Goal: Task Accomplishment & Management: Manage account settings

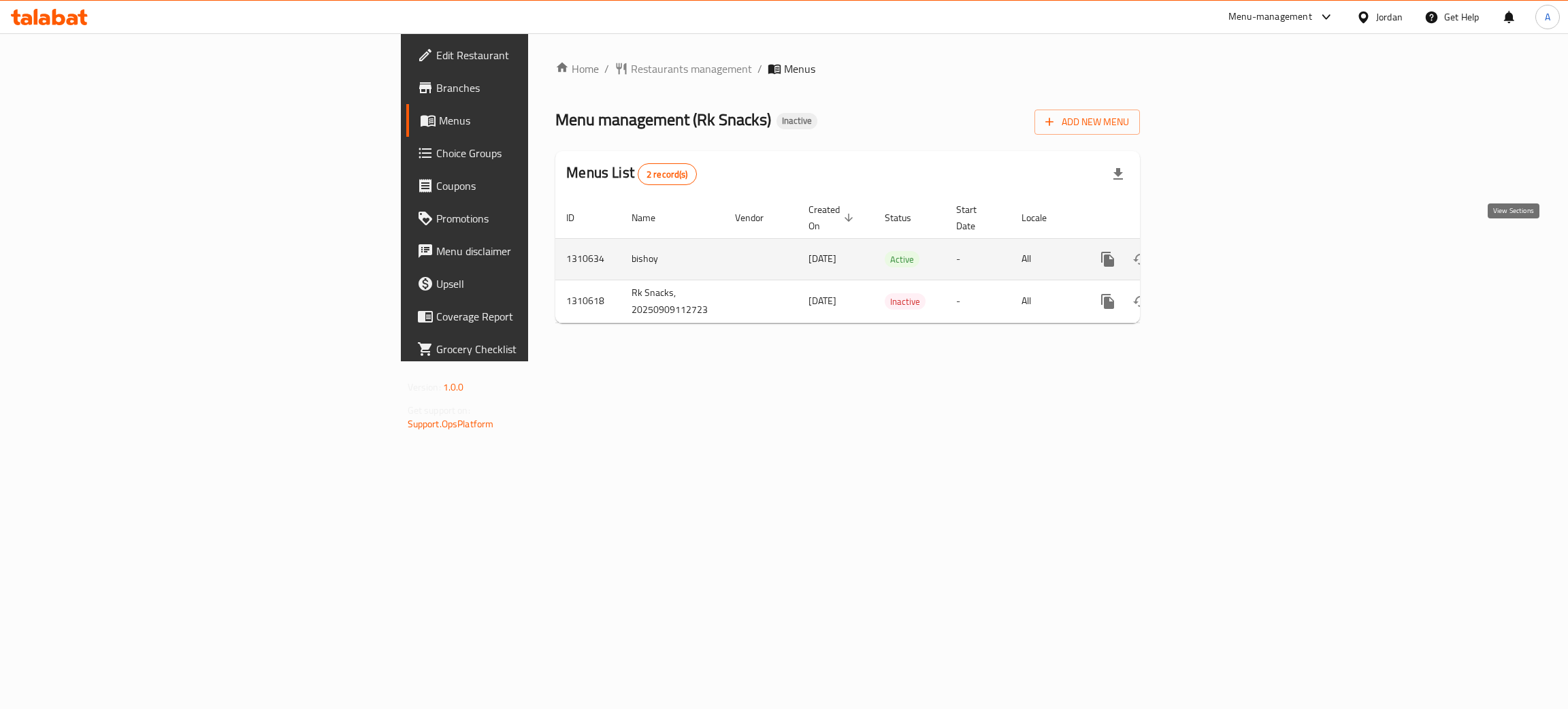
click at [1214, 251] on icon "enhanced table" at bounding box center [1206, 259] width 16 height 16
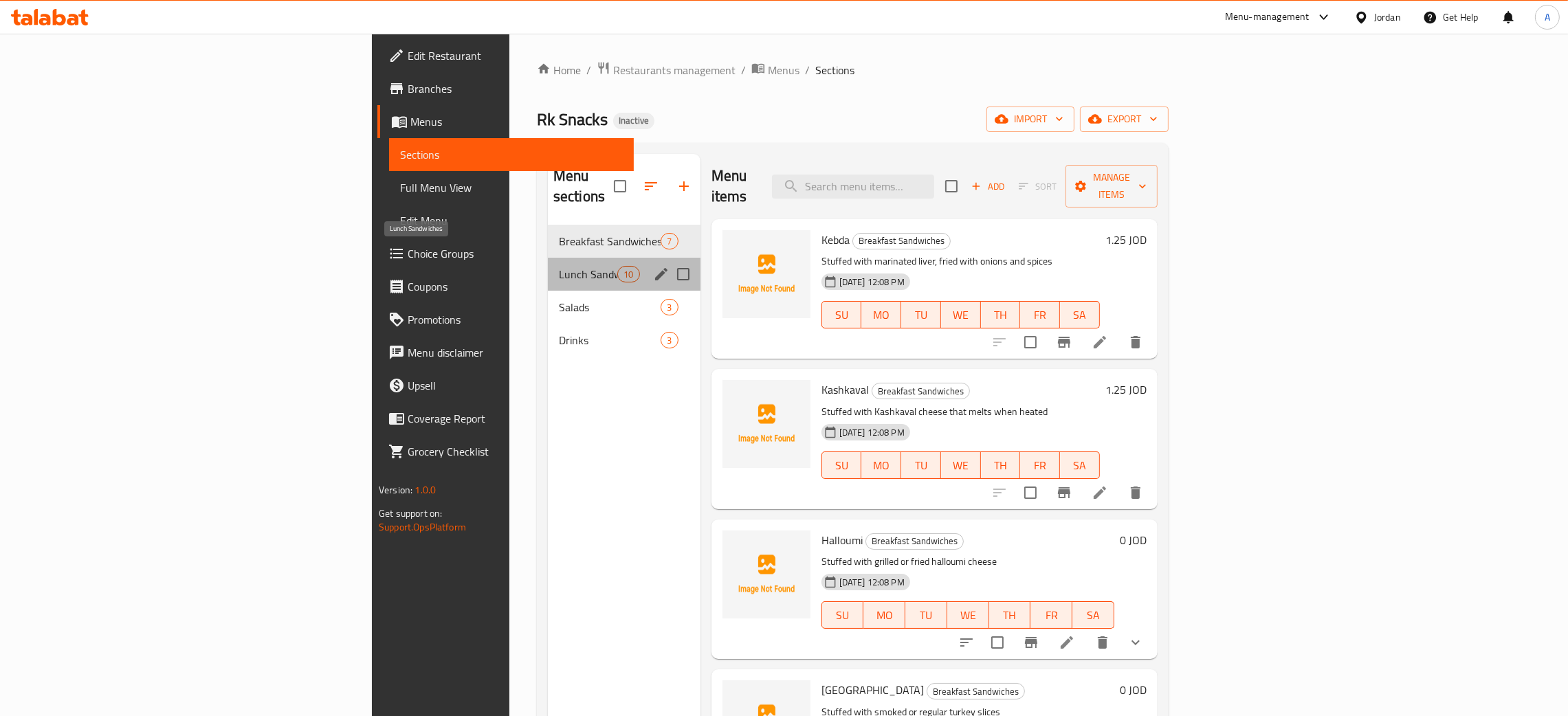
click at [559, 266] on span "Lunch Sandwiches" at bounding box center [588, 274] width 58 height 17
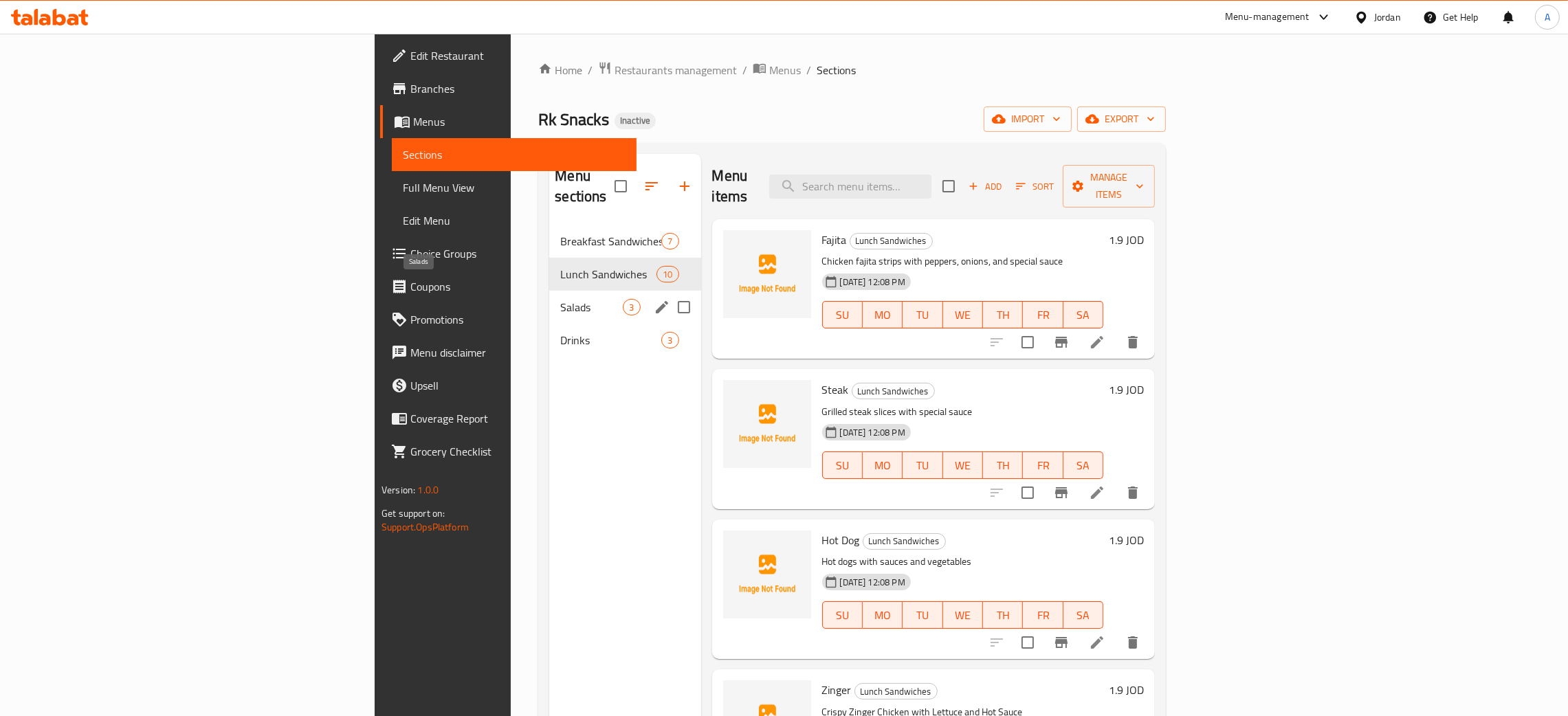
click at [561, 299] on span "Salads" at bounding box center [592, 307] width 62 height 17
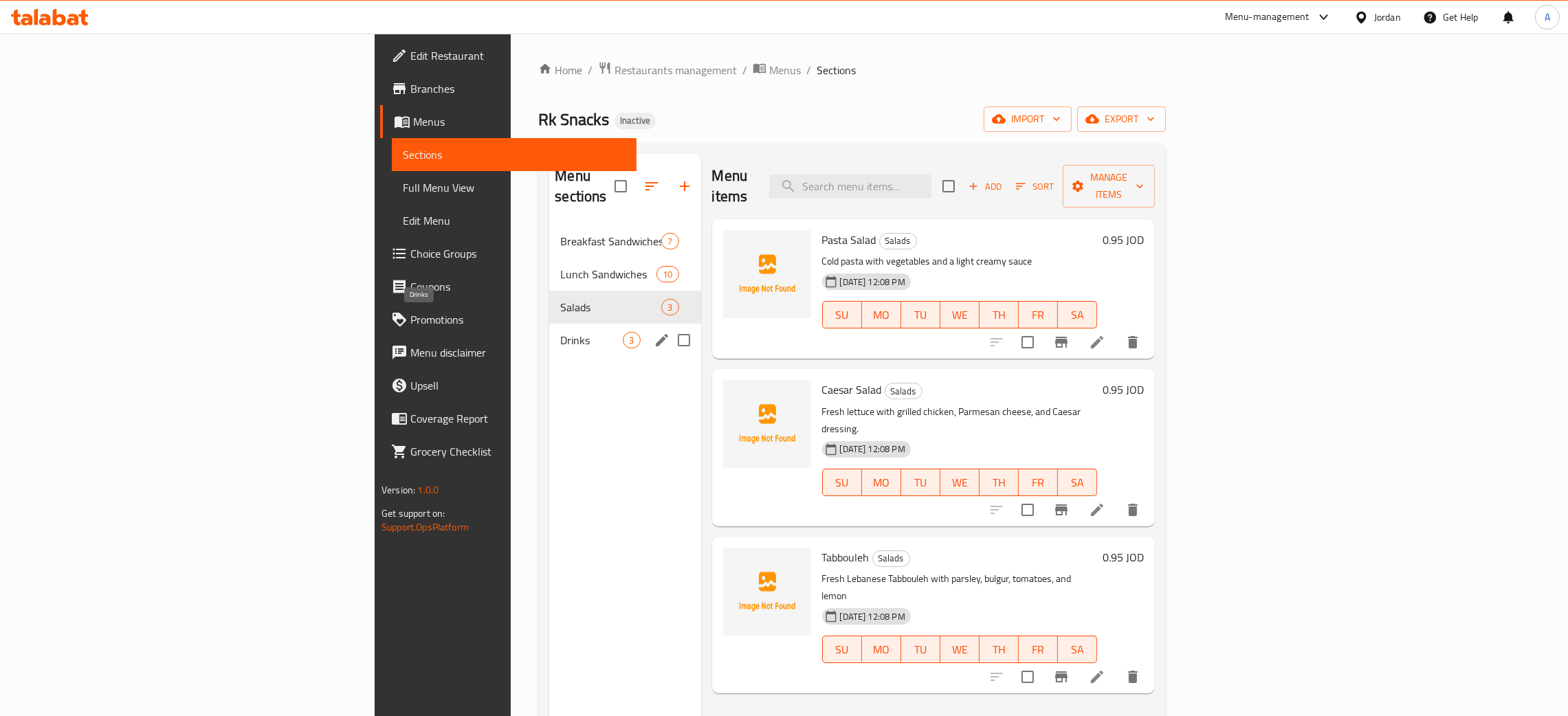
click at [561, 332] on span "Drinks" at bounding box center [592, 340] width 62 height 17
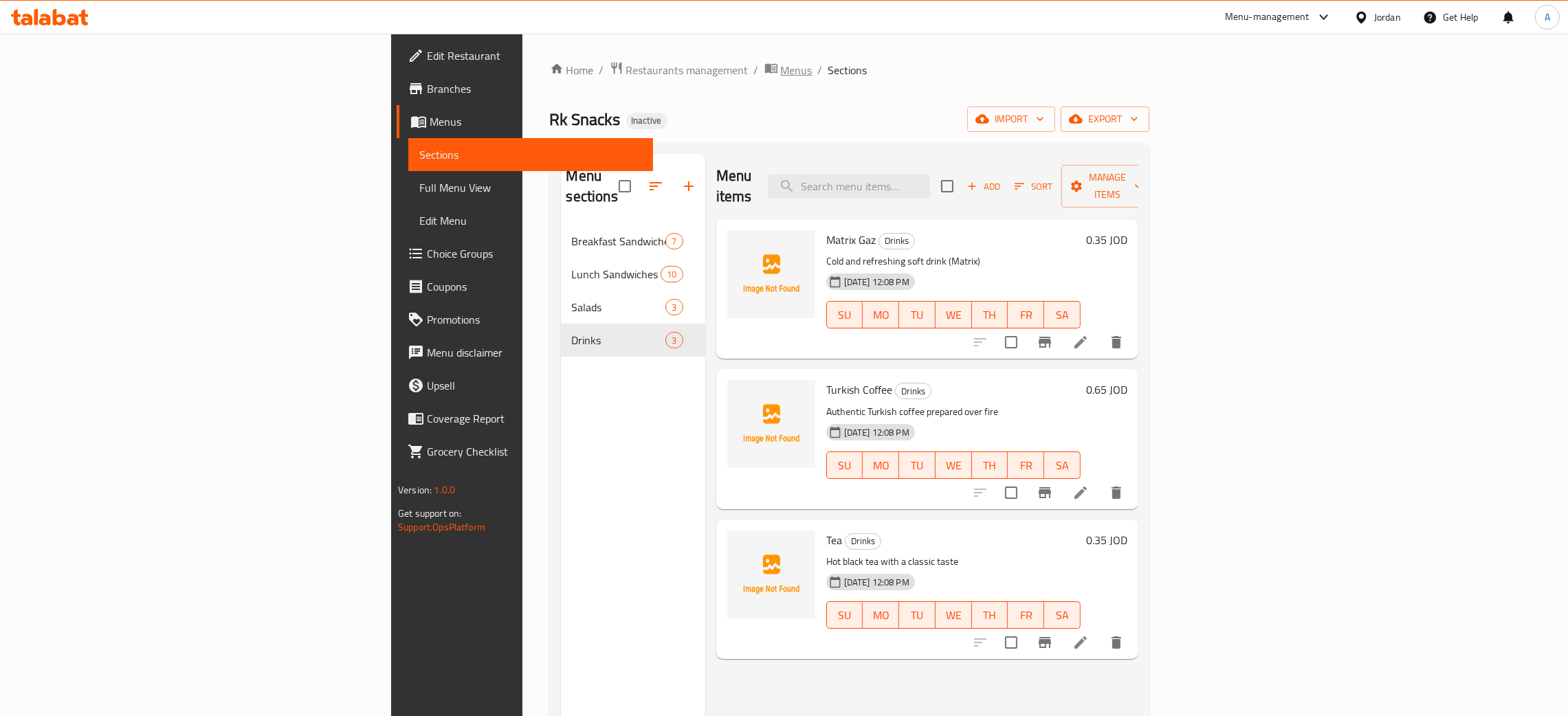
click at [781, 70] on span "Menus" at bounding box center [797, 70] width 32 height 17
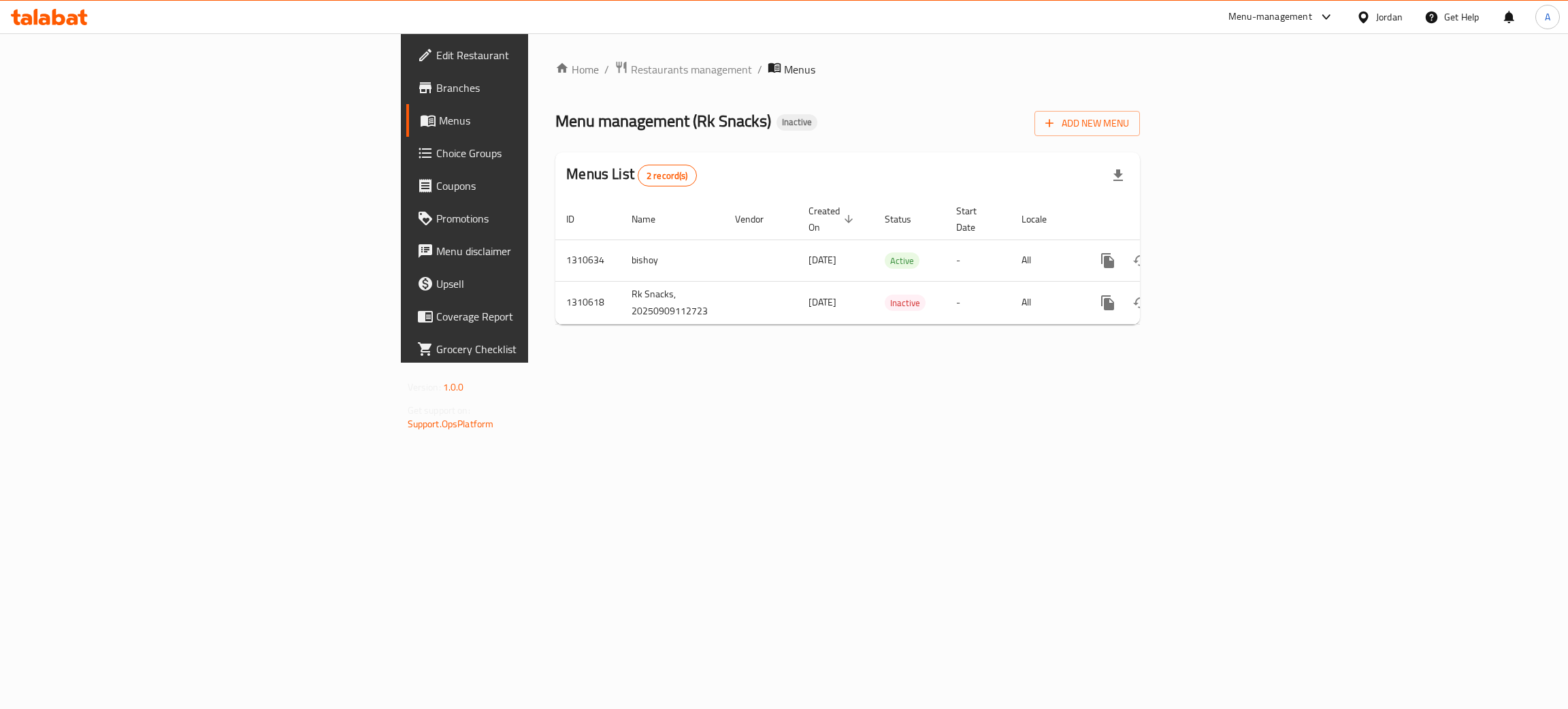
click at [1392, 19] on div "Jordan" at bounding box center [1389, 17] width 27 height 15
click at [1239, 366] on div "Bahrain Egypt Iraq Jordan Kuwait Oman Qatar Saudi Arabia United Arab Emirates" at bounding box center [1300, 205] width 204 height 337
click at [1237, 358] on div "United Arab Emirates" at bounding box center [1255, 357] width 90 height 15
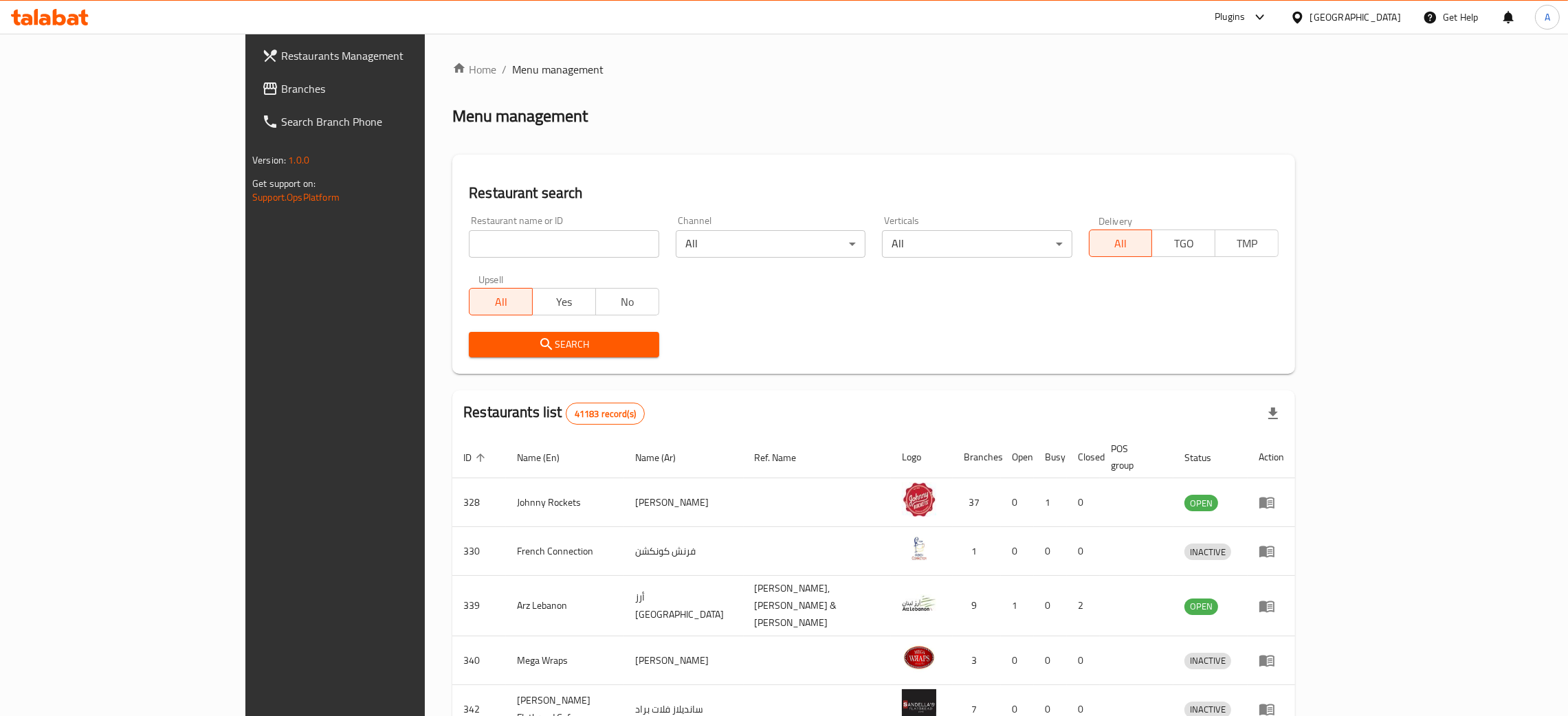
click at [469, 242] on input "search" at bounding box center [564, 244] width 190 height 28
paste input "DEM ART FLOWERS,"
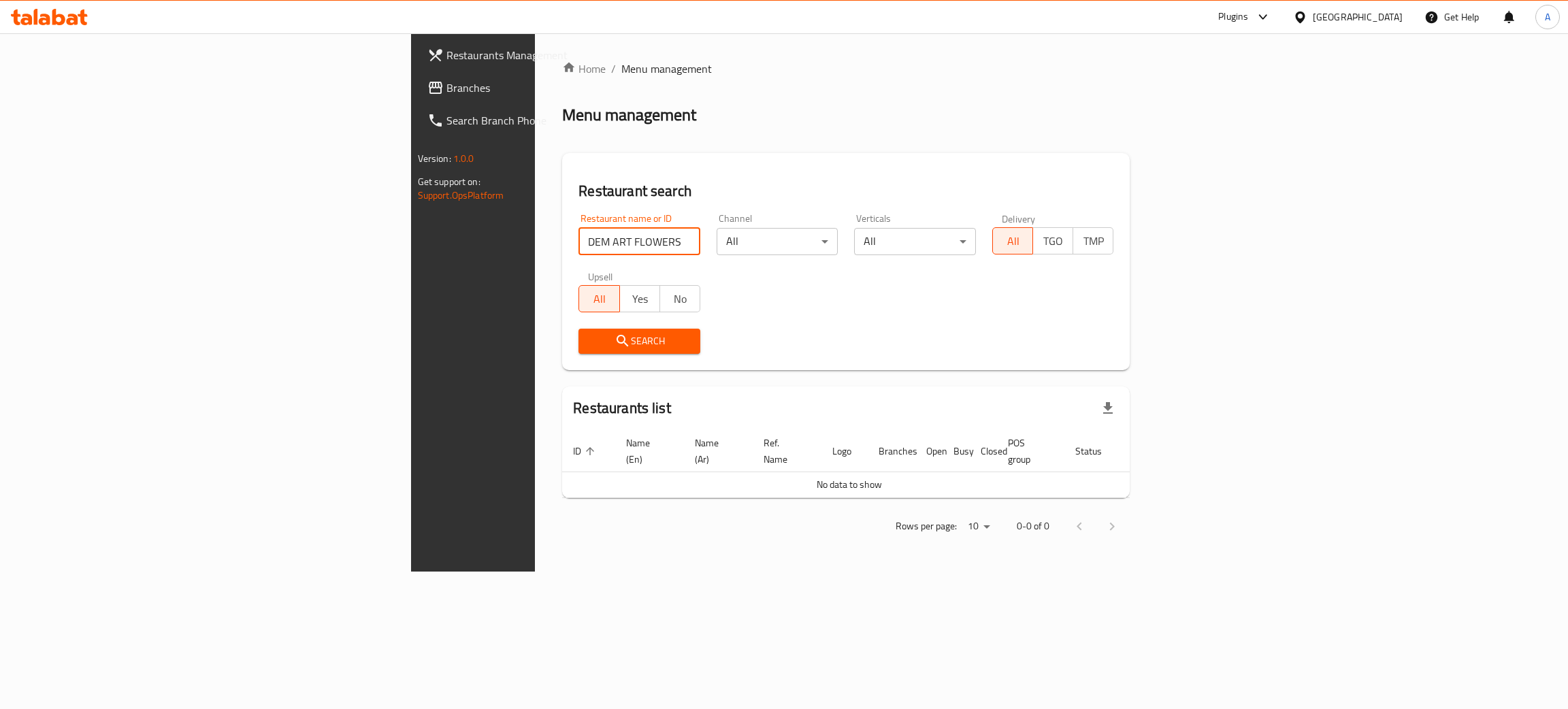
type input "DEM ART FLOWERS"
click button "Search" at bounding box center [639, 341] width 122 height 25
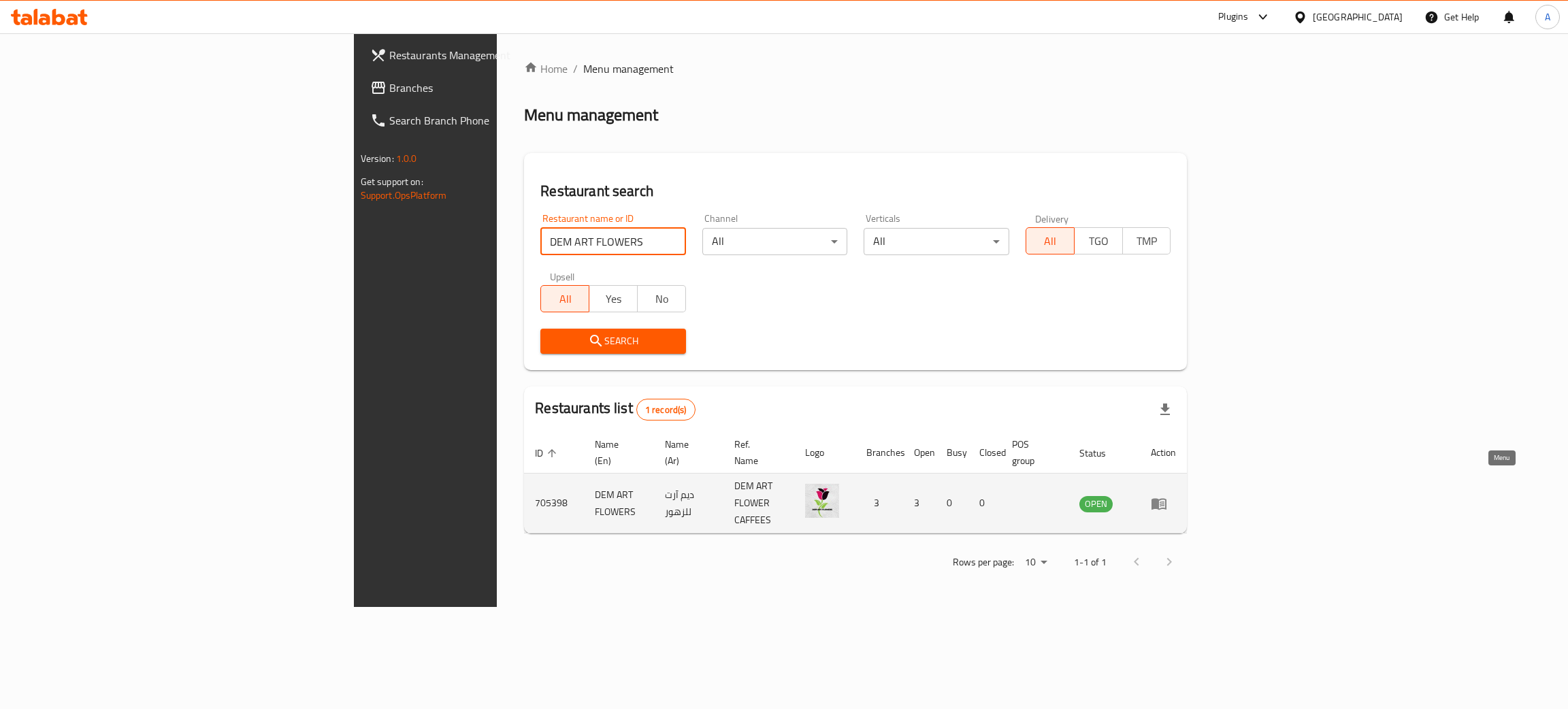
click at [1167, 498] on icon "enhanced table" at bounding box center [1159, 503] width 15 height 12
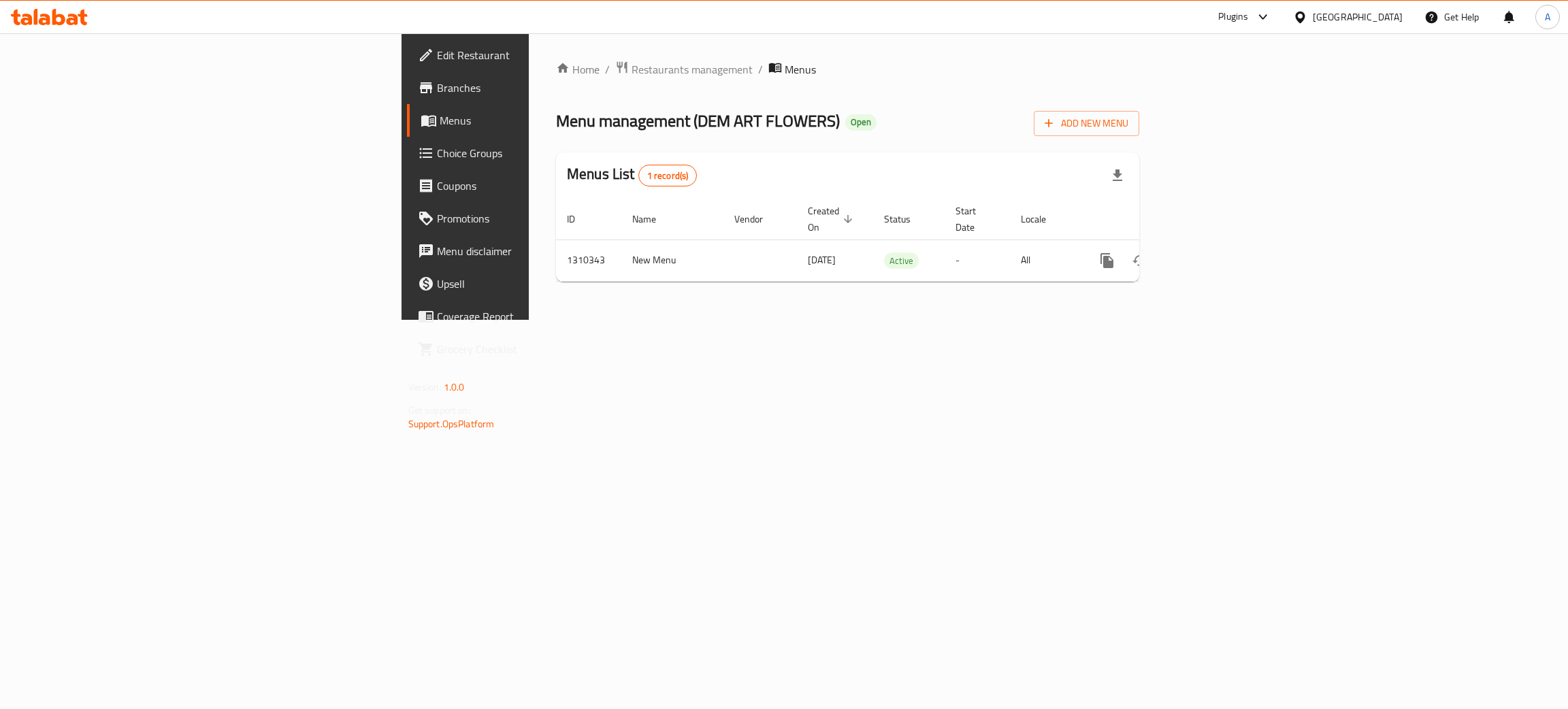
click at [437, 58] on span "Edit Restaurant" at bounding box center [545, 55] width 216 height 16
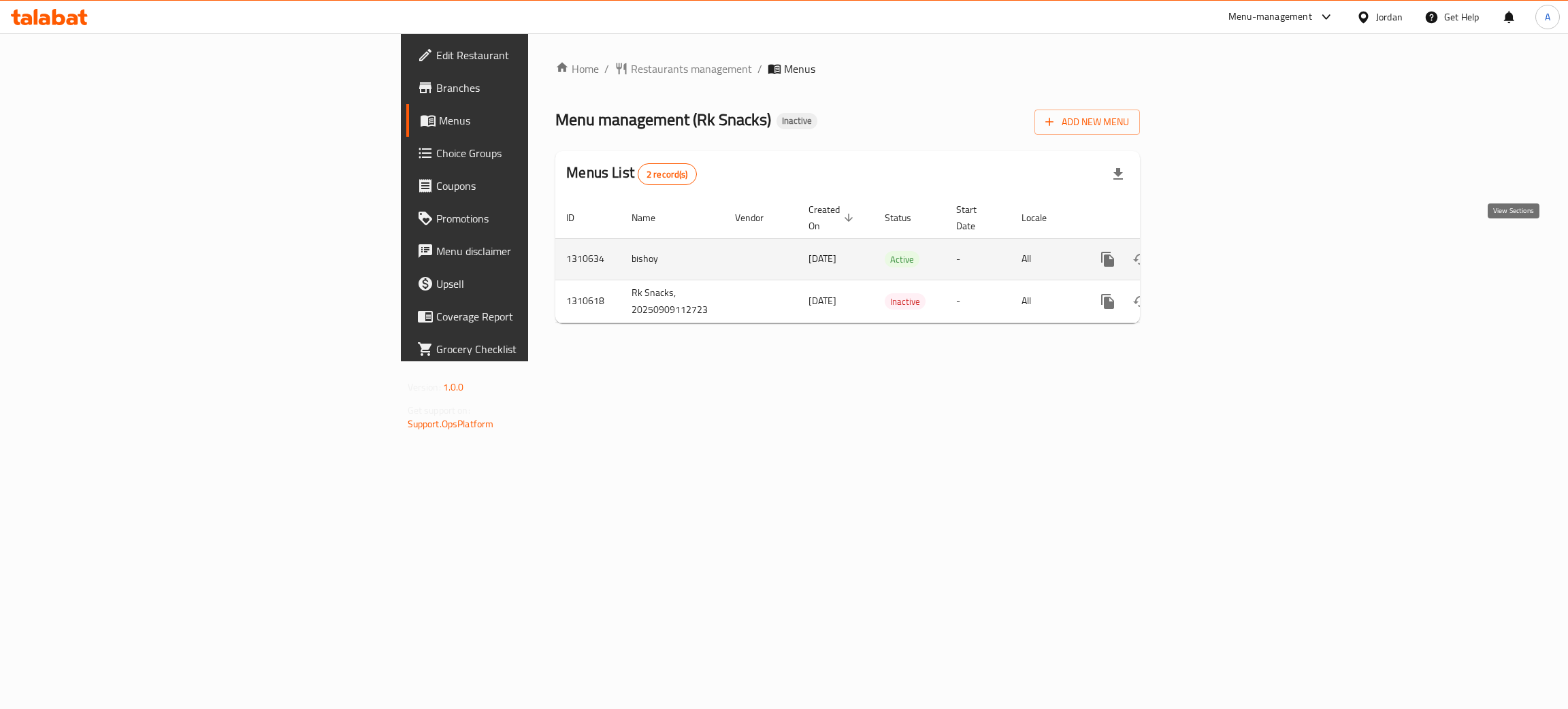
click at [1214, 251] on icon "enhanced table" at bounding box center [1206, 259] width 16 height 16
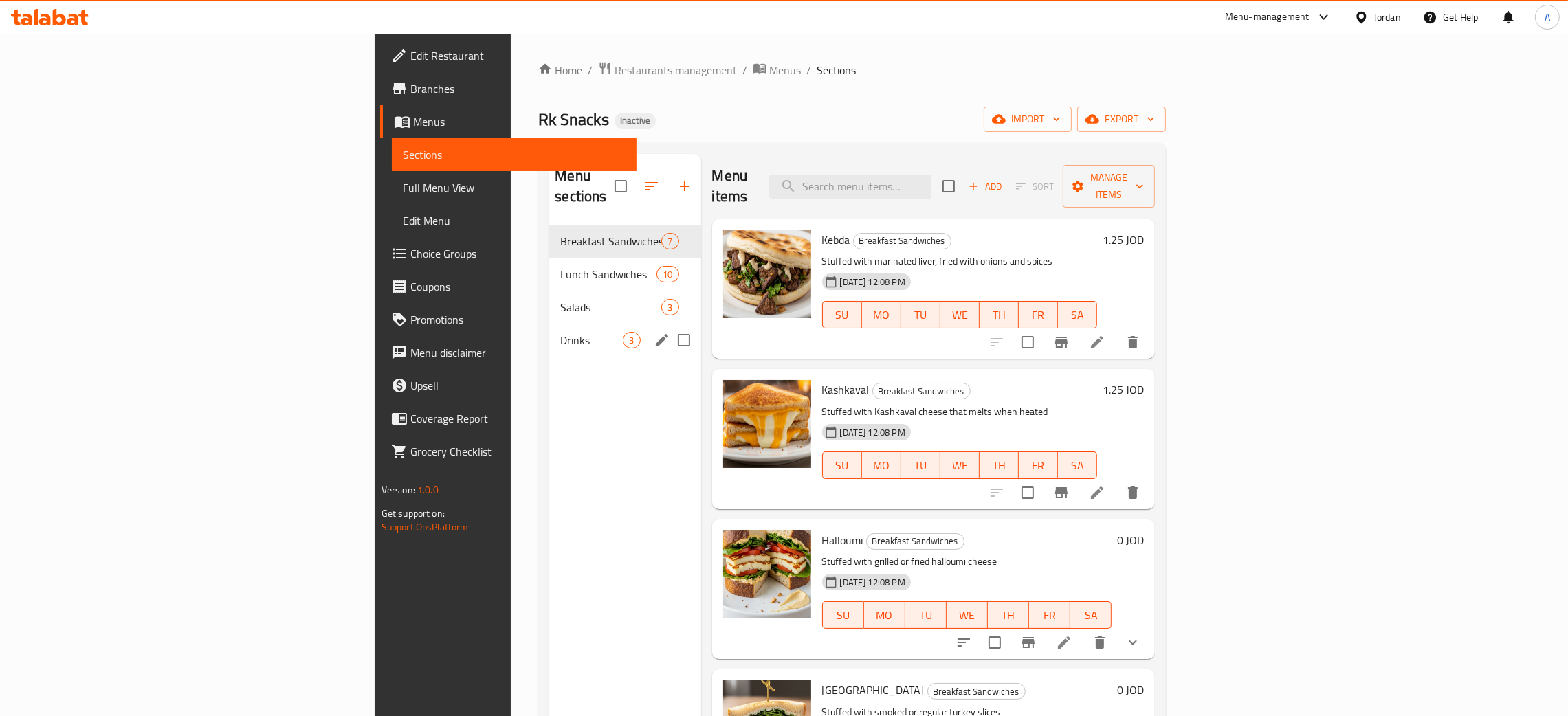
click at [549, 323] on div "Drinks 3" at bounding box center [625, 340] width 151 height 33
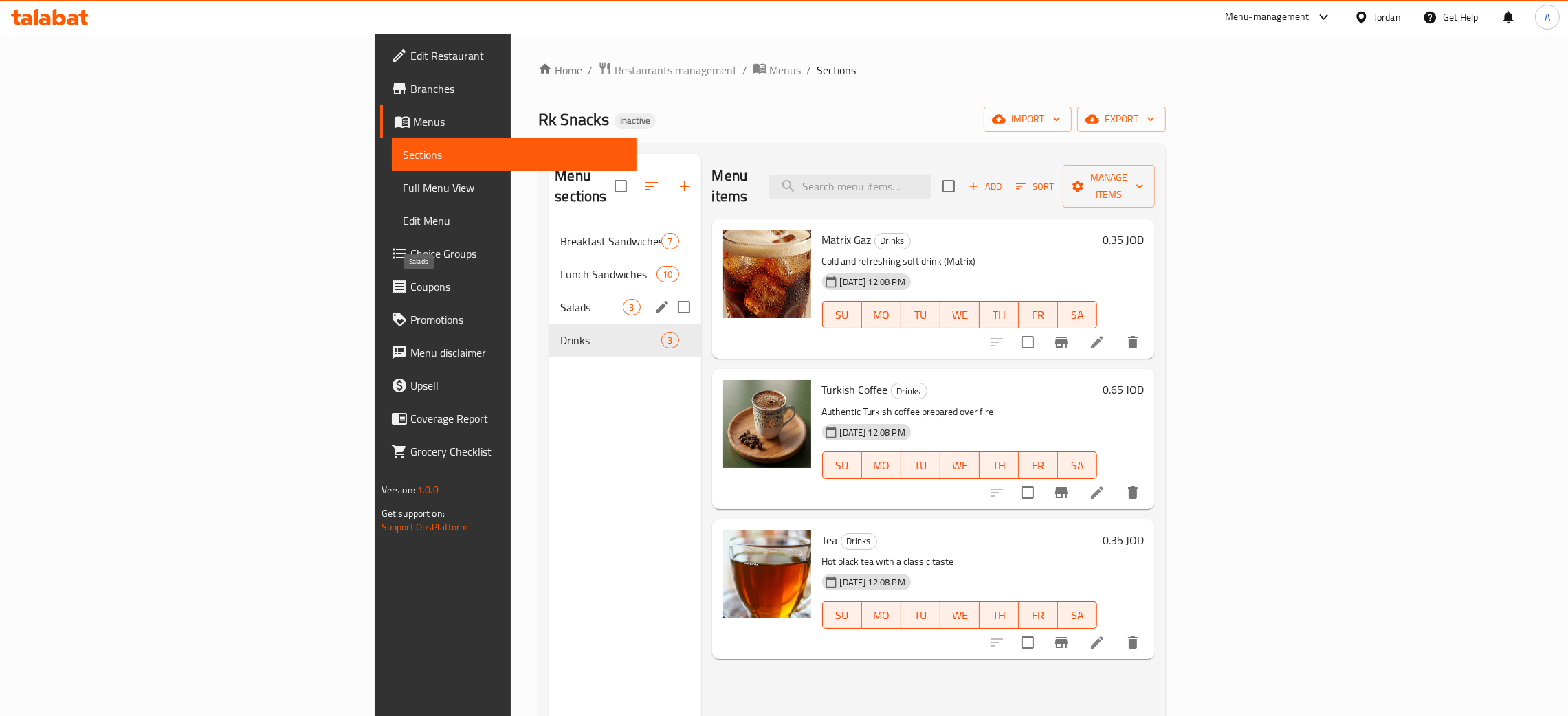
click at [561, 299] on span "Salads" at bounding box center [592, 307] width 62 height 17
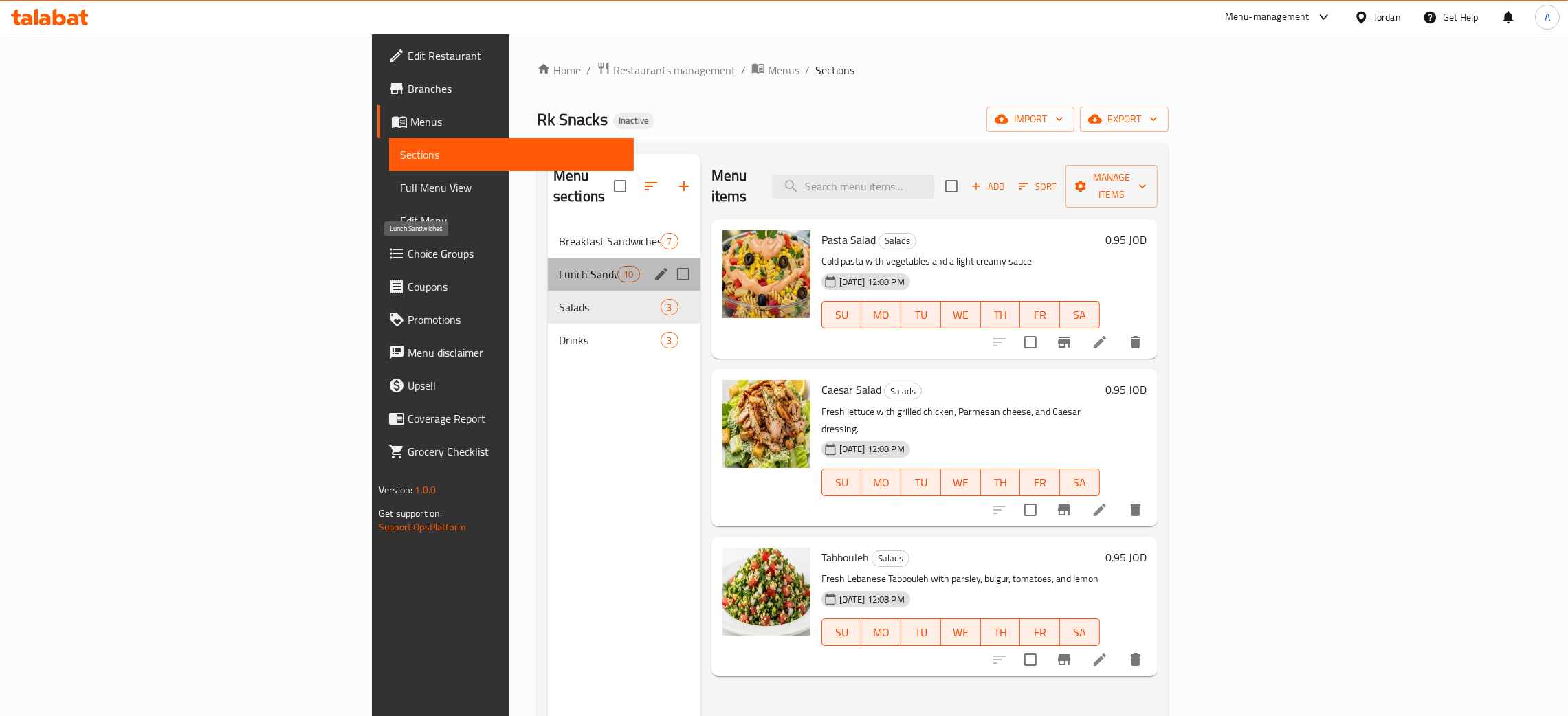
drag, startPoint x: 479, startPoint y: 250, endPoint x: 543, endPoint y: 279, distance: 70.3
click at [559, 266] on span "Lunch Sandwiches" at bounding box center [588, 274] width 58 height 17
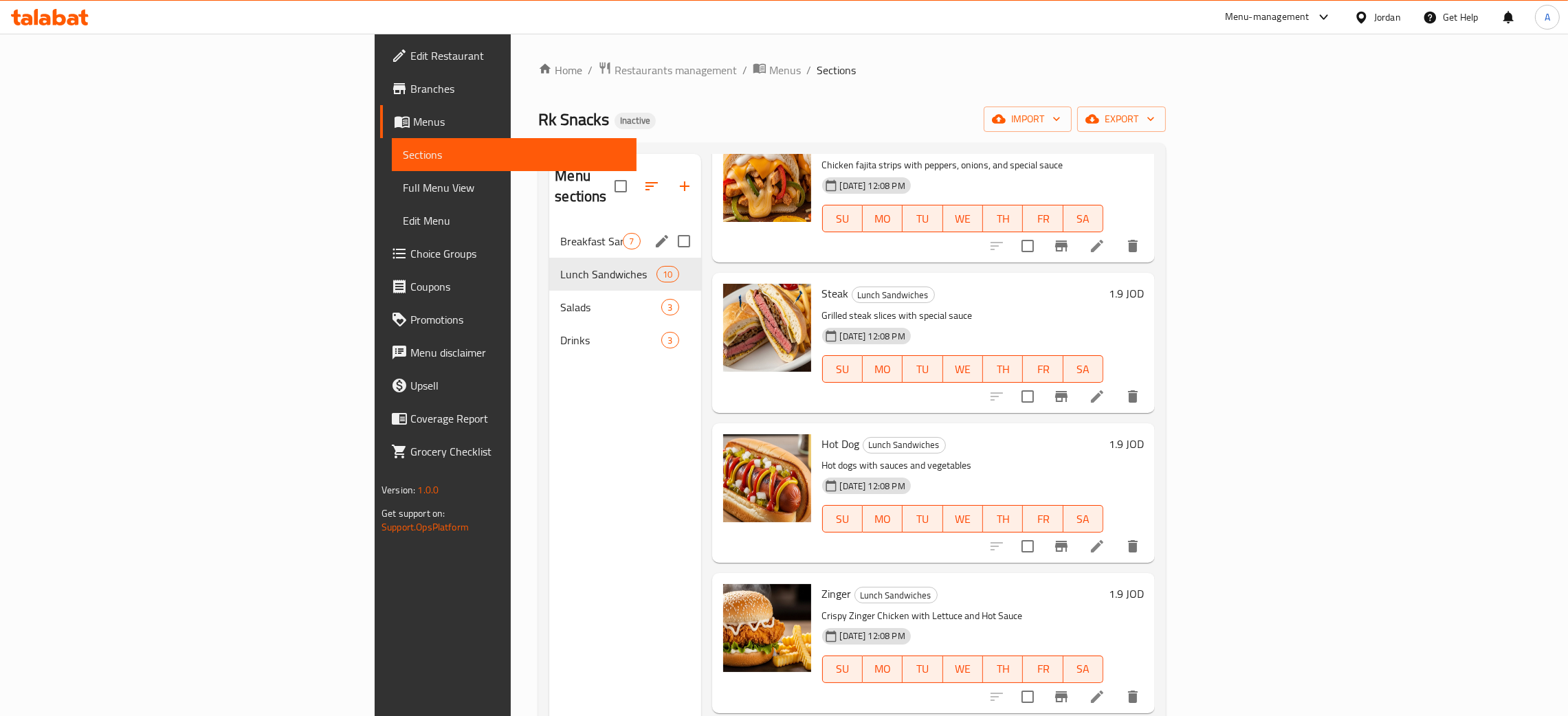
click at [561, 233] on span "Breakfast Sandwiches" at bounding box center [592, 241] width 62 height 17
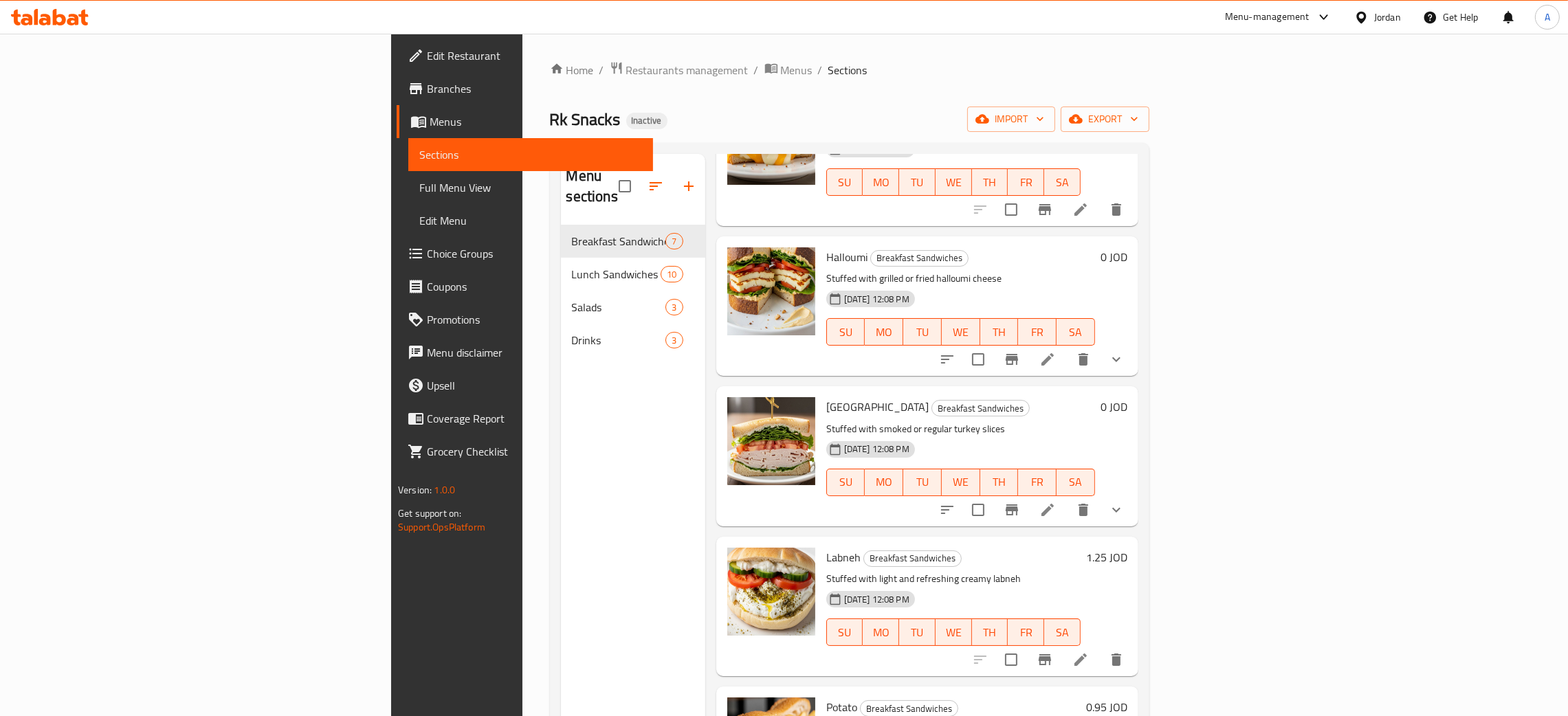
scroll to position [368, 0]
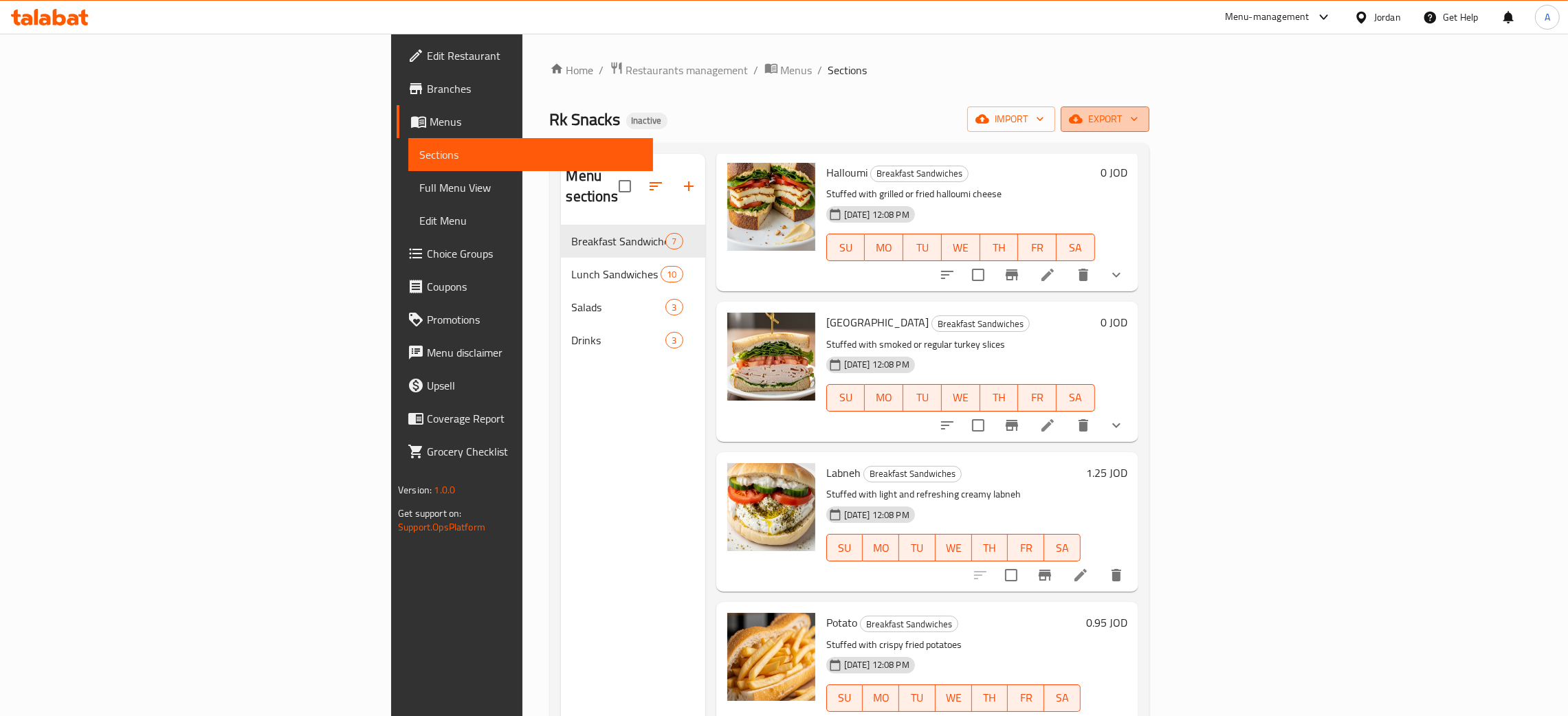
click at [1141, 121] on icon "button" at bounding box center [1134, 119] width 14 height 14
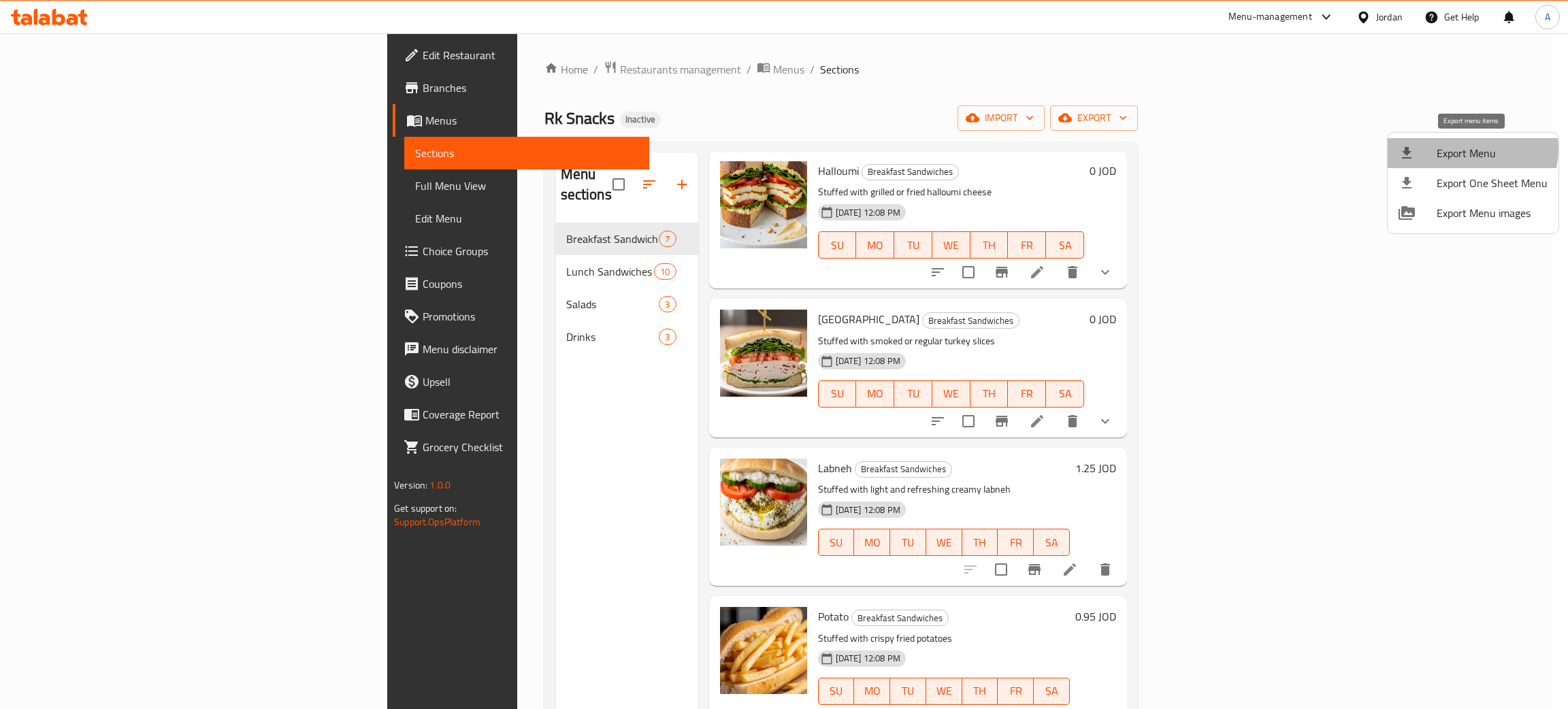
click at [1456, 148] on span "Export Menu" at bounding box center [1493, 153] width 111 height 16
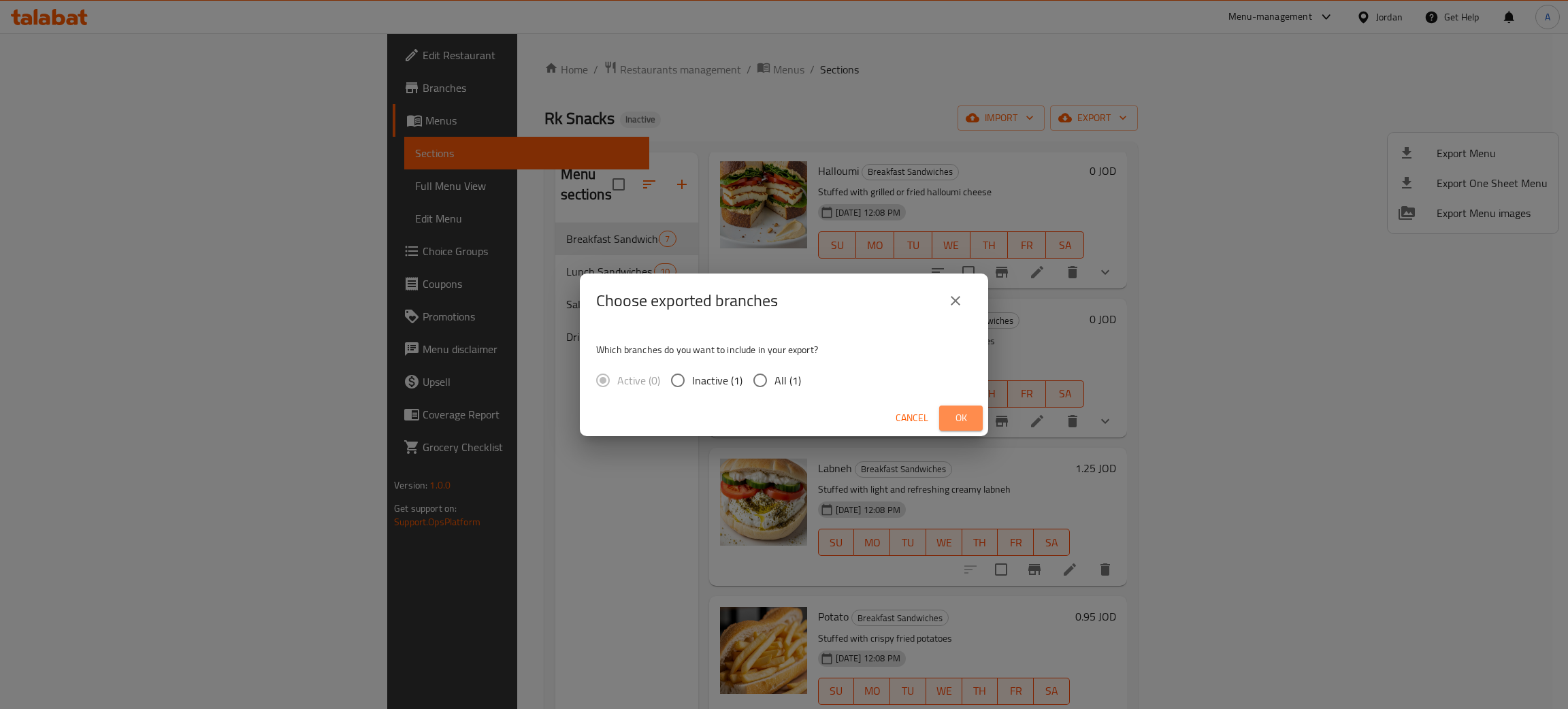
click at [962, 422] on span "Ok" at bounding box center [961, 418] width 22 height 17
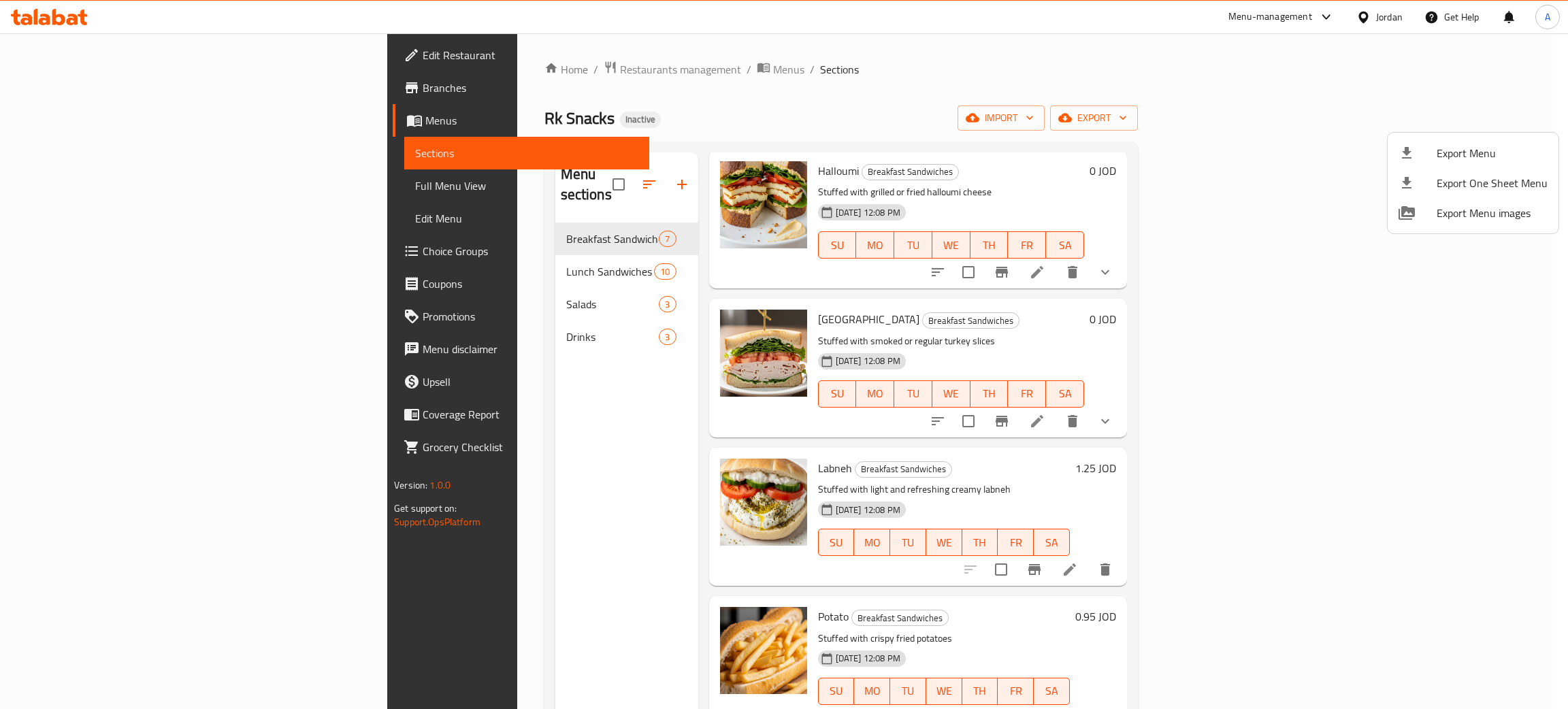
click at [527, 71] on div at bounding box center [784, 354] width 1568 height 709
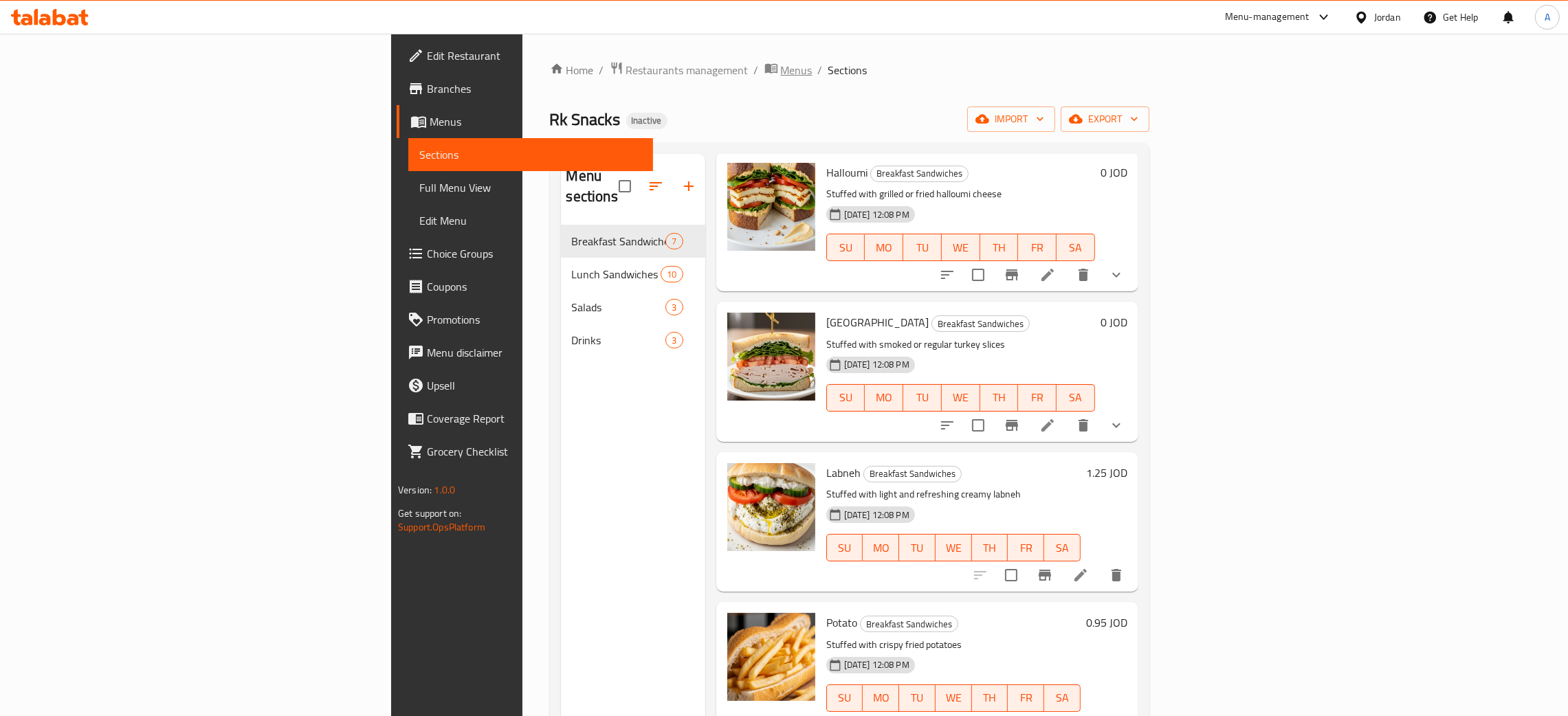
click at [781, 72] on span "Menus" at bounding box center [797, 70] width 32 height 17
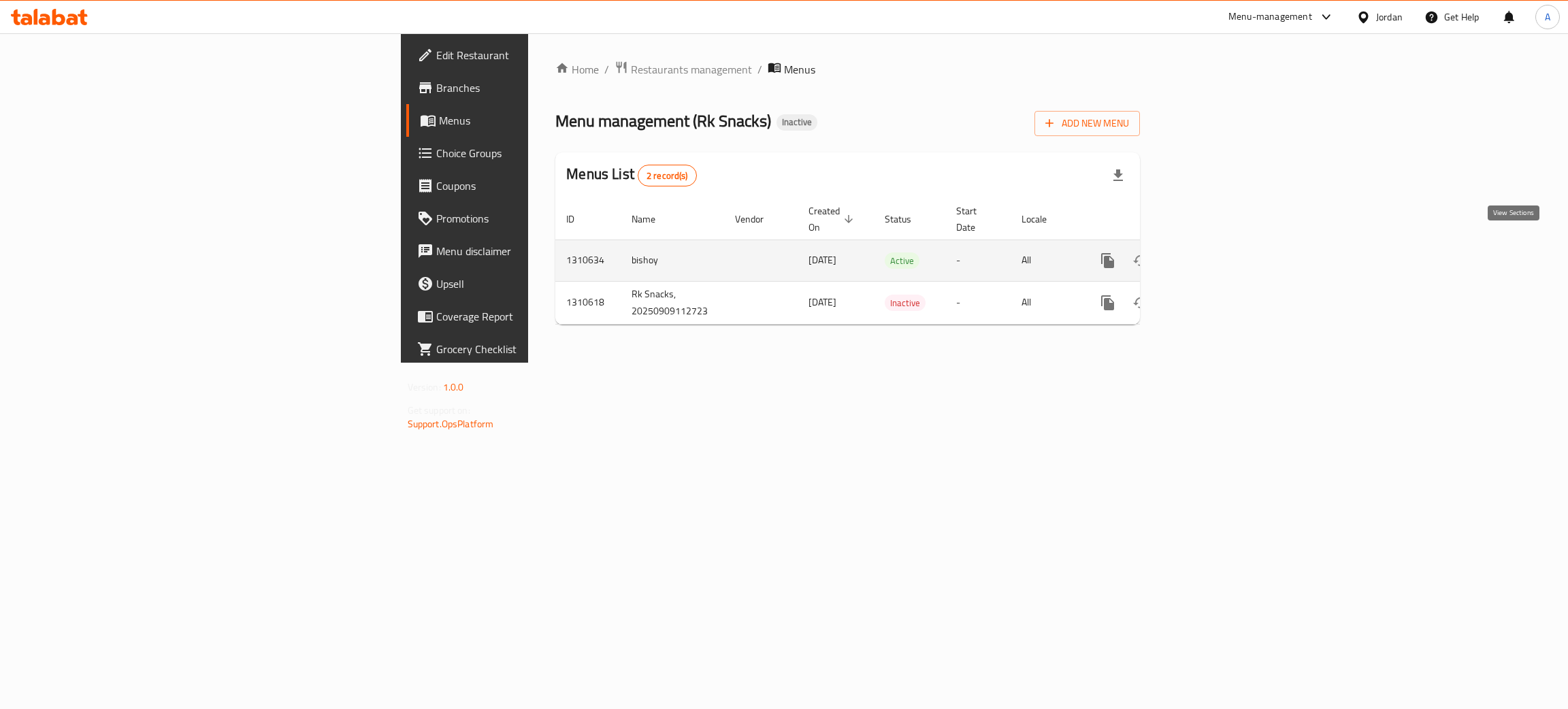
click at [1222, 246] on link "enhanced table" at bounding box center [1206, 261] width 33 height 33
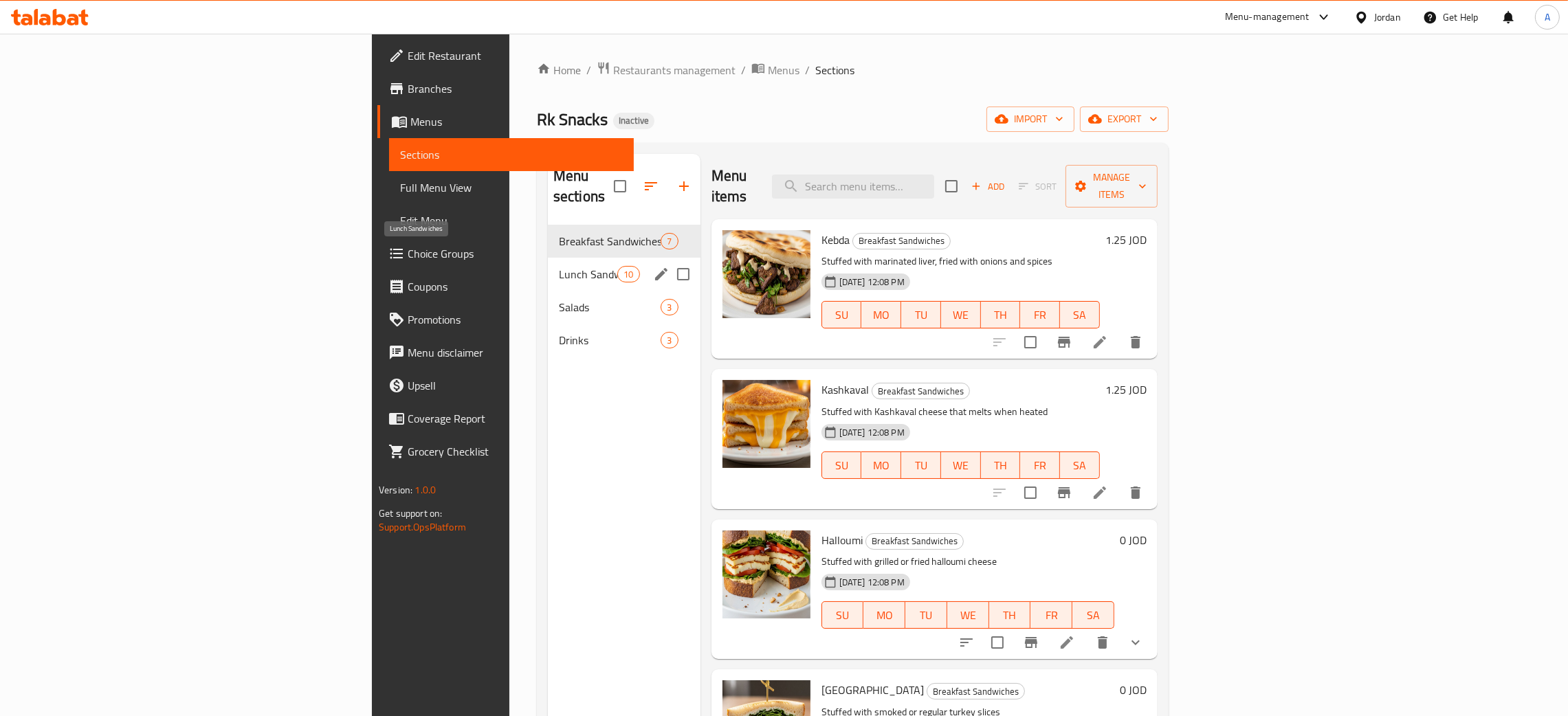
click at [559, 266] on span "Lunch Sandwiches" at bounding box center [588, 274] width 58 height 17
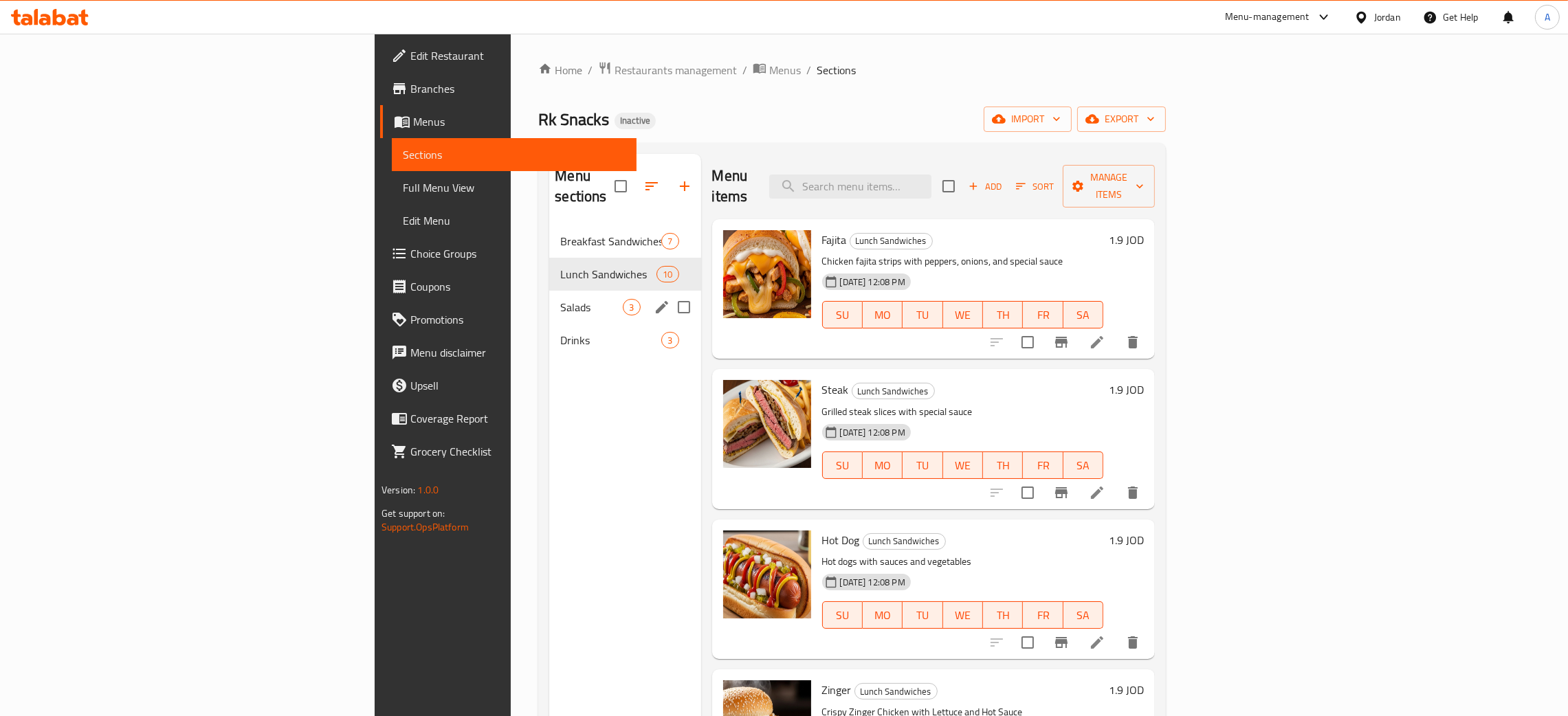
click at [549, 291] on div "Salads 3" at bounding box center [625, 307] width 151 height 33
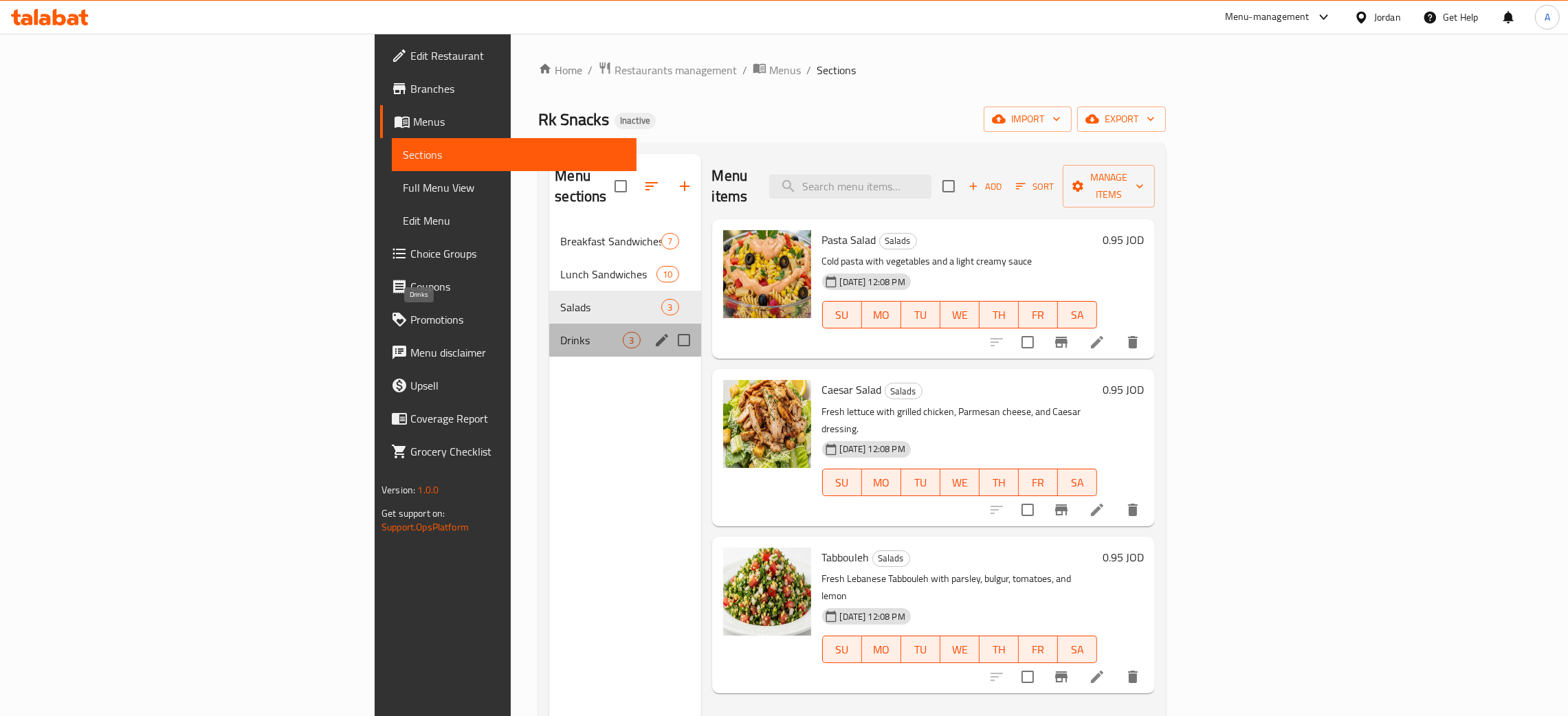
click at [561, 332] on span "Drinks" at bounding box center [592, 340] width 62 height 17
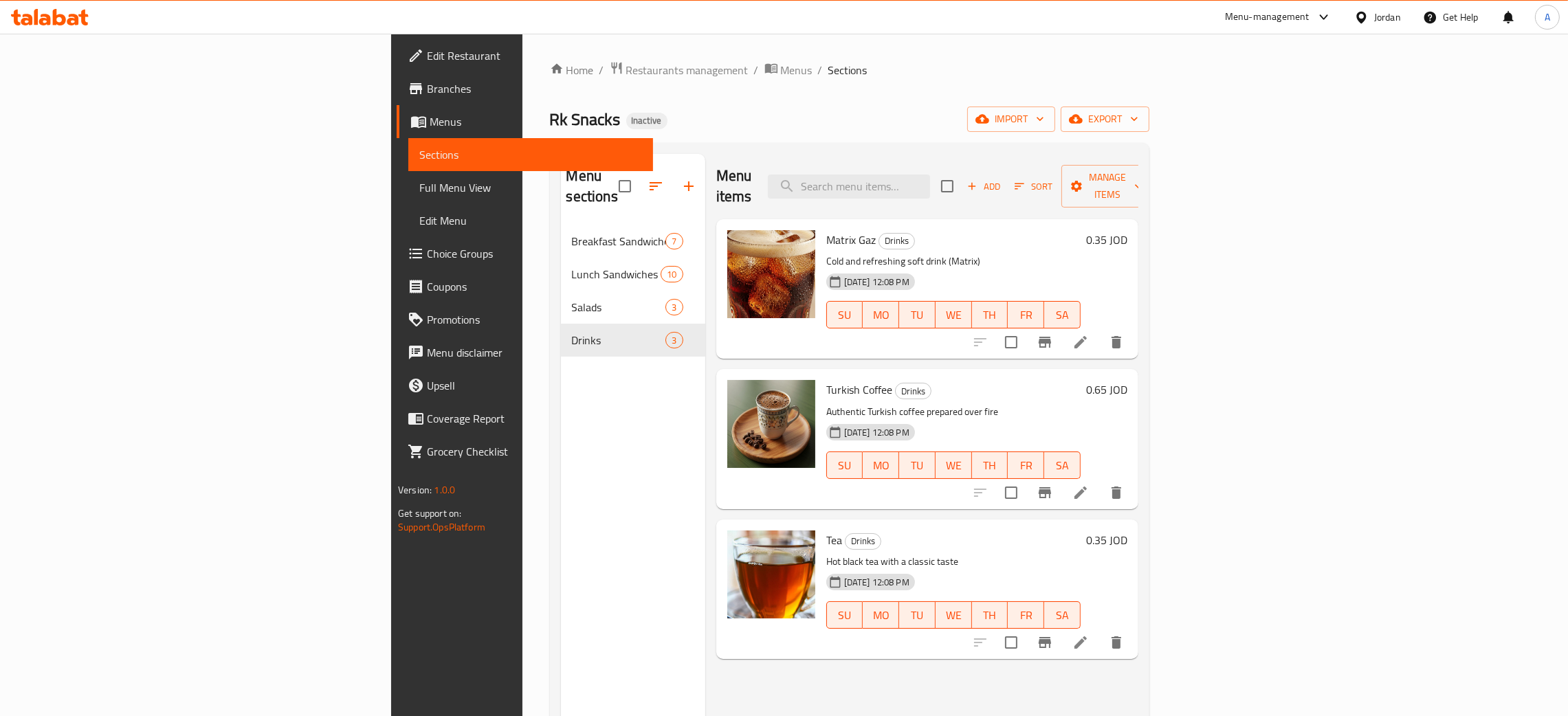
click at [427, 55] on span "Edit Restaurant" at bounding box center [534, 55] width 215 height 17
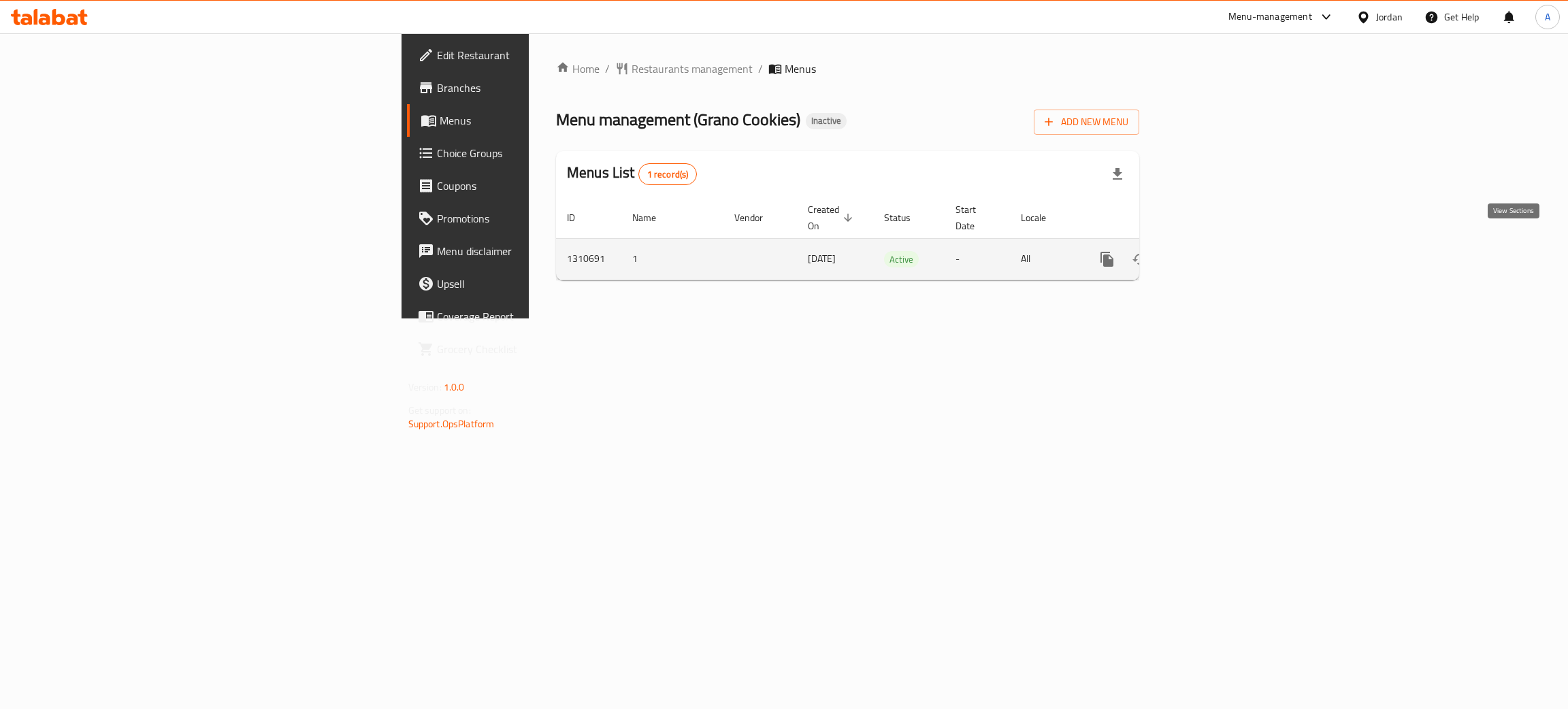
click at [1213, 251] on icon "enhanced table" at bounding box center [1205, 259] width 16 height 16
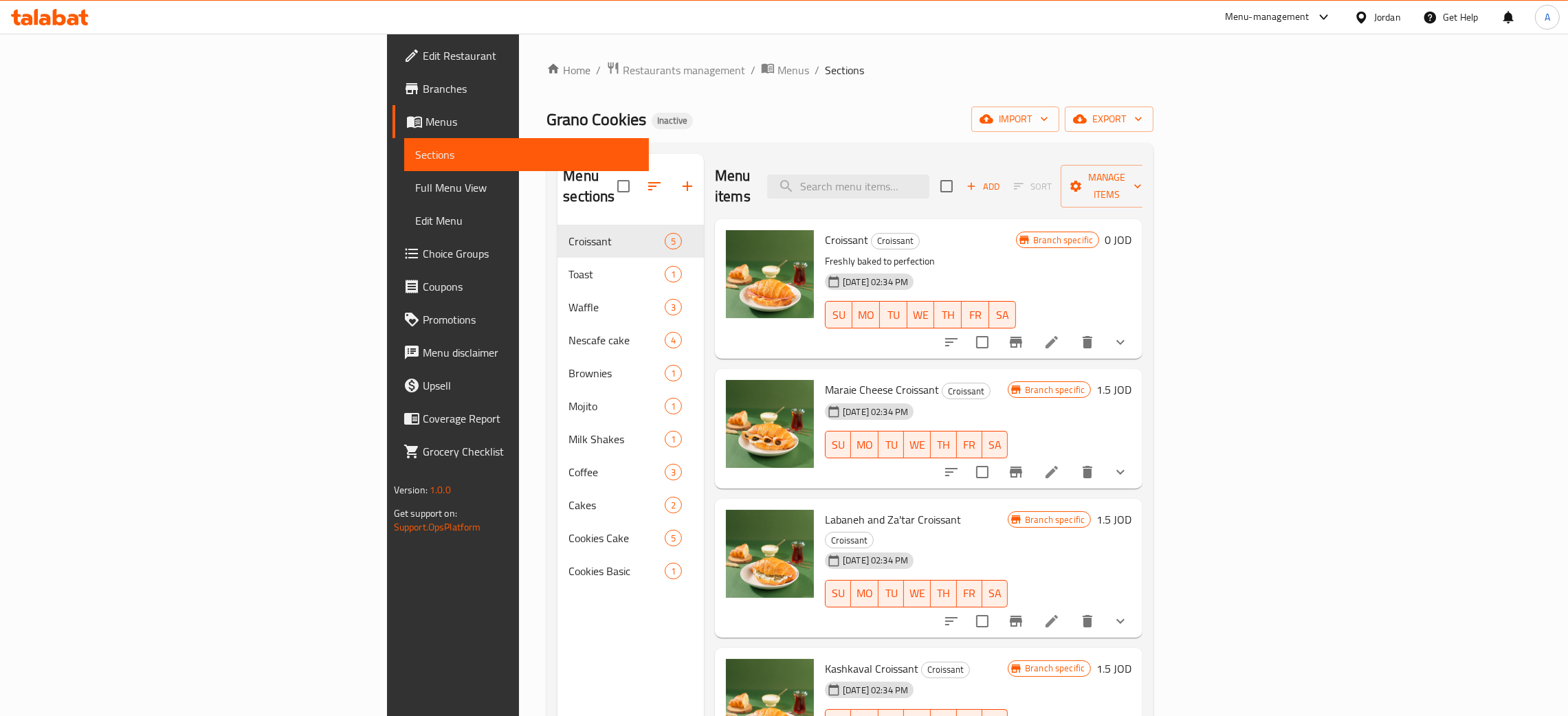
click at [415, 188] on span "Full Menu View" at bounding box center [526, 188] width 222 height 17
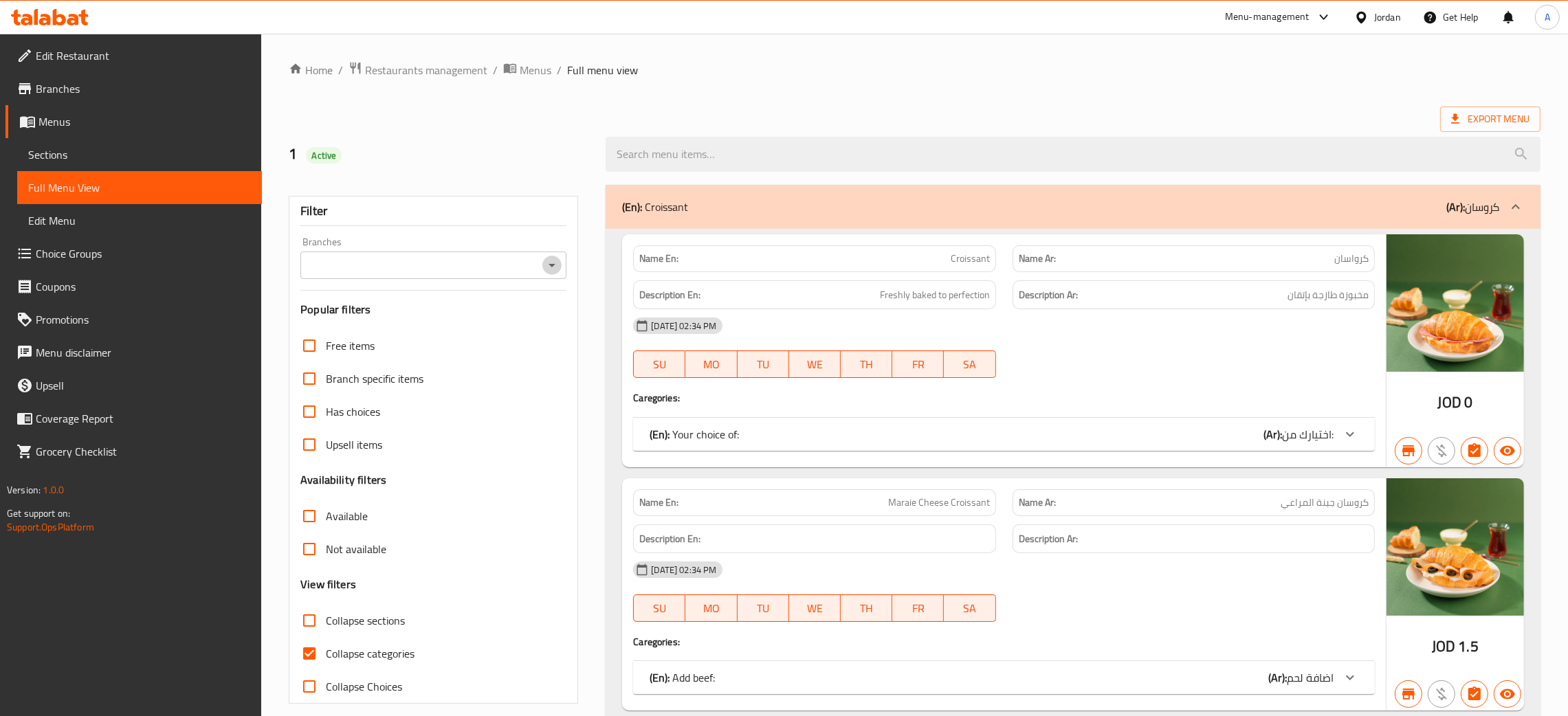
click at [556, 269] on icon "Open" at bounding box center [552, 265] width 17 height 17
click at [430, 325] on li "Grano Cookies, Al Hikmah" at bounding box center [433, 325] width 266 height 25
type input "Grano Cookies, Al Hikmah"
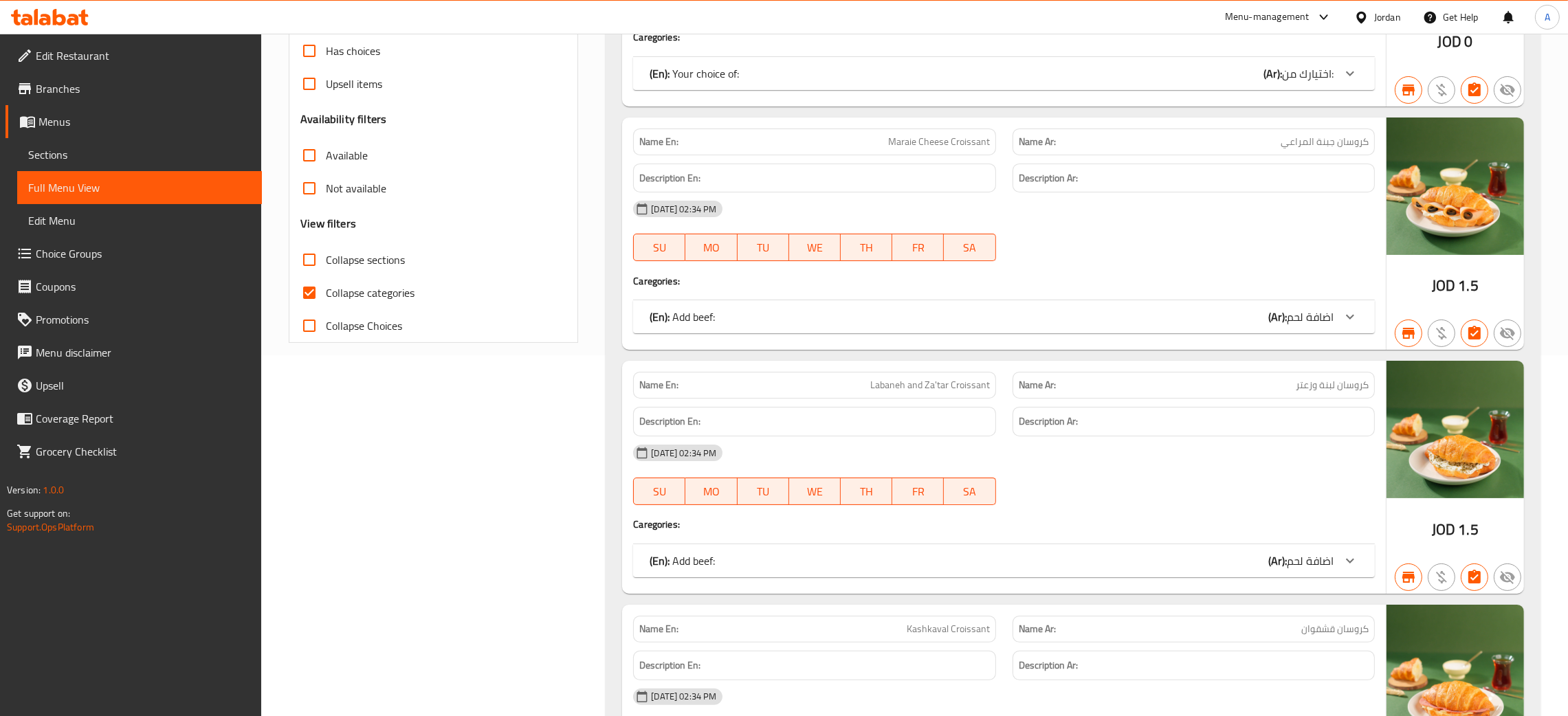
scroll to position [514, 0]
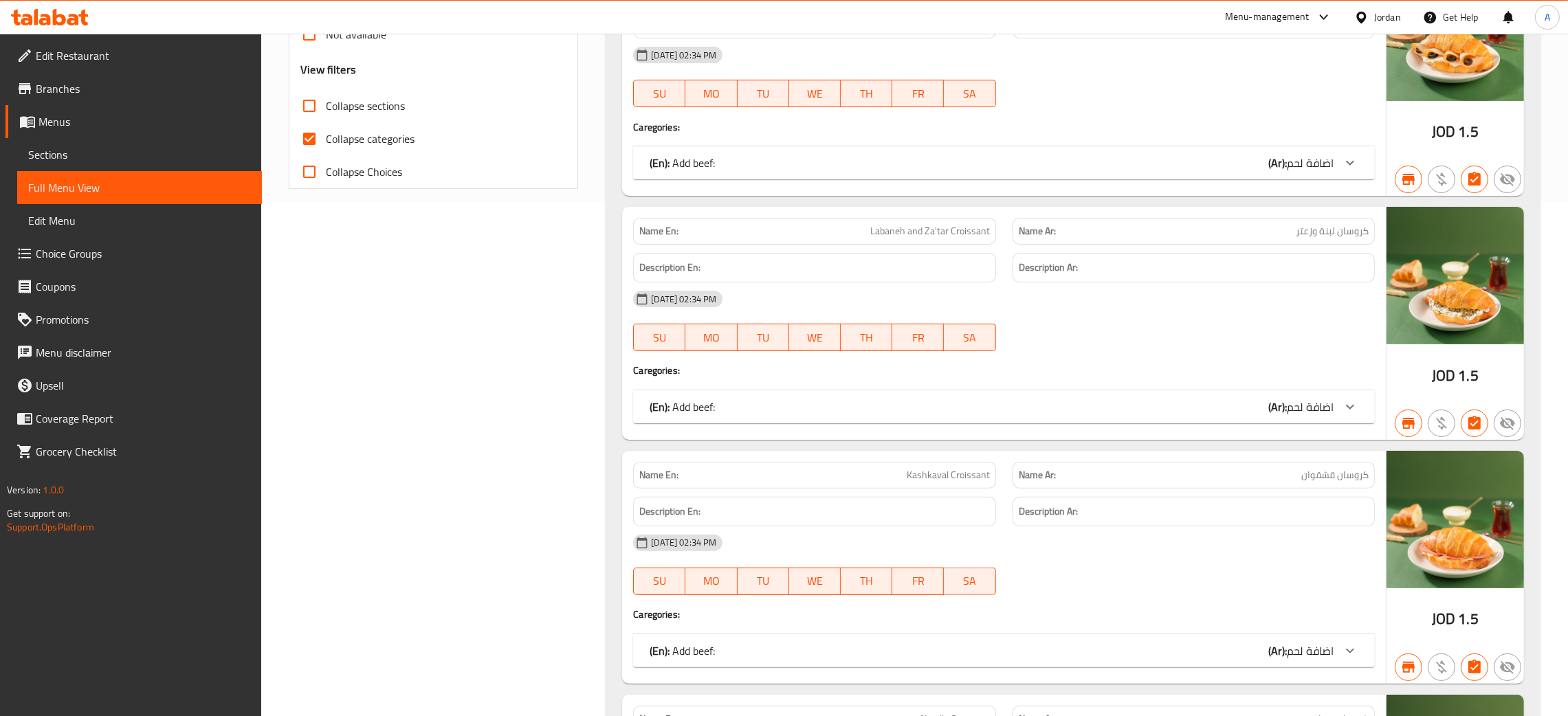
click at [310, 139] on input "Collapse categories" at bounding box center [310, 139] width 33 height 33
checkbox input "false"
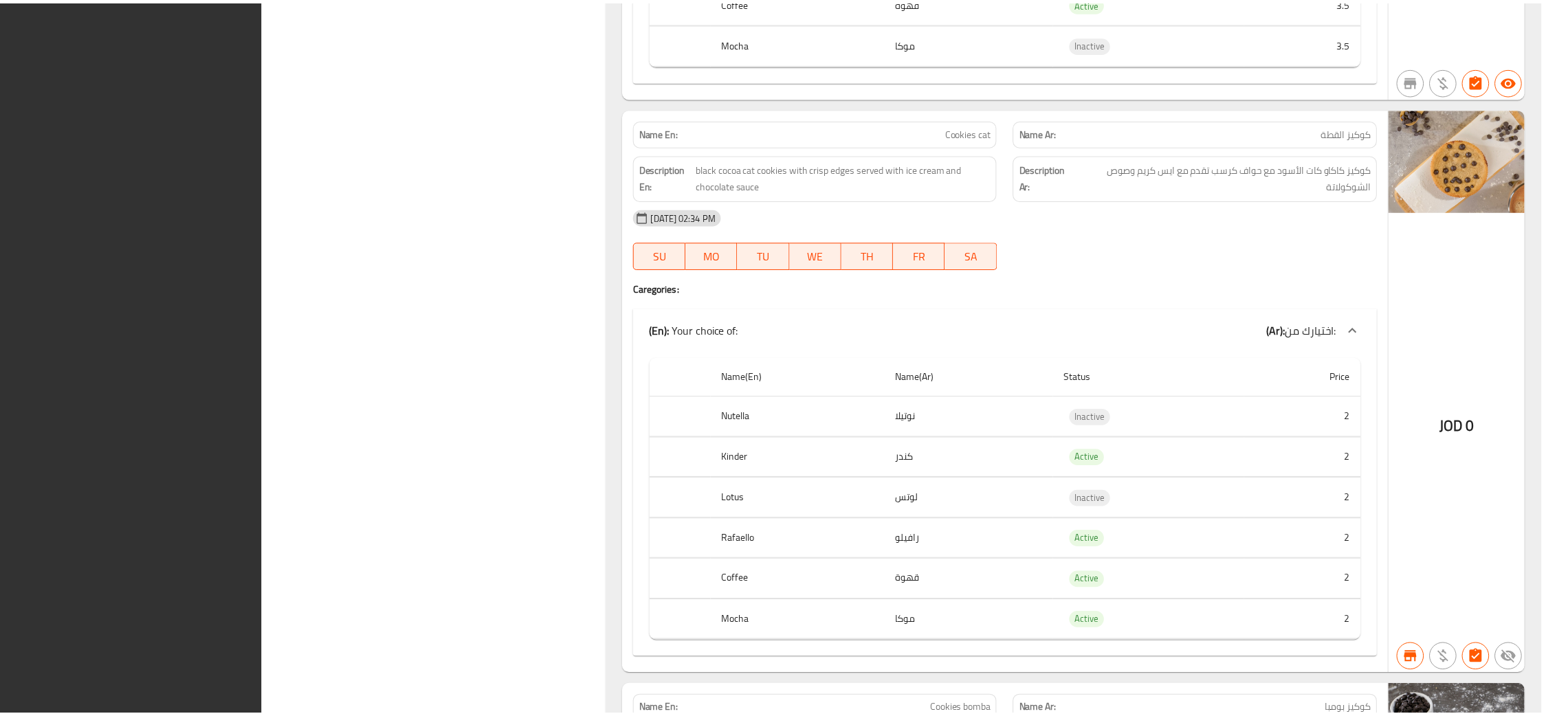
scroll to position [9683, 0]
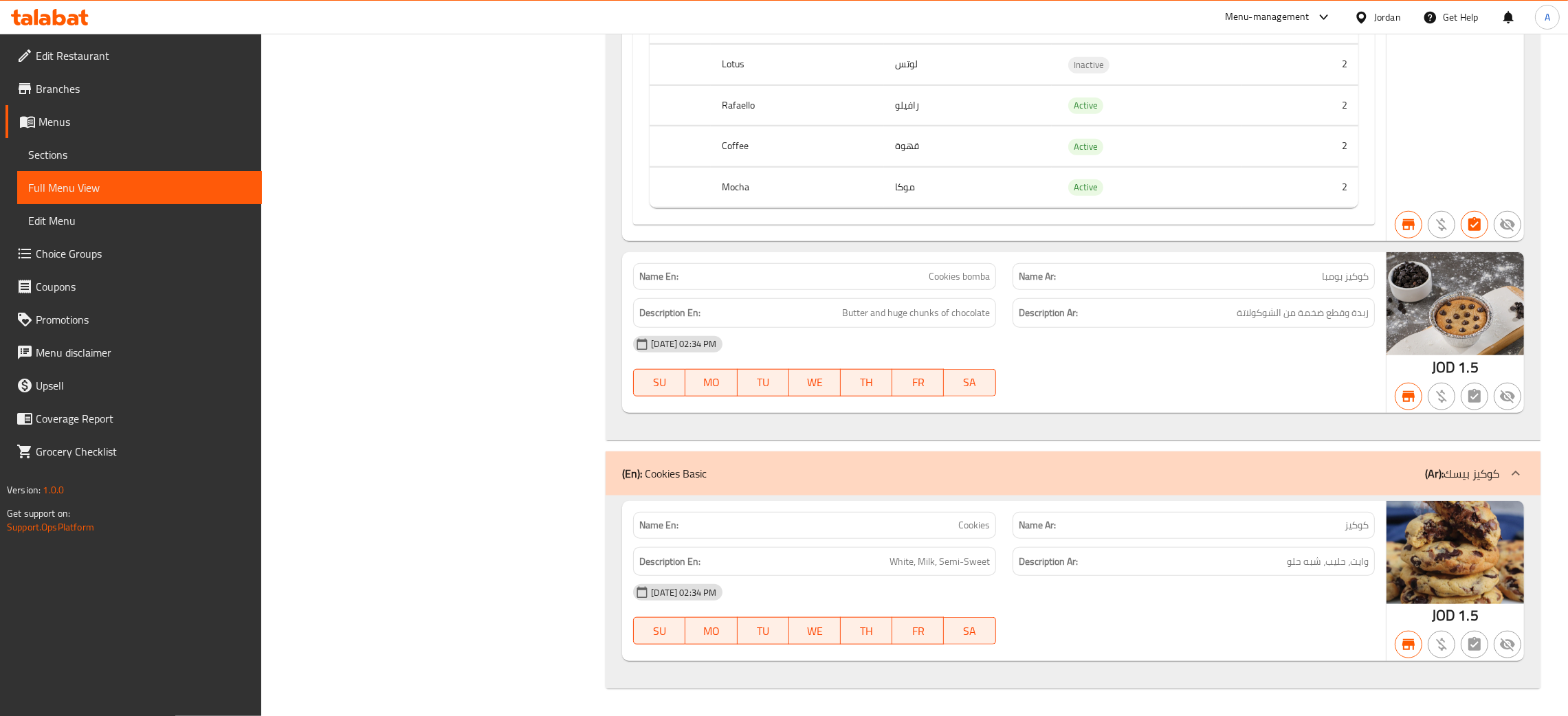
click at [48, 21] on icon at bounding box center [45, 19] width 12 height 12
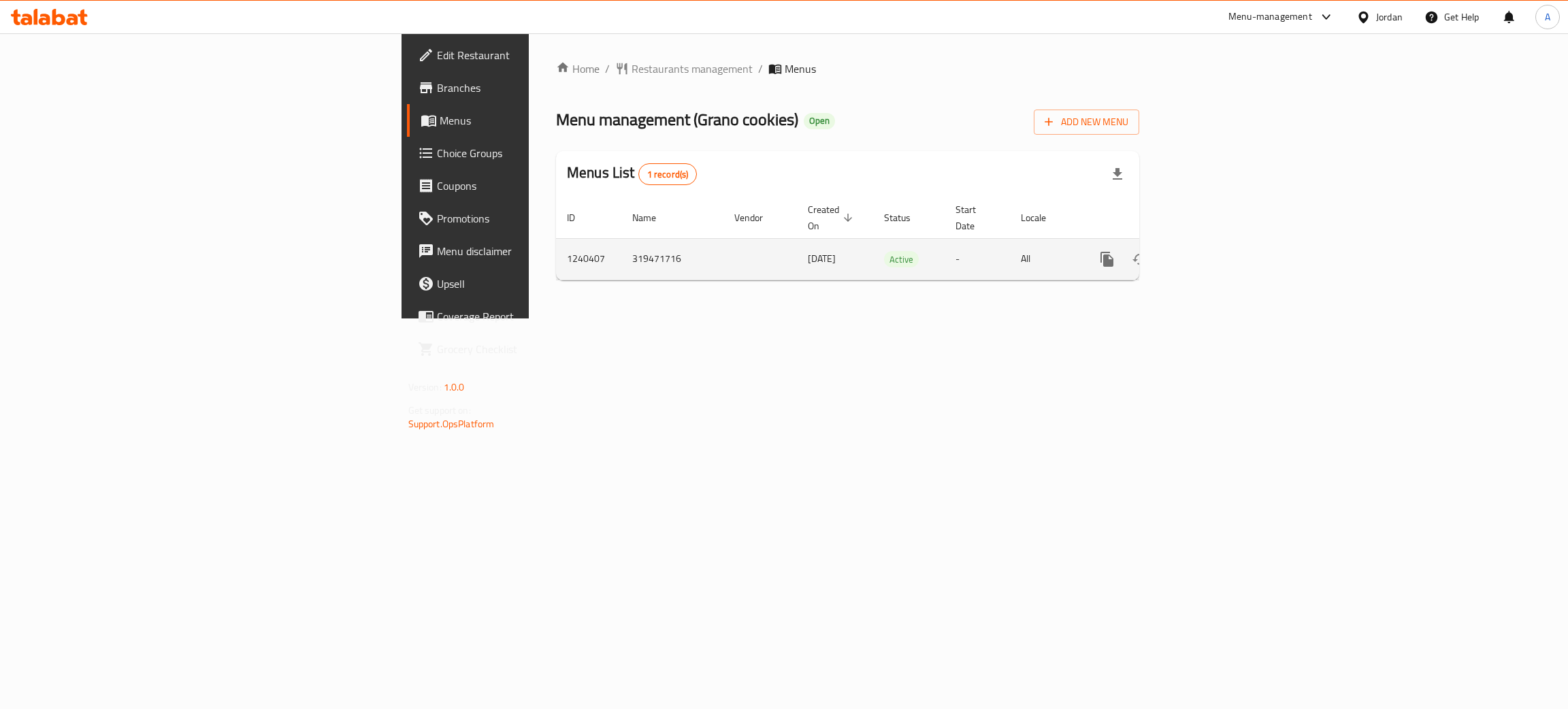
click at [1213, 251] on icon "enhanced table" at bounding box center [1205, 259] width 16 height 16
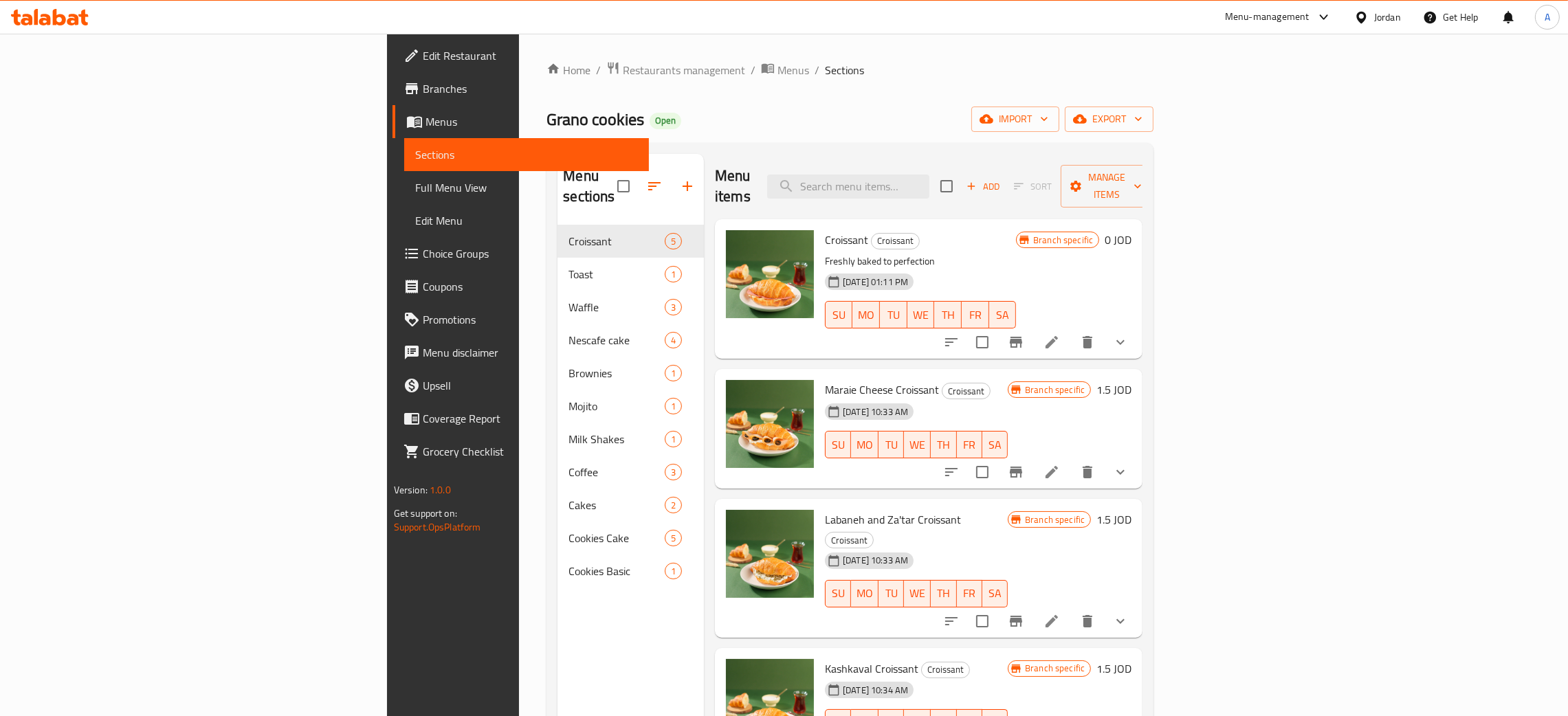
click at [415, 194] on span "Full Menu View" at bounding box center [526, 188] width 222 height 17
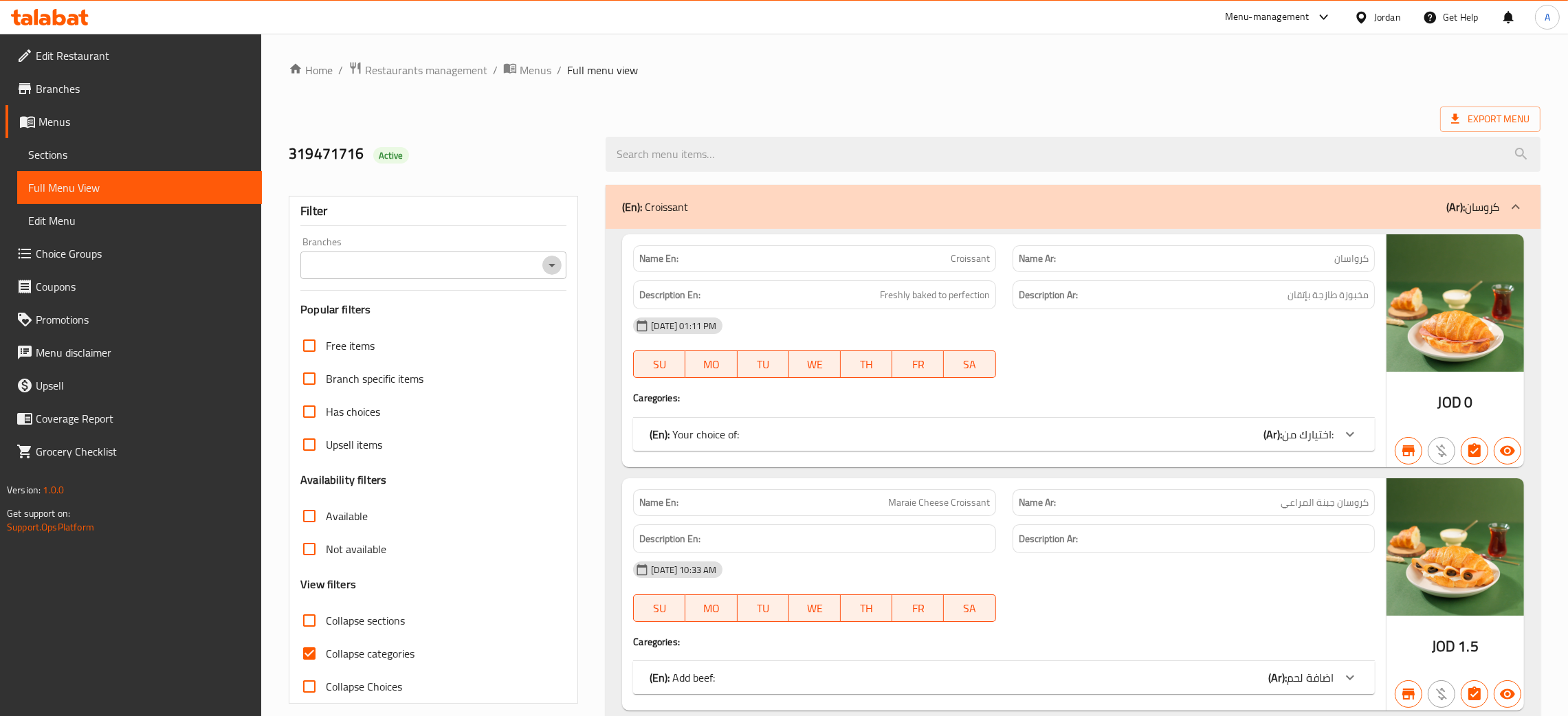
click at [556, 267] on icon "Open" at bounding box center [552, 265] width 17 height 17
click at [456, 321] on li "Grano cookies, [PERSON_NAME]" at bounding box center [433, 325] width 266 height 25
type input "Grano cookies, [PERSON_NAME]"
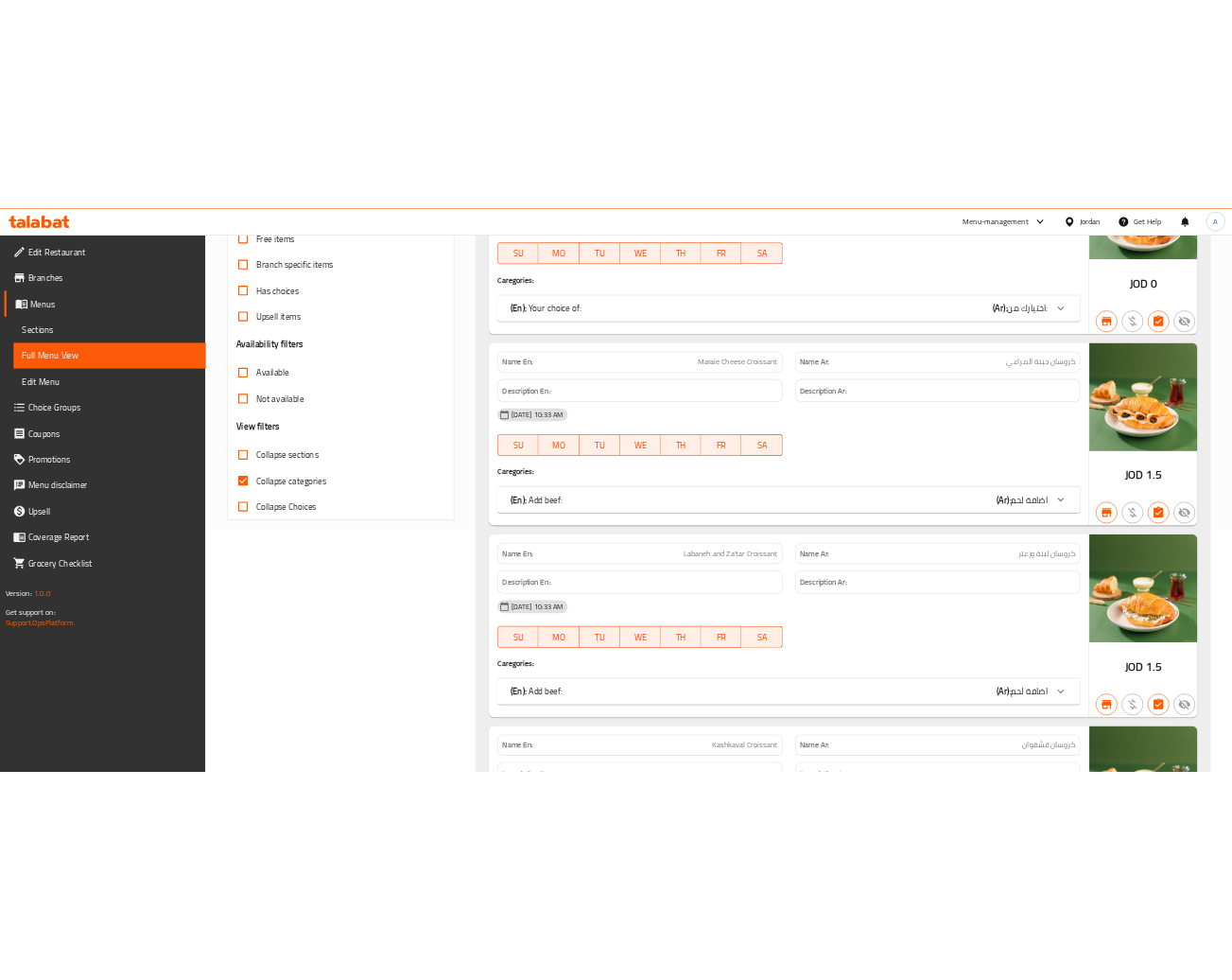
scroll to position [425, 0]
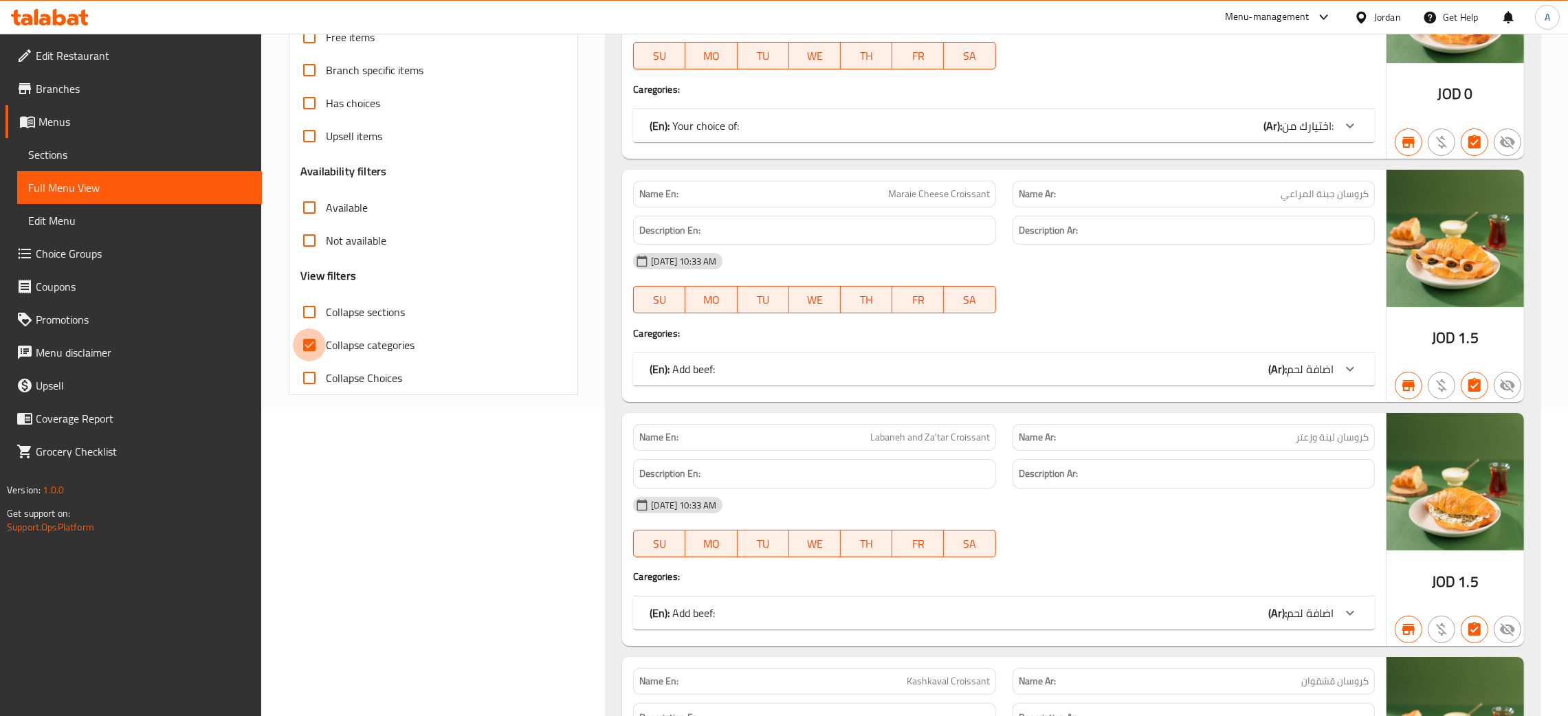
click at [311, 343] on input "Collapse categories" at bounding box center [310, 345] width 33 height 33
checkbox input "false"
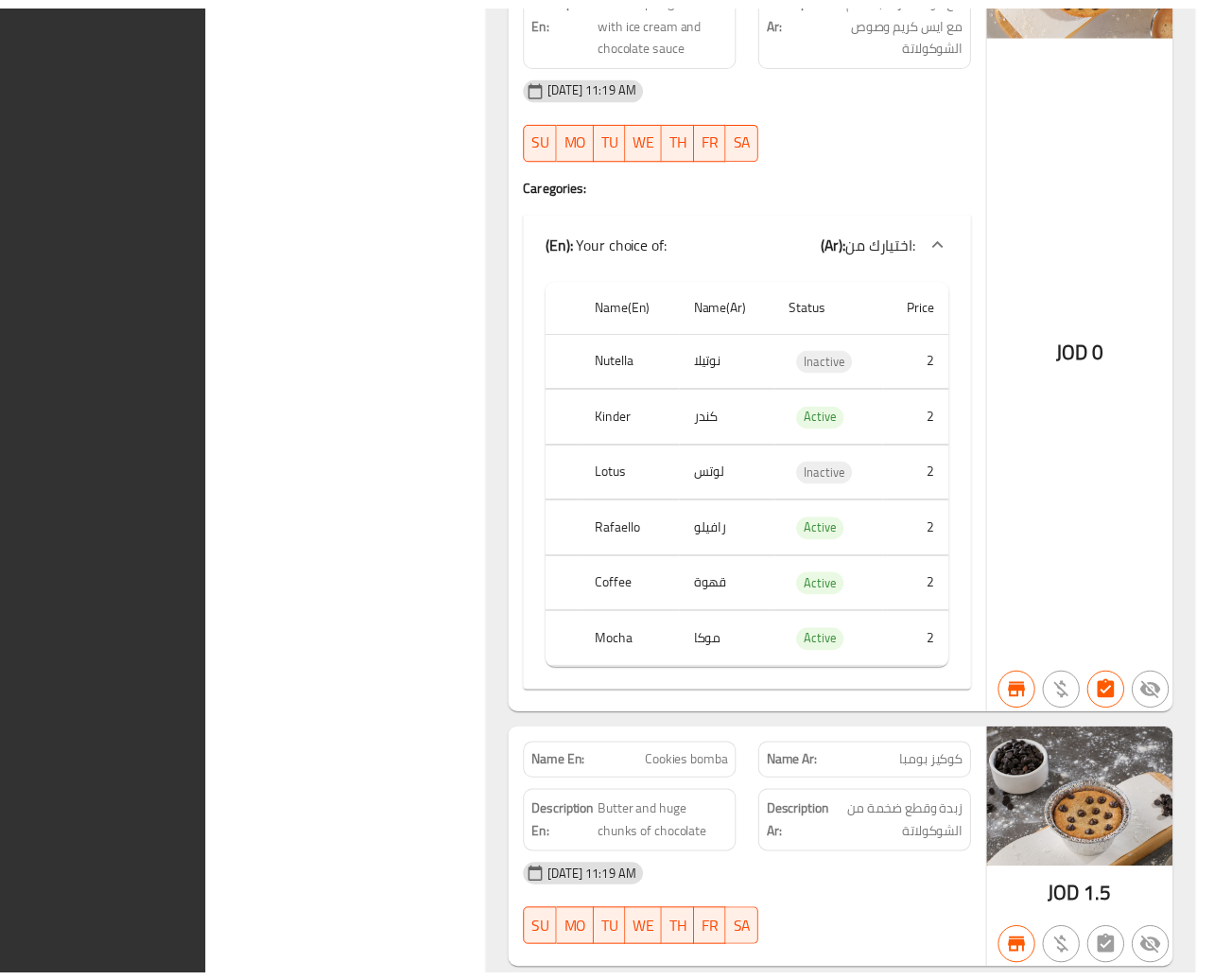
scroll to position [13729, 0]
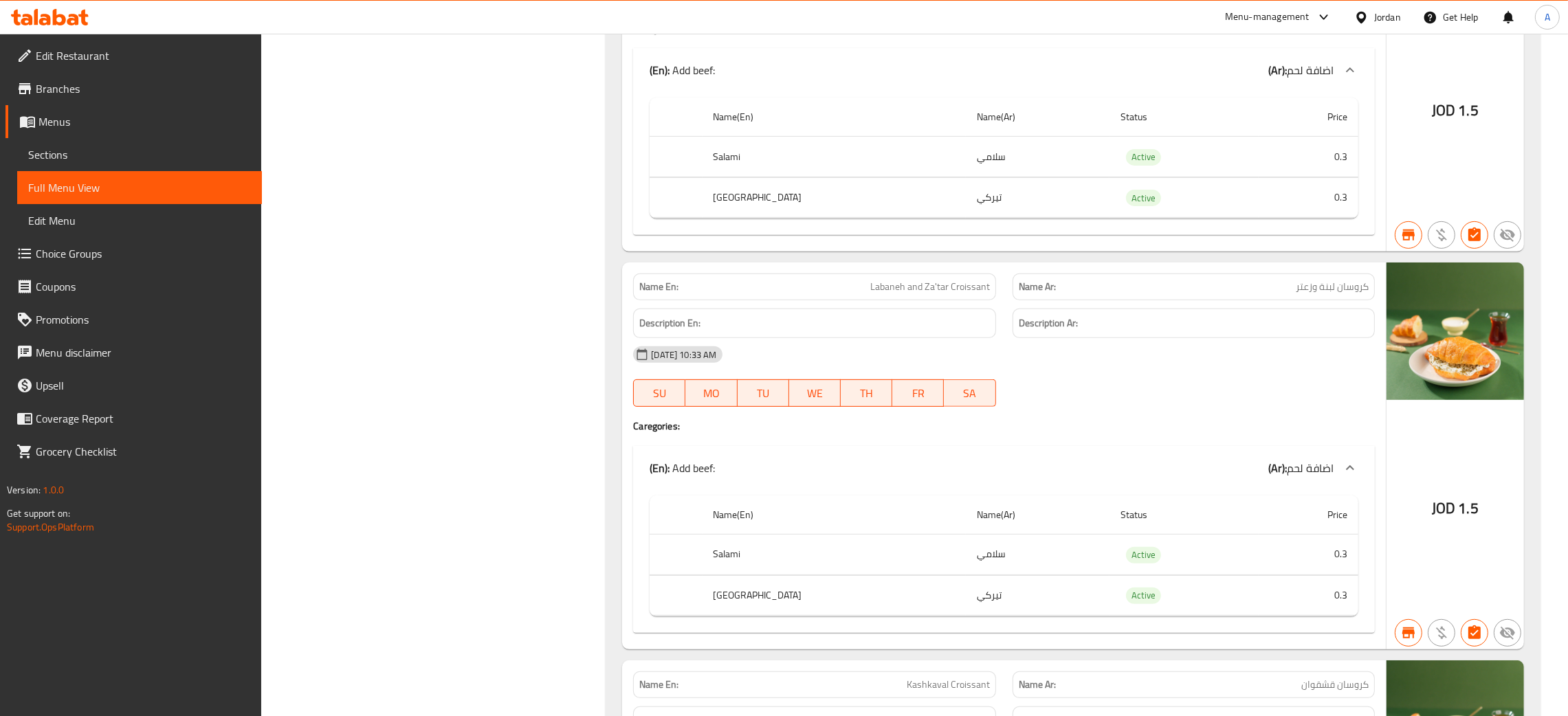
scroll to position [0, 0]
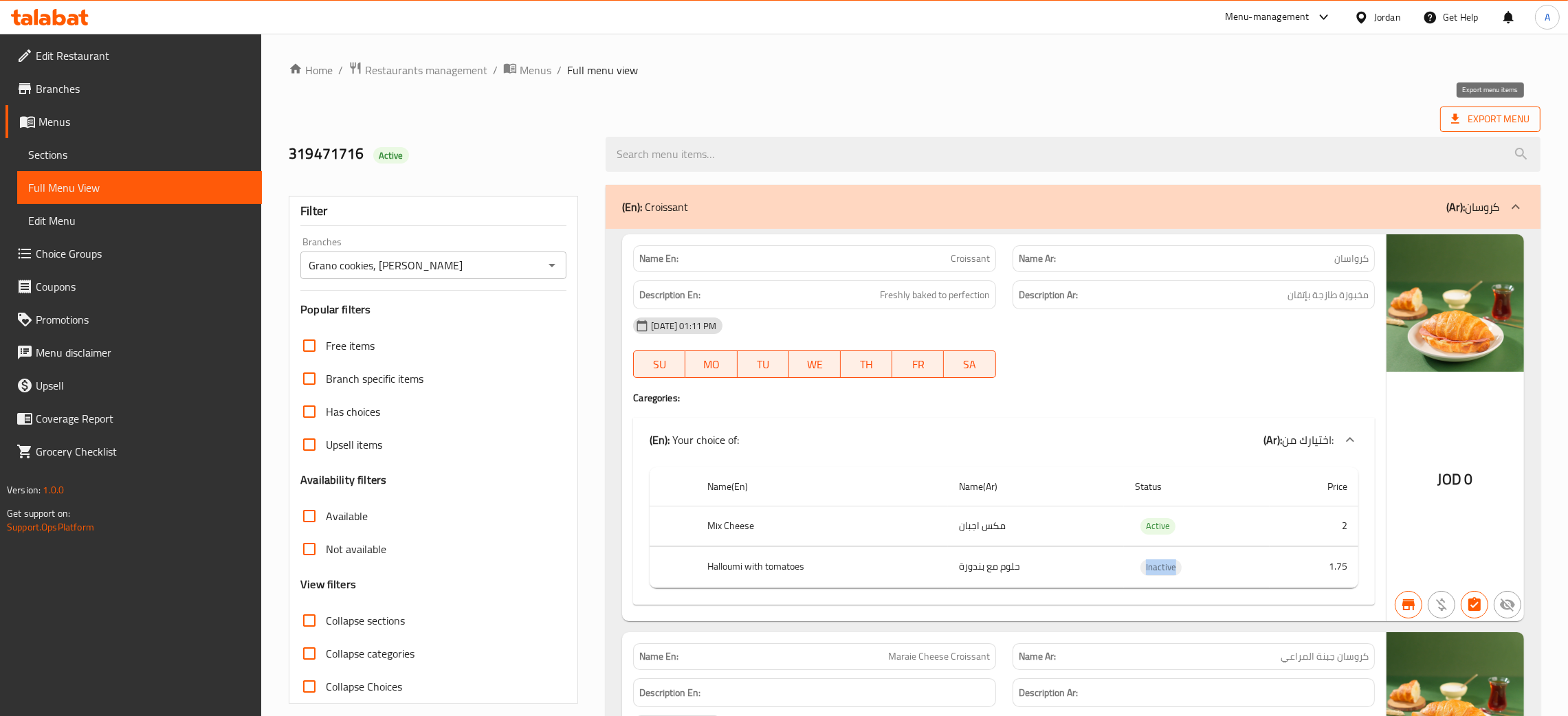
click at [1519, 118] on span "Export Menu" at bounding box center [1490, 119] width 78 height 17
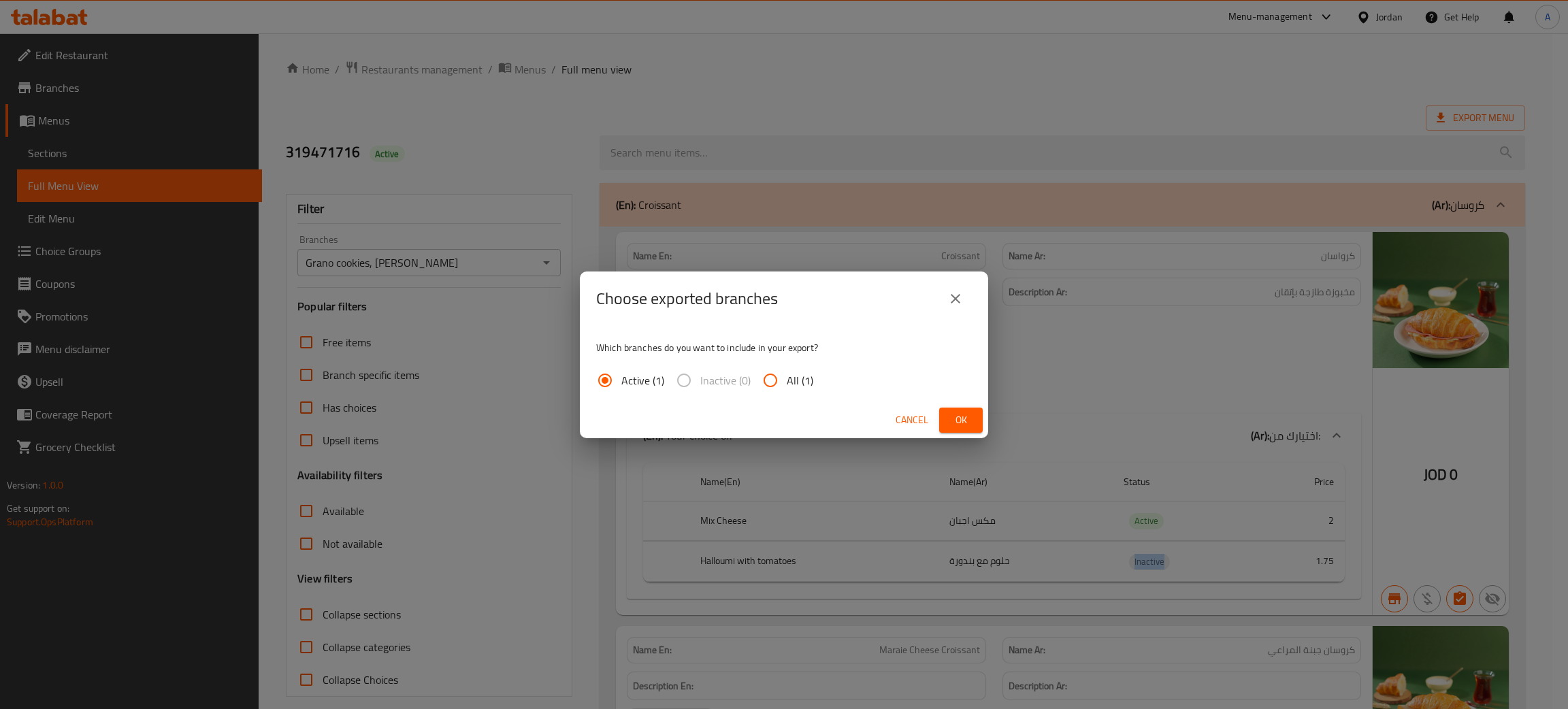
click at [770, 378] on input "All (1)" at bounding box center [770, 381] width 33 height 33
radio input "true"
click at [962, 418] on span "Ok" at bounding box center [961, 420] width 22 height 17
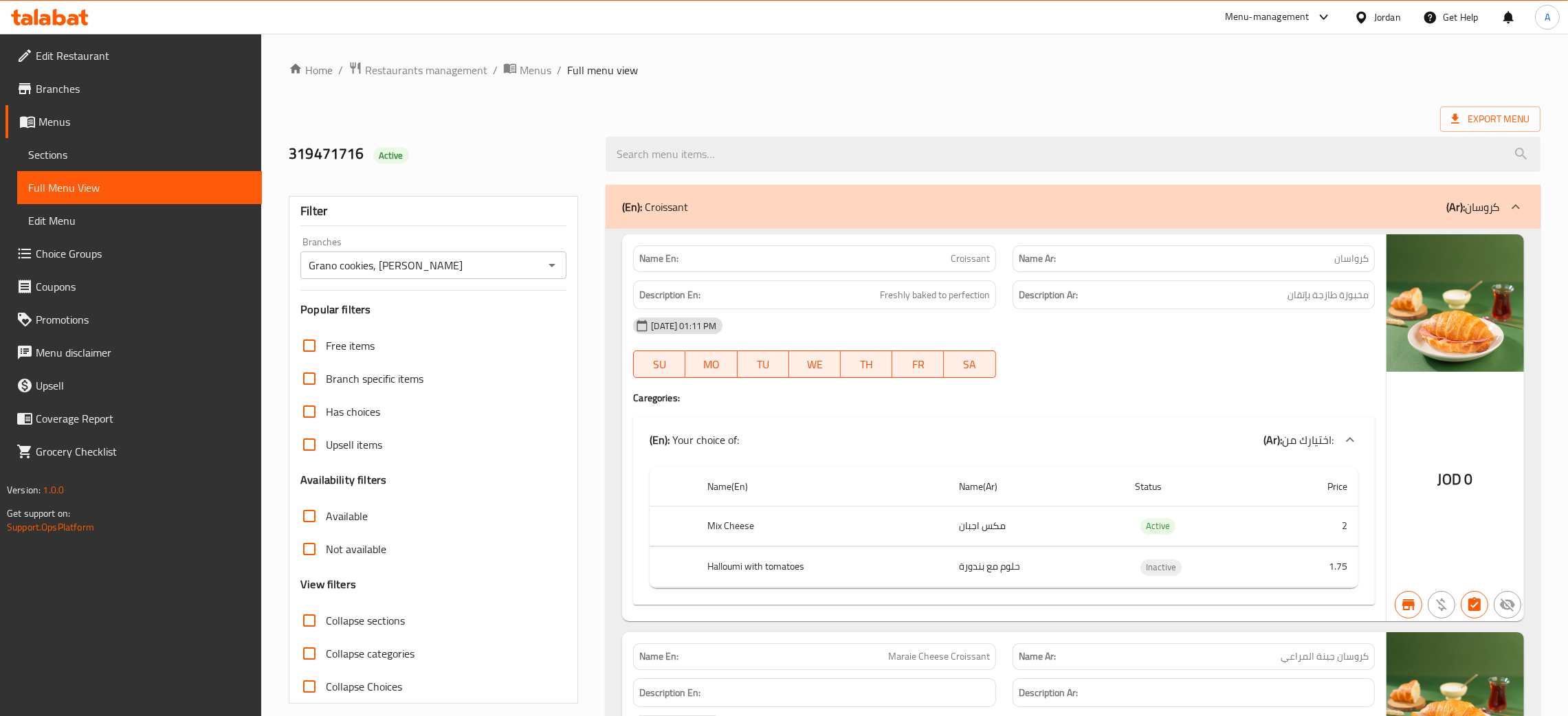
click at [567, 258] on div "Filter Branches Grano cookies, Al Hikmah Branches Popular filters Free items Br…" at bounding box center [434, 449] width 290 height 508
click at [558, 262] on icon "Open" at bounding box center [552, 265] width 17 height 17
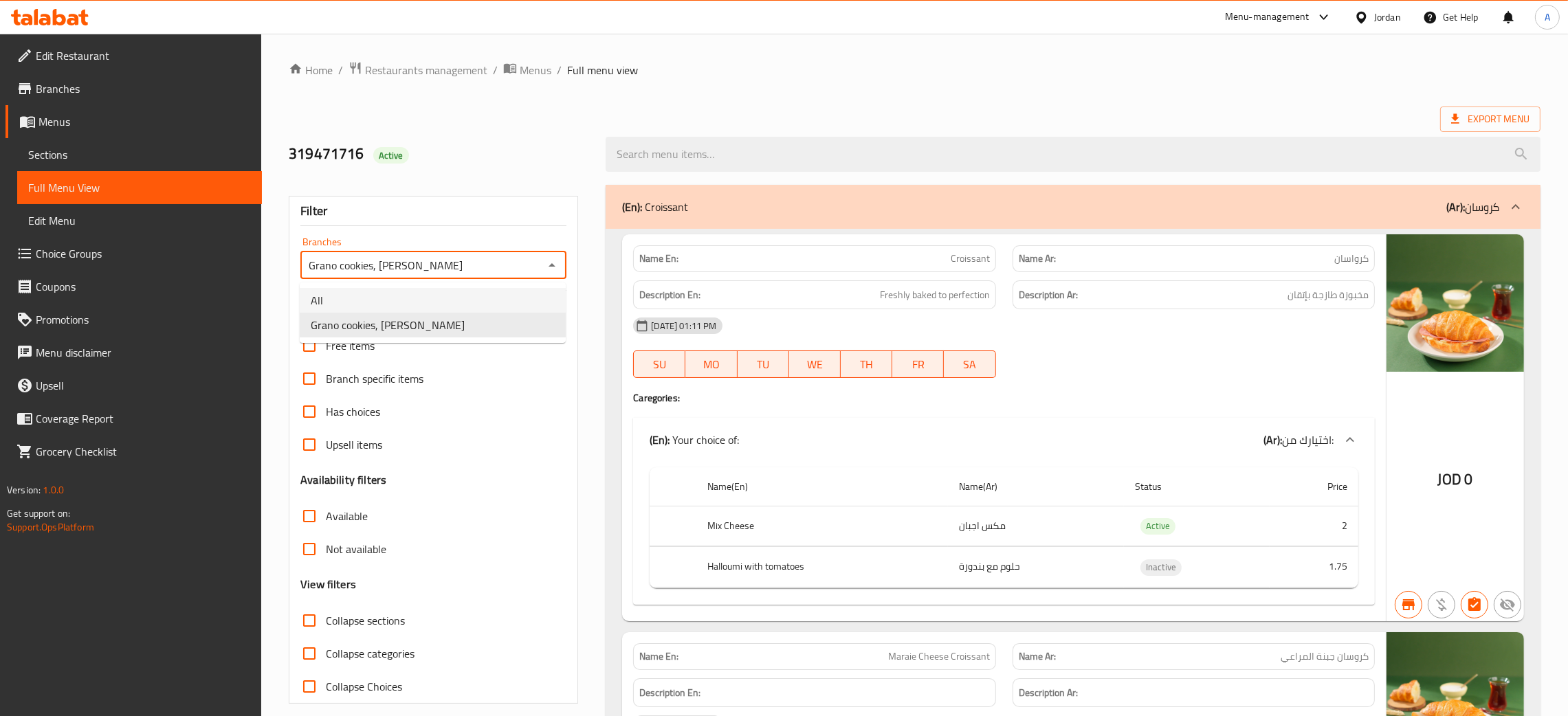
click at [428, 307] on li "All" at bounding box center [433, 301] width 266 height 25
click at [554, 264] on icon "Open" at bounding box center [552, 265] width 17 height 17
click at [439, 332] on li "Grano cookies, Al Hikmah" at bounding box center [433, 325] width 266 height 25
type input "Grano cookies, Al Hikmah"
click at [710, 77] on ol "Home / Restaurants management / Menus / Full menu view" at bounding box center [915, 70] width 1252 height 18
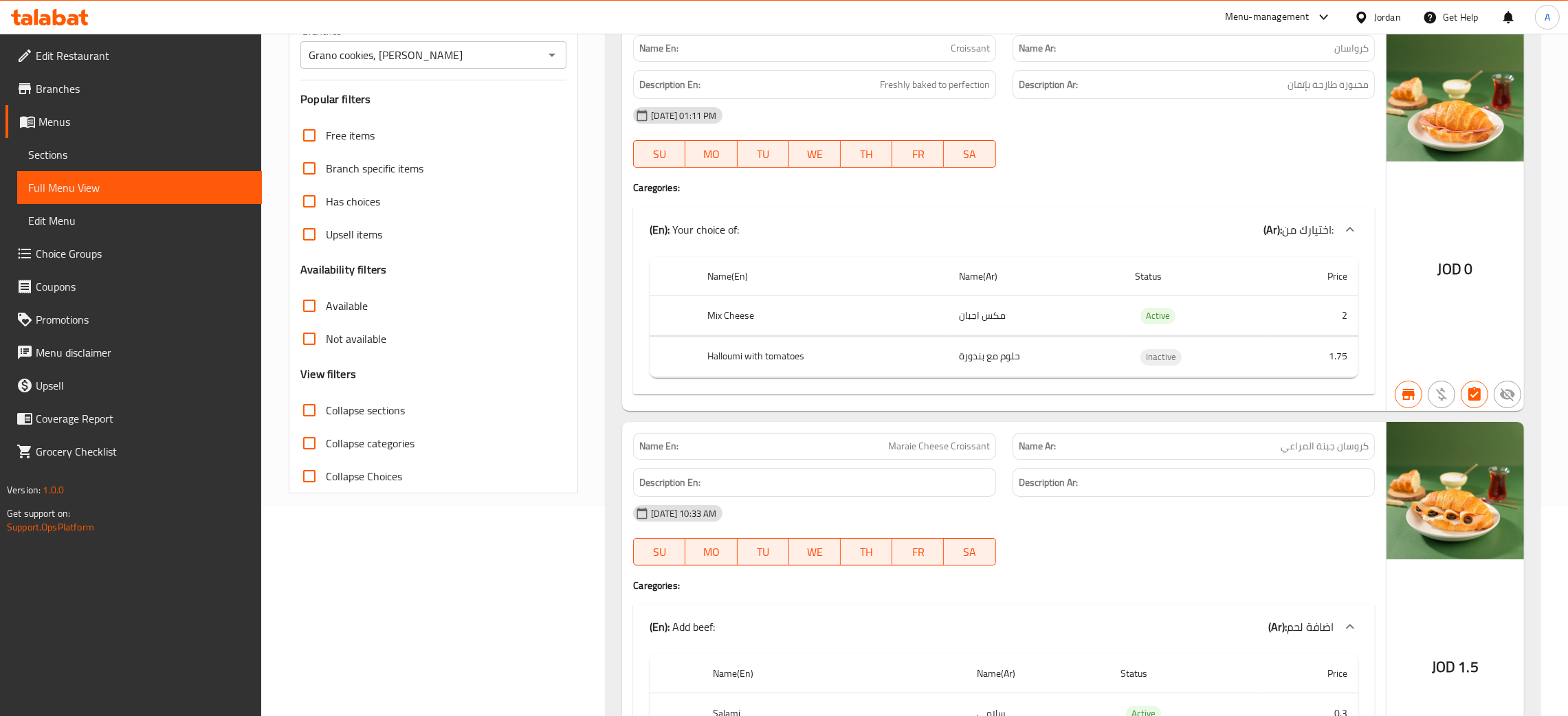
scroll to position [8242, 0]
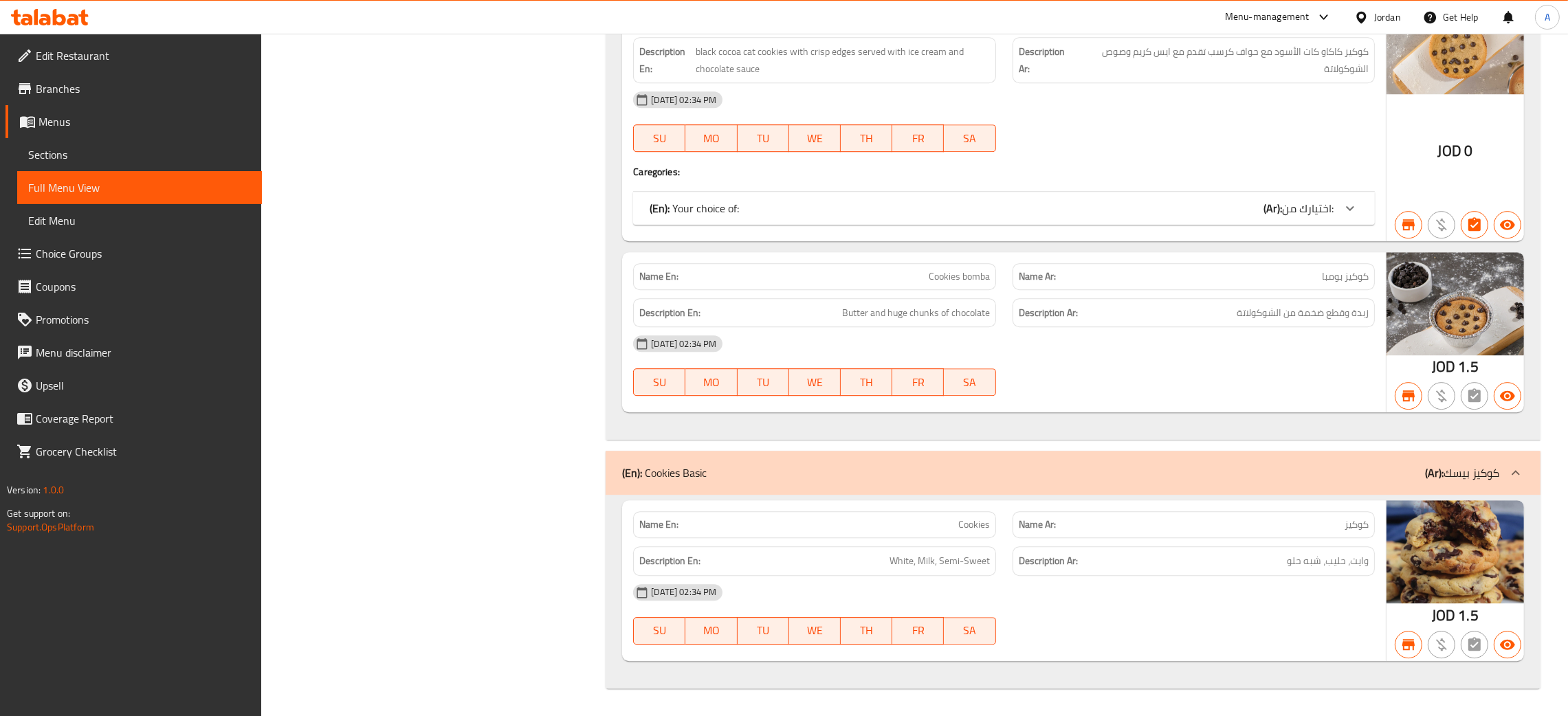
scroll to position [6054, 0]
click at [94, 51] on span "Edit Restaurant" at bounding box center [143, 55] width 215 height 17
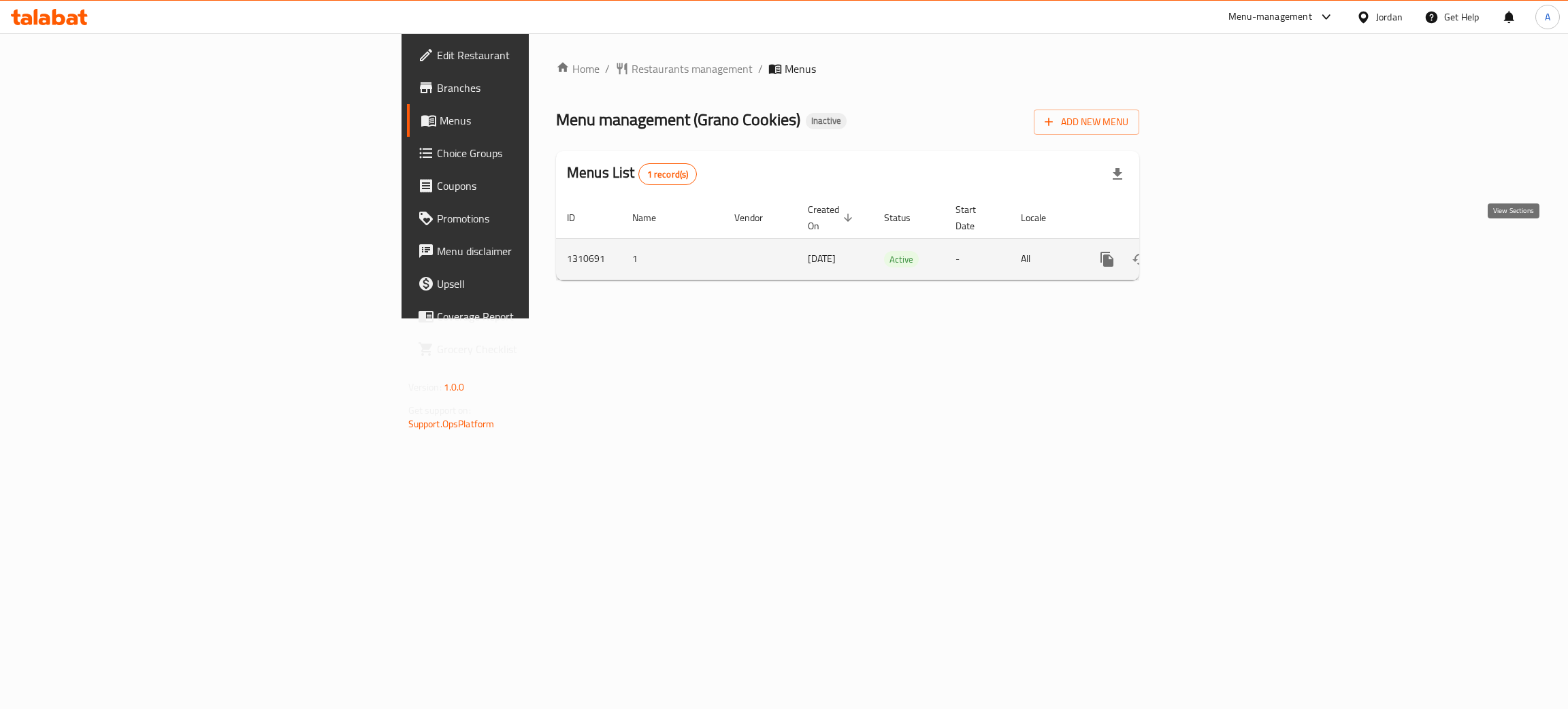
click at [1213, 251] on icon "enhanced table" at bounding box center [1205, 259] width 16 height 16
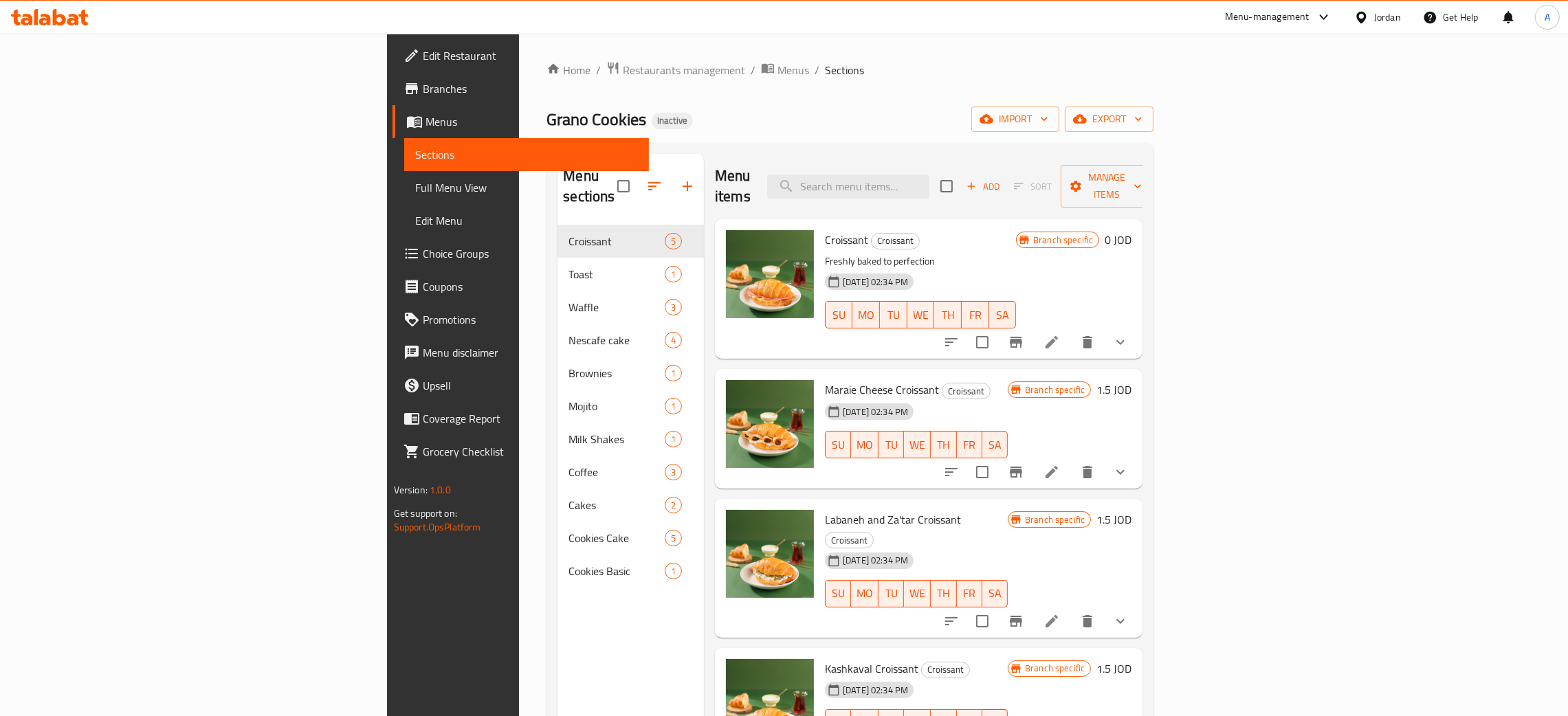
drag, startPoint x: 44, startPoint y: 187, endPoint x: 241, endPoint y: 206, distance: 197.9
click at [415, 188] on span "Full Menu View" at bounding box center [526, 188] width 222 height 17
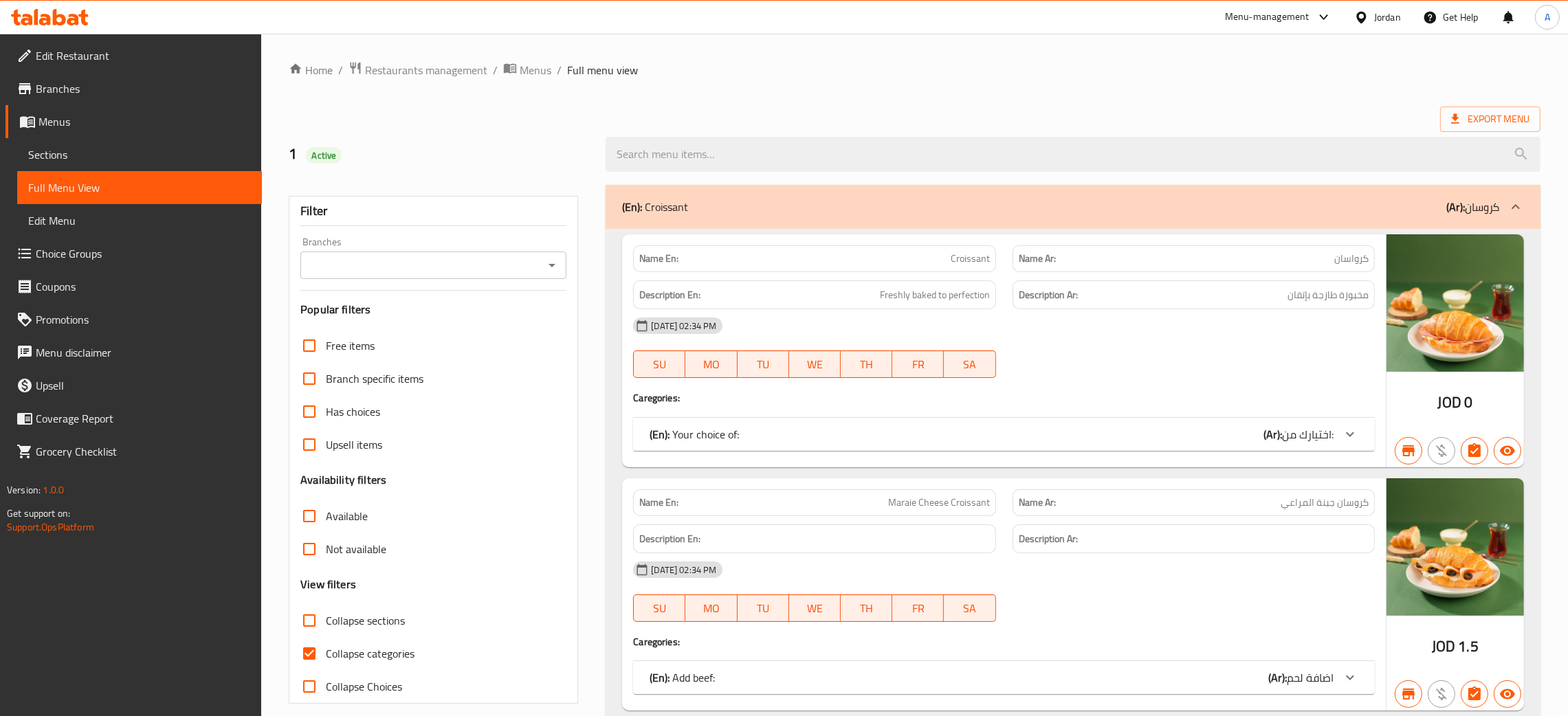
click at [547, 267] on icon "Open" at bounding box center [552, 265] width 17 height 17
click at [464, 337] on ul "All Grano Cookies, [PERSON_NAME]" at bounding box center [433, 312] width 266 height 60
click at [435, 324] on li "Grano Cookies, [PERSON_NAME]" at bounding box center [433, 325] width 266 height 25
type input "Grano Cookies, [PERSON_NAME]"
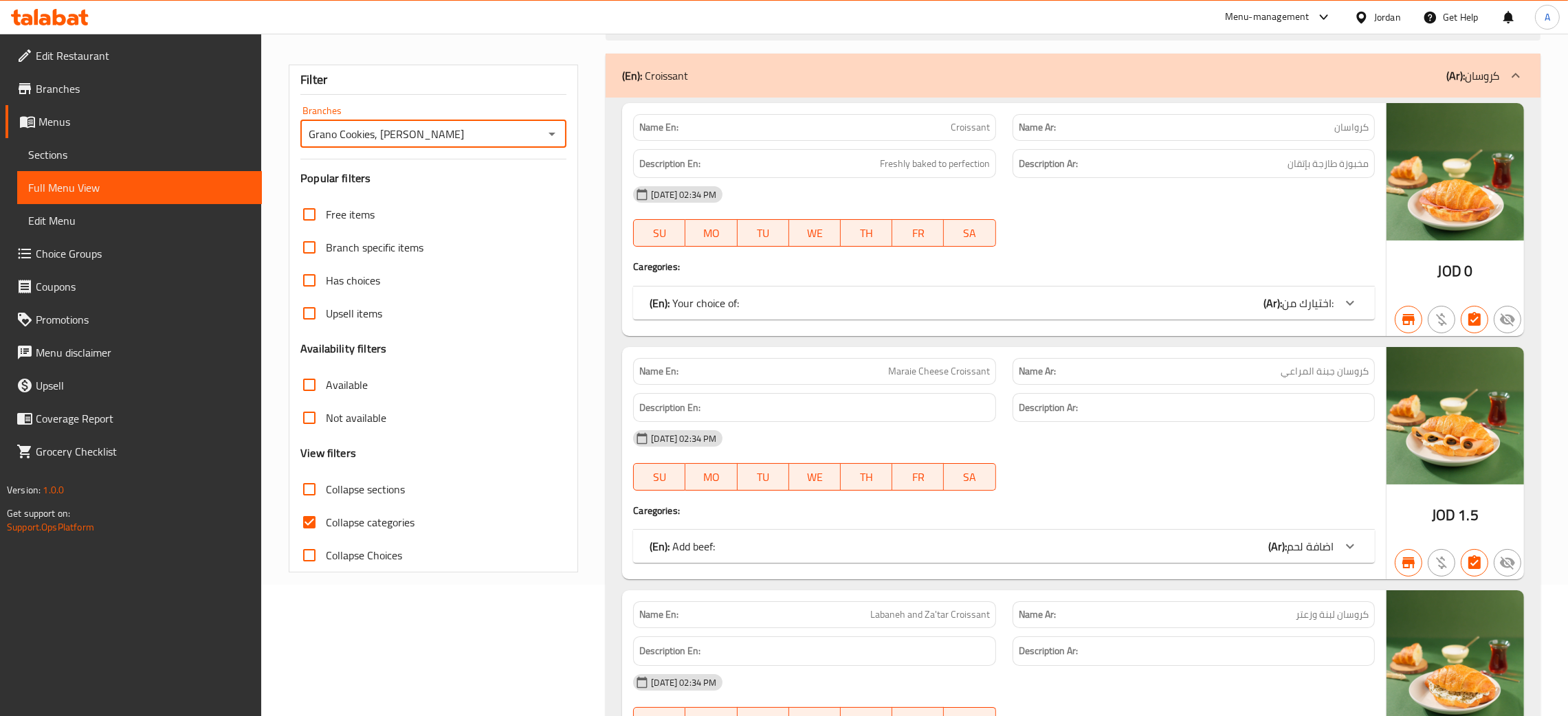
scroll to position [309, 0]
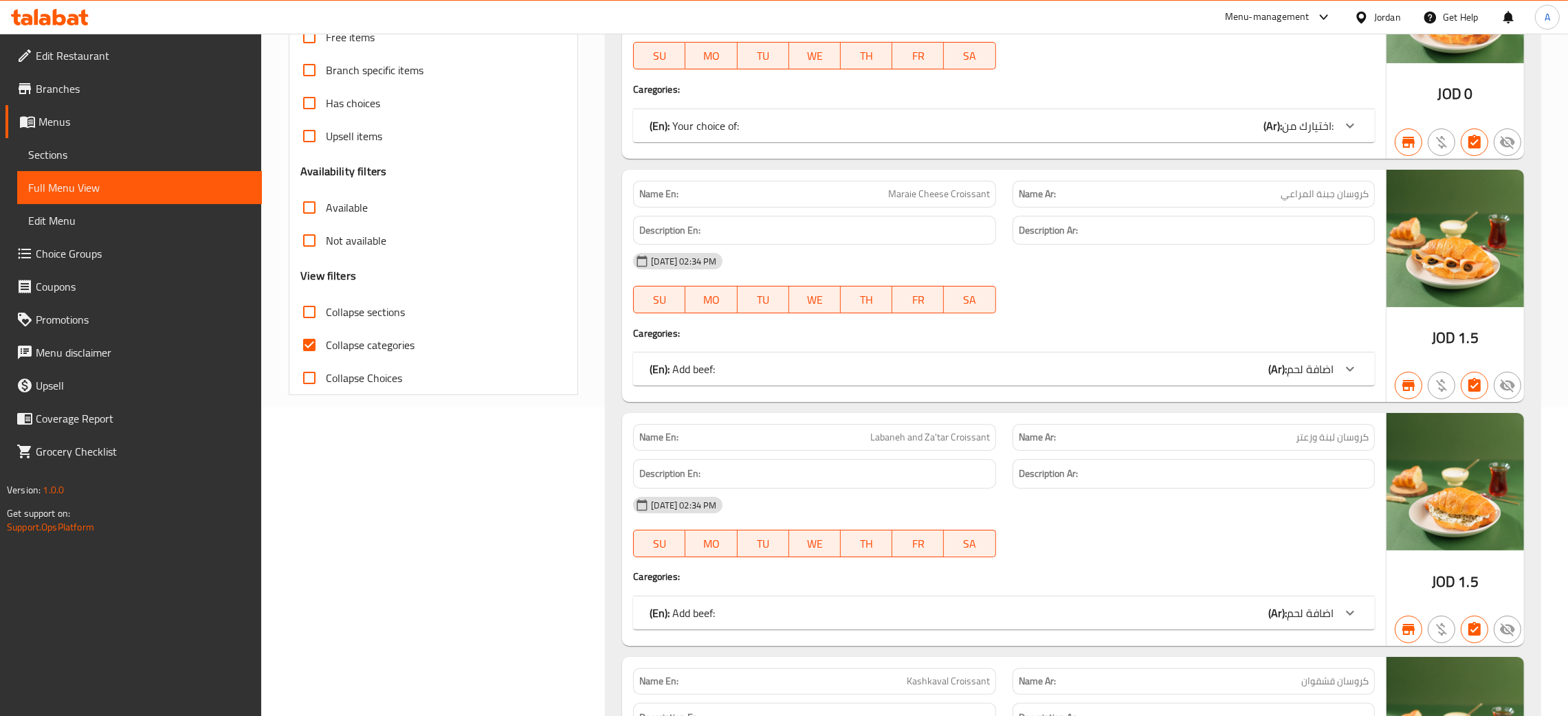
drag, startPoint x: 307, startPoint y: 345, endPoint x: 318, endPoint y: 370, distance: 27.3
click at [308, 345] on input "Collapse categories" at bounding box center [310, 345] width 33 height 33
checkbox input "false"
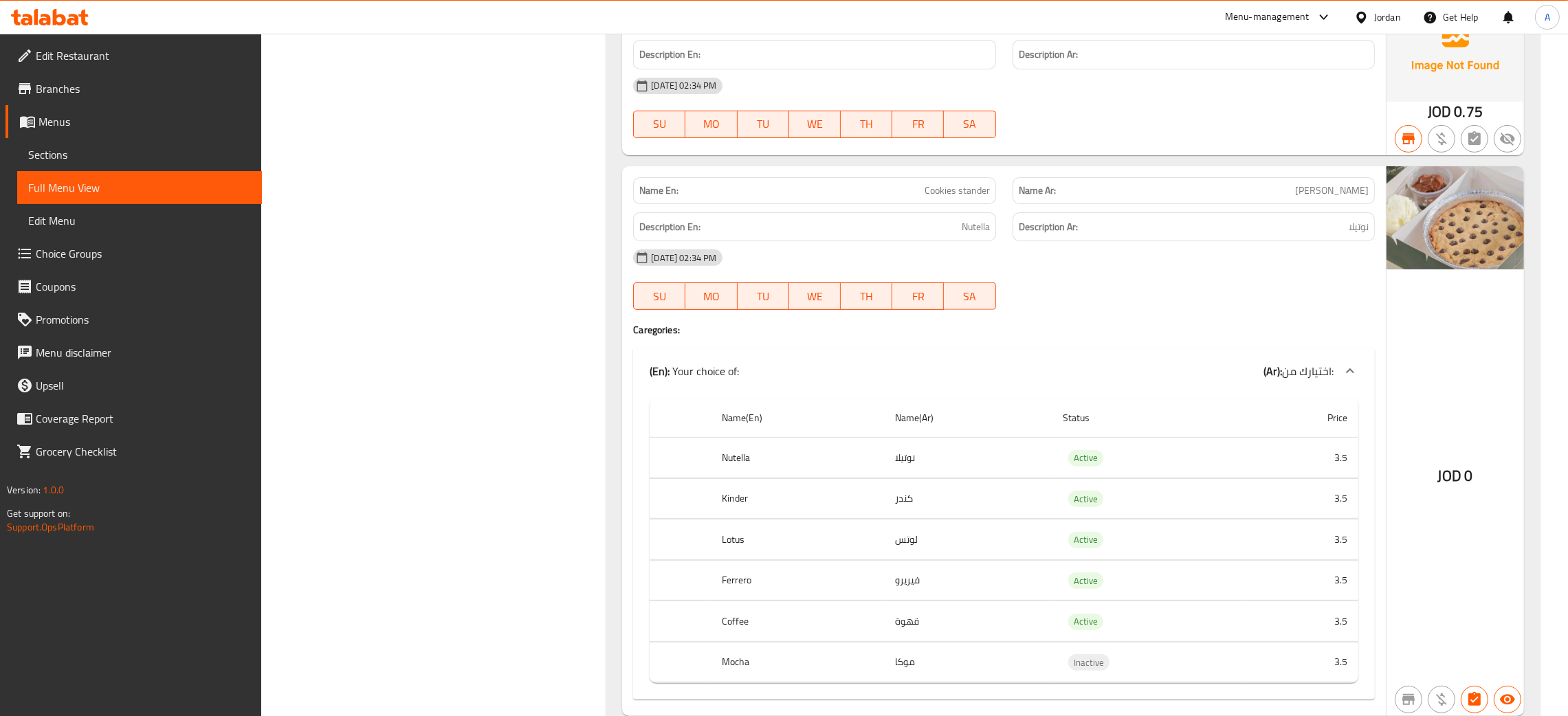
scroll to position [8554, 0]
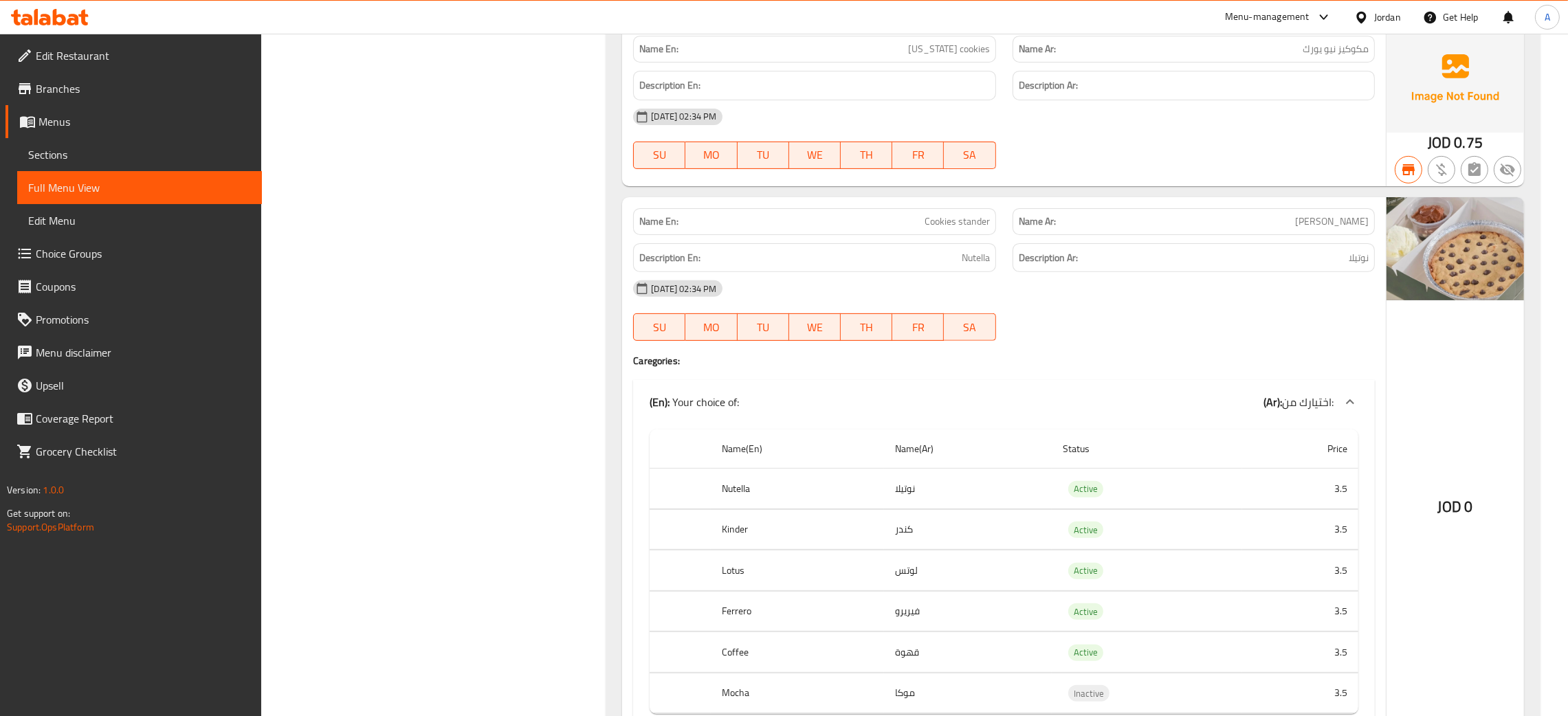
click at [951, 229] on span "Cookies stander" at bounding box center [958, 222] width 65 height 15
click at [951, 229] on span "Cookies stander" at bounding box center [958, 222] width 65 height 15
click at [955, 229] on span "Cookies stander" at bounding box center [958, 222] width 65 height 15
copy span "Cookies stander"
click at [58, 255] on span "Choice Groups" at bounding box center [143, 253] width 215 height 17
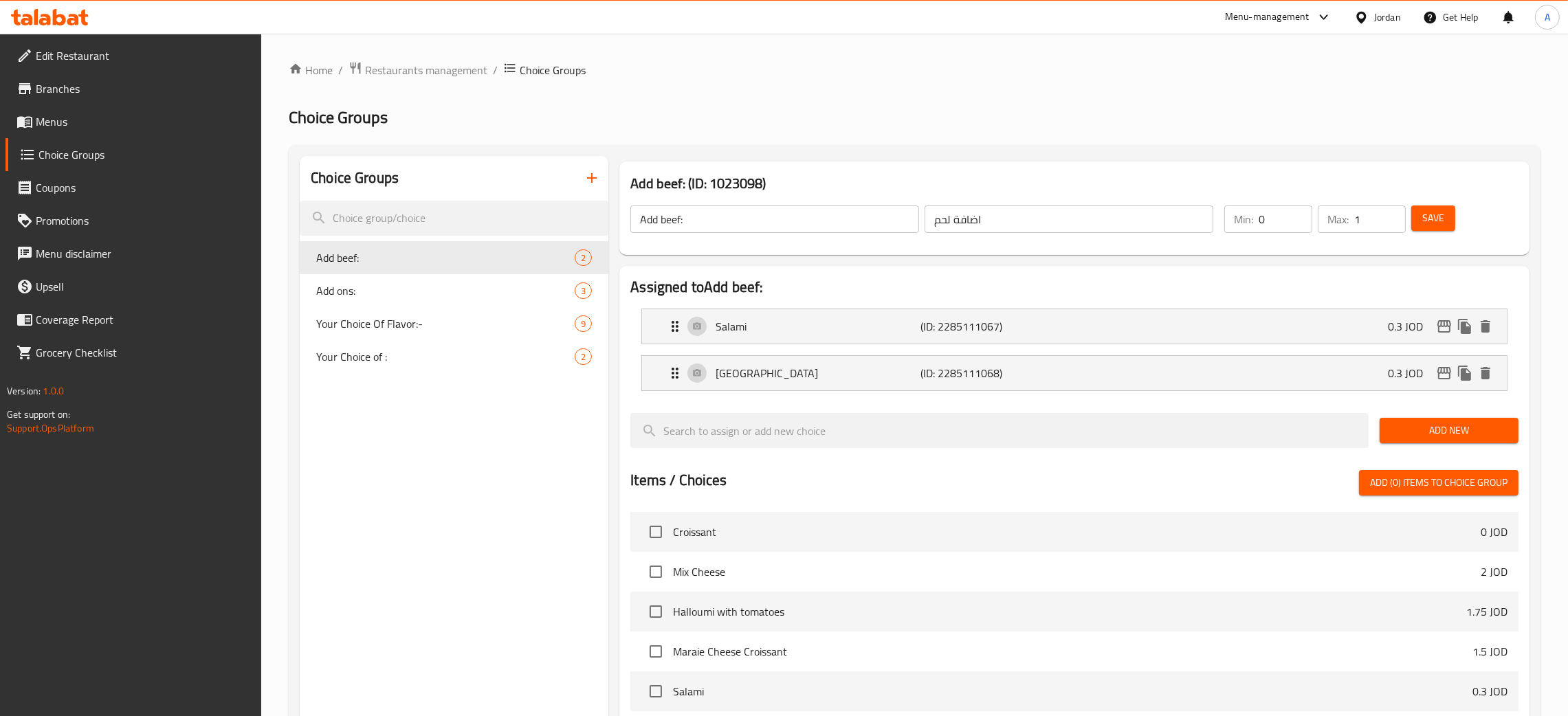
click at [996, 88] on div "Home / Restaurants management / Choice Groups Choice Groups Choice Groups Add b…" at bounding box center [915, 560] width 1252 height 999
click at [401, 349] on span "Your Choice of :" at bounding box center [425, 357] width 218 height 17
type input "Your Choice of :"
type input "اختيارك من :"
type input "1"
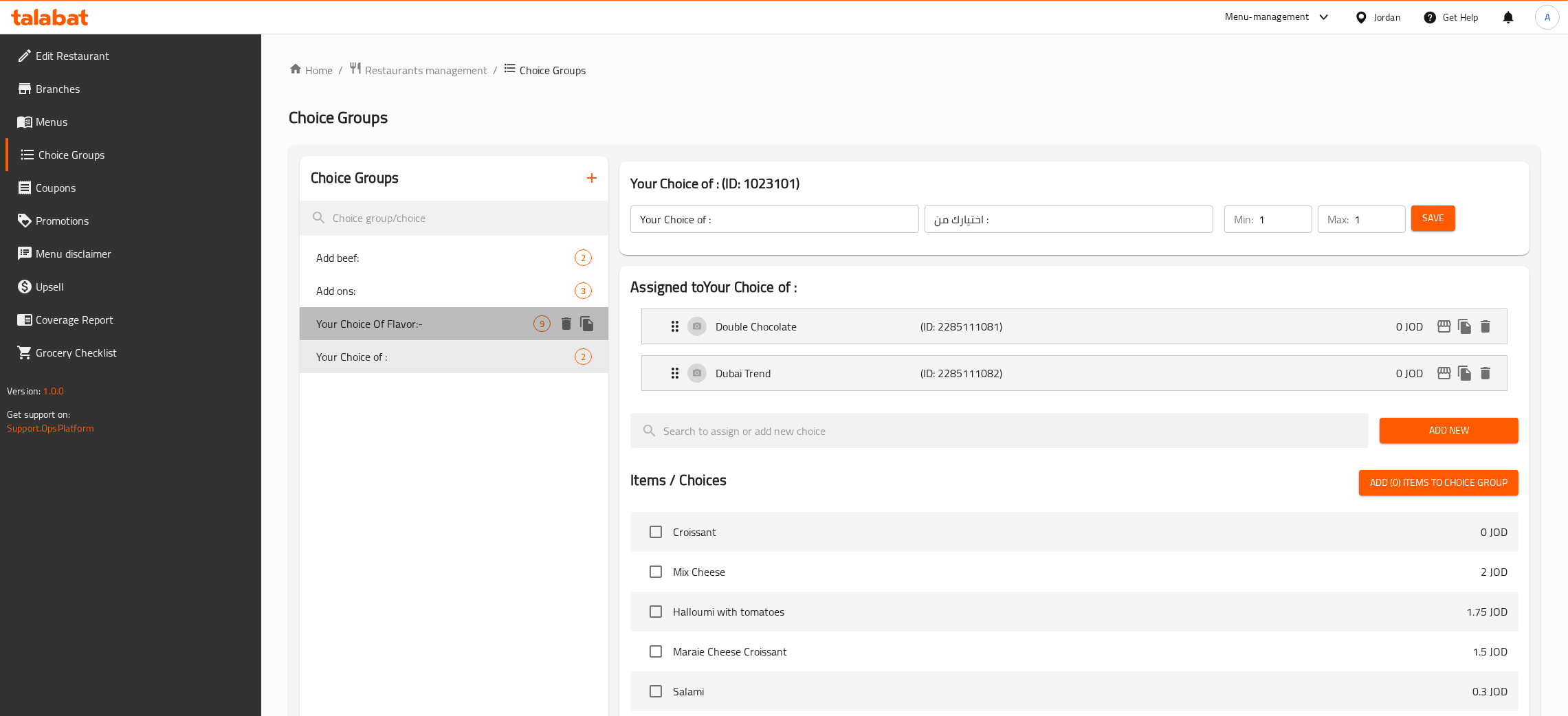
click at [427, 321] on span "Your Choice Of Flavor:-" at bounding box center [425, 323] width 218 height 17
type input "Your Choice Of Flavor:-"
type input "اختيارك"
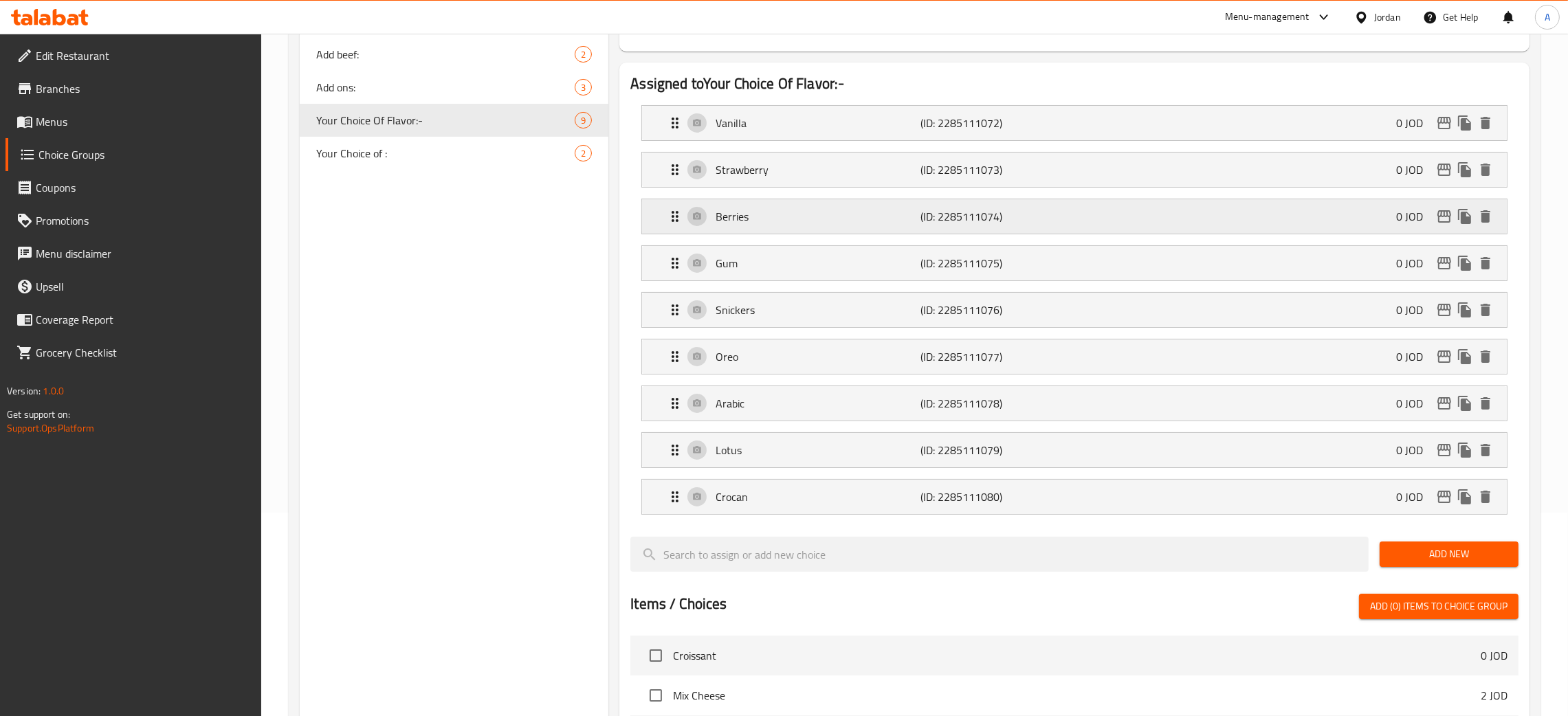
scroll to position [206, 0]
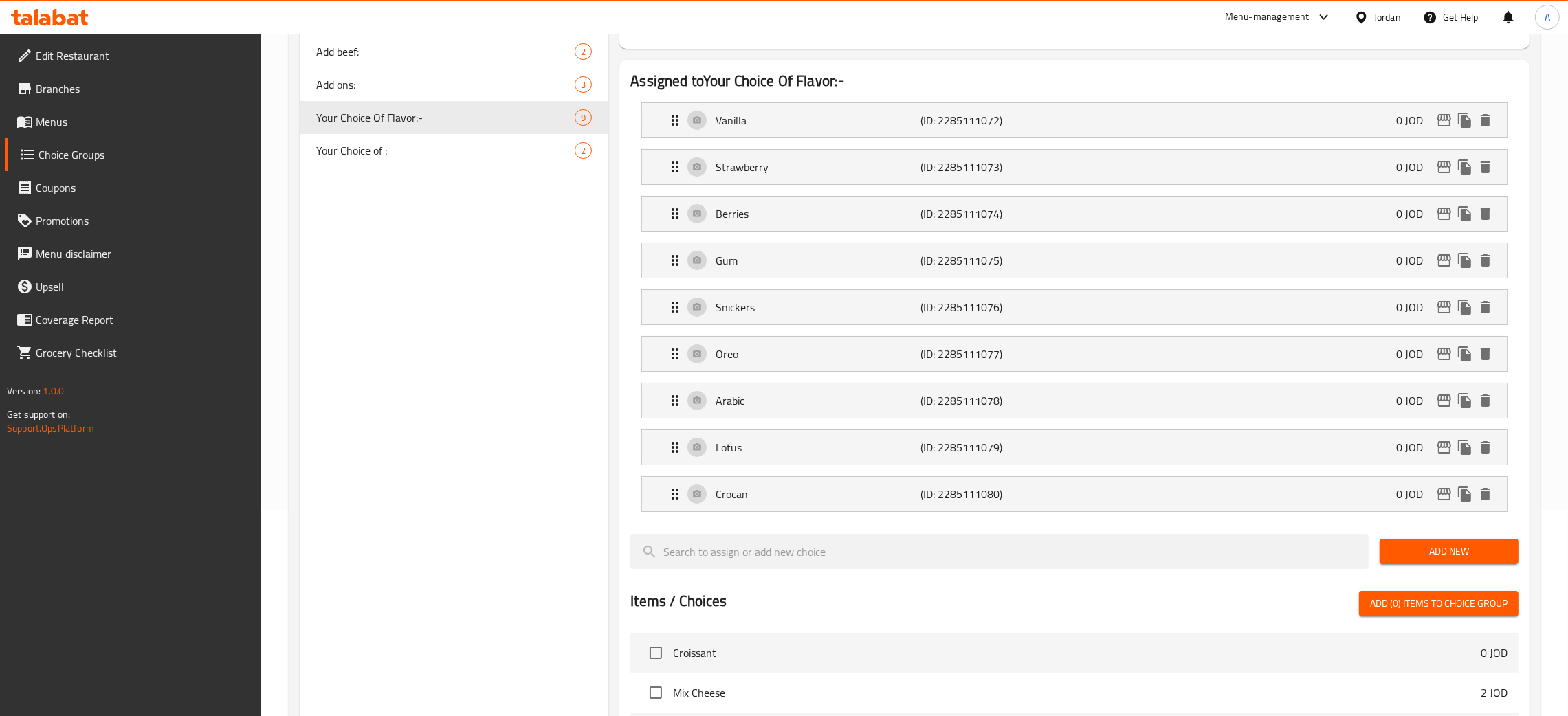
click at [54, 117] on span "Menus" at bounding box center [143, 122] width 215 height 17
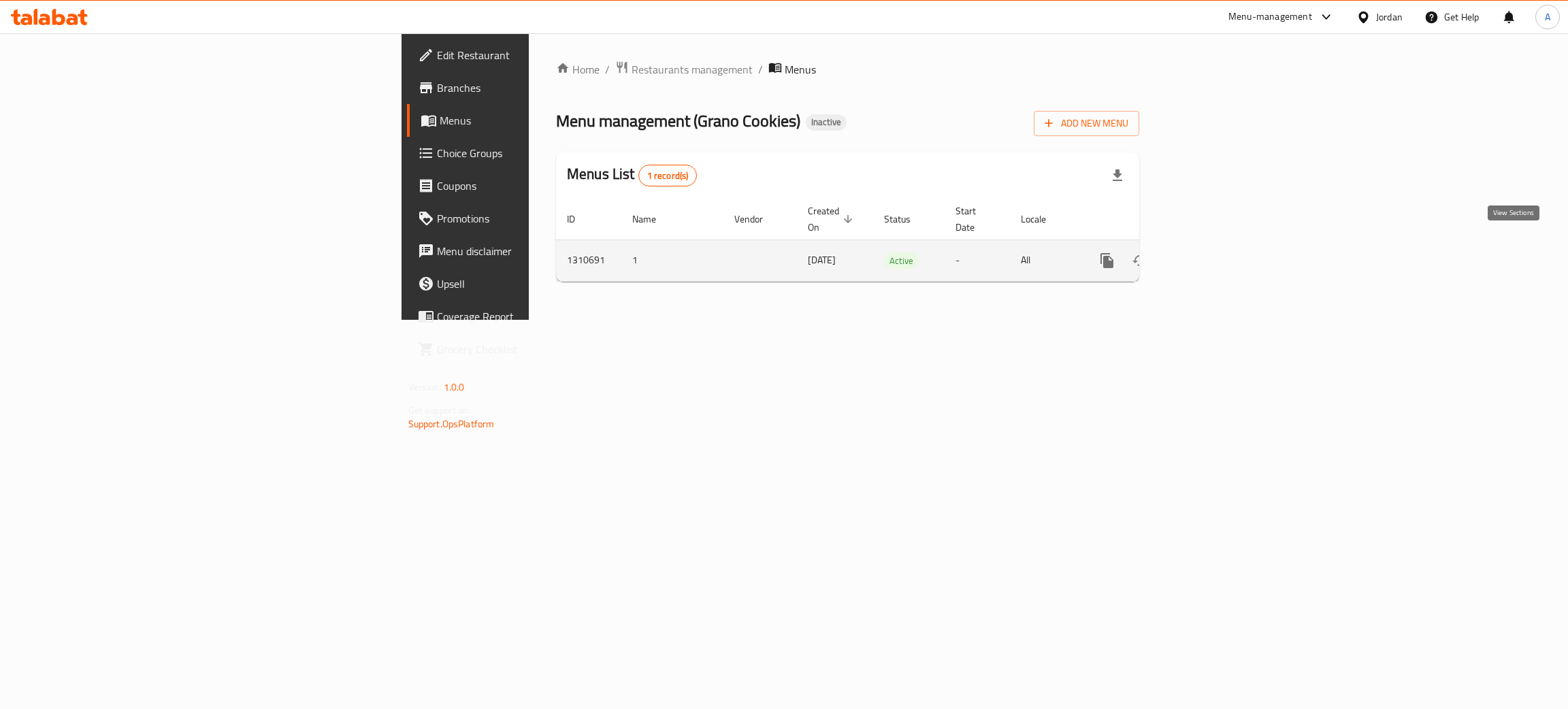
click at [1213, 252] on icon "enhanced table" at bounding box center [1205, 261] width 16 height 16
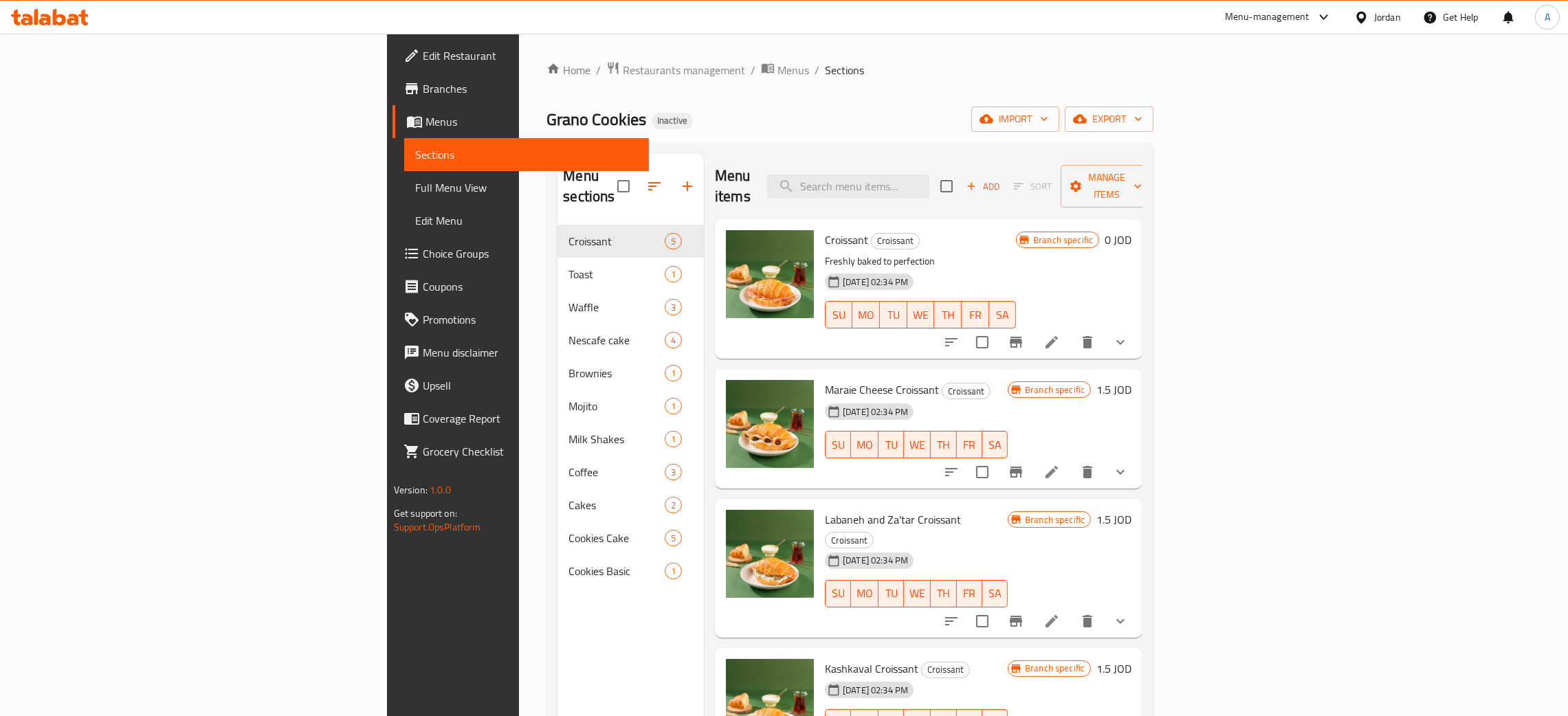
click at [995, 93] on div "Home / Restaurants management / Menus / Sections Grano Cookies Inactive import …" at bounding box center [850, 471] width 607 height 820
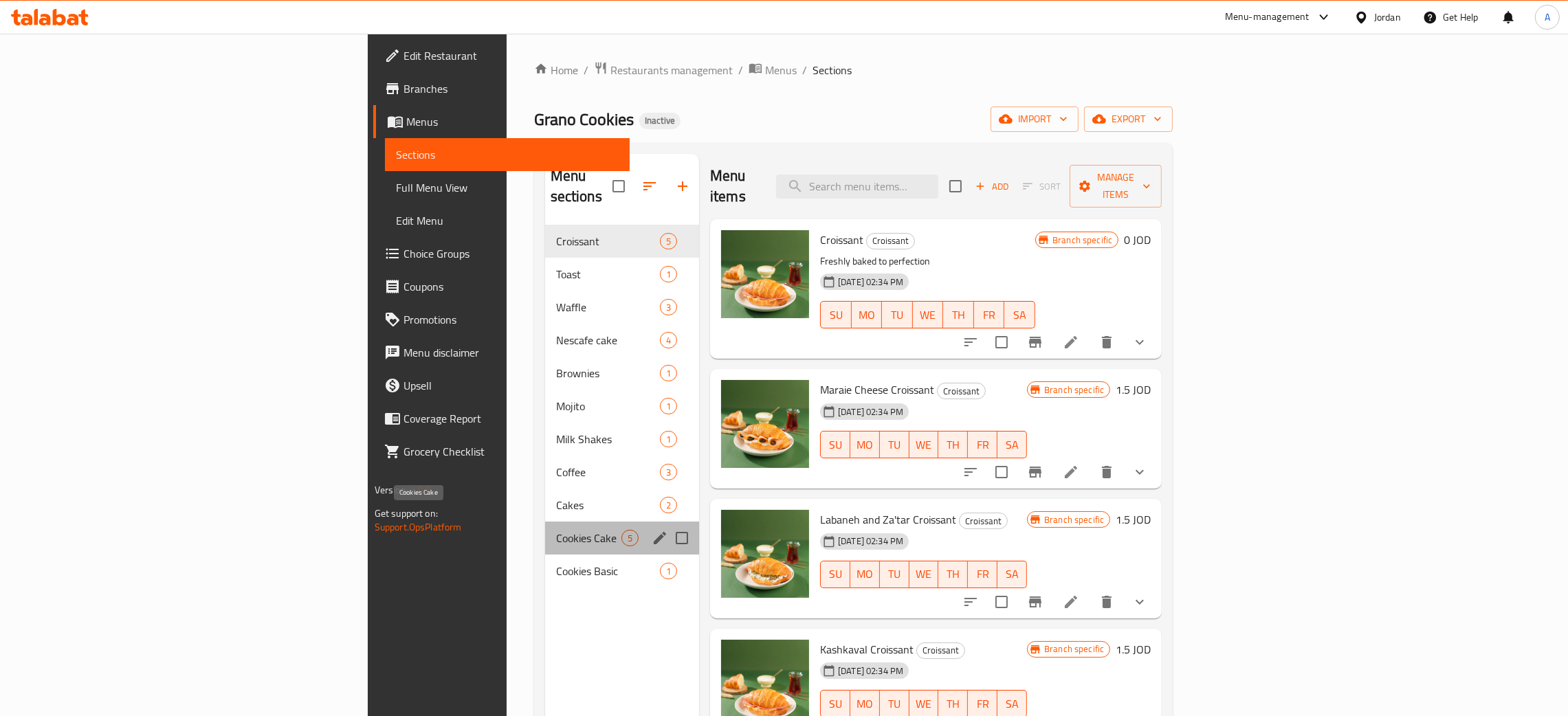
click at [556, 530] on span "Cookies Cake" at bounding box center [589, 538] width 65 height 17
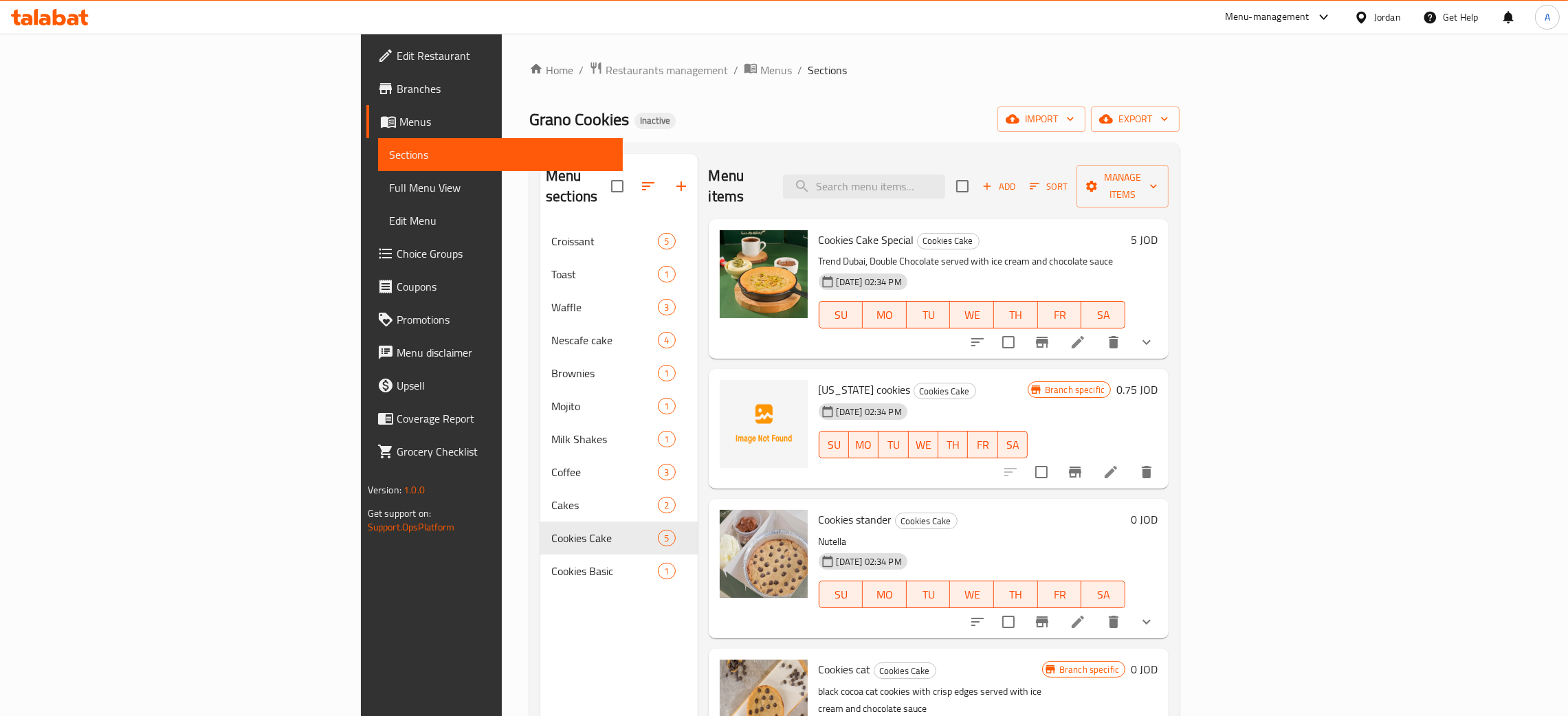
scroll to position [46, 0]
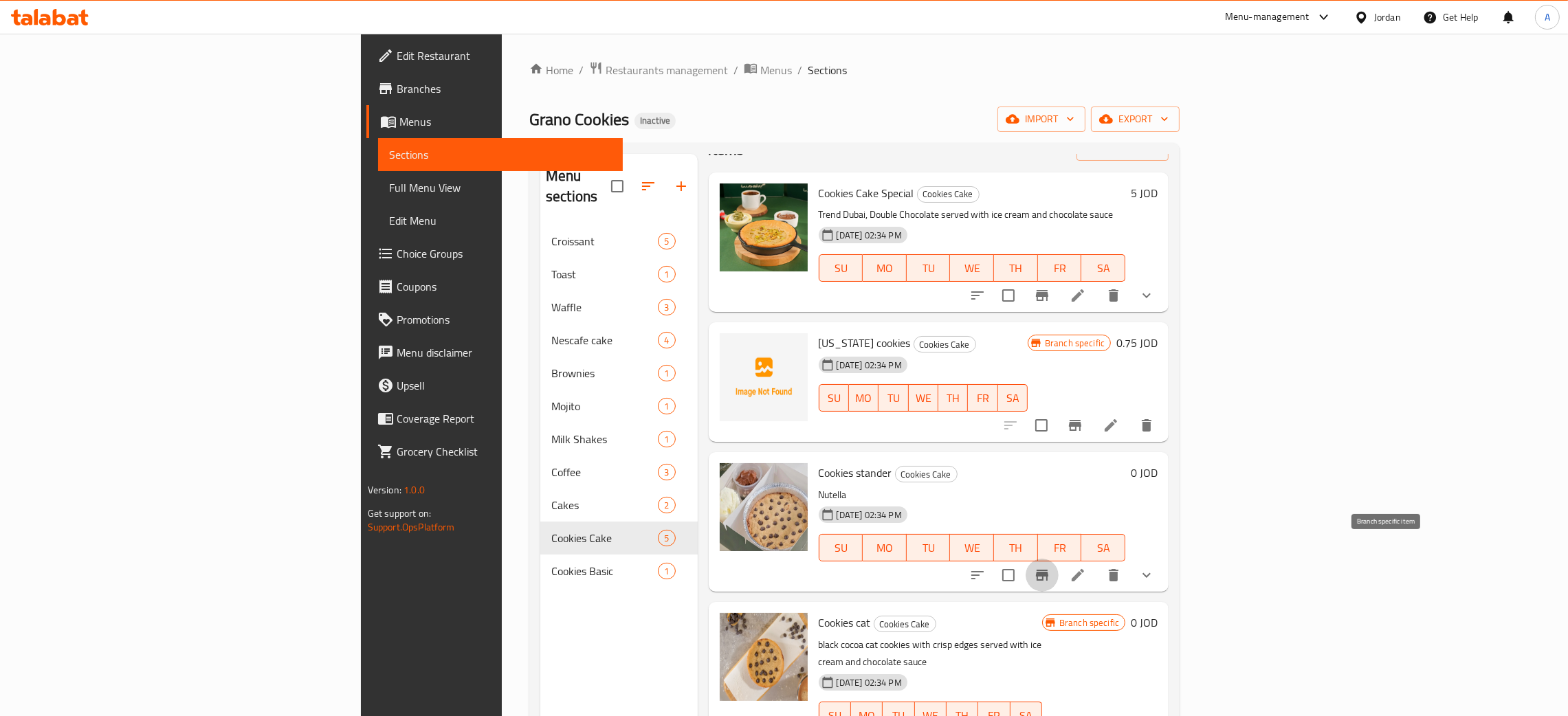
click at [1050, 567] on icon "Branch-specific-item" at bounding box center [1042, 575] width 17 height 17
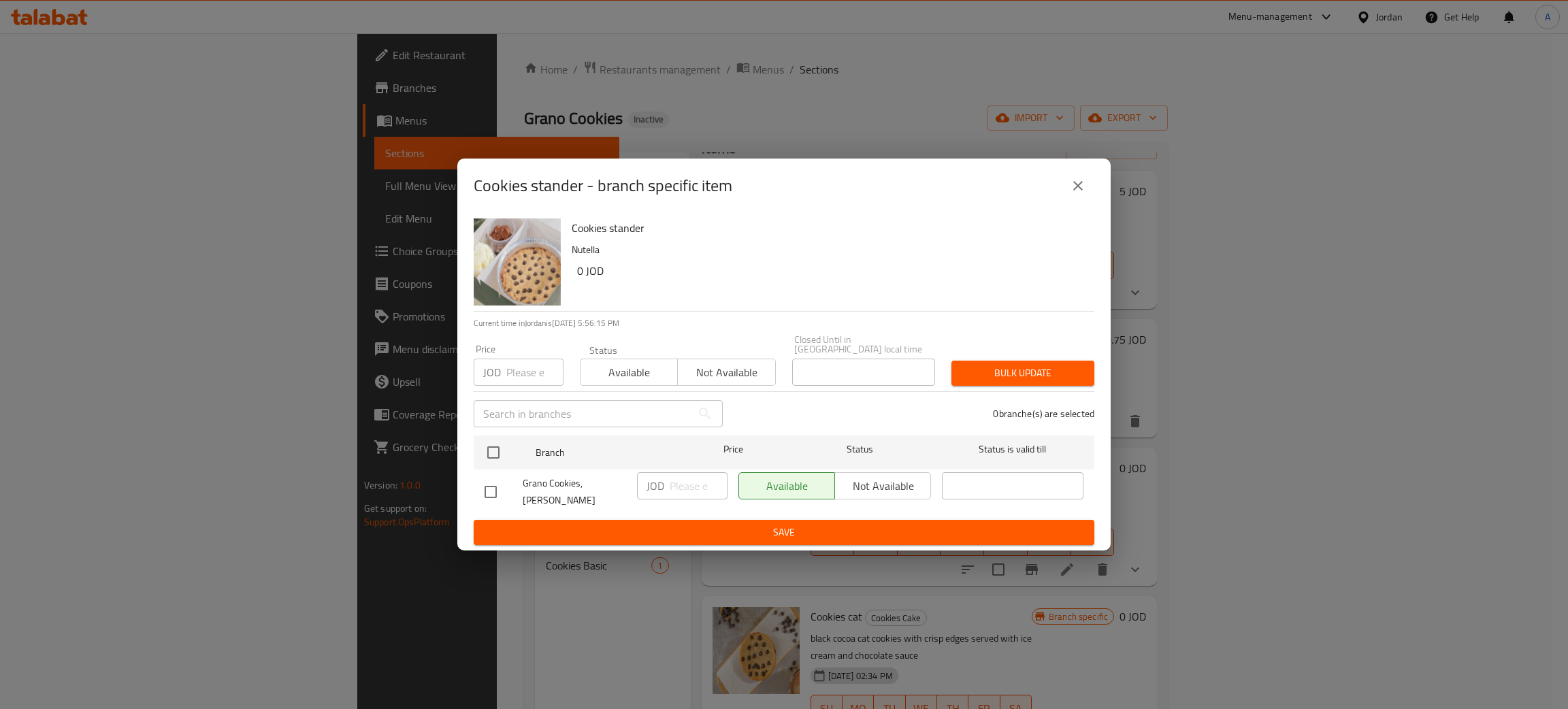
click at [1075, 194] on icon "close" at bounding box center [1078, 186] width 16 height 16
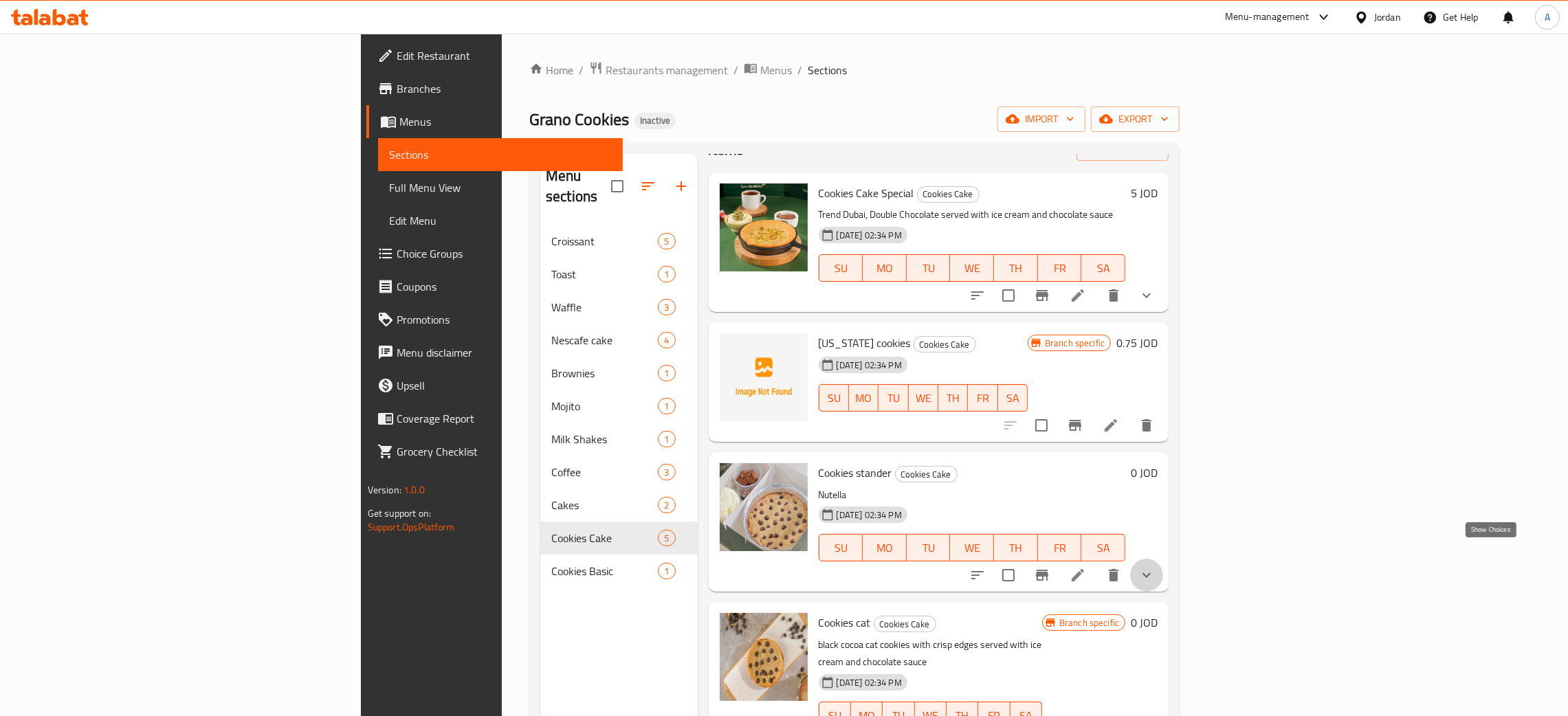
click at [1155, 567] on icon "show more" at bounding box center [1147, 575] width 17 height 17
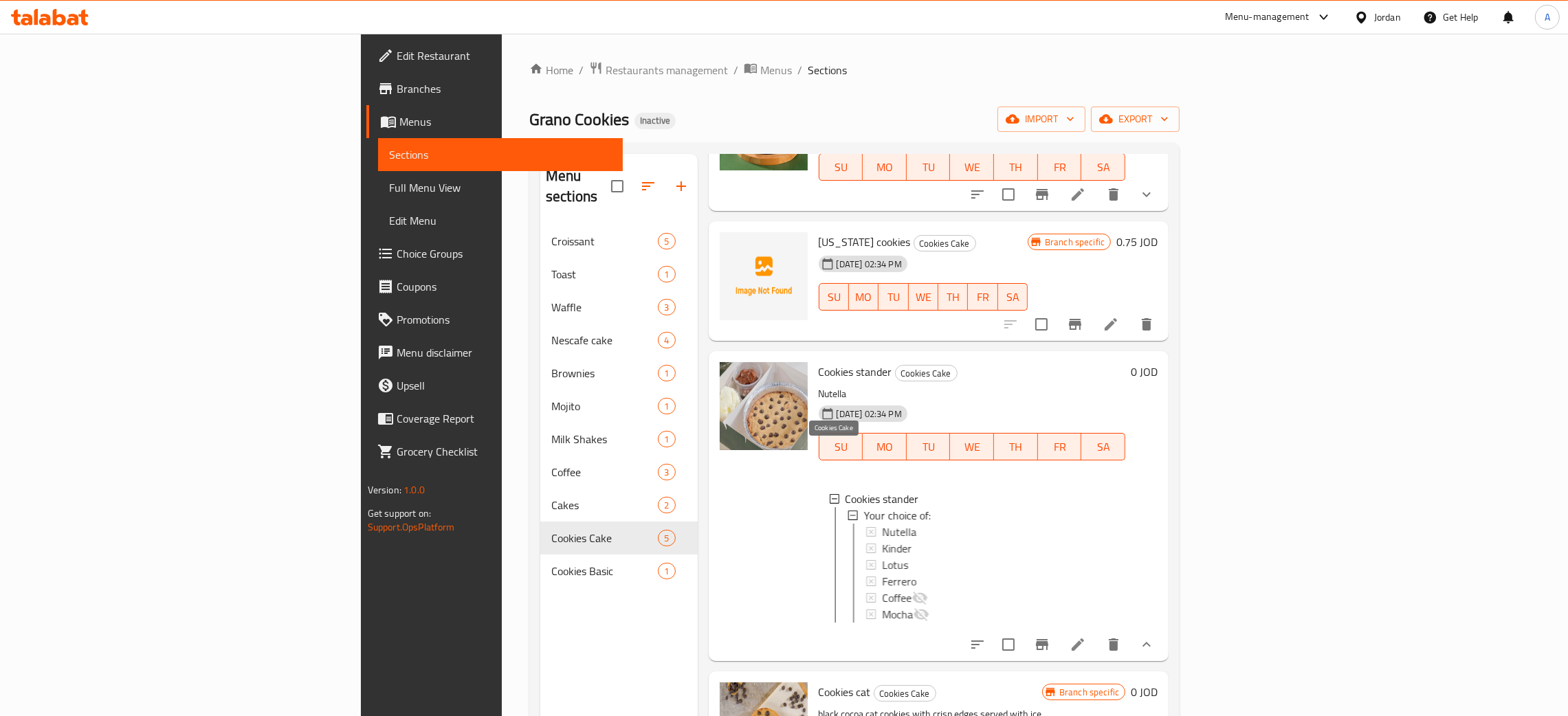
scroll to position [233, 0]
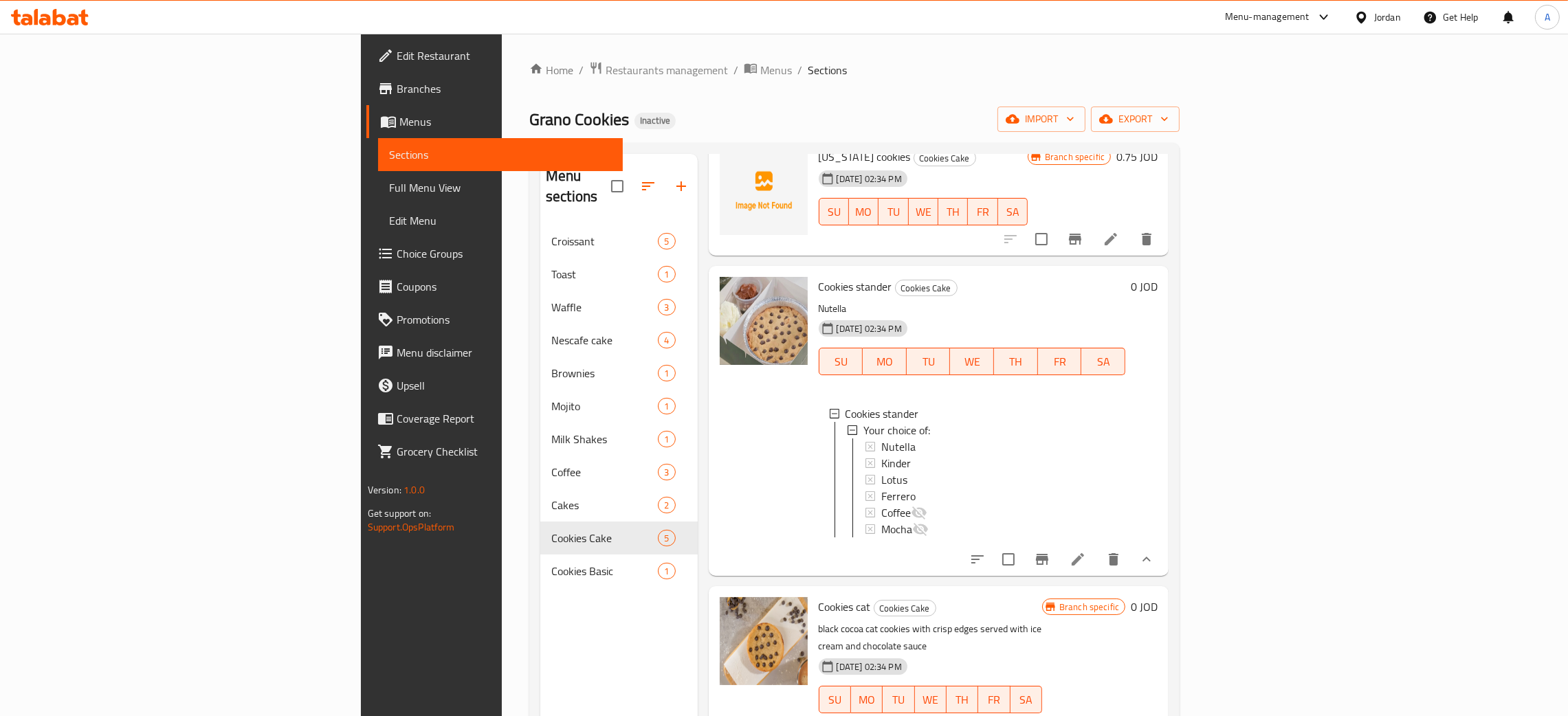
click at [1087, 82] on div "Home / Restaurants management / Menus / Sections Grano Cookies Inactive import …" at bounding box center [854, 471] width 651 height 820
drag, startPoint x: 69, startPoint y: 189, endPoint x: 240, endPoint y: 309, distance: 208.9
click at [389, 189] on span "Full Menu View" at bounding box center [500, 188] width 222 height 17
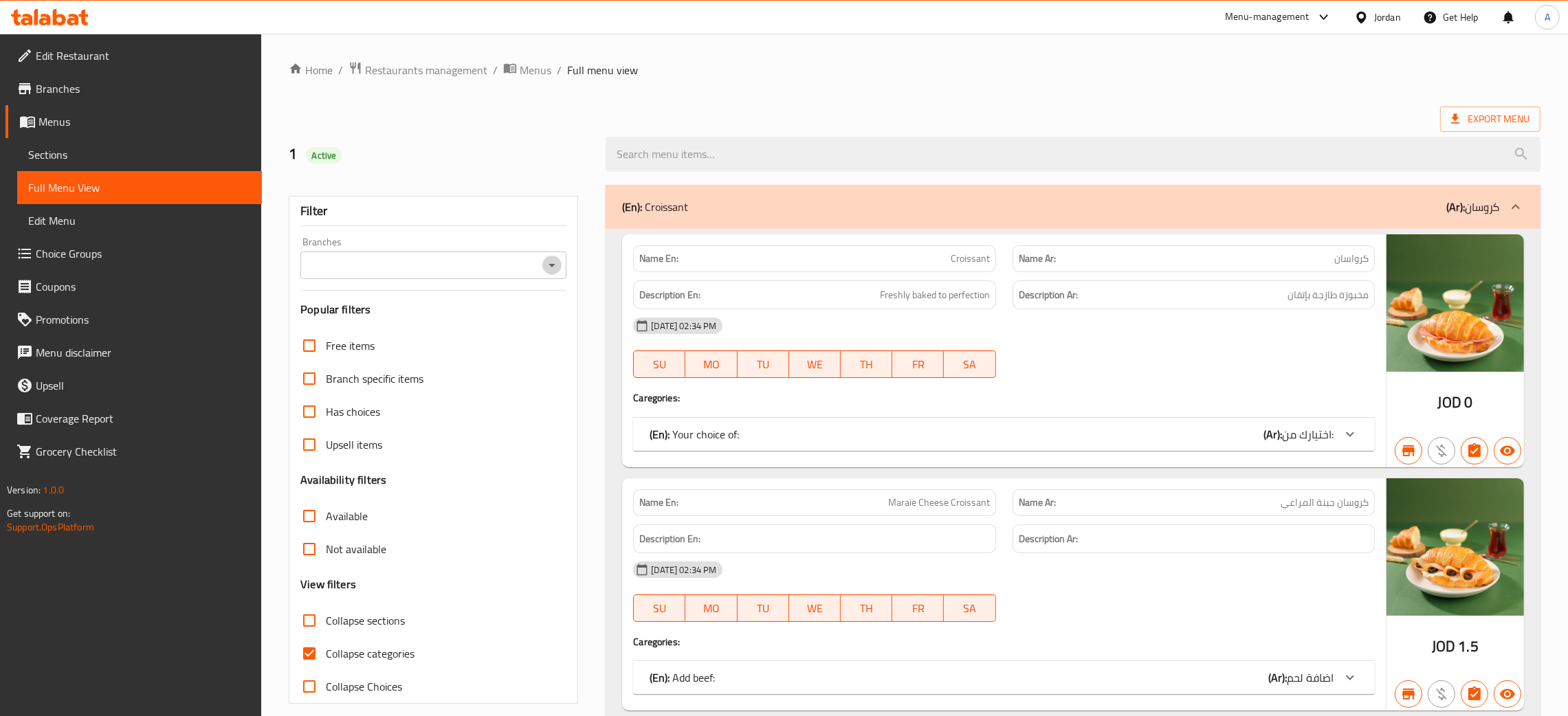
click at [555, 263] on icon "Open" at bounding box center [552, 265] width 17 height 17
click at [436, 328] on li "Grano Cookies, [PERSON_NAME]" at bounding box center [433, 325] width 266 height 25
type input "Grano Cookies, [PERSON_NAME]"
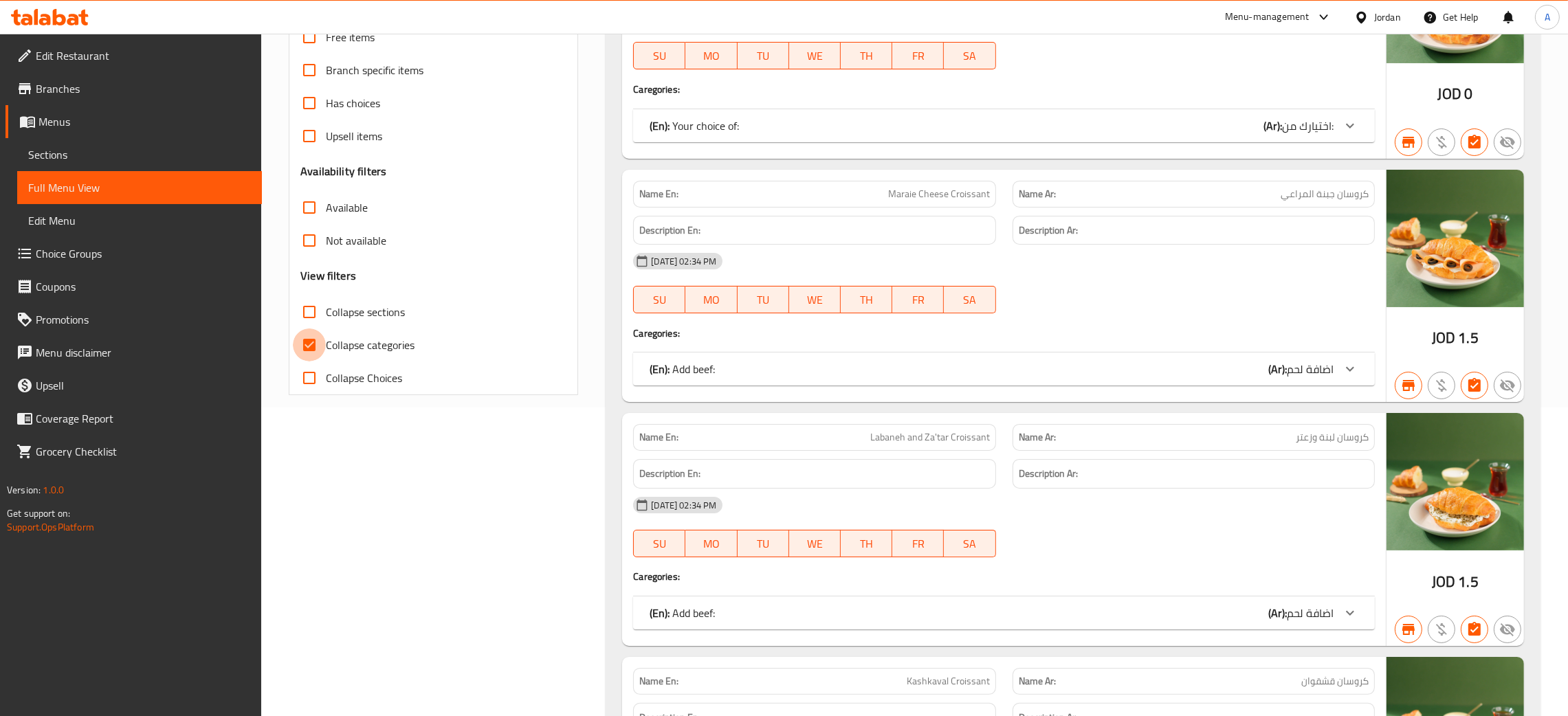
click at [307, 341] on input "Collapse categories" at bounding box center [310, 345] width 33 height 33
checkbox input "false"
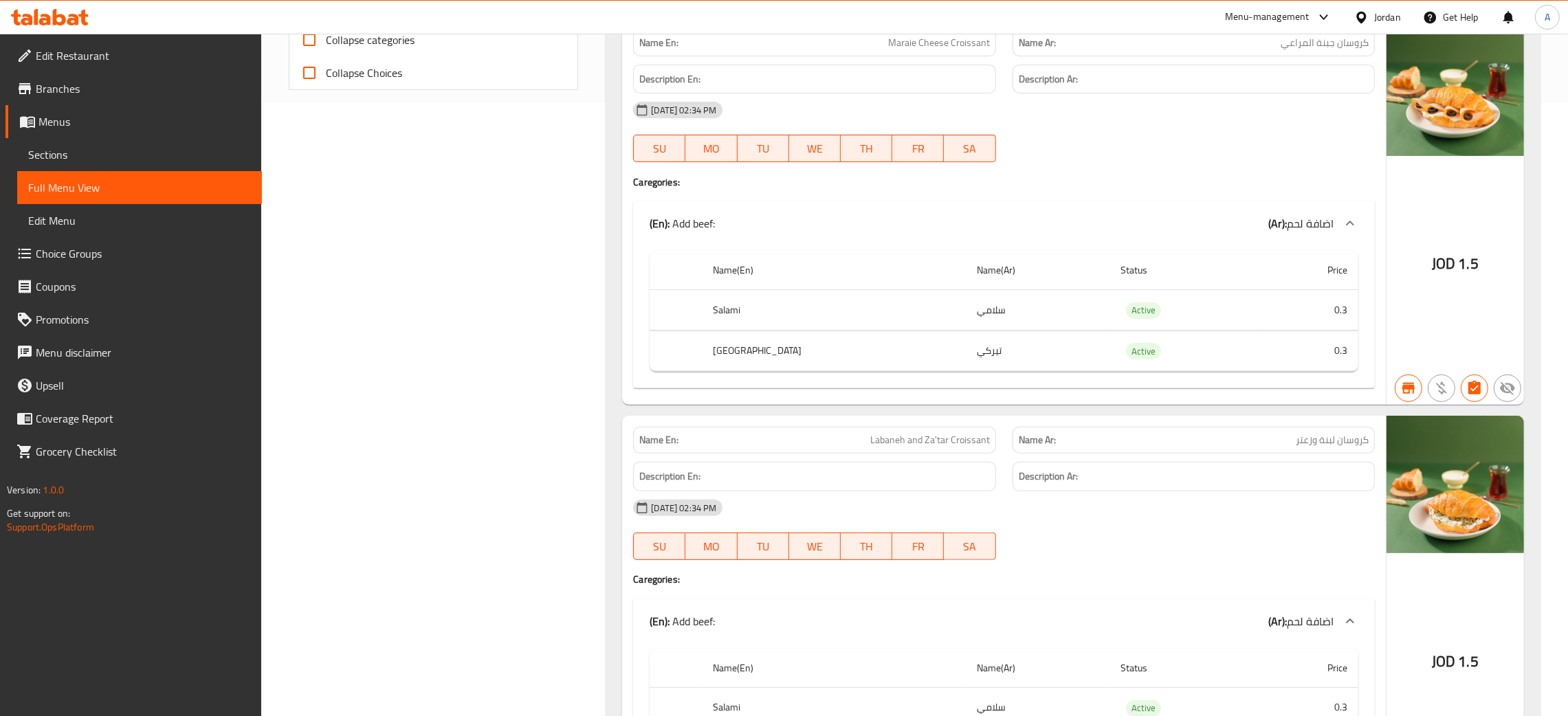
scroll to position [0, 0]
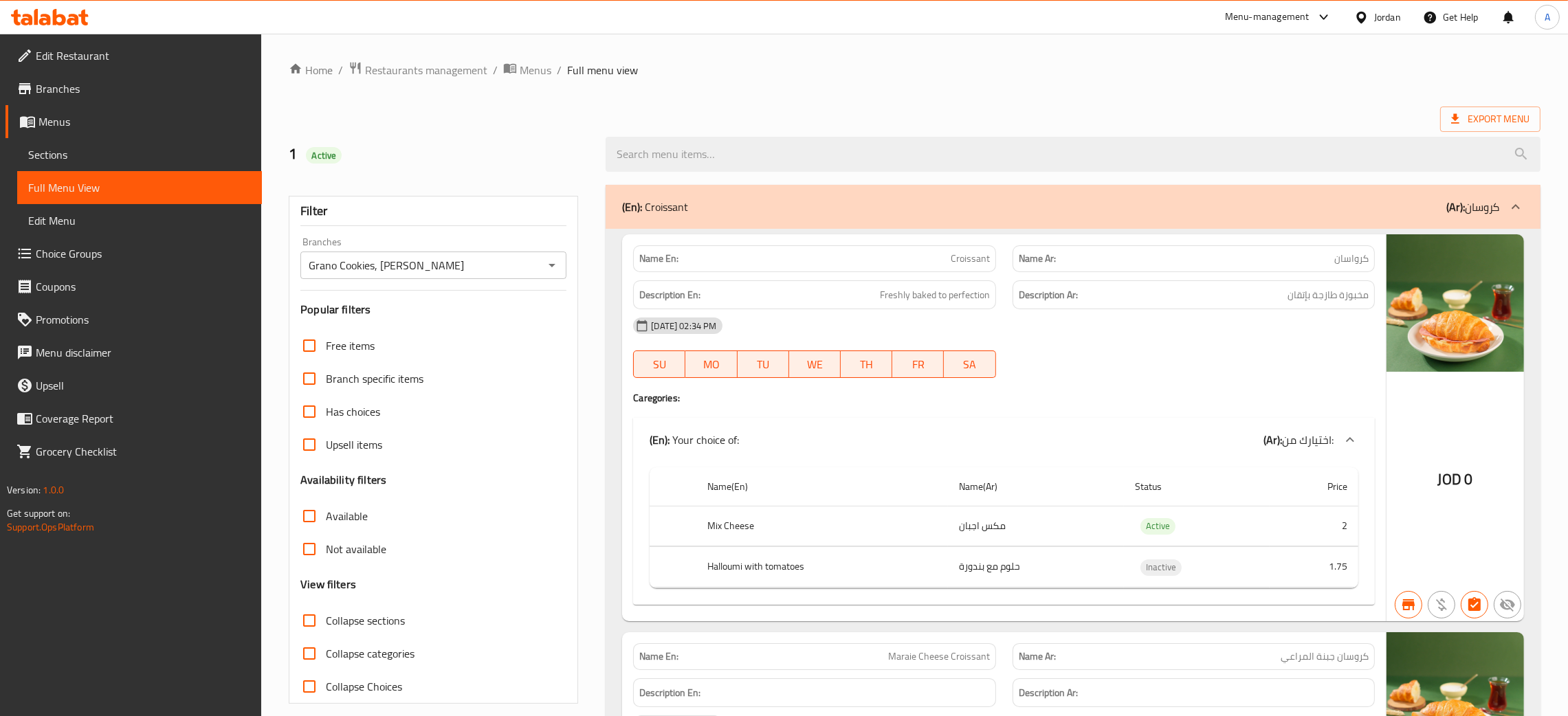
click at [556, 267] on icon "Open" at bounding box center [552, 265] width 17 height 17
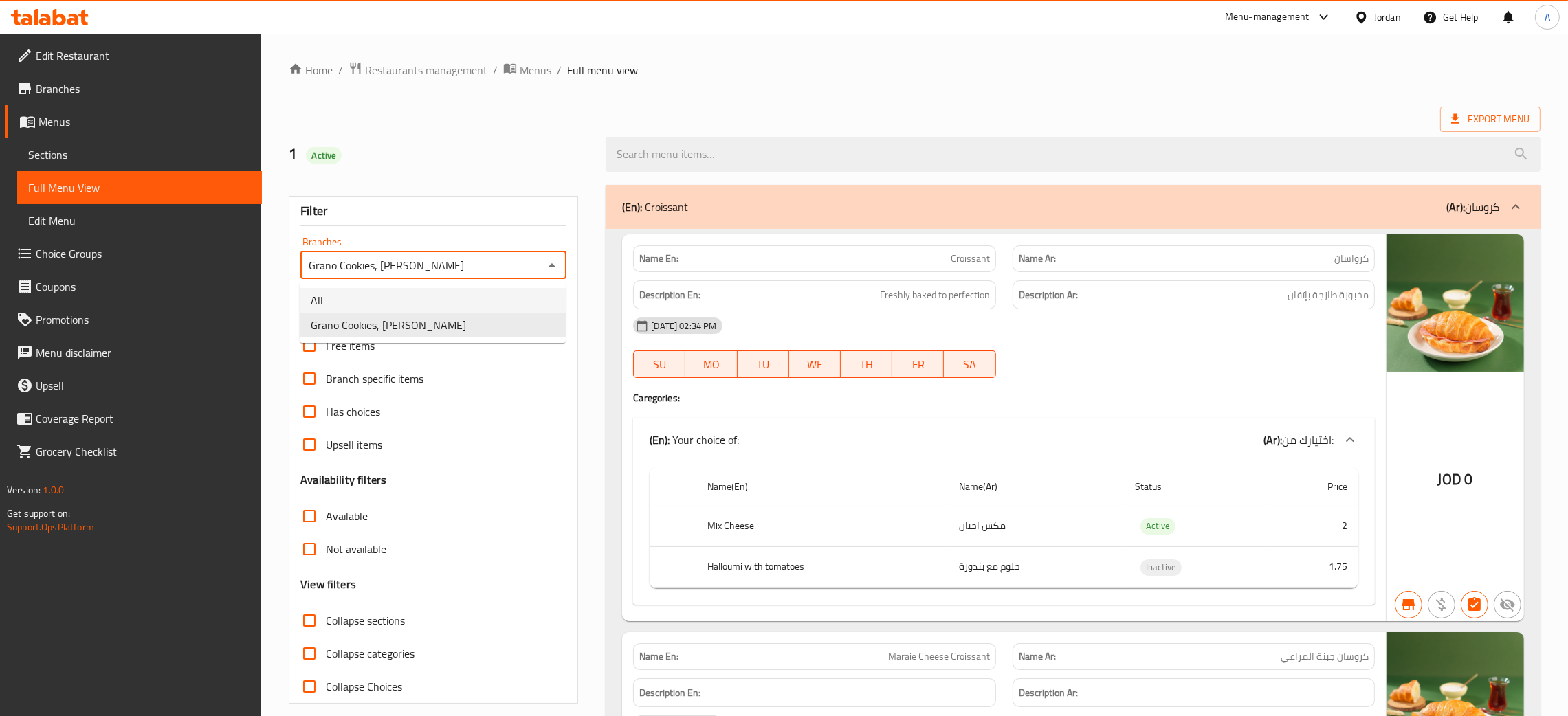
click at [386, 305] on li "All" at bounding box center [433, 301] width 266 height 25
type input "All"
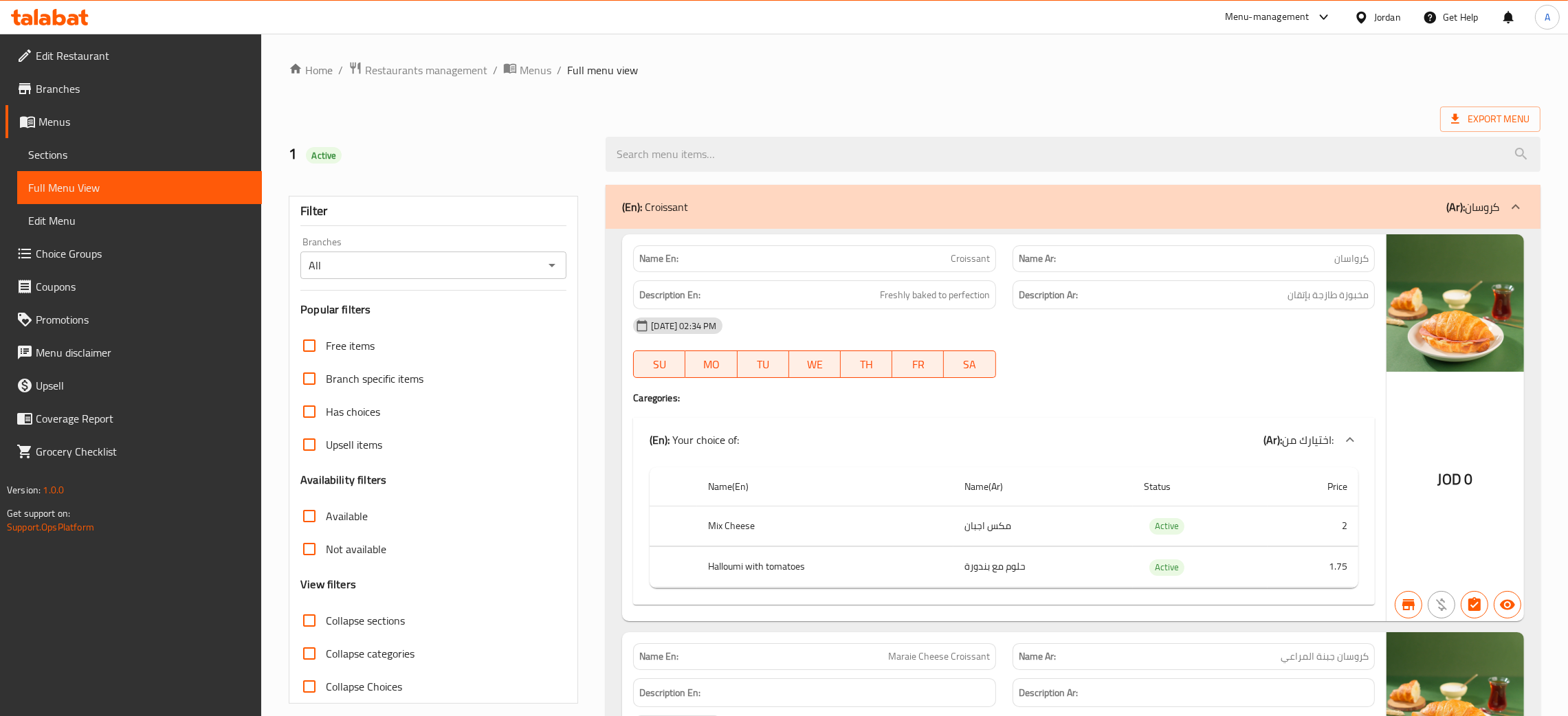
scroll to position [8332, 0]
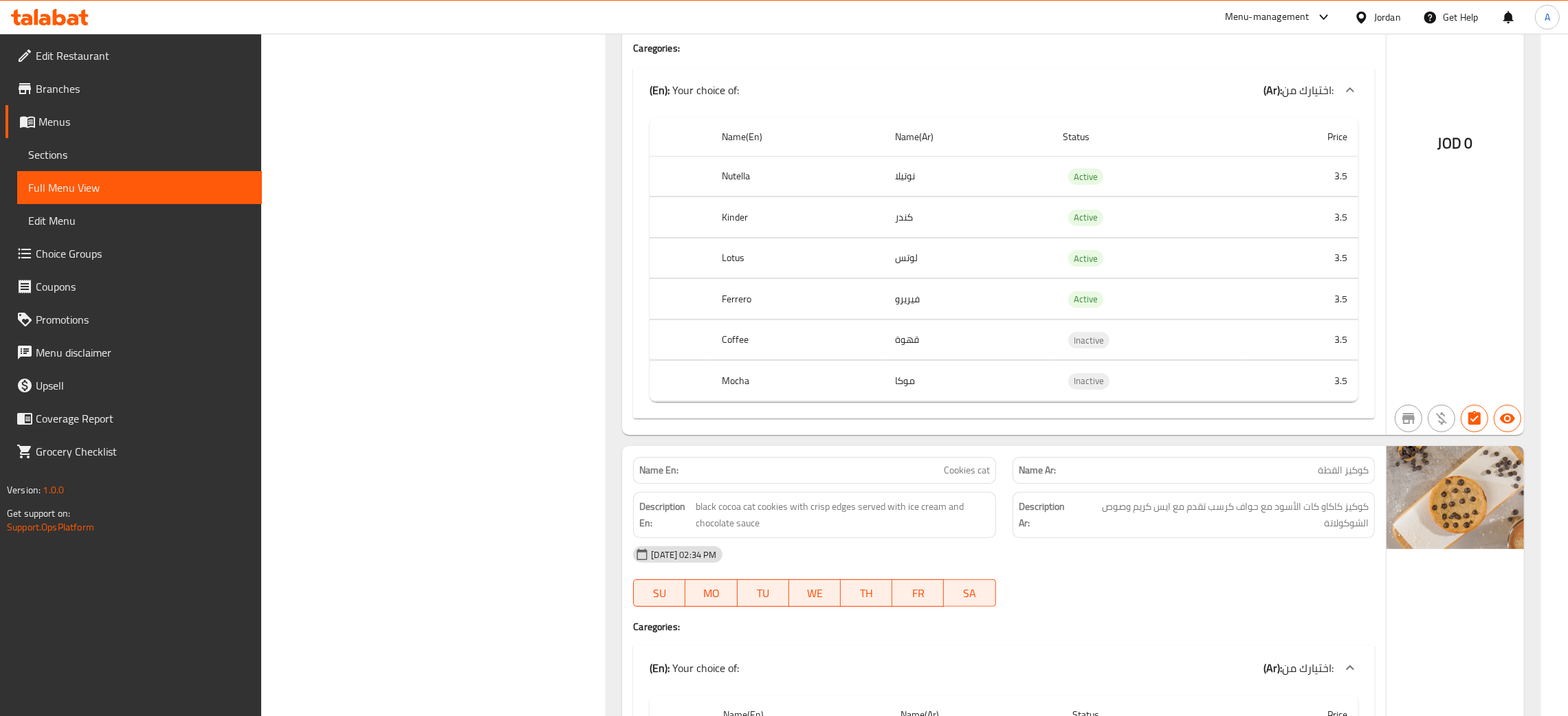
drag, startPoint x: 67, startPoint y: 246, endPoint x: 118, endPoint y: 292, distance: 68.7
click at [67, 247] on span "Choice Groups" at bounding box center [143, 253] width 215 height 17
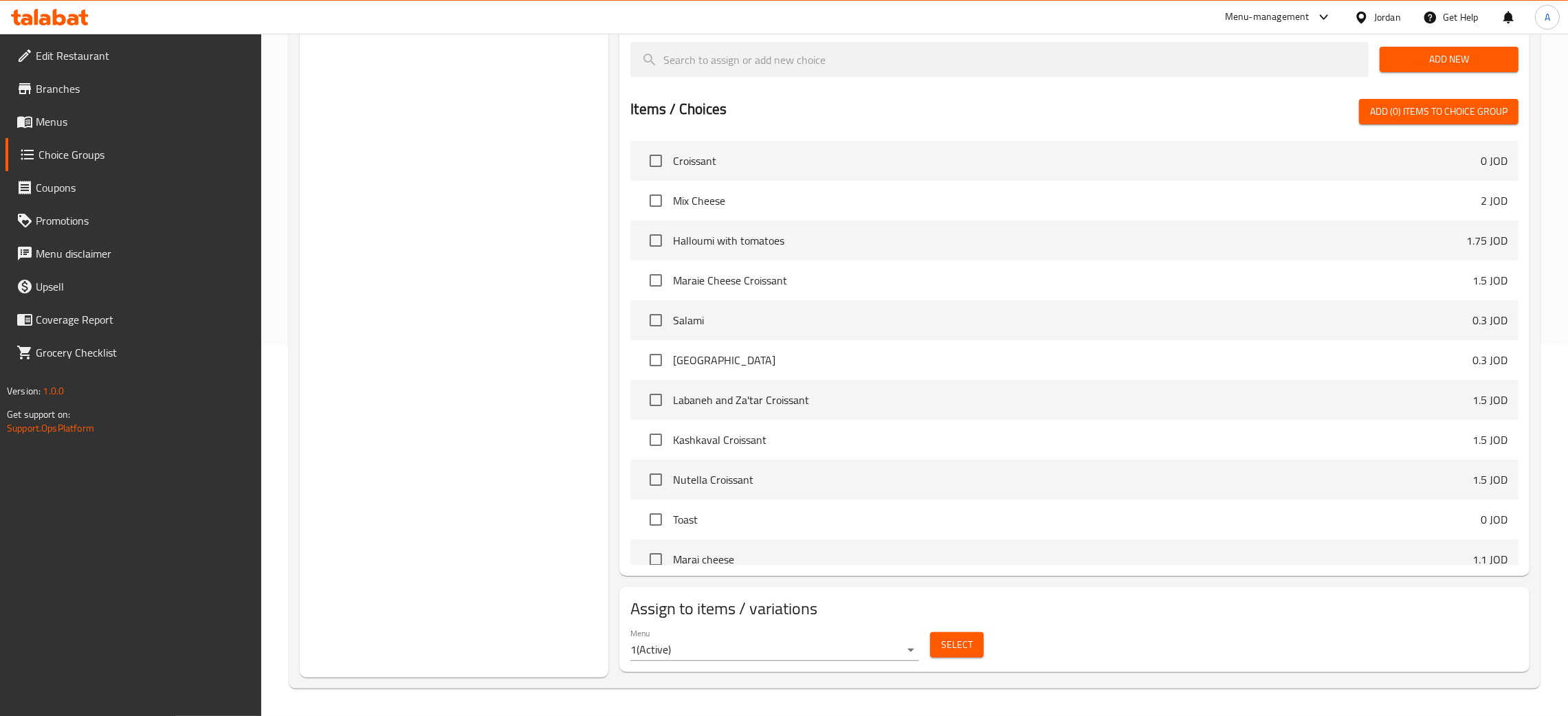
scroll to position [195, 0]
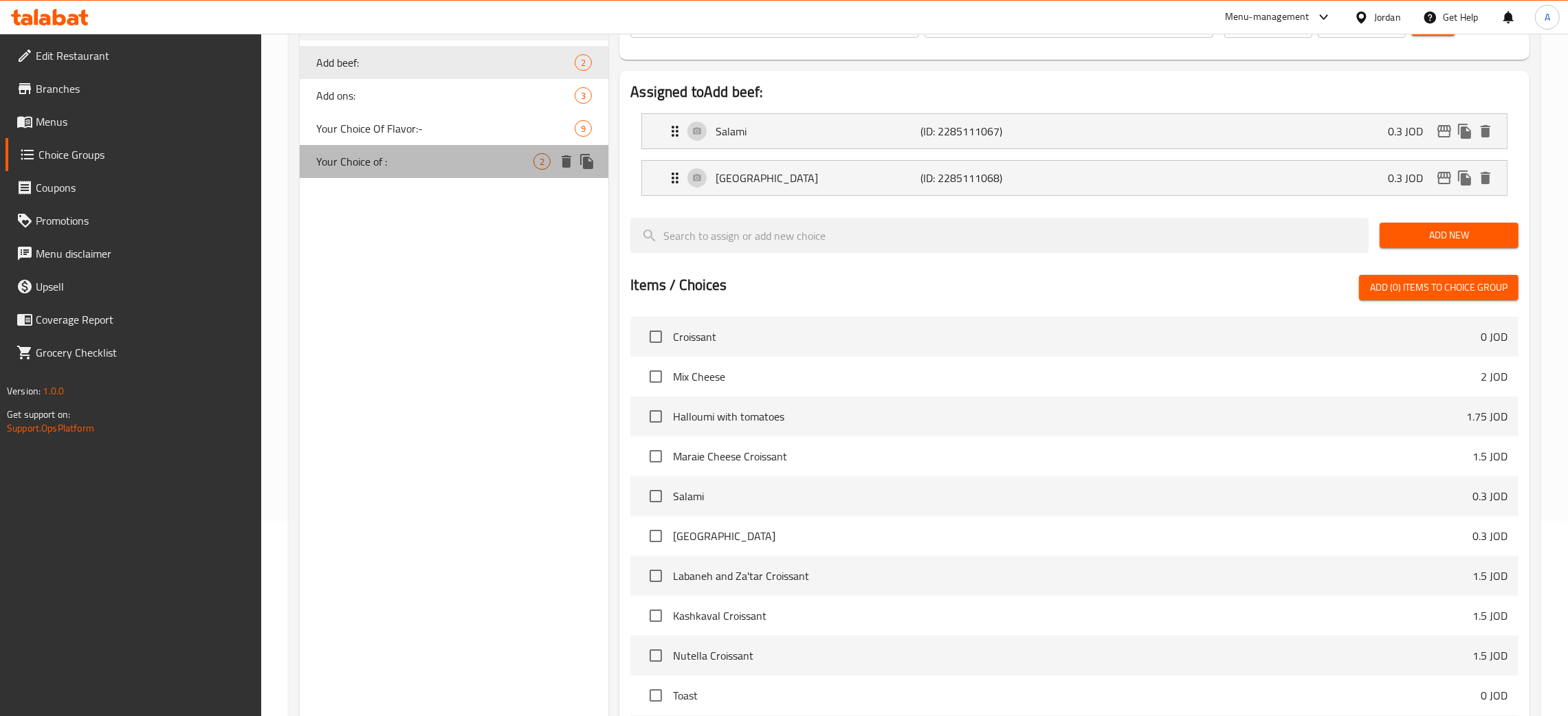
click at [420, 165] on span "Your Choice of :" at bounding box center [425, 161] width 218 height 17
type input "Your Choice of :"
type input "اختيارك من :"
type input "1"
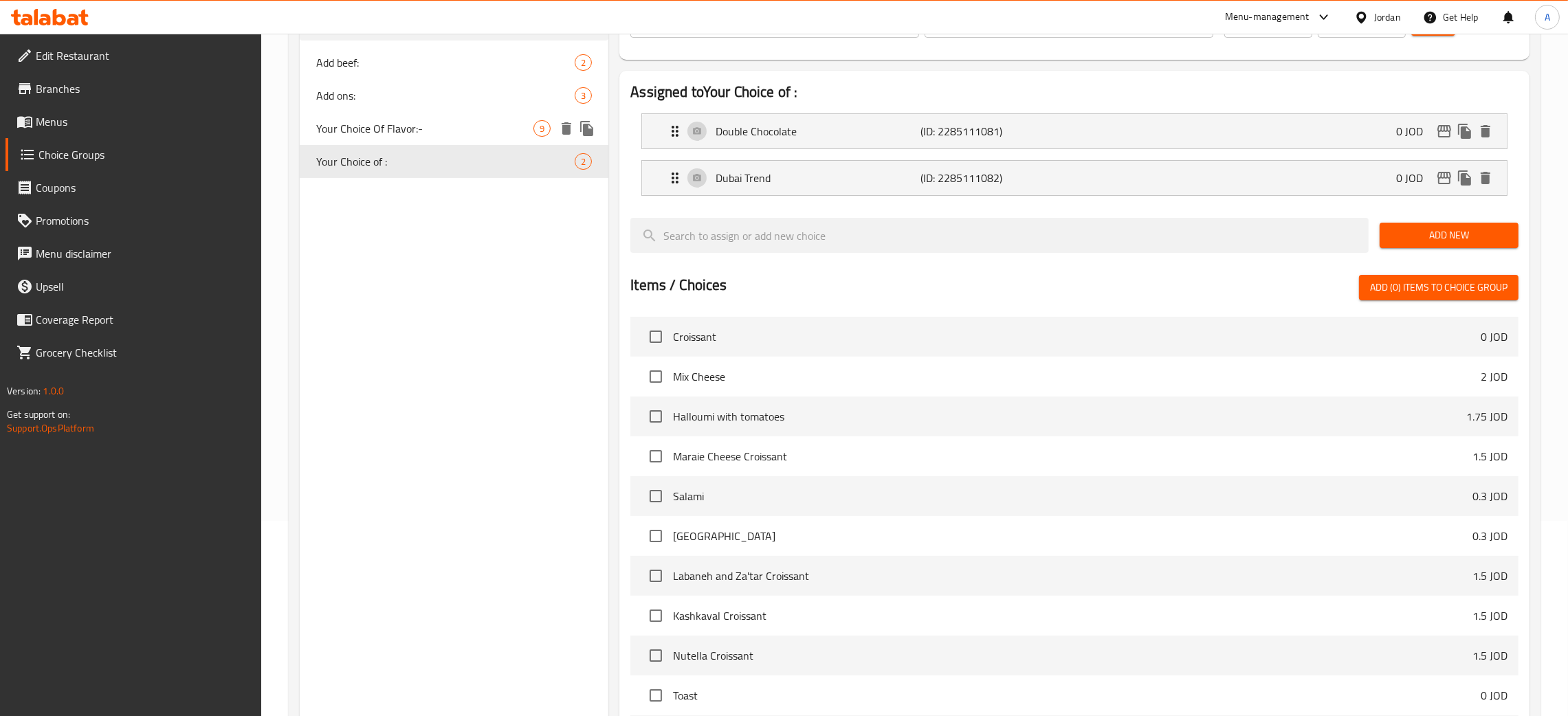
click at [419, 128] on span "Your Choice Of Flavor:-" at bounding box center [425, 129] width 218 height 17
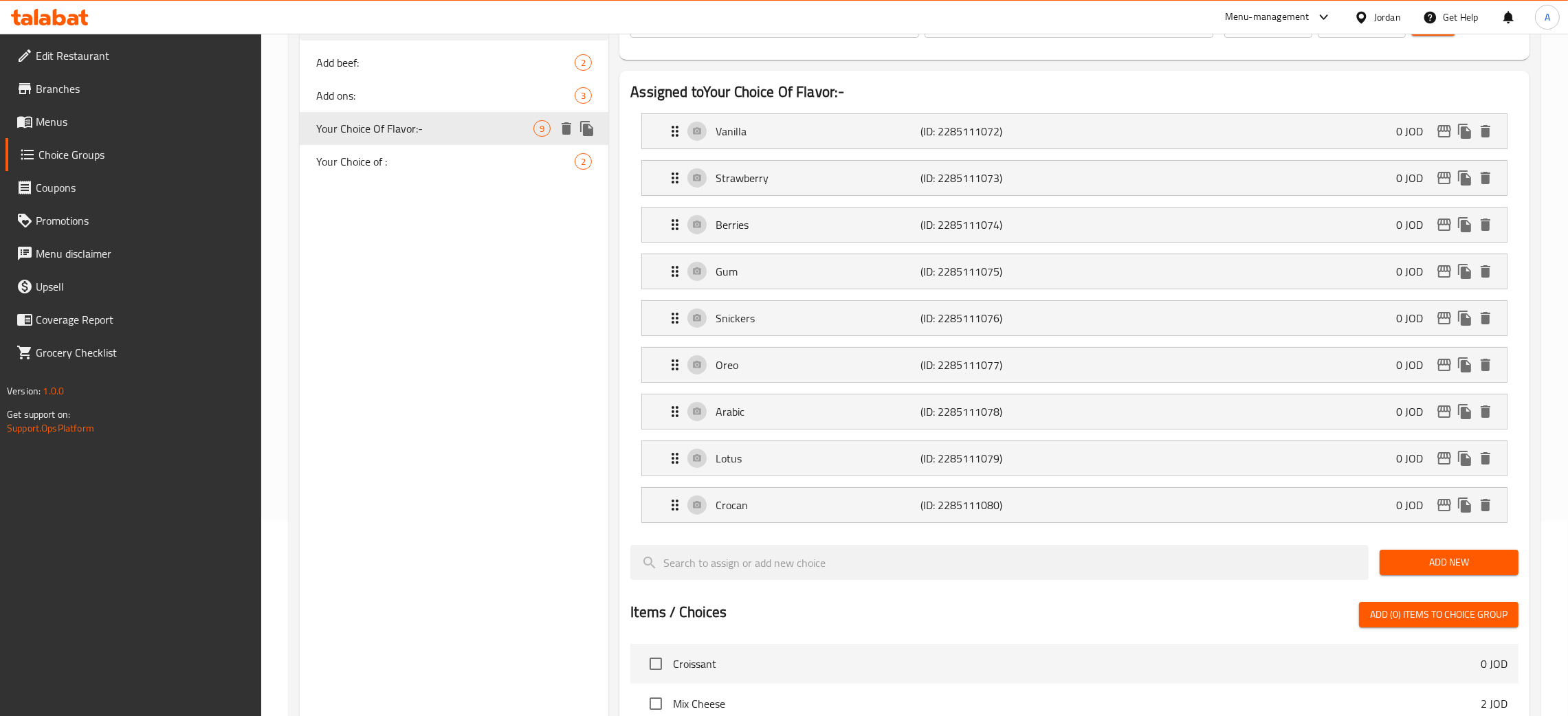
type input "Your Choice Of Flavor:-"
type input "اختيارك"
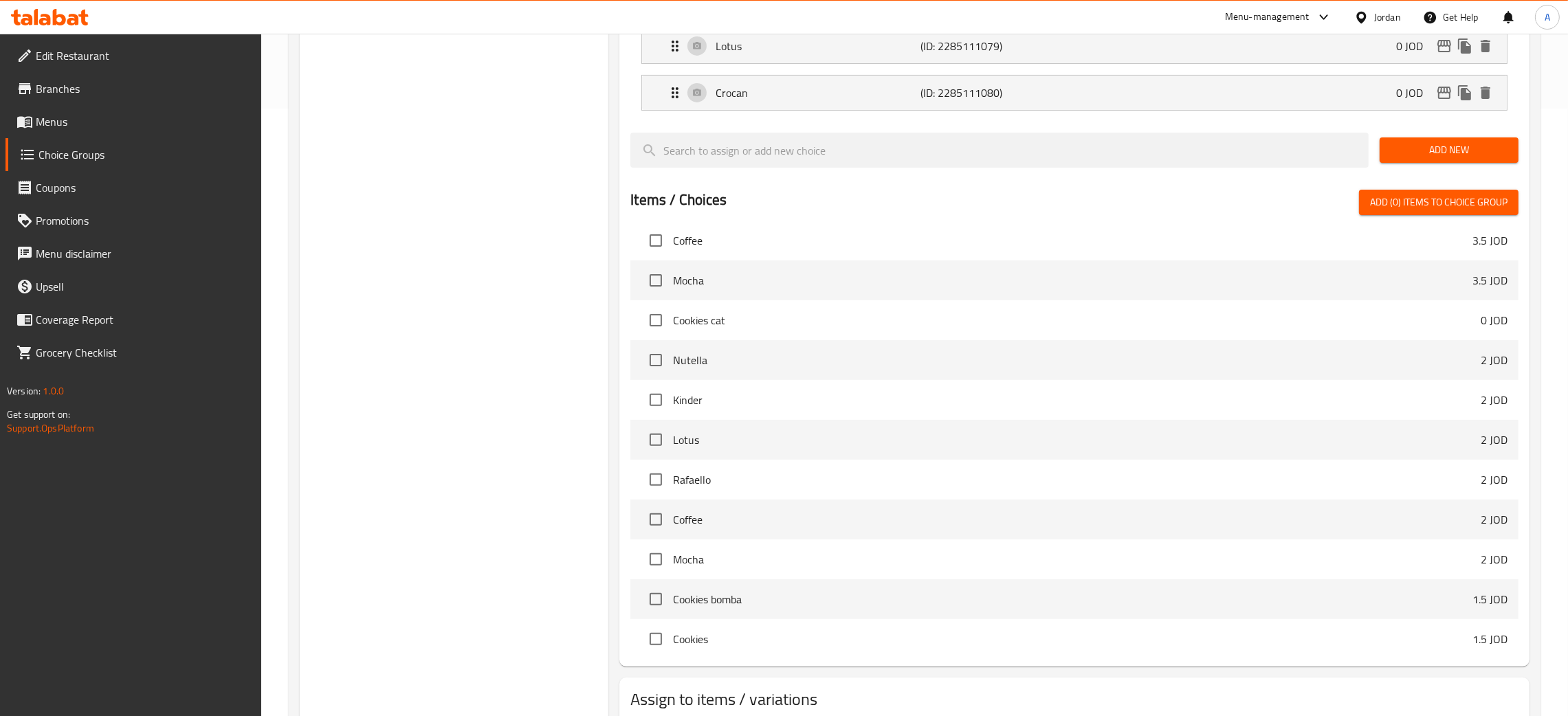
scroll to position [2050, 0]
click at [52, 156] on span "Choice Groups" at bounding box center [145, 154] width 213 height 17
click at [52, 125] on span "Menus" at bounding box center [143, 122] width 215 height 17
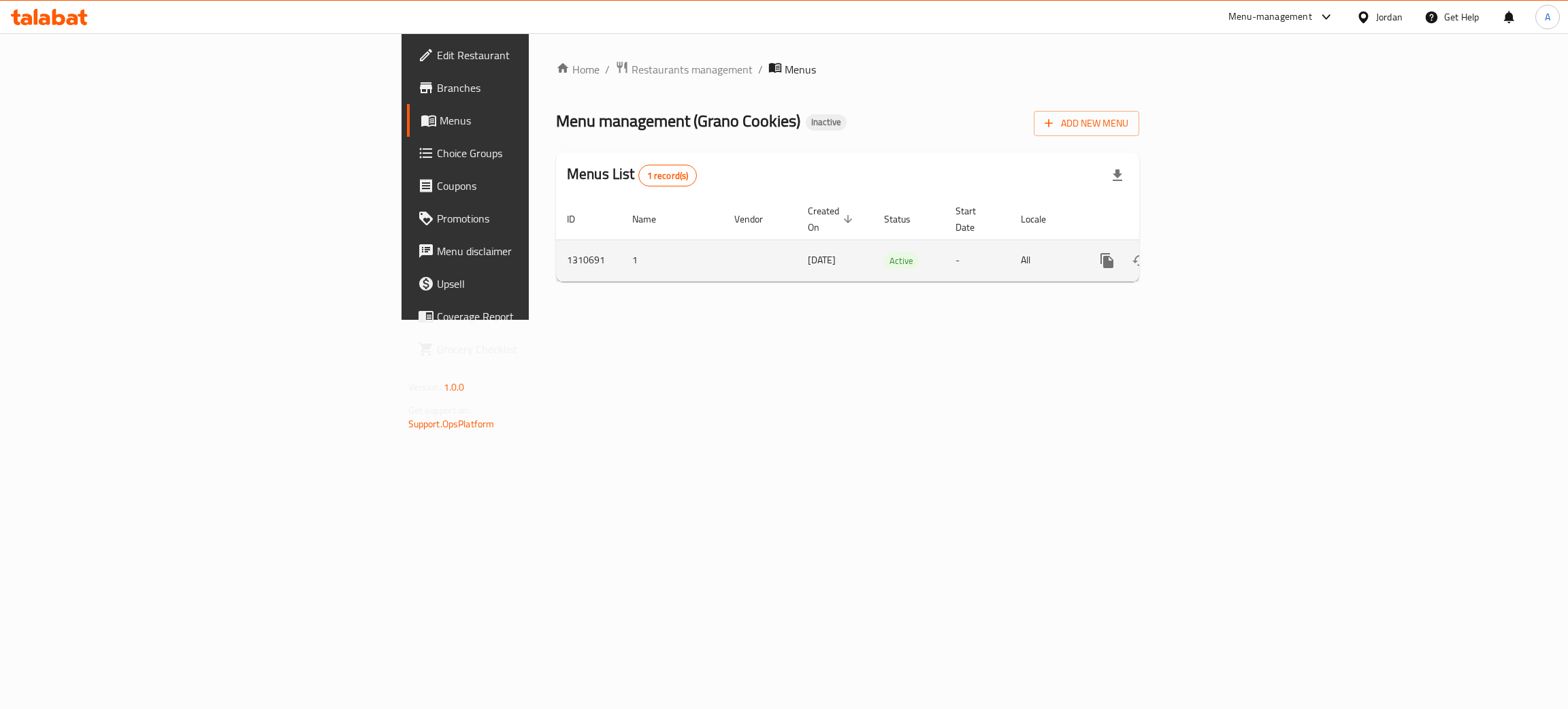
click at [1213, 252] on icon "enhanced table" at bounding box center [1205, 261] width 16 height 16
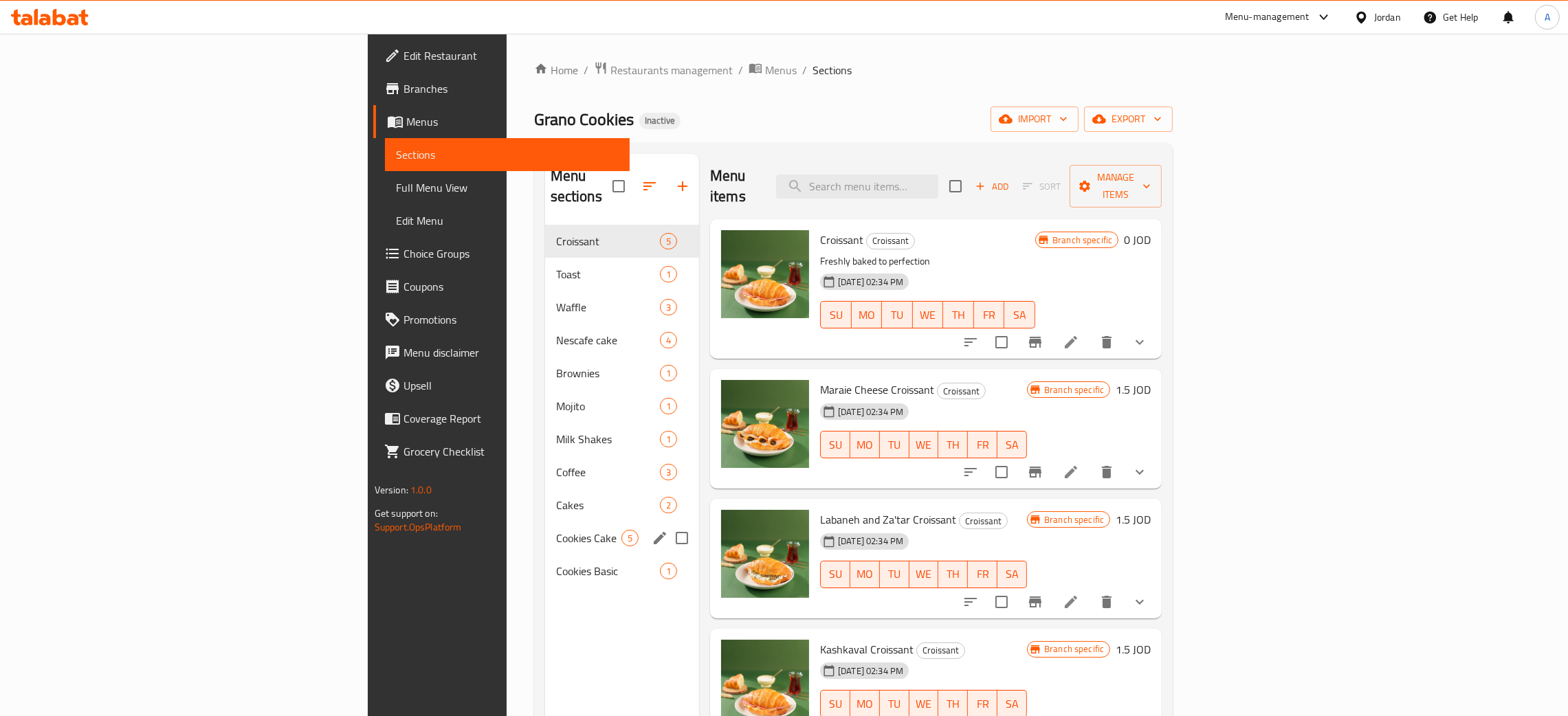
click at [556, 530] on span "Cookies Cake" at bounding box center [589, 538] width 65 height 17
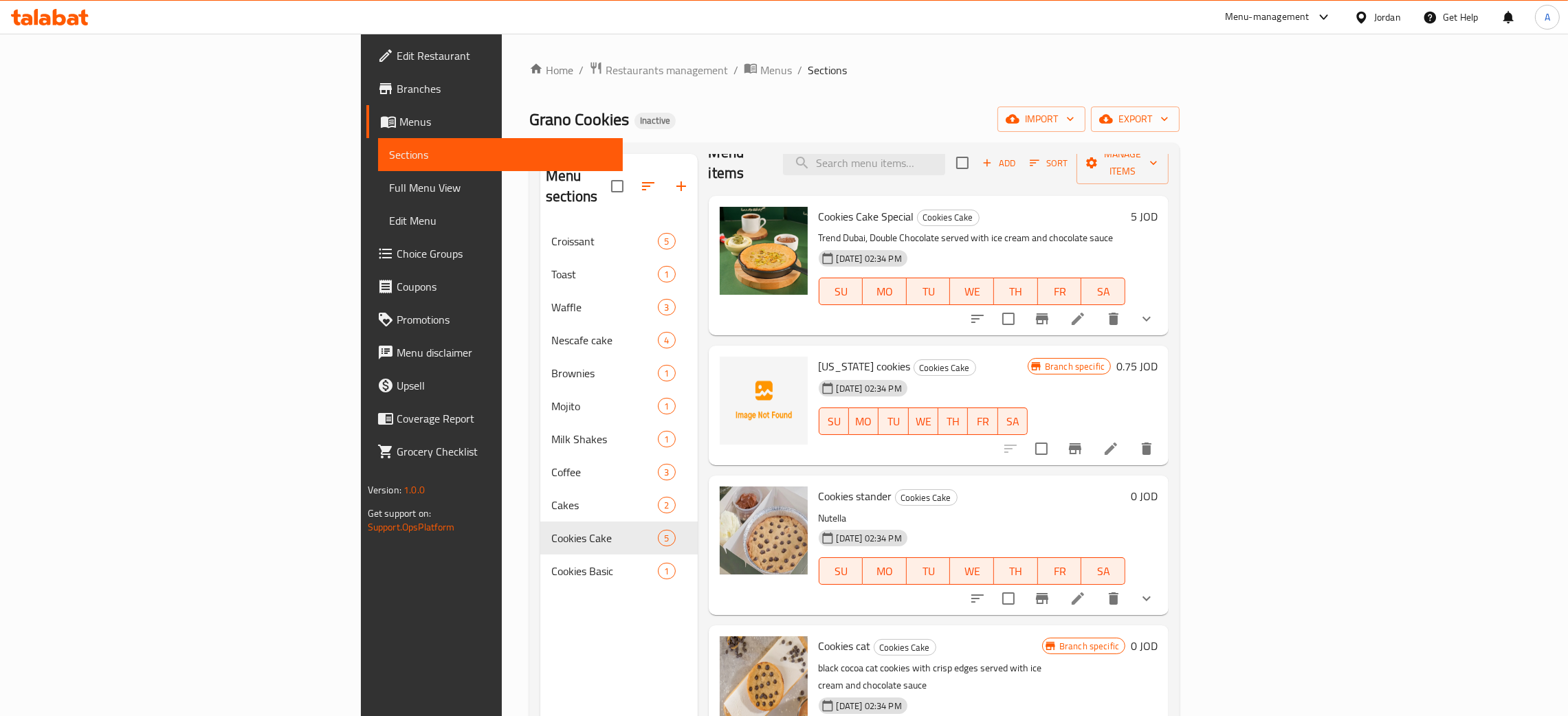
scroll to position [46, 0]
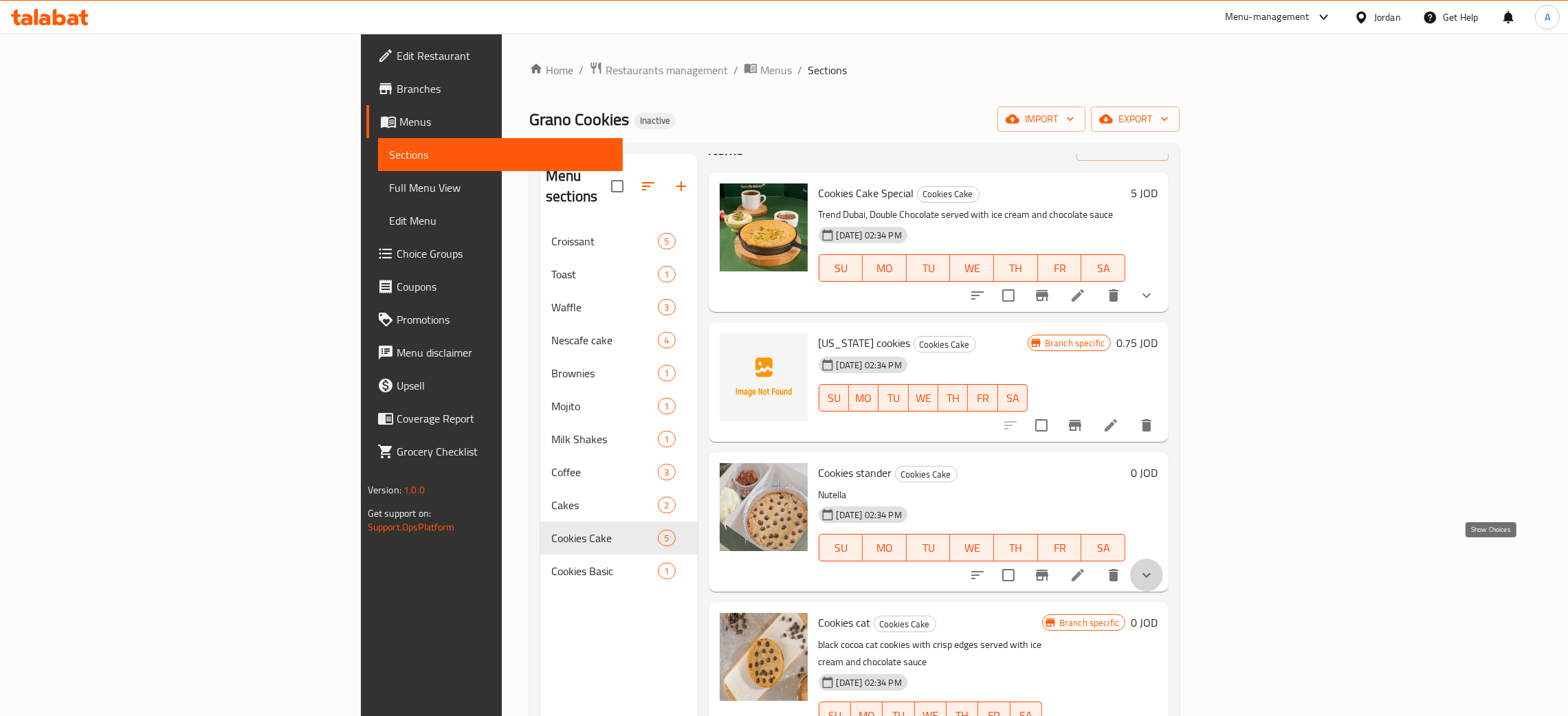
click at [1155, 567] on icon "show more" at bounding box center [1147, 575] width 17 height 17
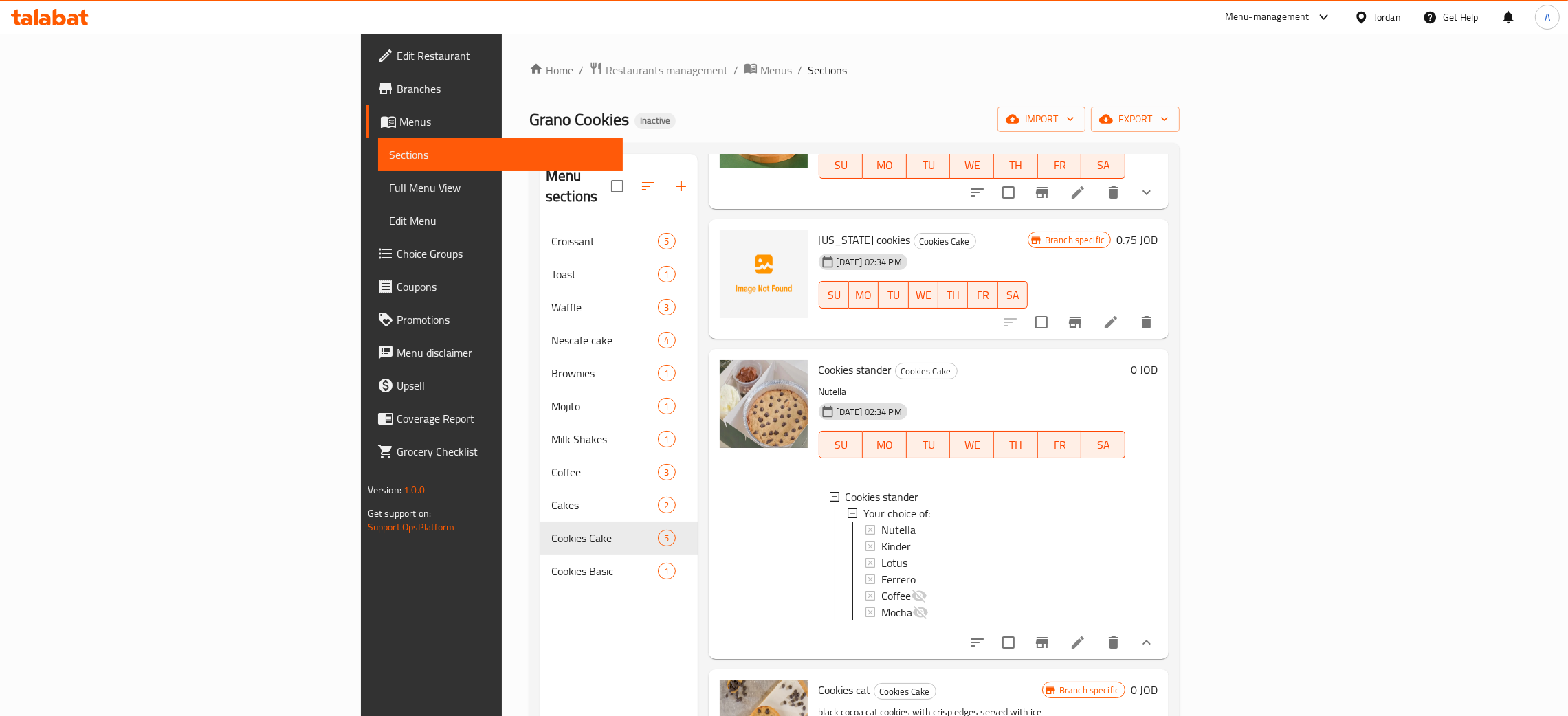
scroll to position [1, 0]
click at [881, 586] on span "Coffee" at bounding box center [896, 594] width 30 height 17
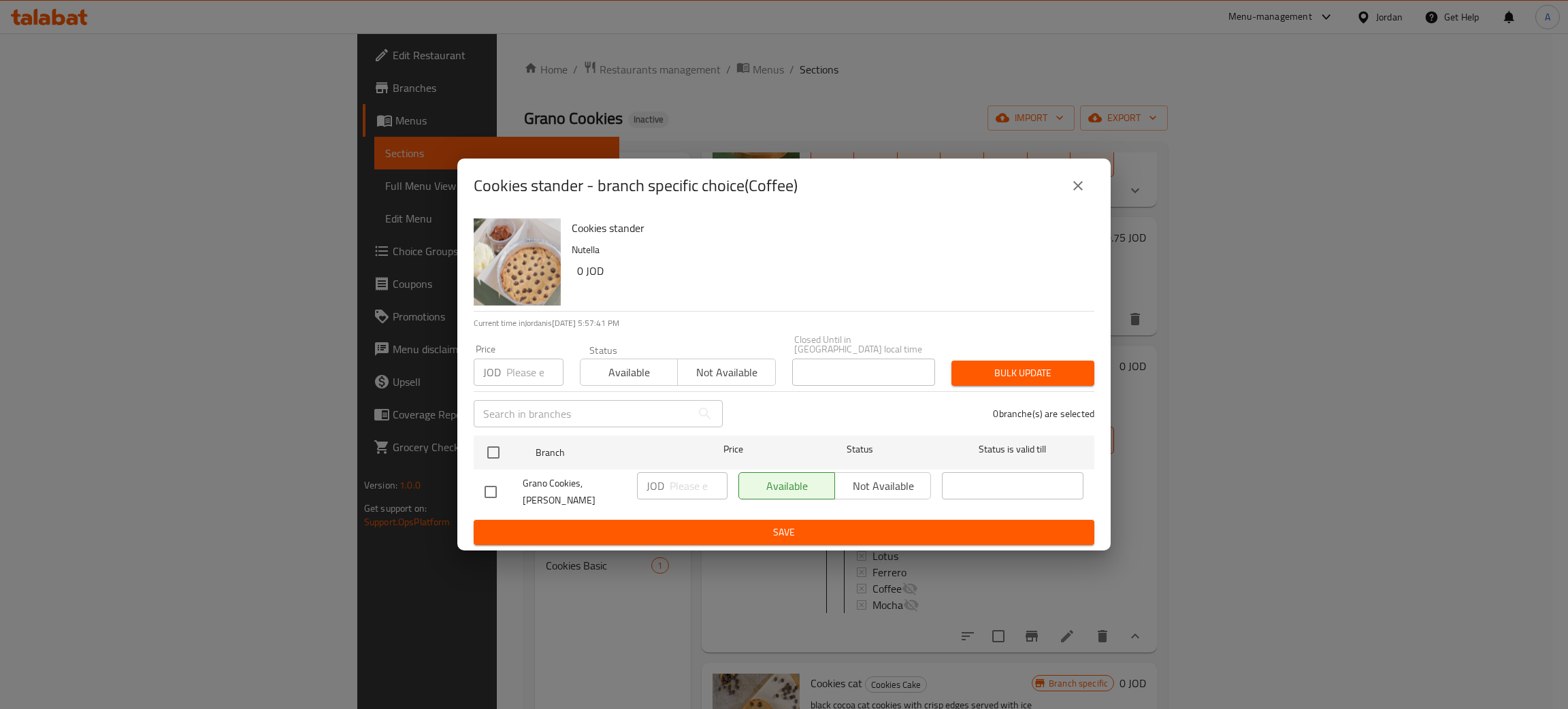
click at [1075, 187] on icon "close" at bounding box center [1078, 186] width 16 height 16
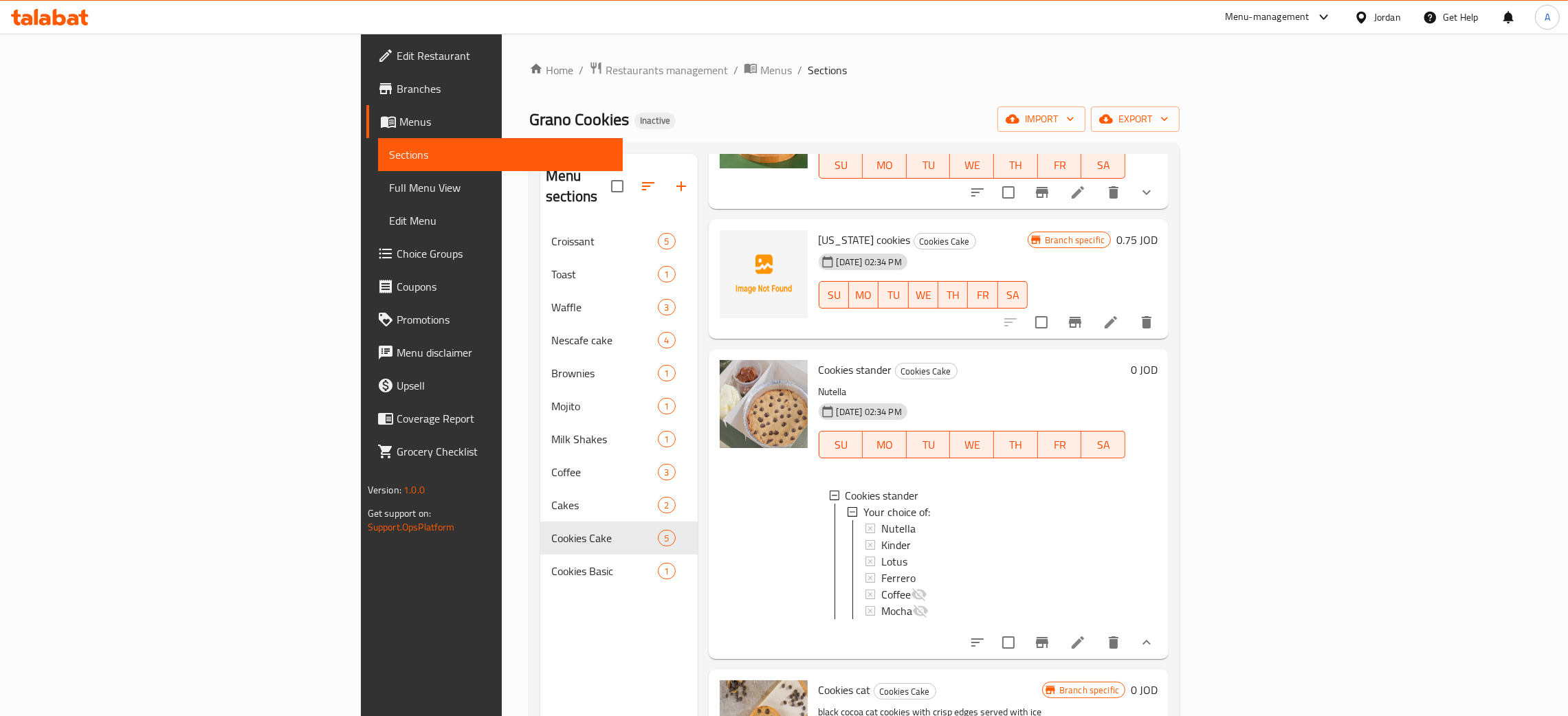
click at [881, 586] on span "Coffee" at bounding box center [896, 594] width 30 height 17
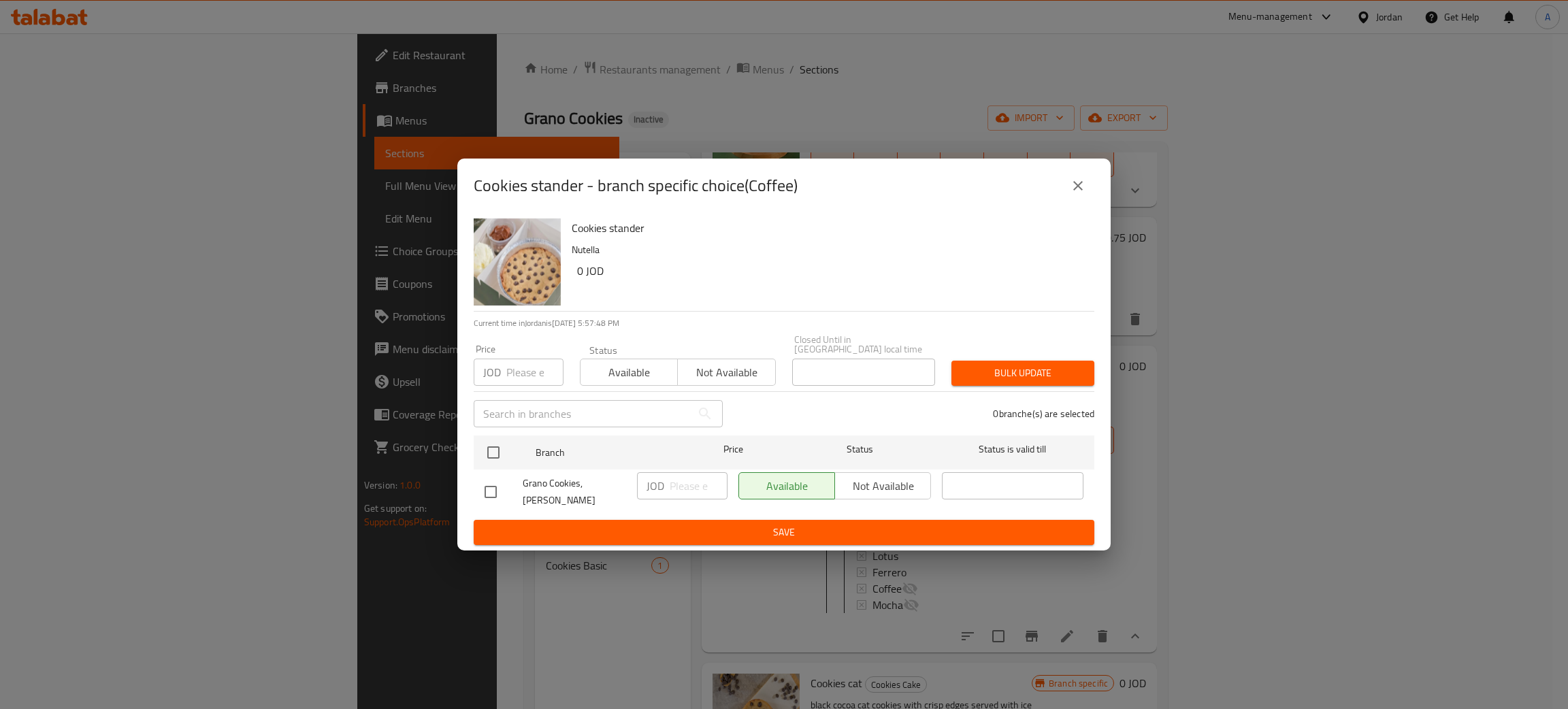
click at [873, 488] on div "Available Not available" at bounding box center [835, 486] width 193 height 27
click at [477, 485] on input "checkbox" at bounding box center [491, 492] width 29 height 29
checkbox input "true"
click at [888, 483] on span "Not available" at bounding box center [883, 486] width 85 height 20
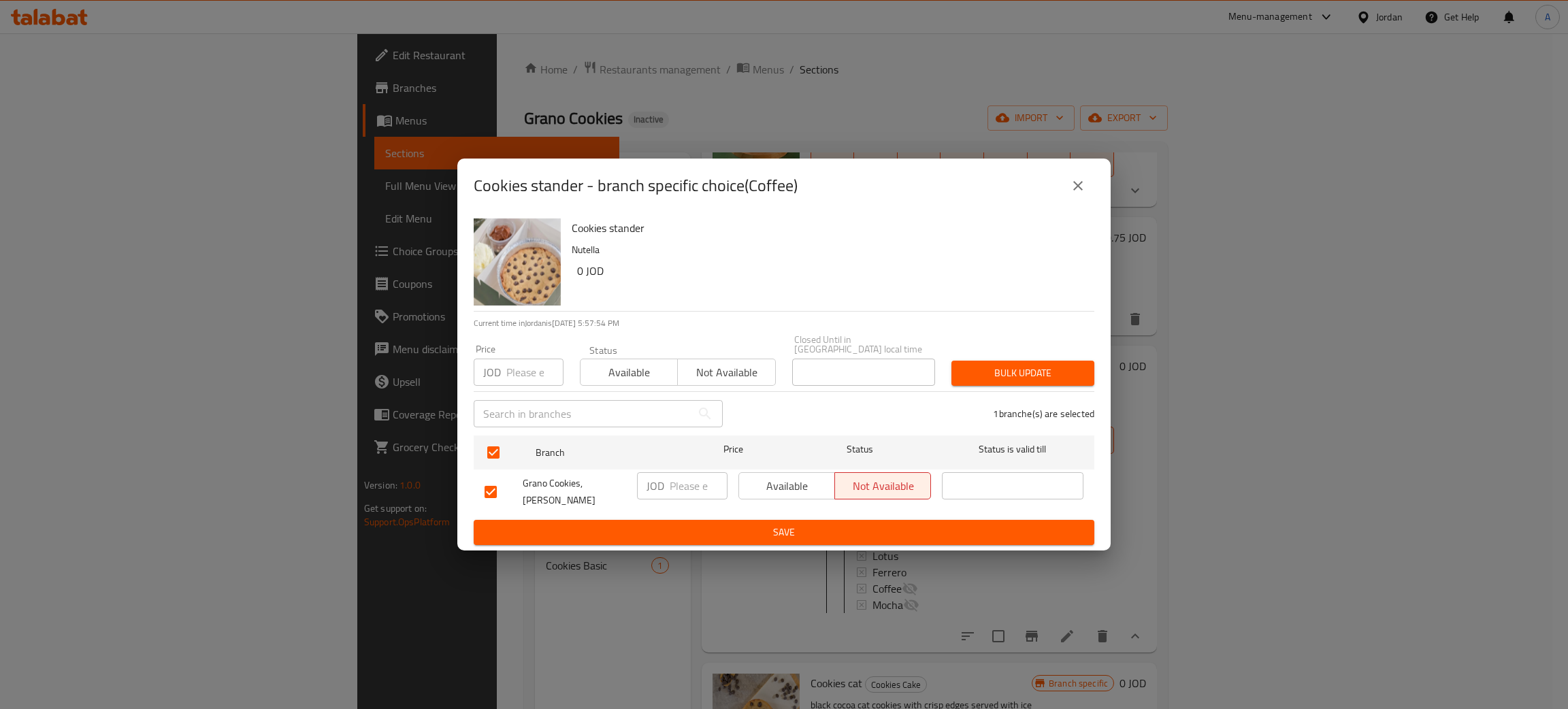
click at [1010, 378] on span "Bulk update" at bounding box center [1023, 373] width 121 height 17
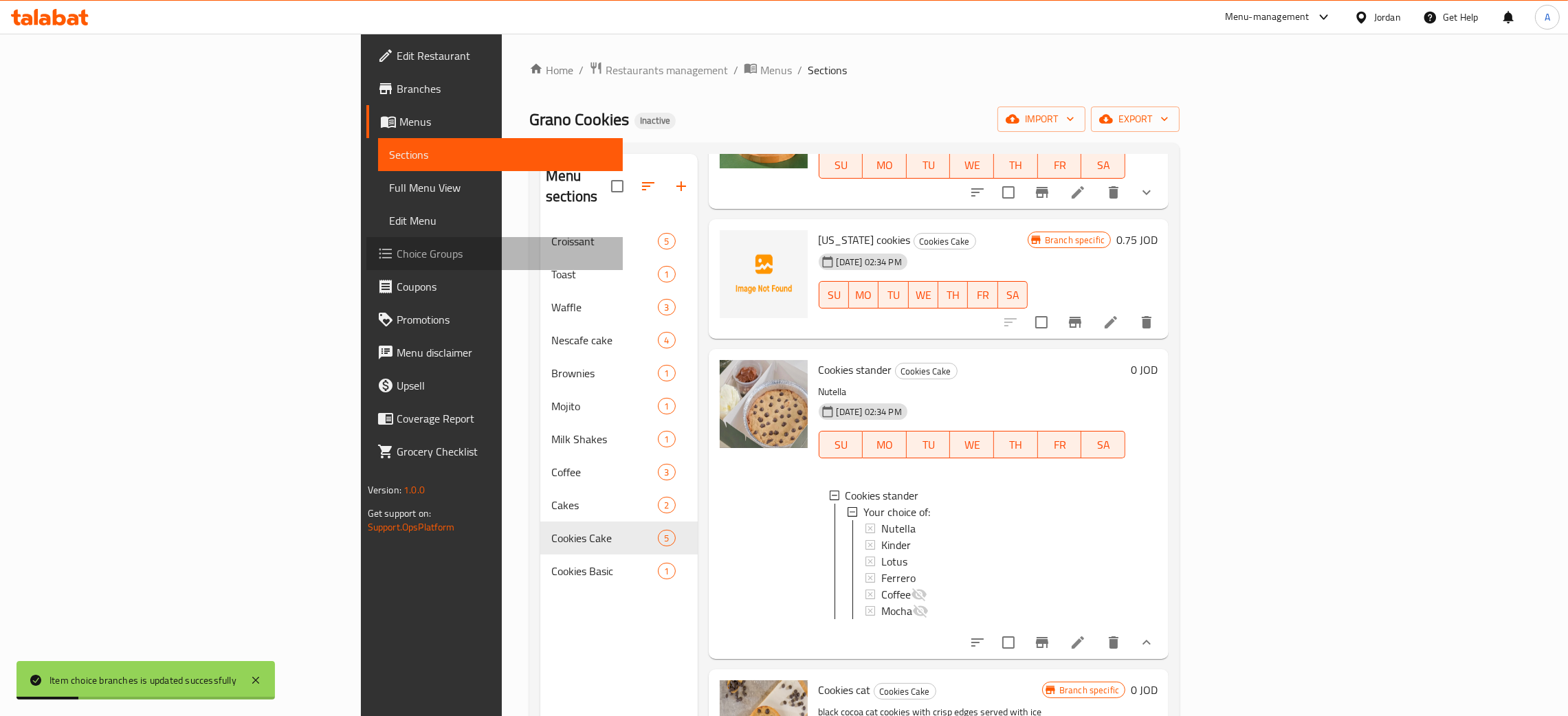
click at [397, 245] on span "Choice Groups" at bounding box center [504, 253] width 215 height 17
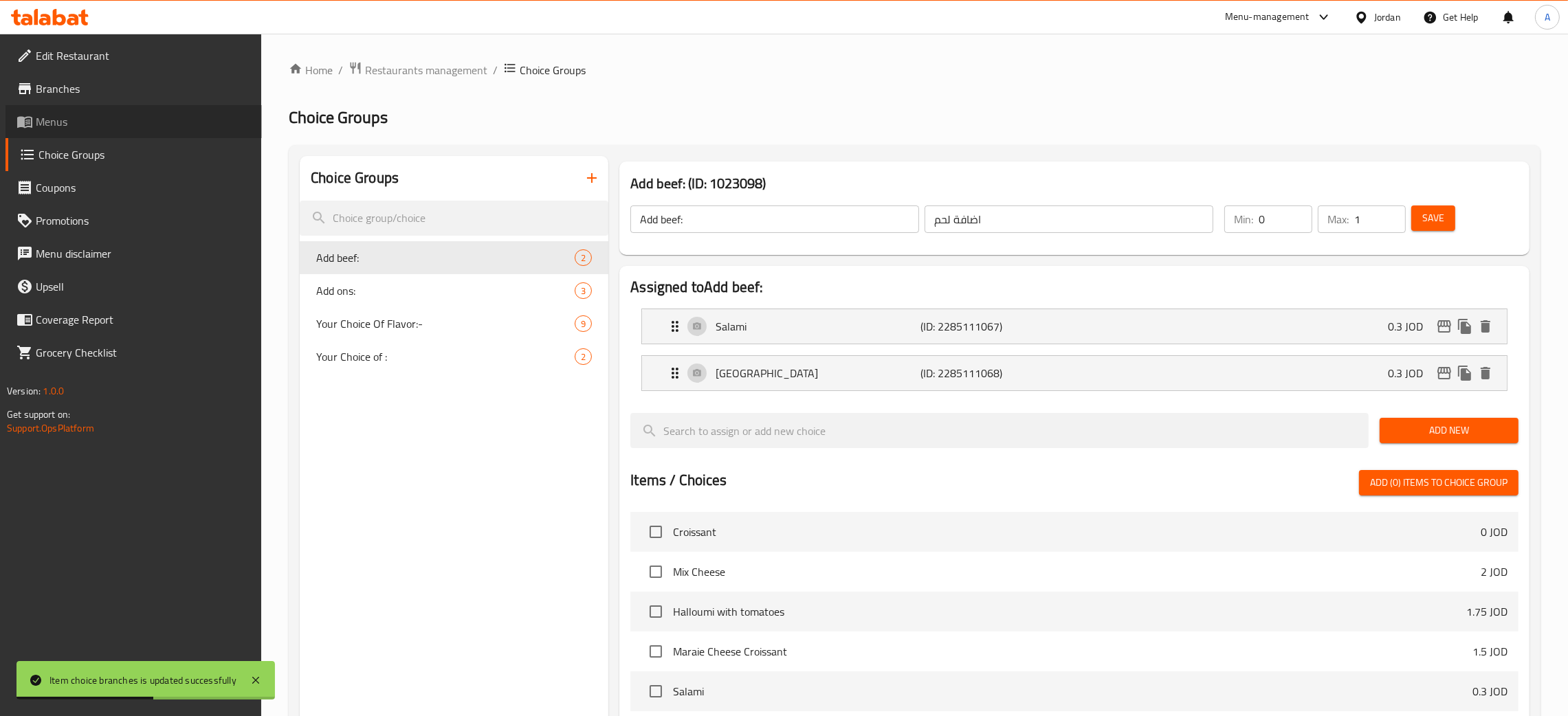
click at [72, 122] on span "Menus" at bounding box center [143, 122] width 215 height 17
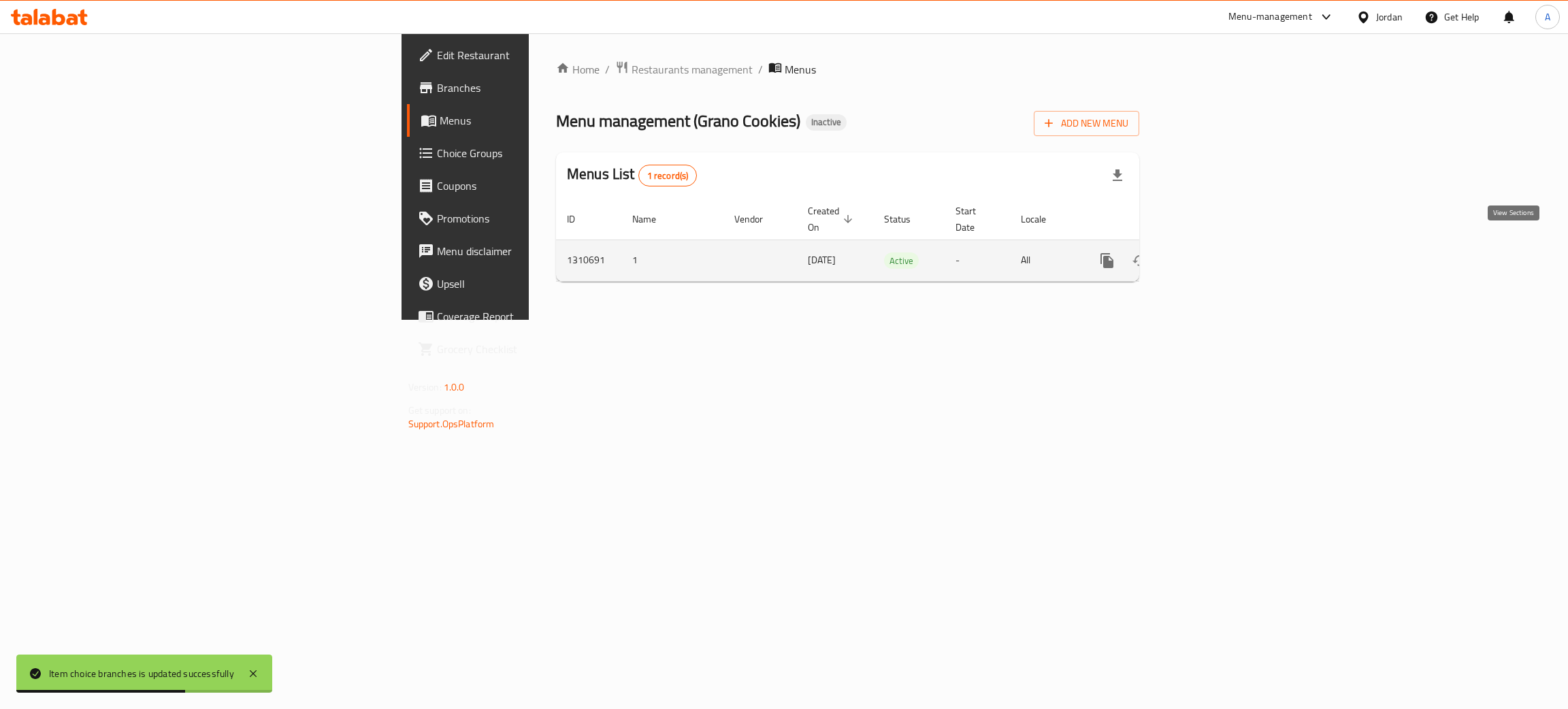
click at [1213, 252] on icon "enhanced table" at bounding box center [1205, 261] width 16 height 16
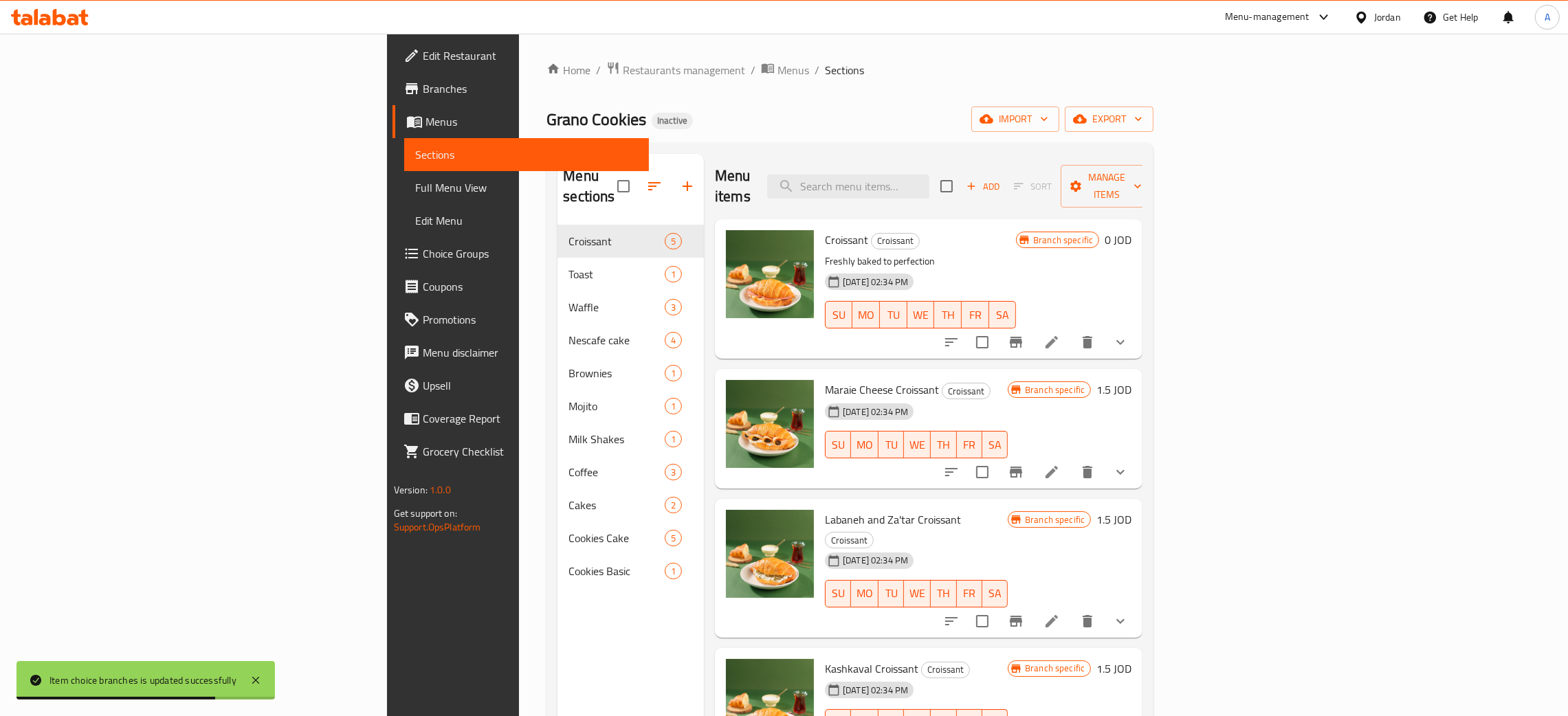
click at [415, 192] on span "Full Menu View" at bounding box center [526, 188] width 222 height 17
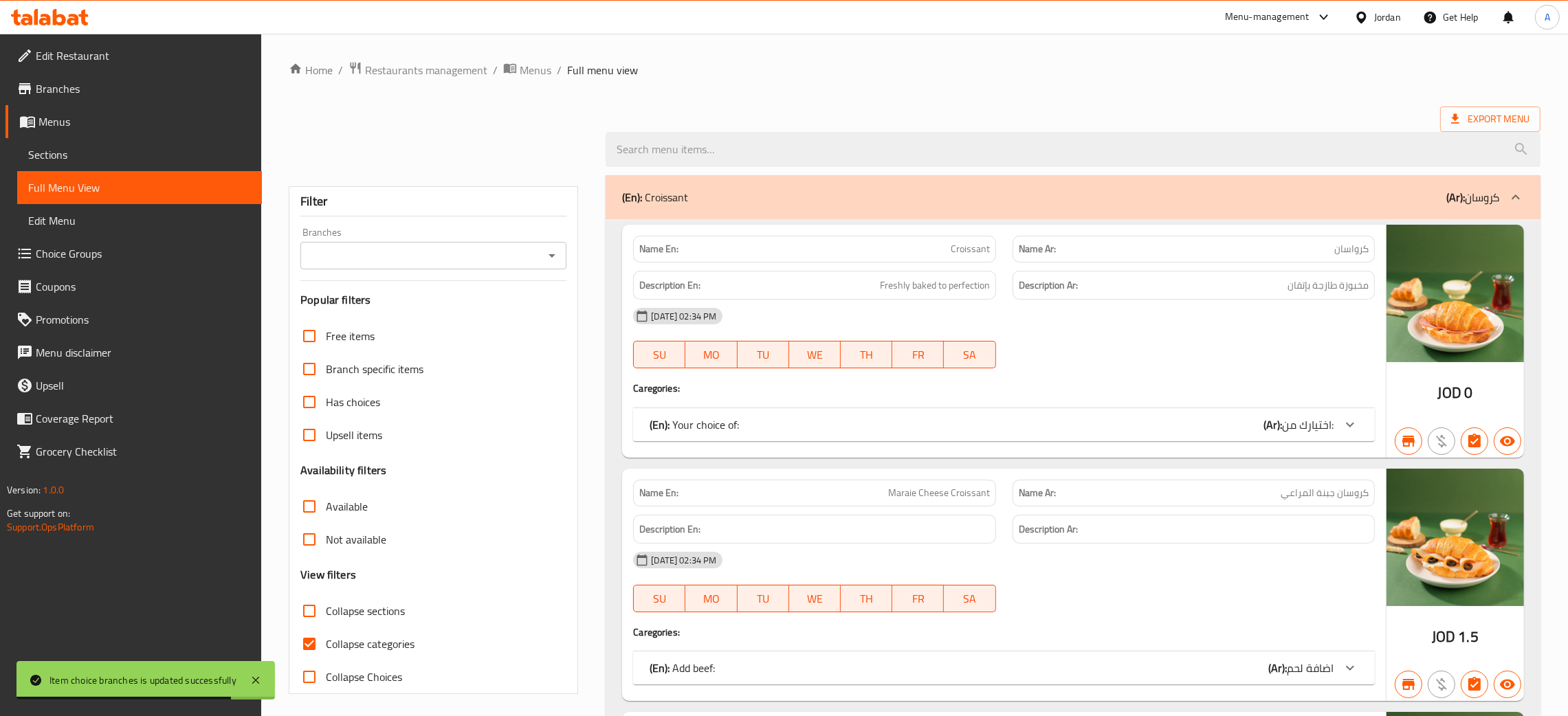
click at [555, 253] on icon "Open" at bounding box center [552, 256] width 17 height 17
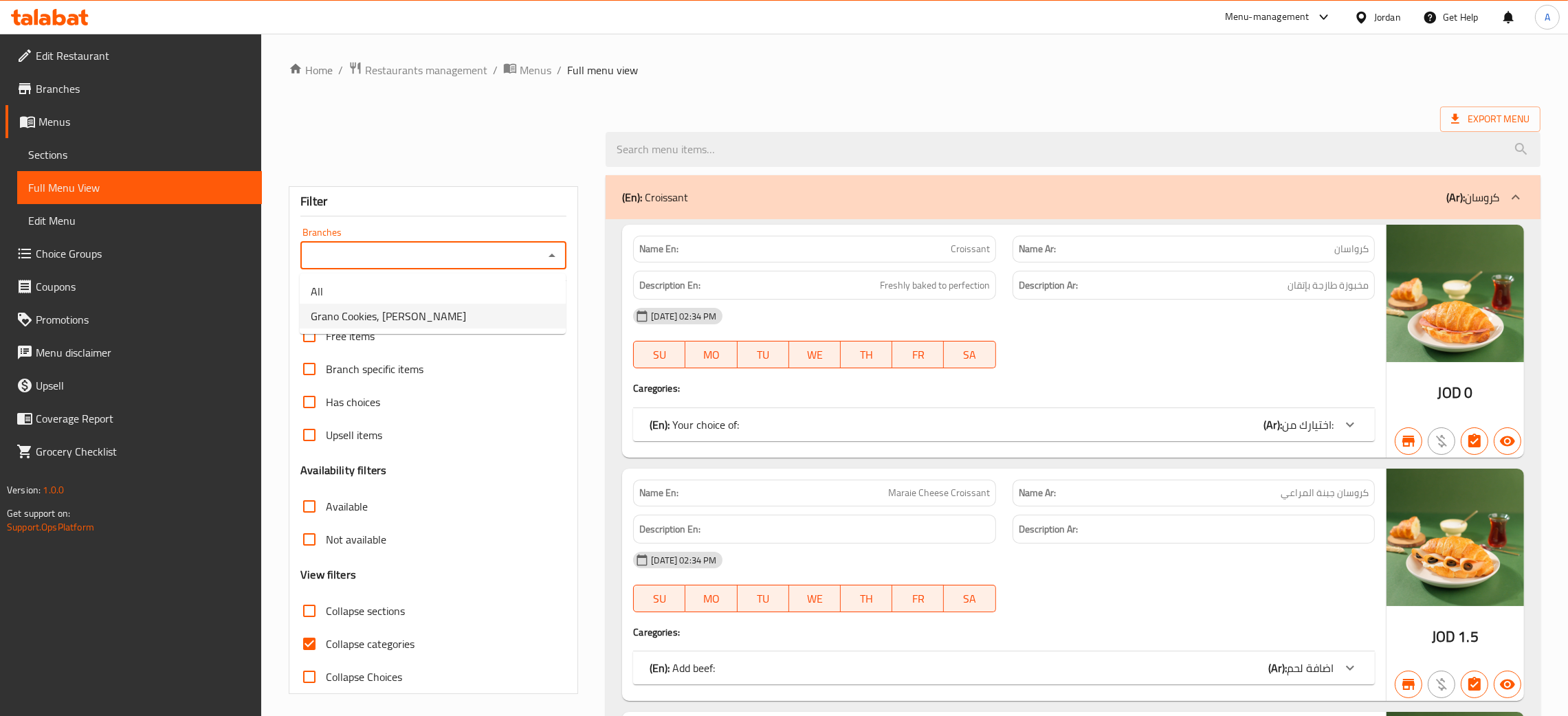
click at [470, 311] on li "Grano Cookies, [PERSON_NAME]" at bounding box center [433, 316] width 266 height 25
type input "Grano Cookies, [PERSON_NAME]"
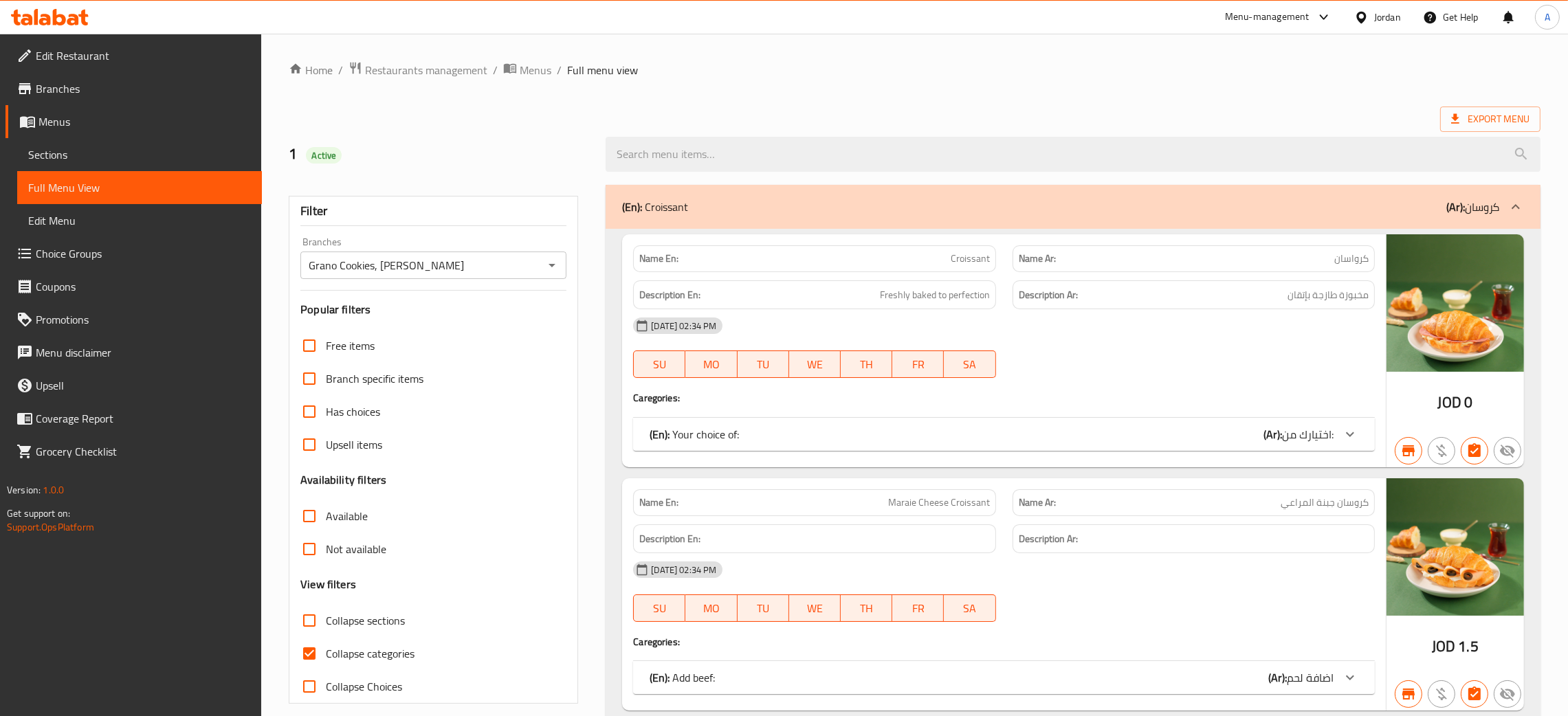
click at [304, 339] on input "Free items" at bounding box center [310, 346] width 33 height 33
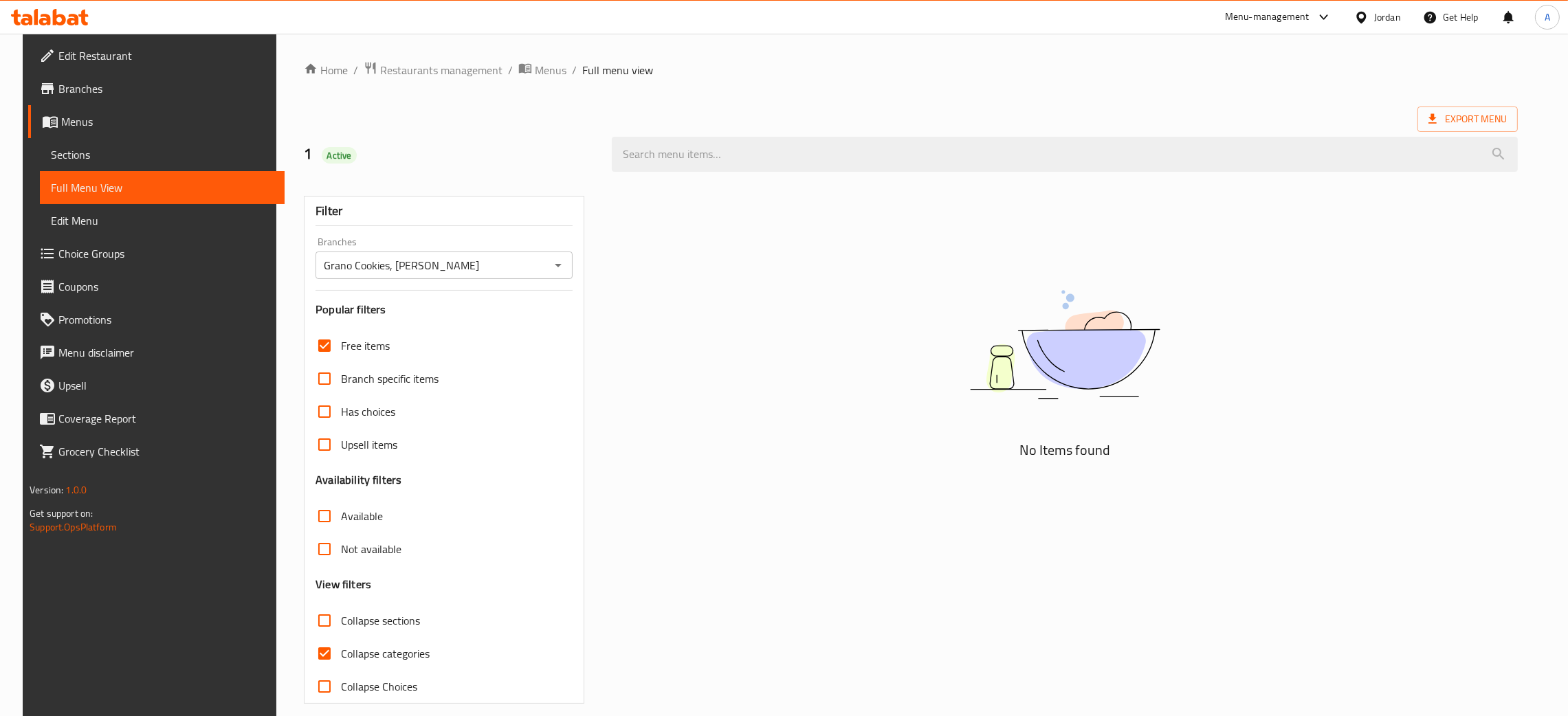
scroll to position [15, 0]
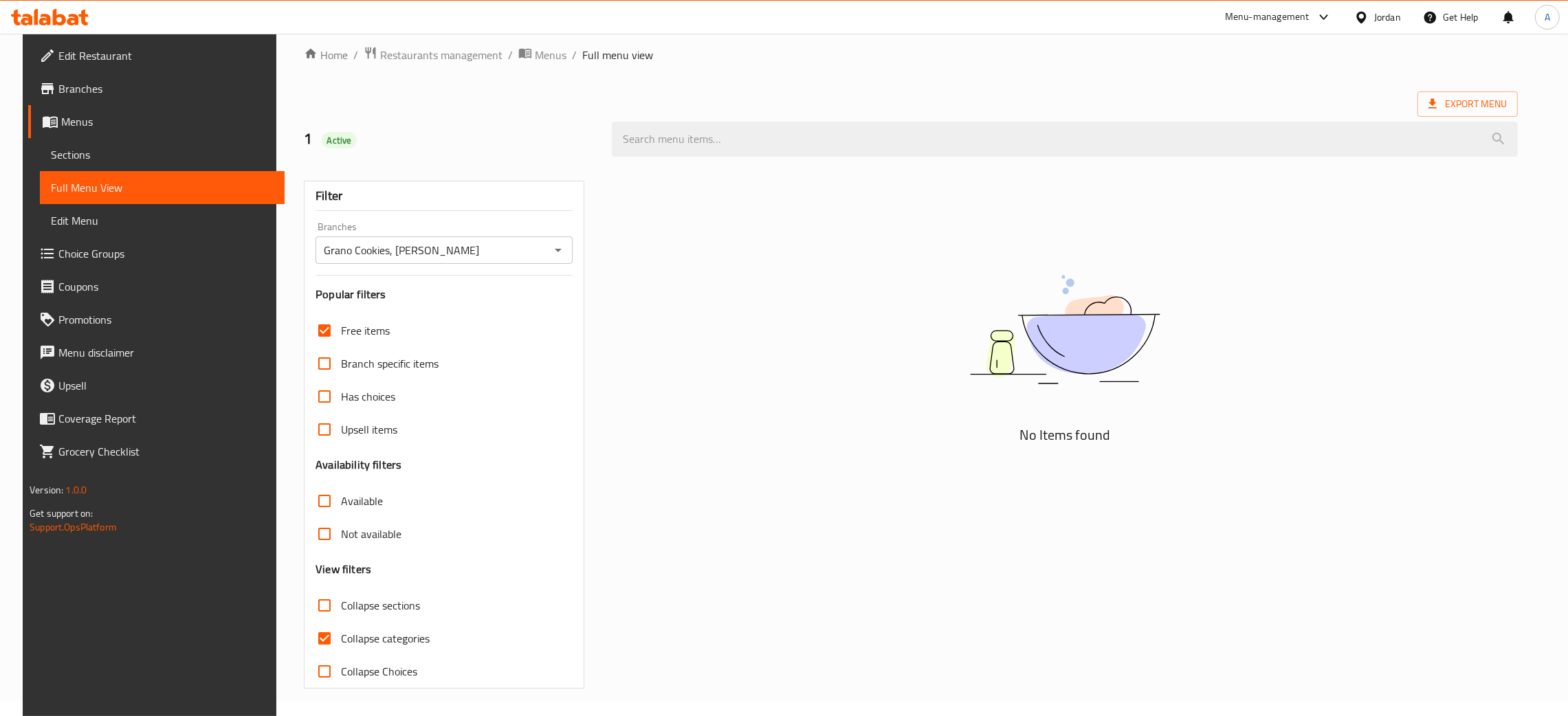
click at [309, 327] on input "Free items" at bounding box center [325, 330] width 33 height 33
checkbox input "false"
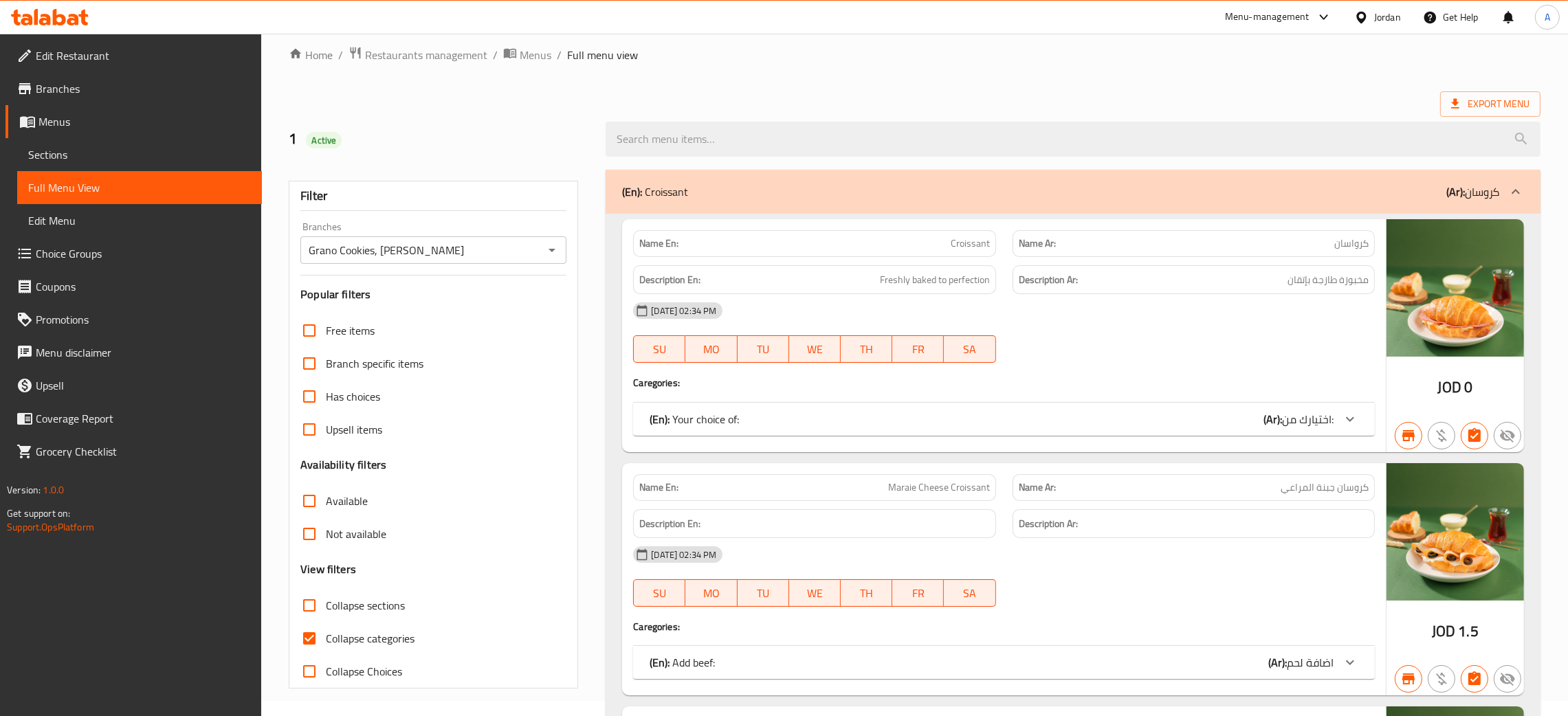
click at [308, 635] on input "Collapse categories" at bounding box center [310, 638] width 33 height 33
checkbox input "false"
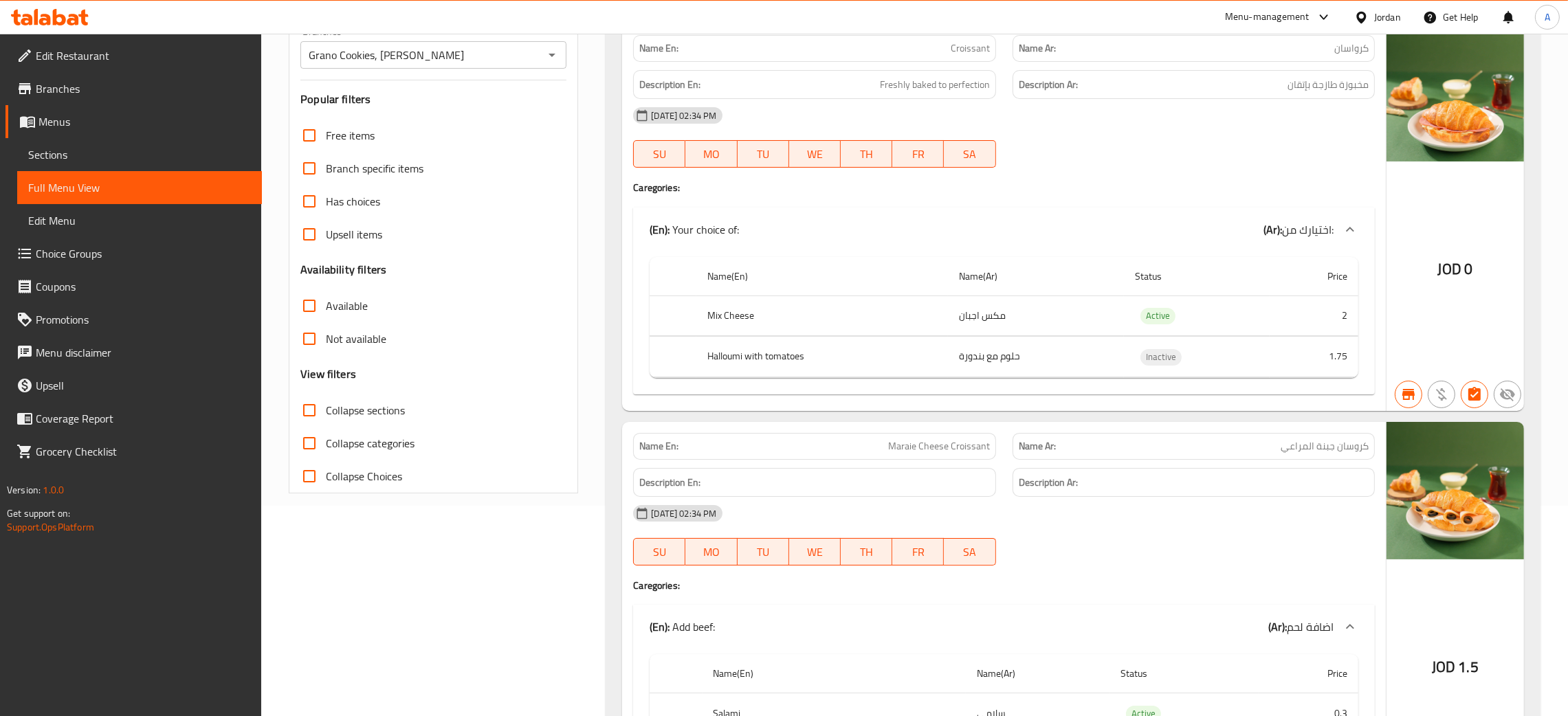
scroll to position [8283, 0]
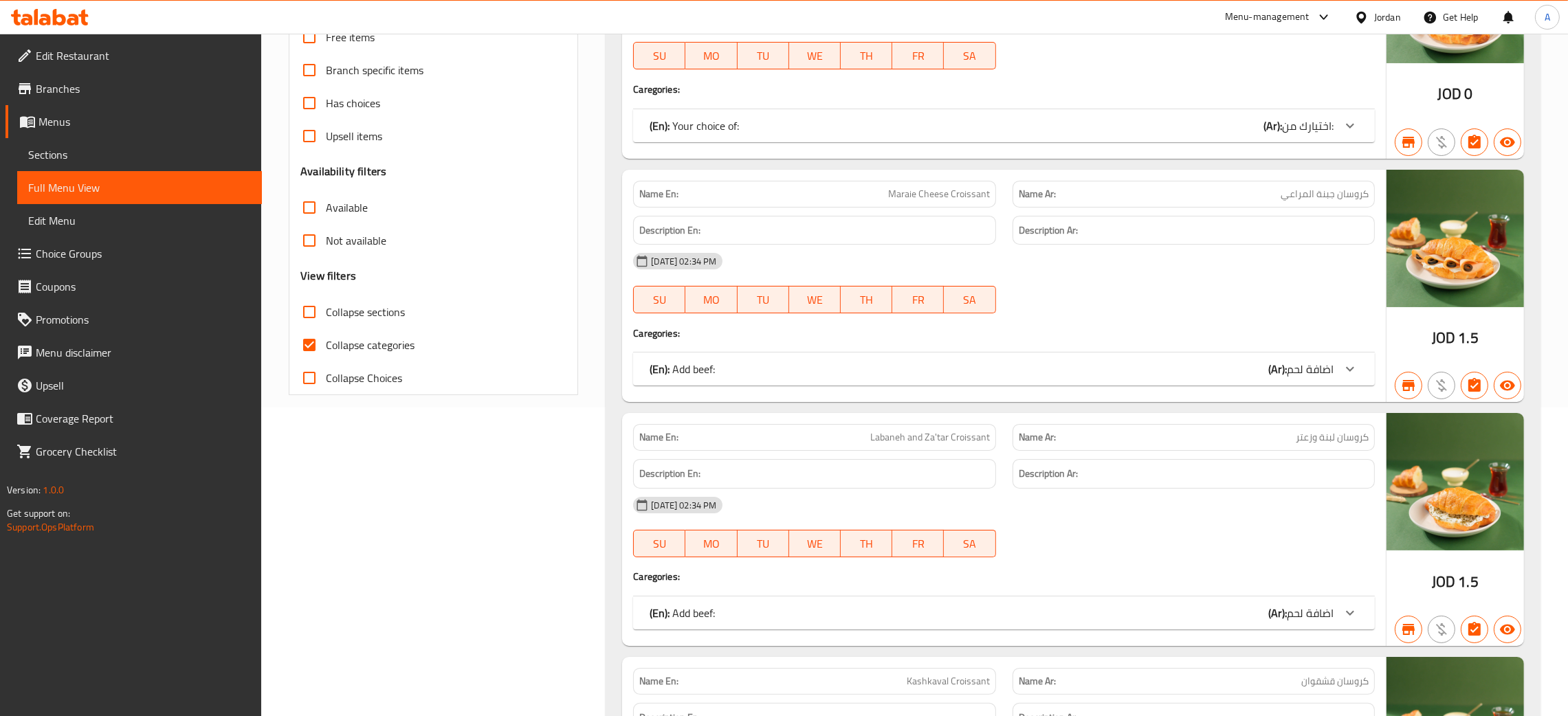
scroll to position [206, 0]
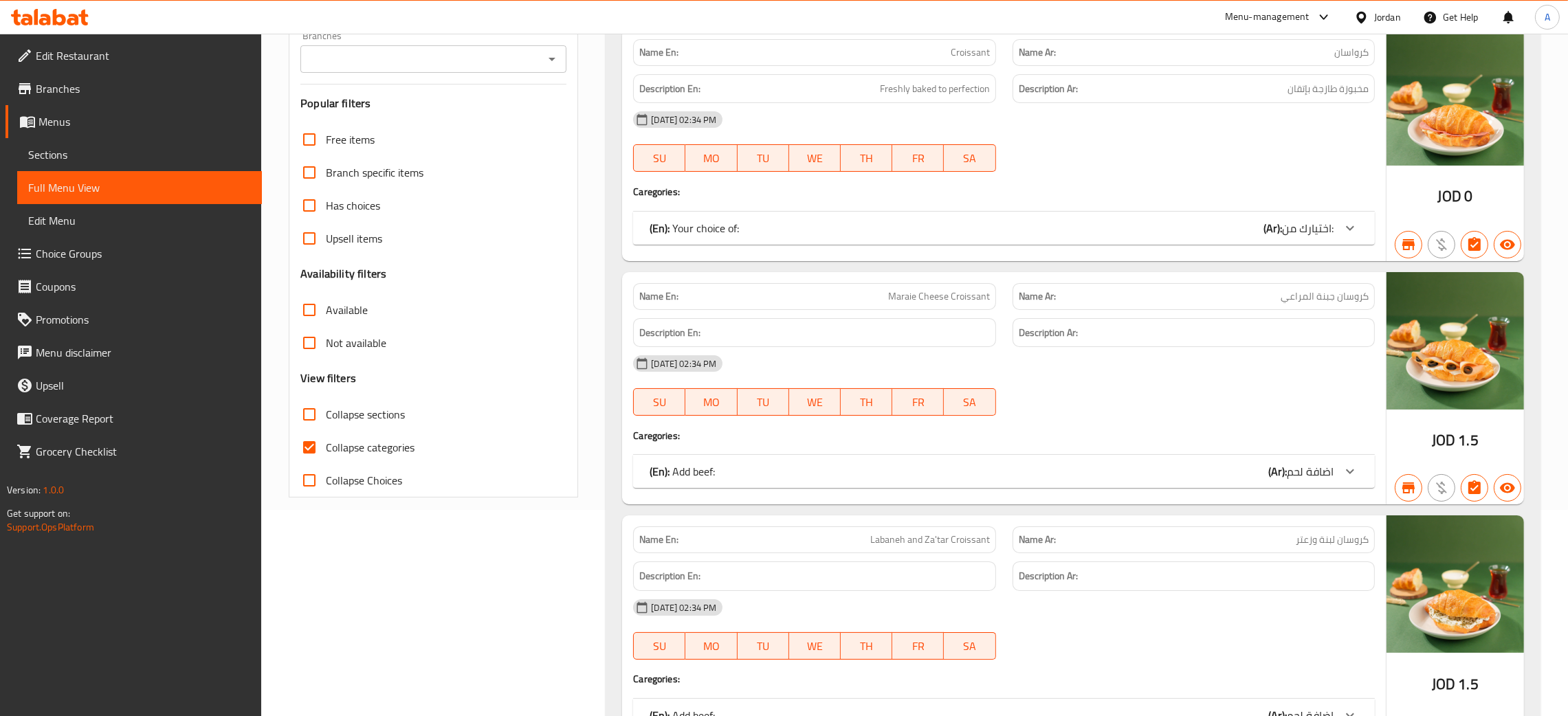
click at [550, 56] on icon "Open" at bounding box center [552, 59] width 17 height 17
click at [432, 118] on li "Grano Cookies, [PERSON_NAME]" at bounding box center [433, 119] width 266 height 25
type input "Grano Cookies, [PERSON_NAME]"
click at [308, 445] on input "Collapse categories" at bounding box center [310, 447] width 33 height 33
checkbox input "false"
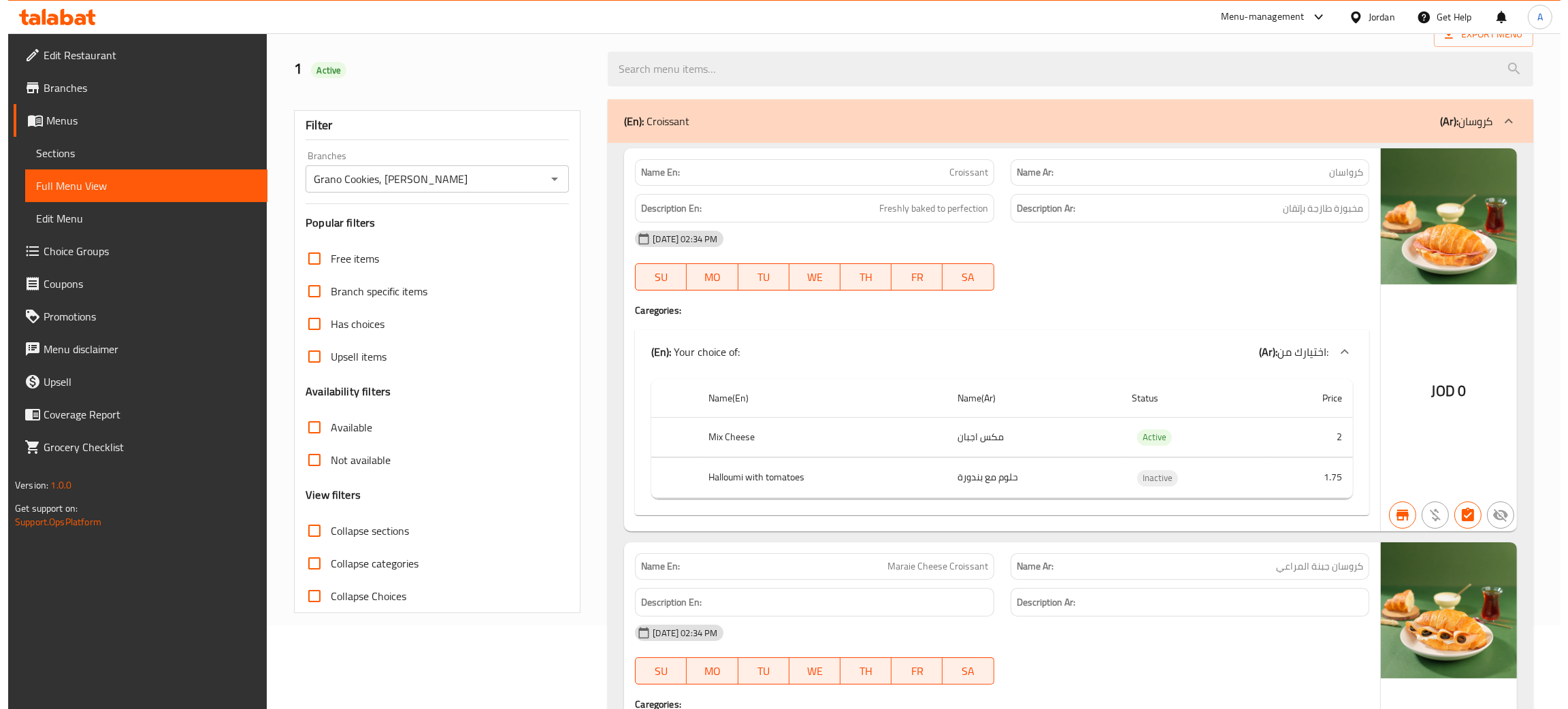
scroll to position [0, 0]
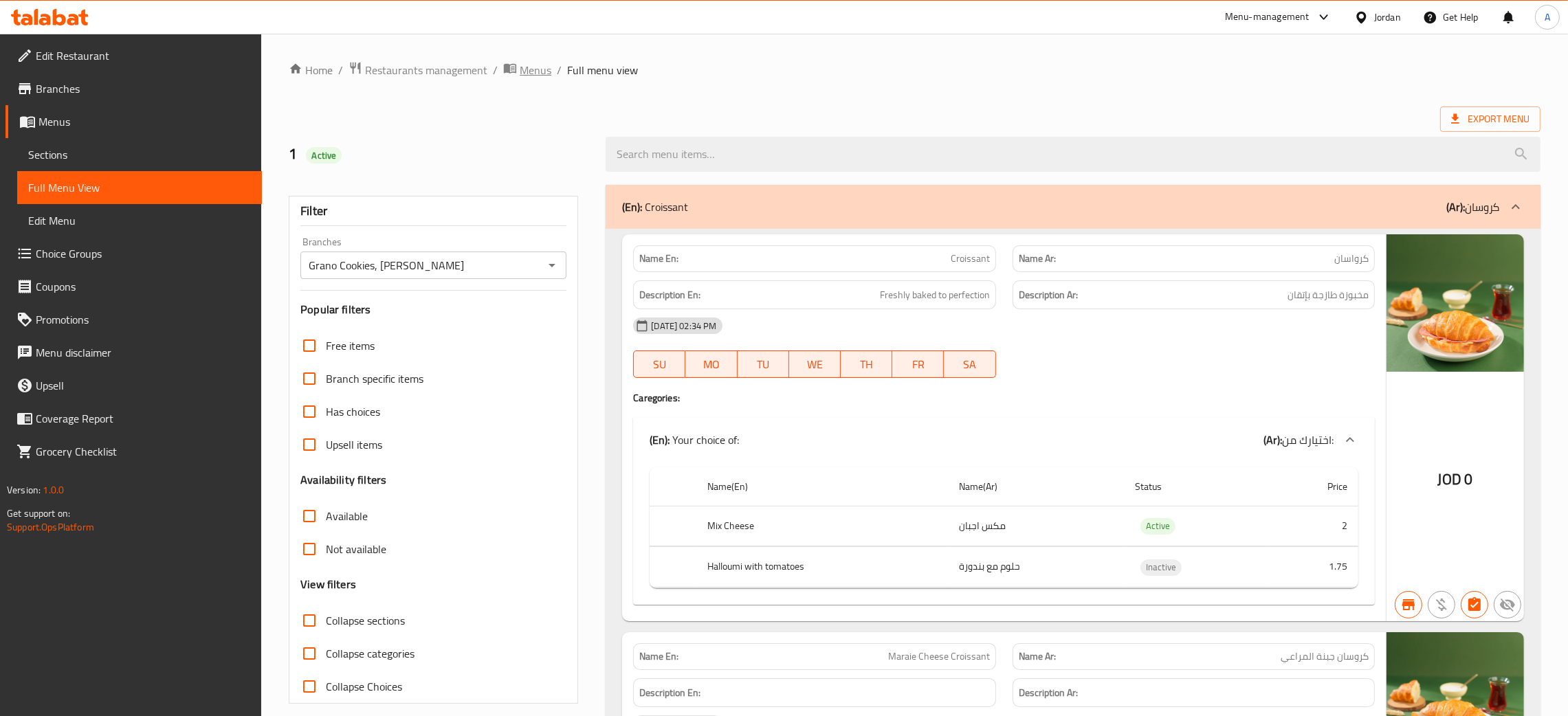
click at [534, 64] on span "Menus" at bounding box center [536, 70] width 32 height 17
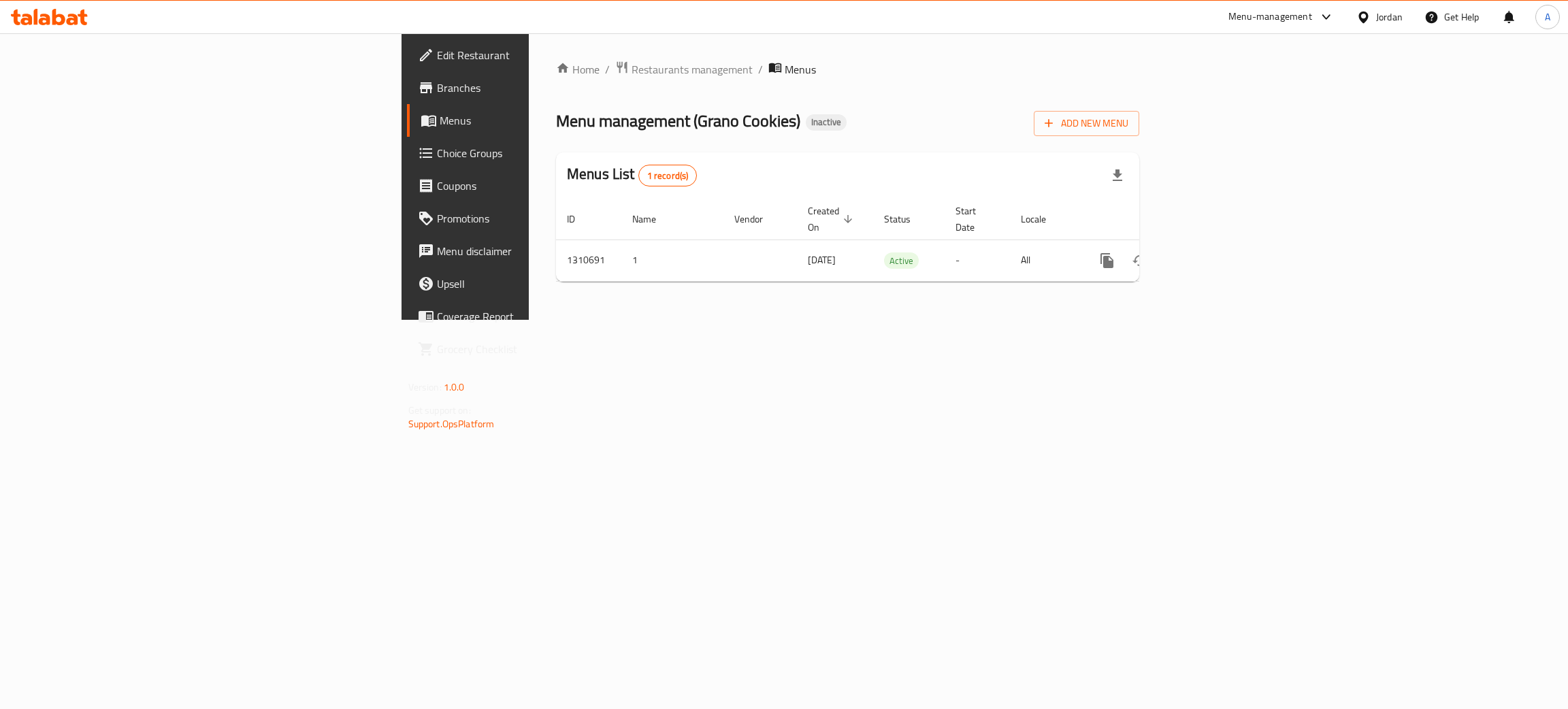
click at [437, 84] on span "Branches" at bounding box center [545, 88] width 216 height 16
click at [1128, 117] on span "Add New Menu" at bounding box center [1086, 122] width 84 height 17
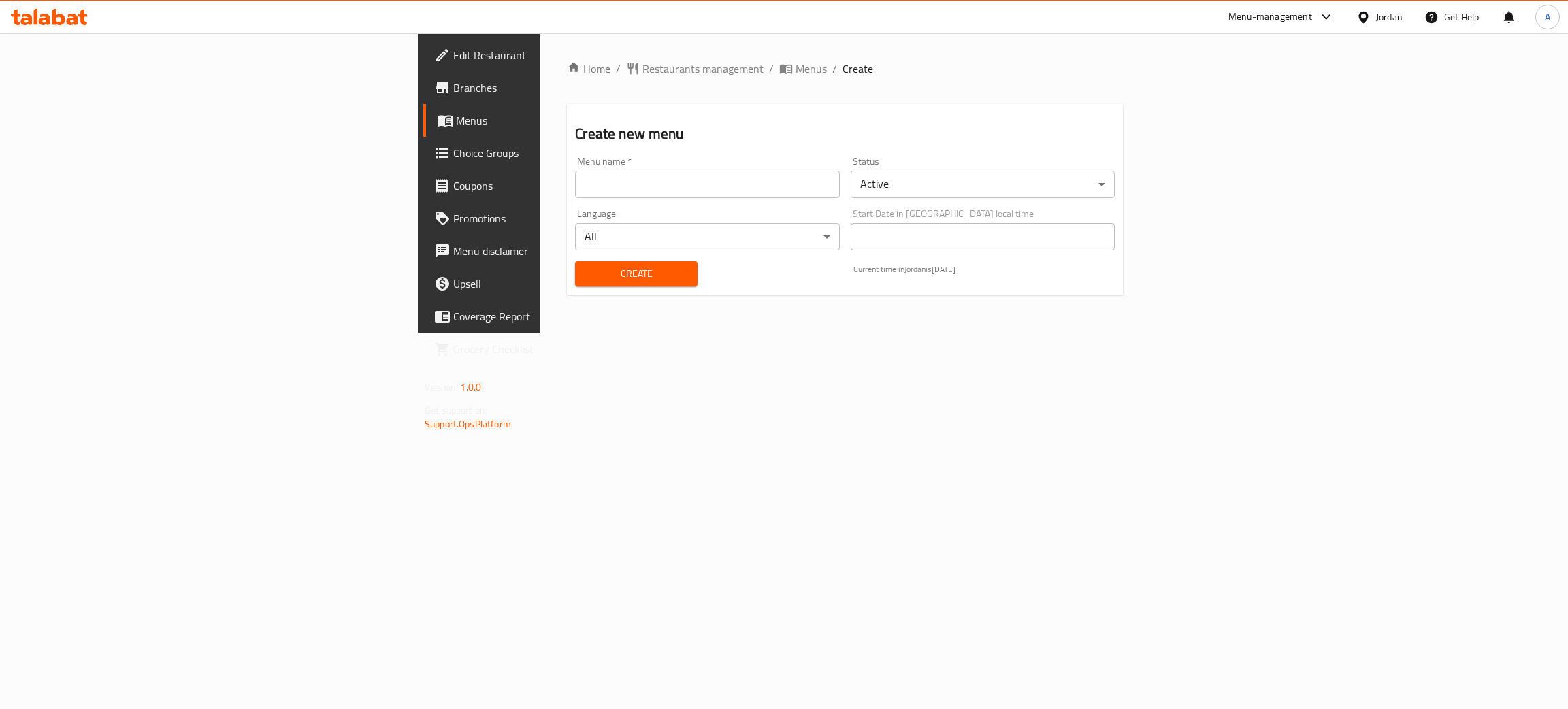
click at [575, 181] on input "text" at bounding box center [706, 184] width 264 height 27
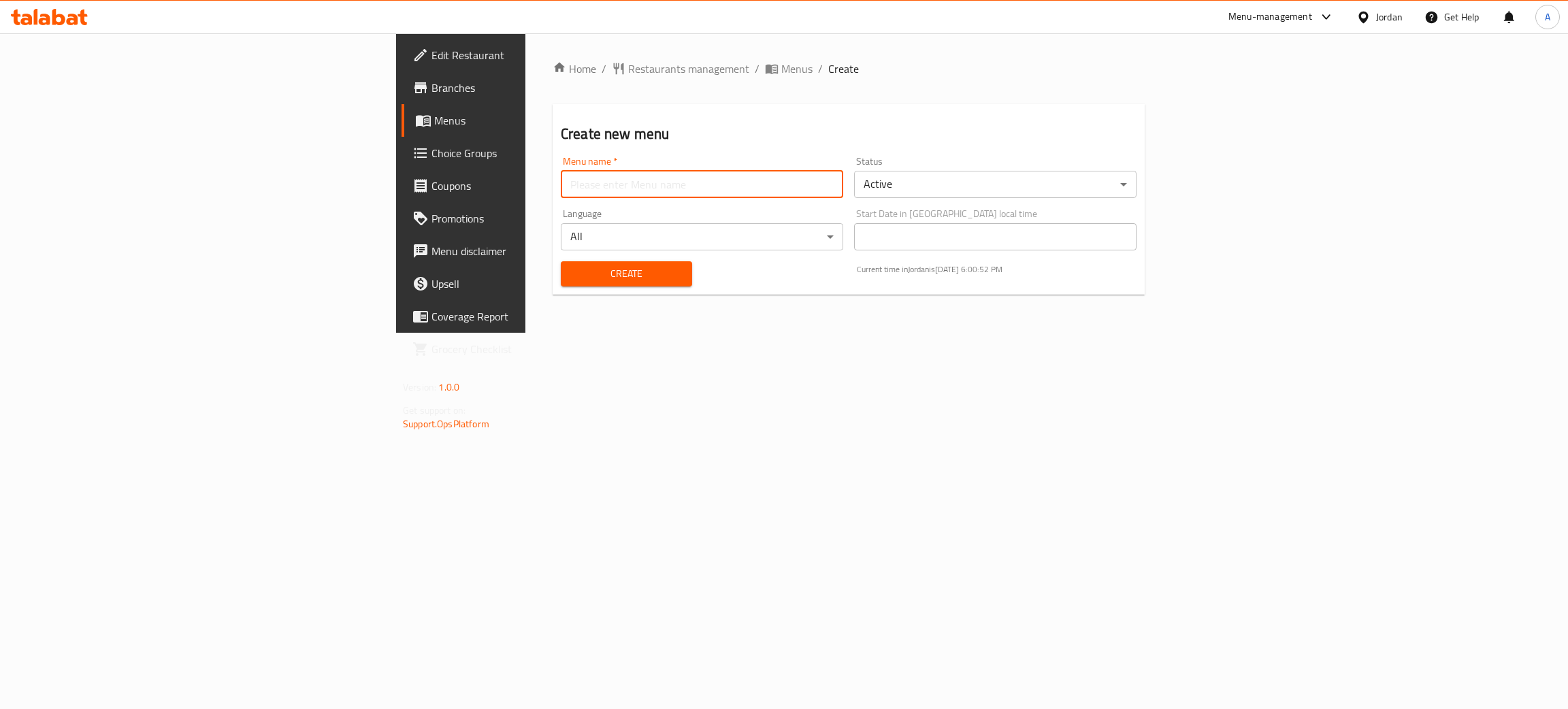
type input "test"
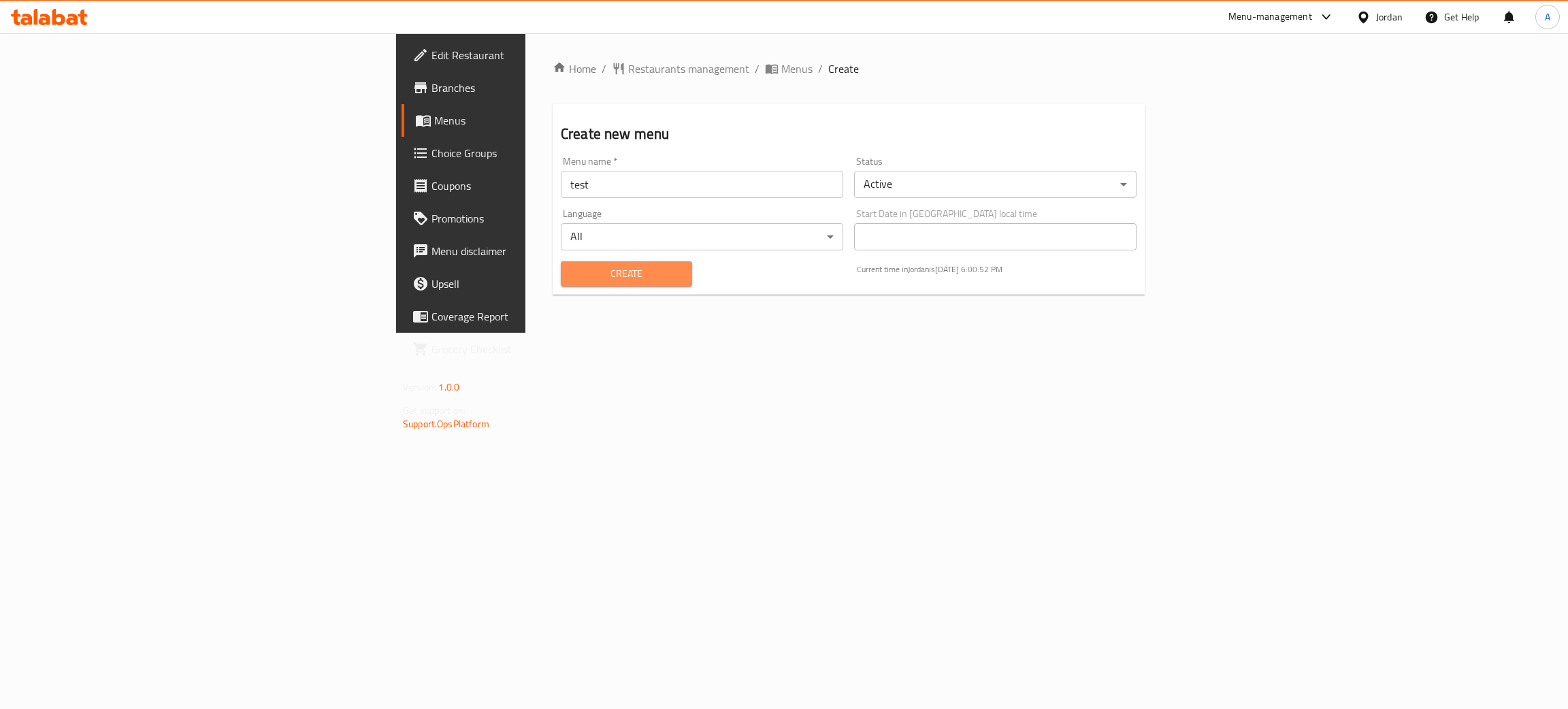
click at [572, 271] on span "Create" at bounding box center [627, 274] width 110 height 17
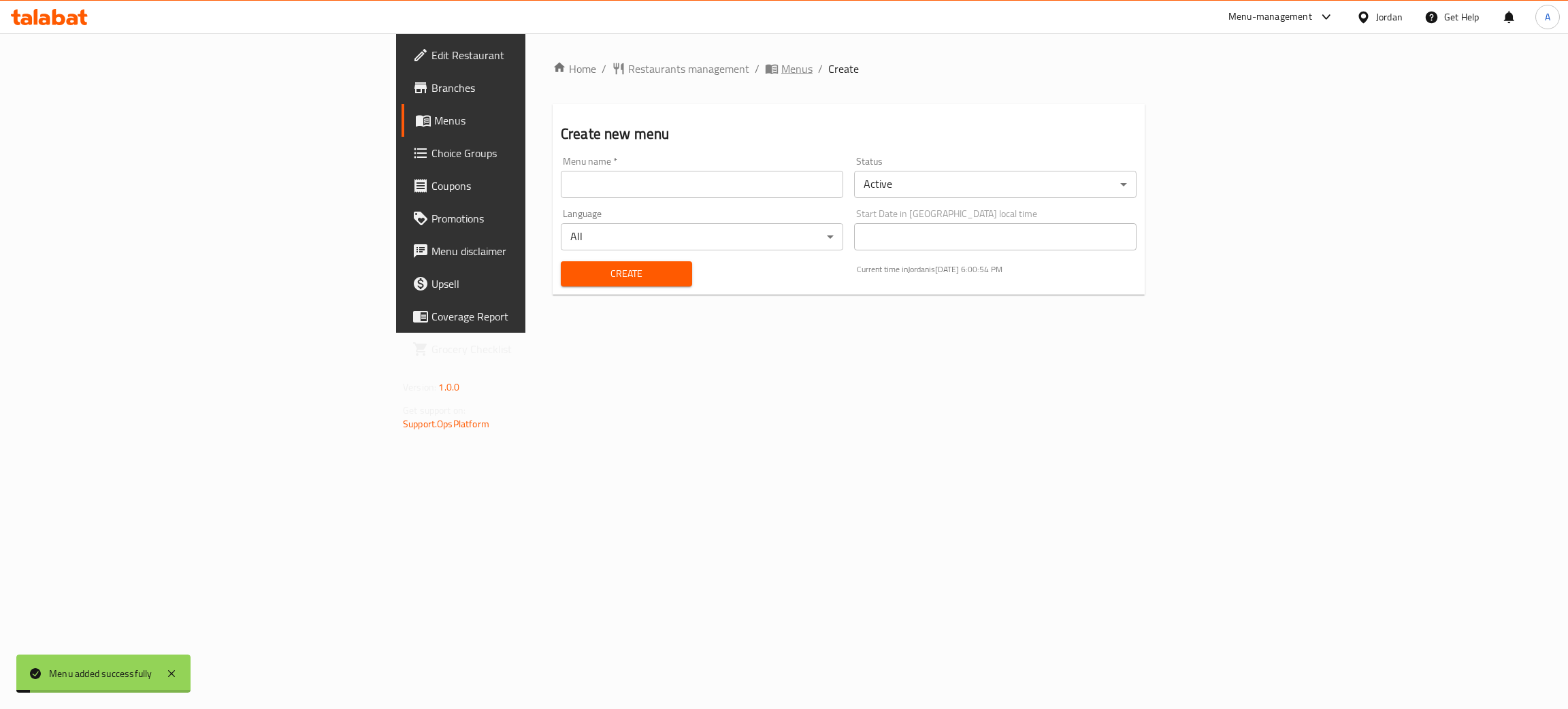
click at [781, 72] on span "Menus" at bounding box center [797, 69] width 32 height 16
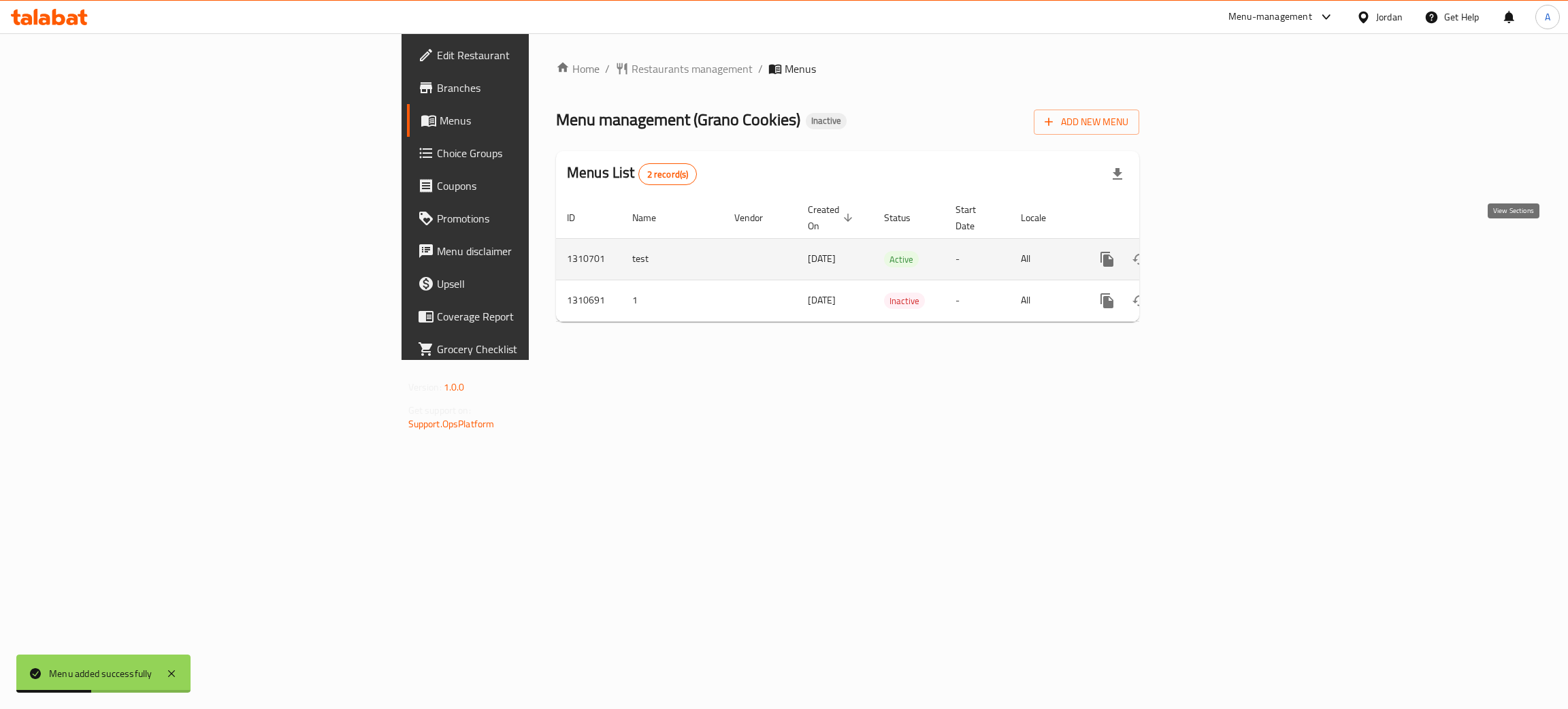
click at [1213, 251] on icon "enhanced table" at bounding box center [1205, 259] width 16 height 16
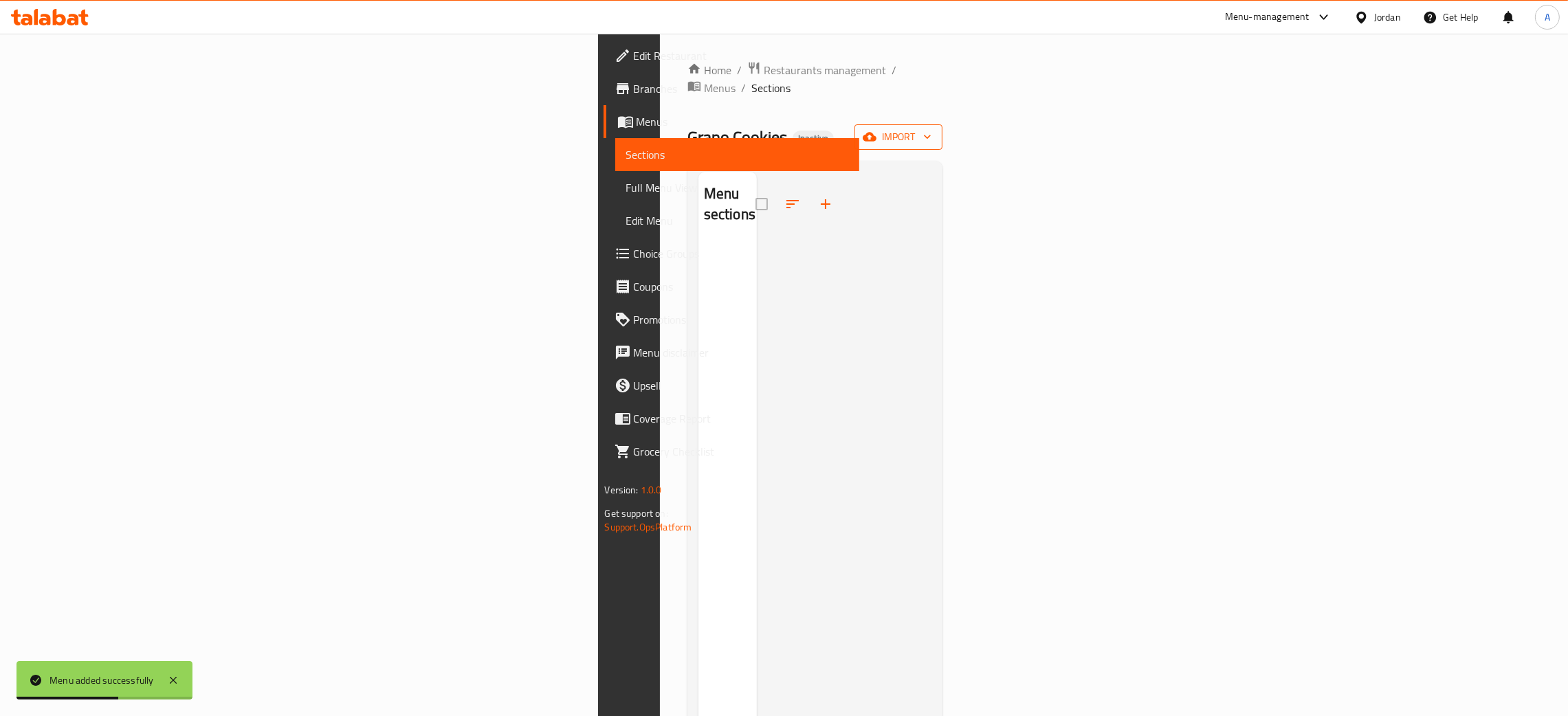
click at [932, 129] on span "import" at bounding box center [898, 137] width 66 height 17
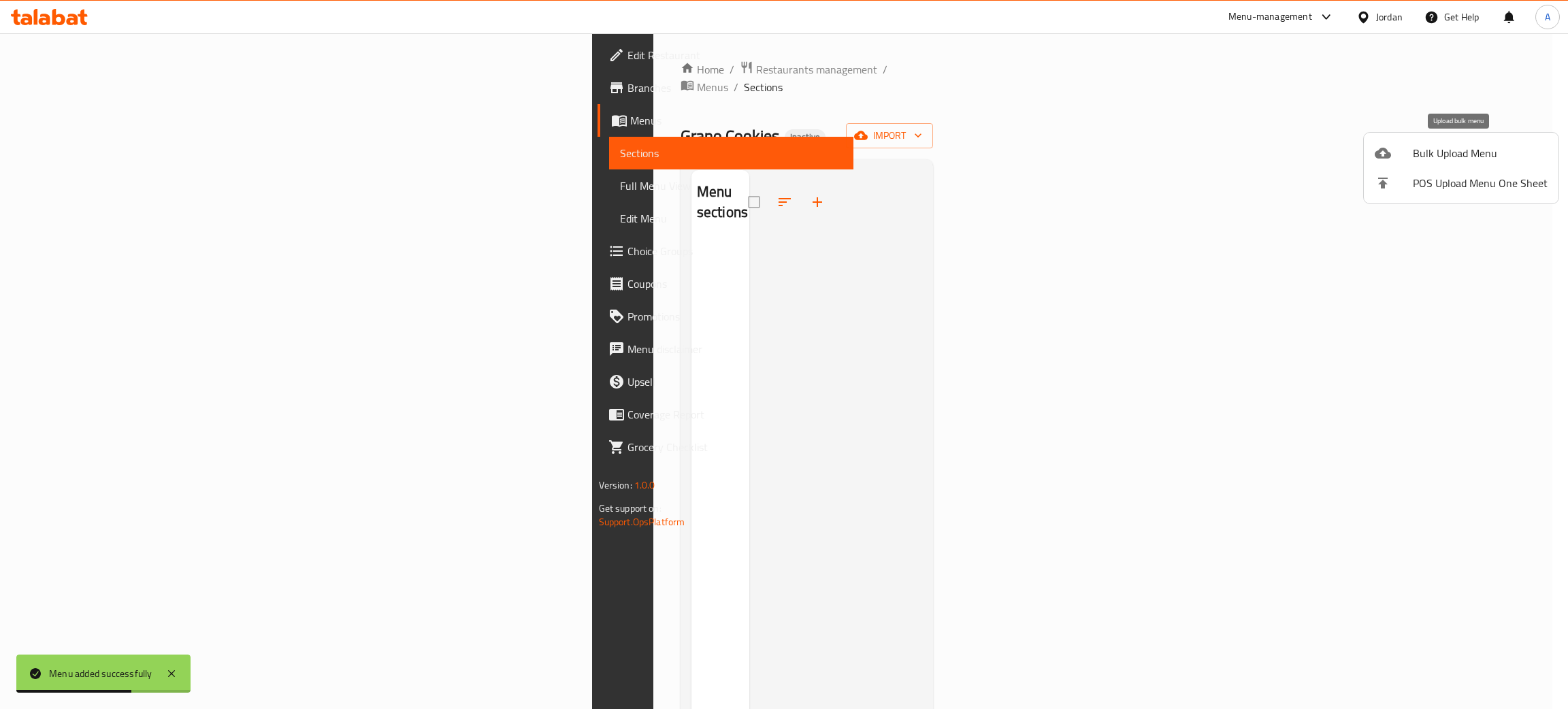
click at [1399, 154] on div at bounding box center [1394, 153] width 38 height 16
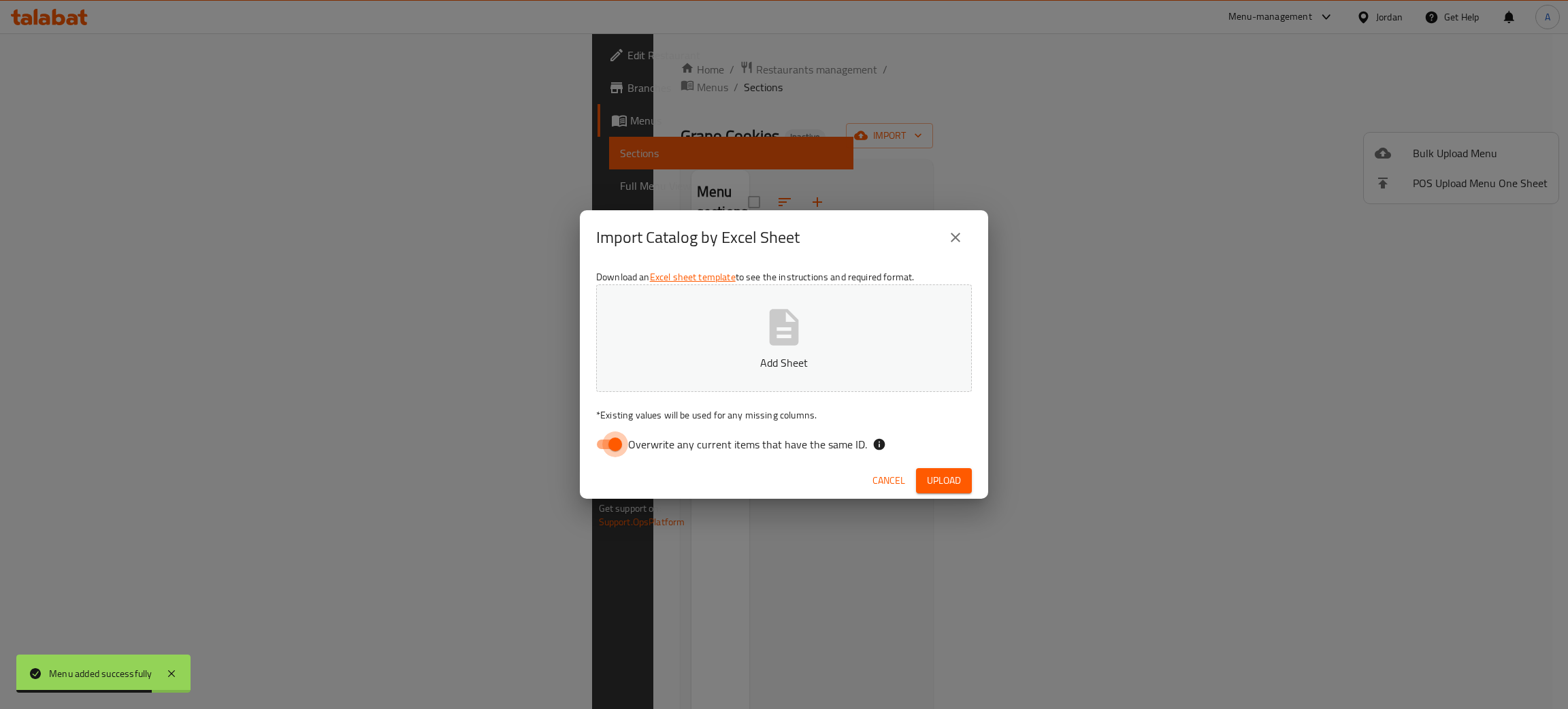
drag, startPoint x: 613, startPoint y: 442, endPoint x: 678, endPoint y: 383, distance: 87.8
click at [615, 441] on input "Overwrite any current items that have the same ID." at bounding box center [615, 444] width 78 height 26
checkbox input "false"
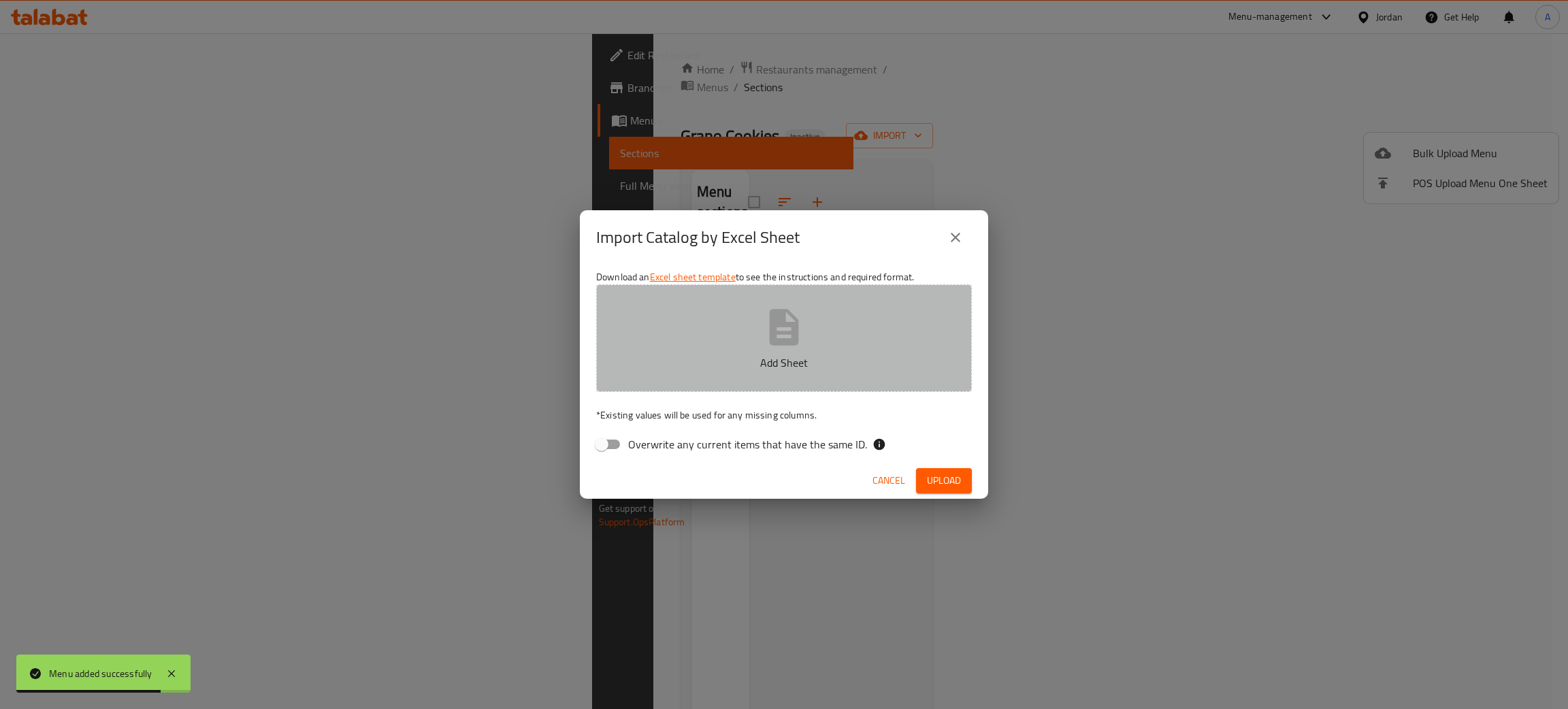
click at [810, 328] on button "Add Sheet" at bounding box center [784, 338] width 376 height 108
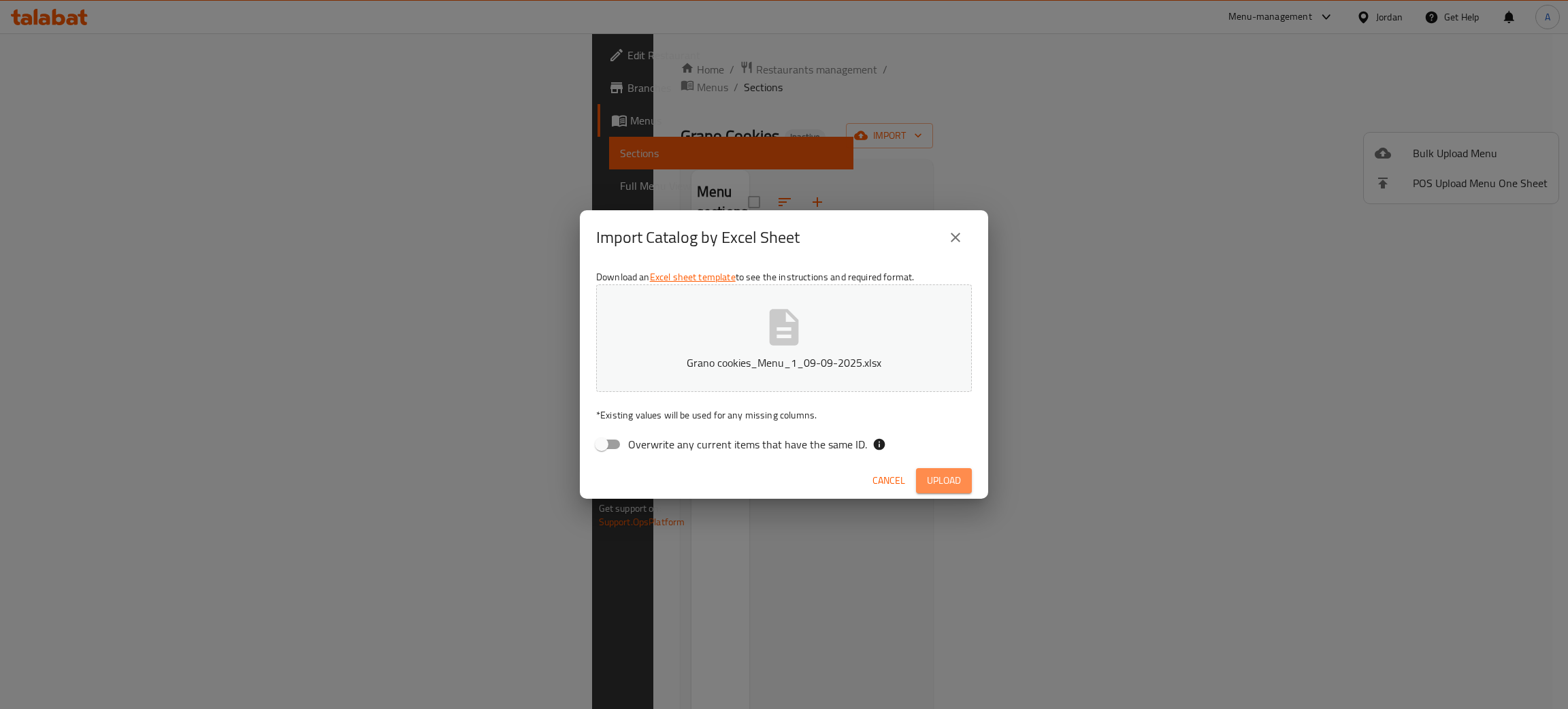
click at [932, 470] on button "Upload" at bounding box center [944, 481] width 56 height 25
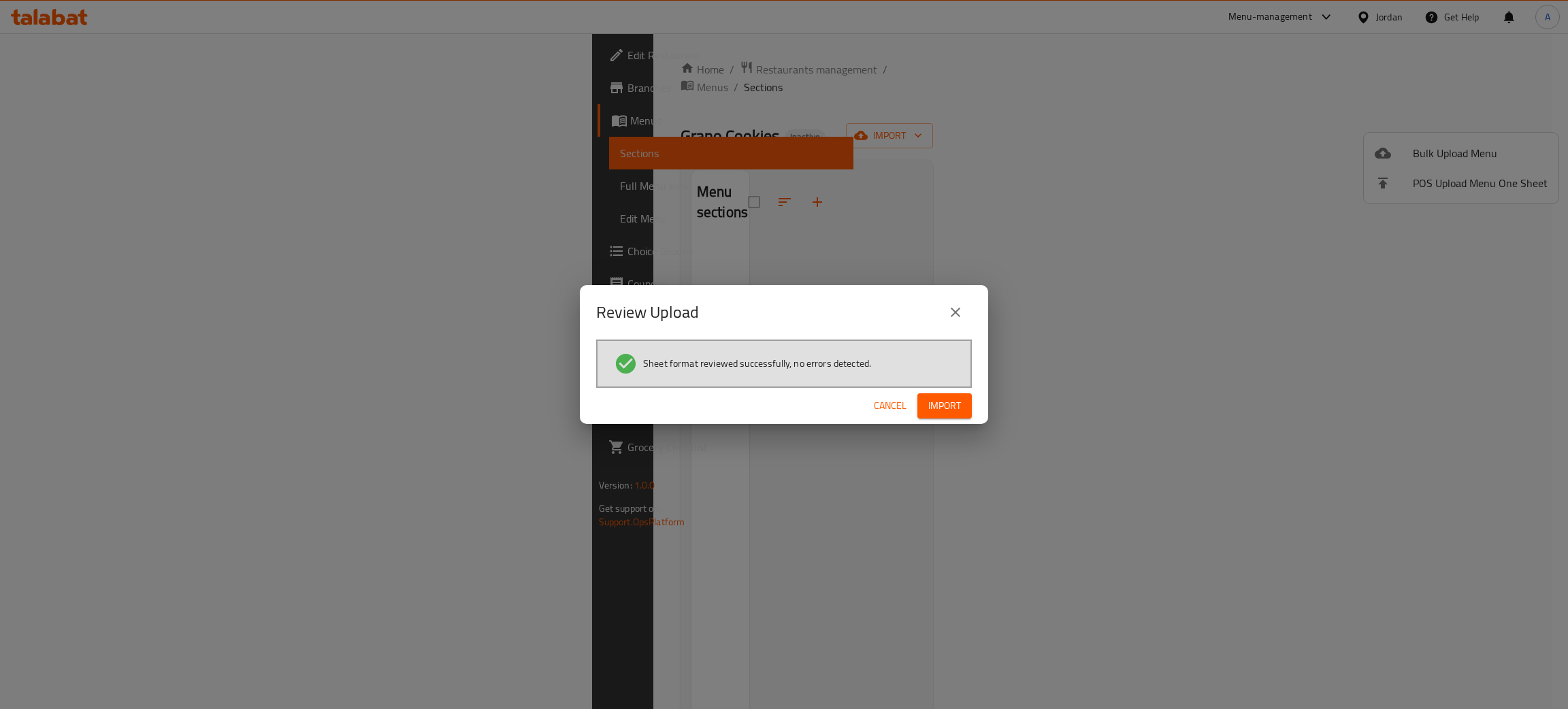
click at [936, 410] on span "Import" at bounding box center [945, 405] width 33 height 17
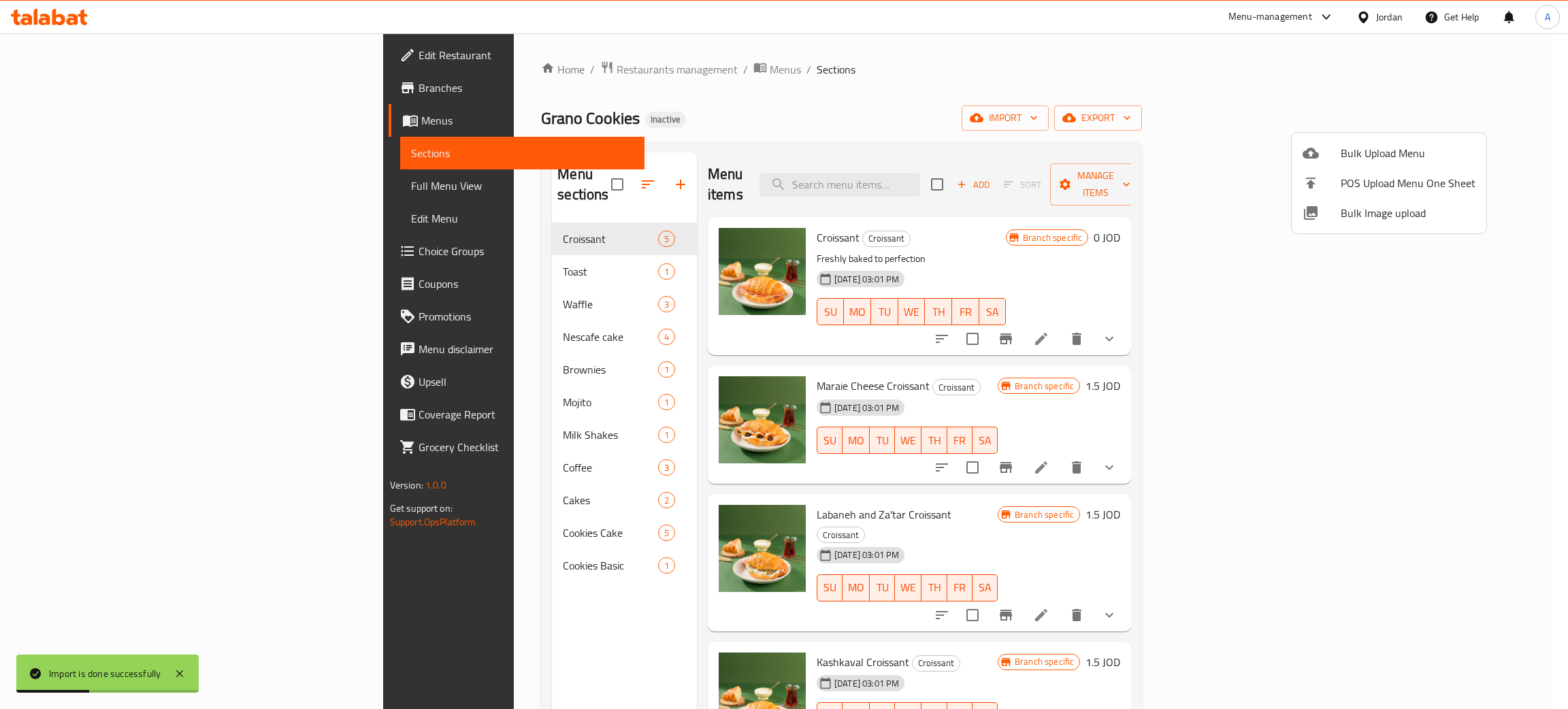
click at [86, 181] on div at bounding box center [784, 354] width 1568 height 709
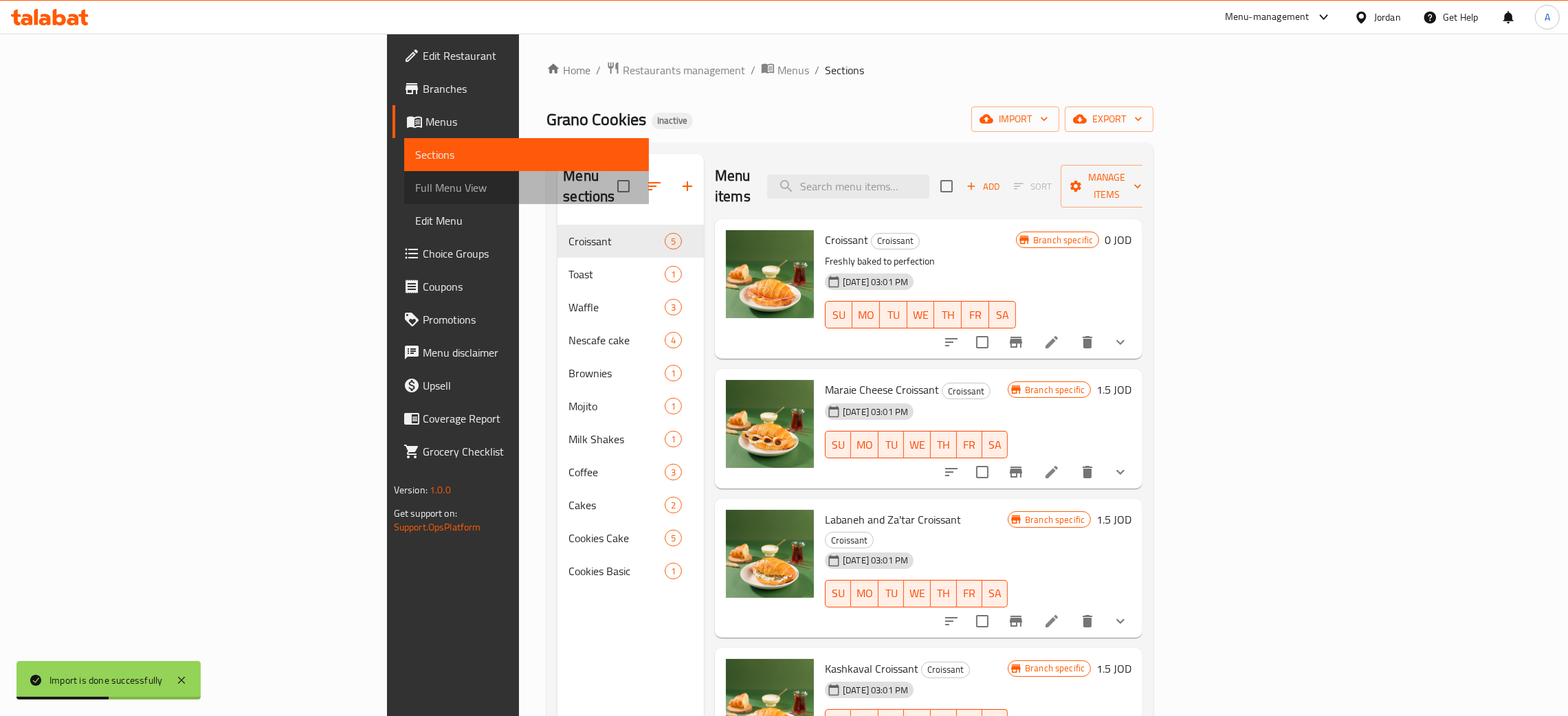
click at [415, 183] on span "Full Menu View" at bounding box center [526, 188] width 222 height 17
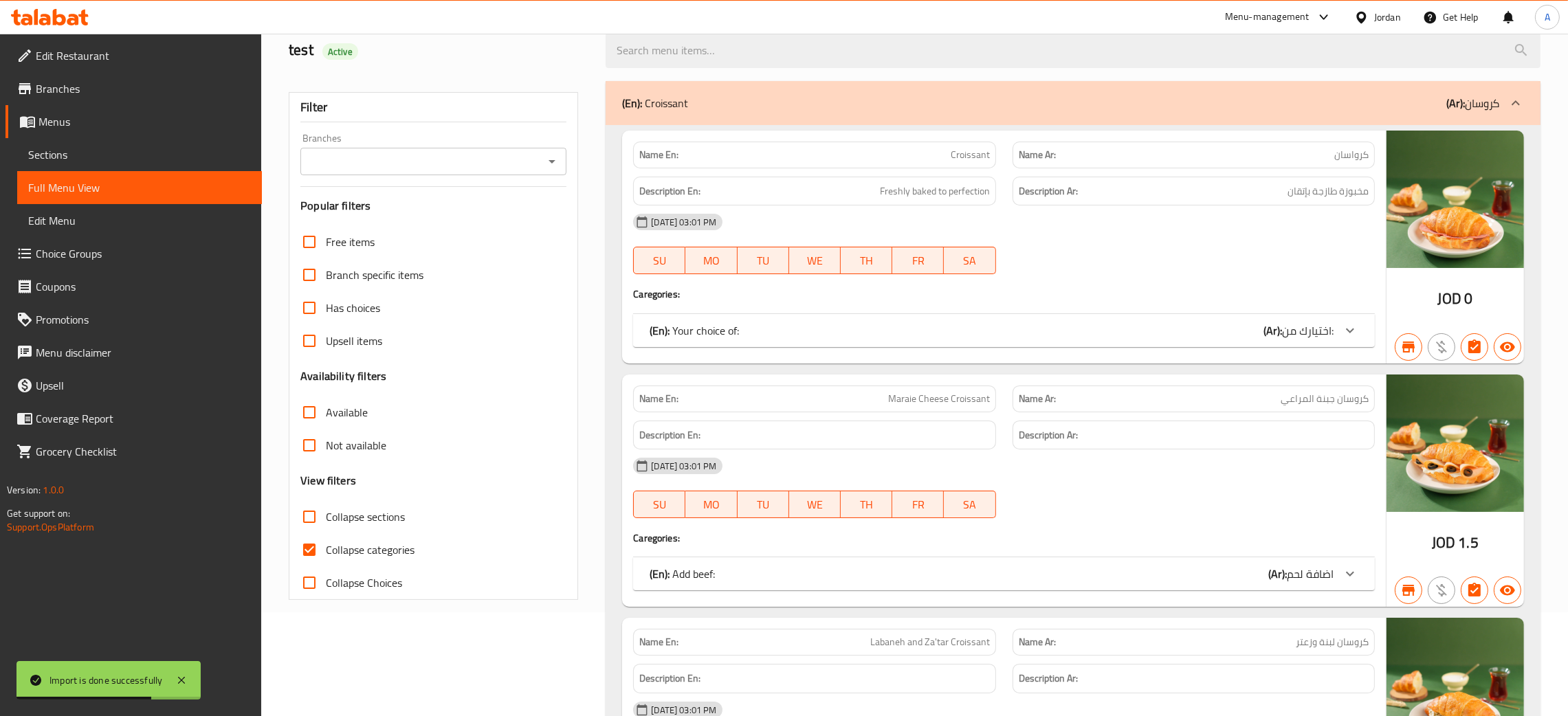
scroll to position [206, 0]
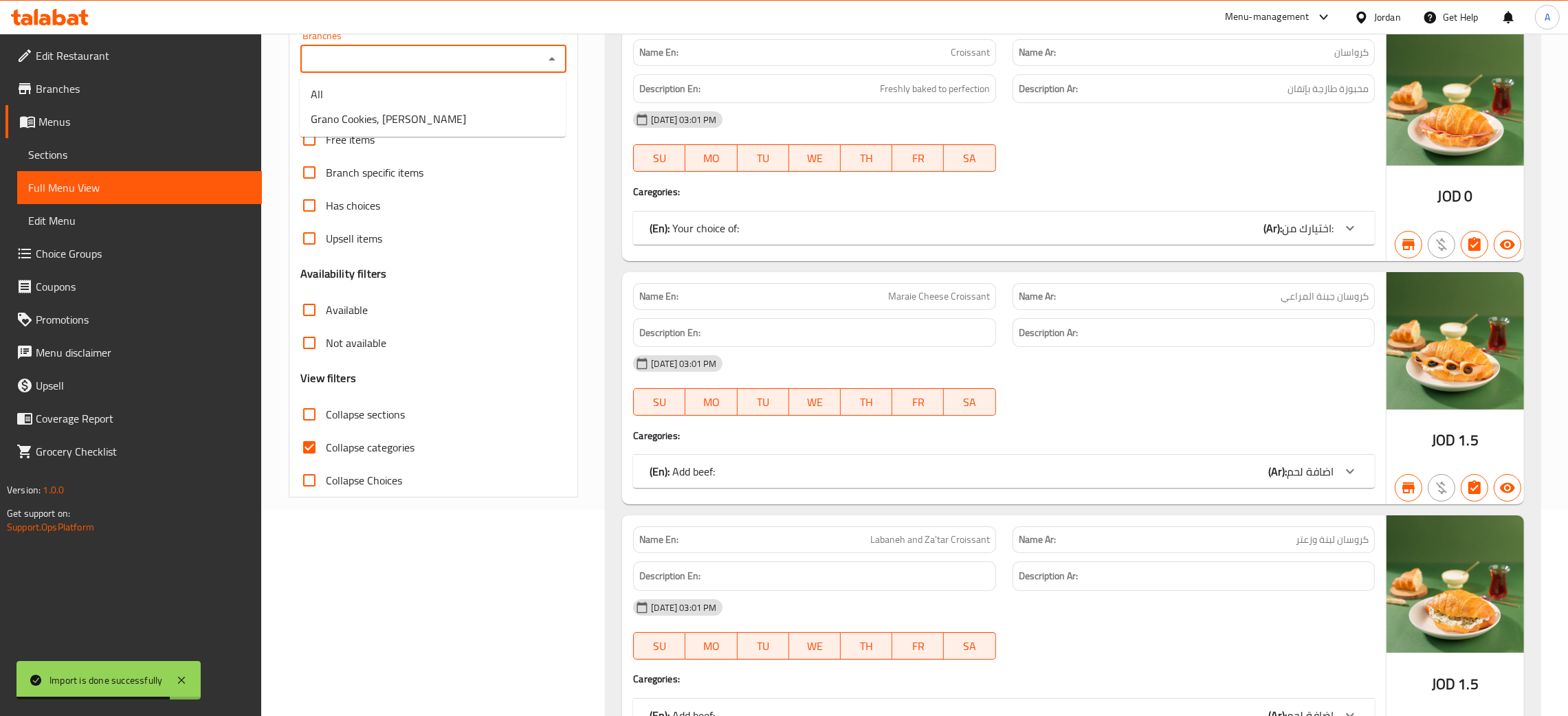
click at [515, 62] on input "Branches" at bounding box center [422, 59] width 235 height 19
click at [444, 118] on li "Grano Cookies, [PERSON_NAME]" at bounding box center [433, 119] width 266 height 25
type input "Grano Cookies, [PERSON_NAME]"
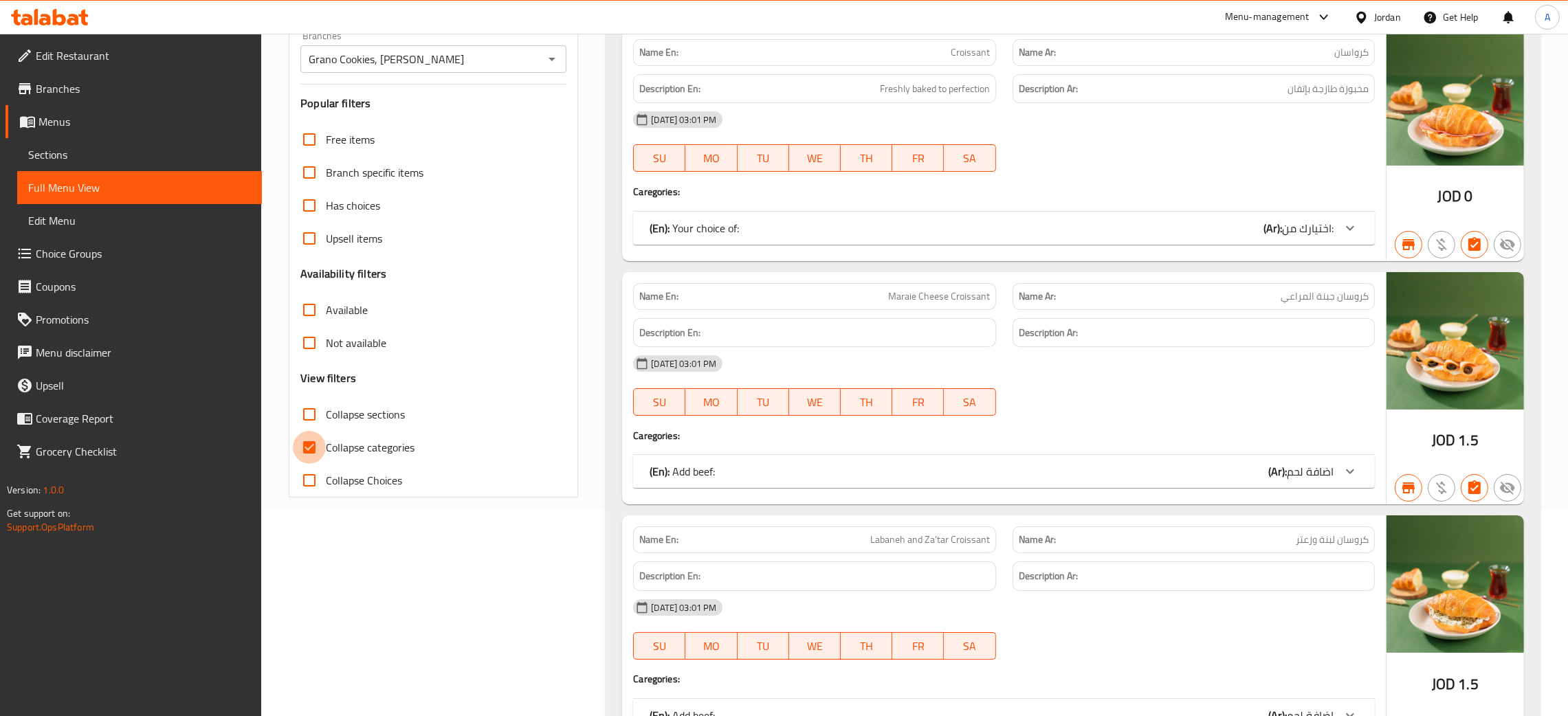
drag, startPoint x: 306, startPoint y: 445, endPoint x: 357, endPoint y: 535, distance: 103.4
click at [307, 447] on input "Collapse categories" at bounding box center [310, 447] width 33 height 33
checkbox input "false"
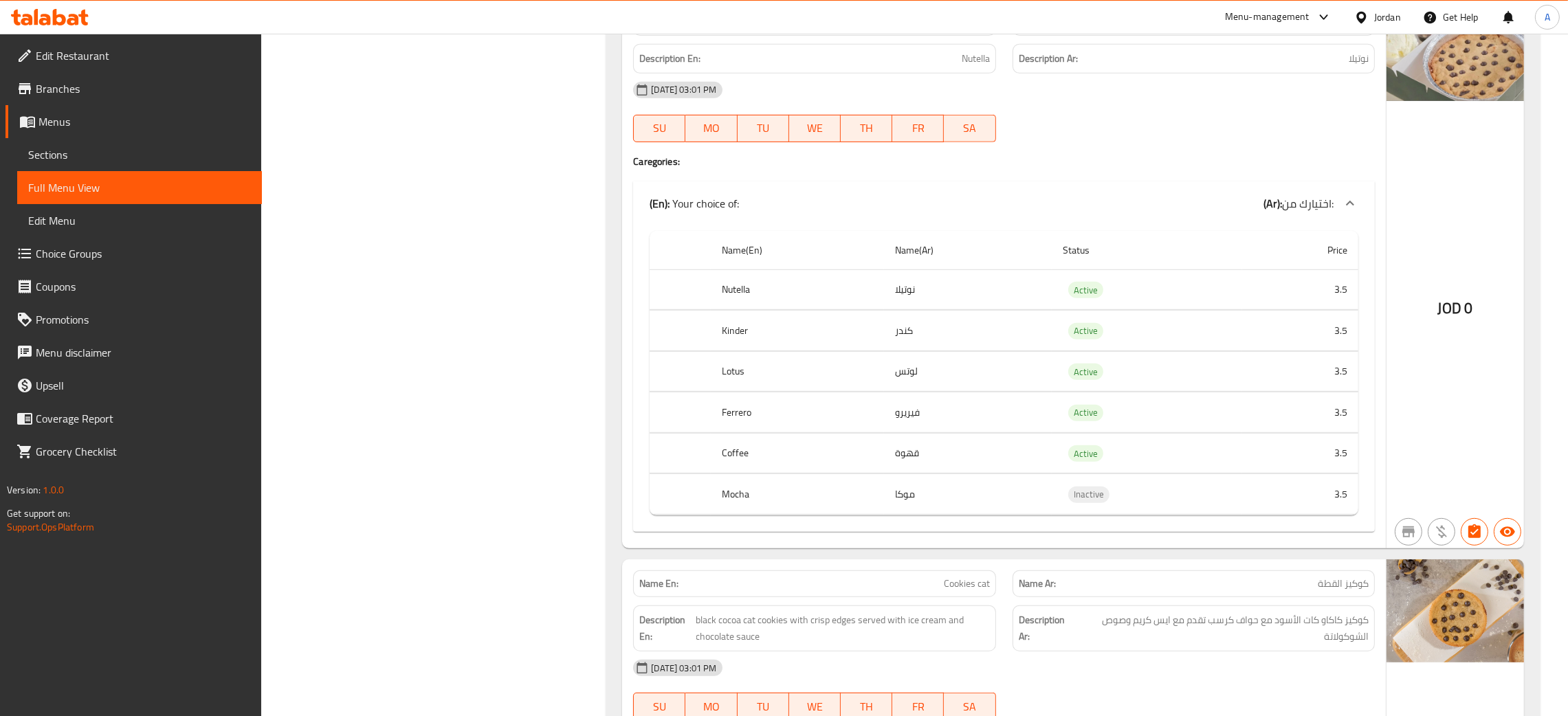
scroll to position [8657, 0]
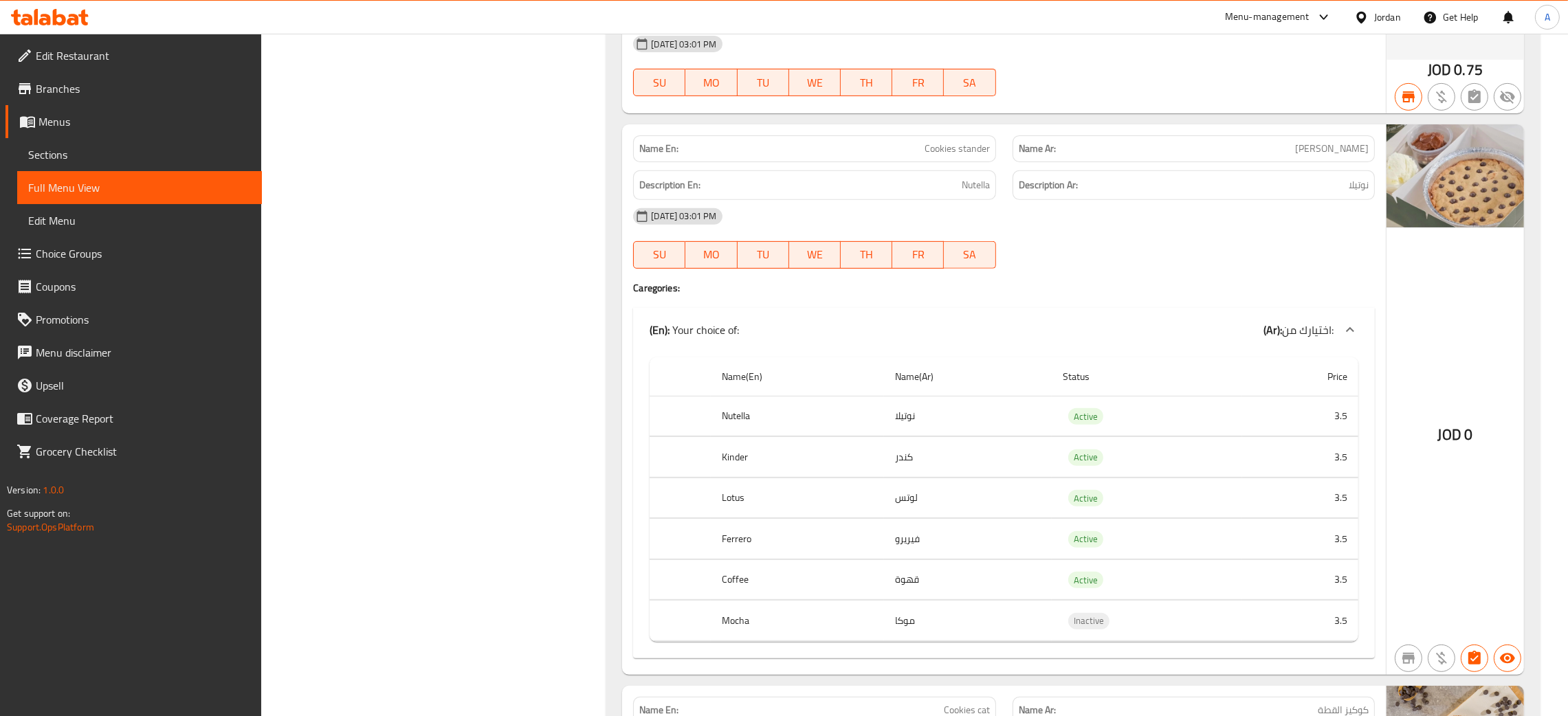
click at [1381, 19] on div "Jordan" at bounding box center [1388, 17] width 27 height 15
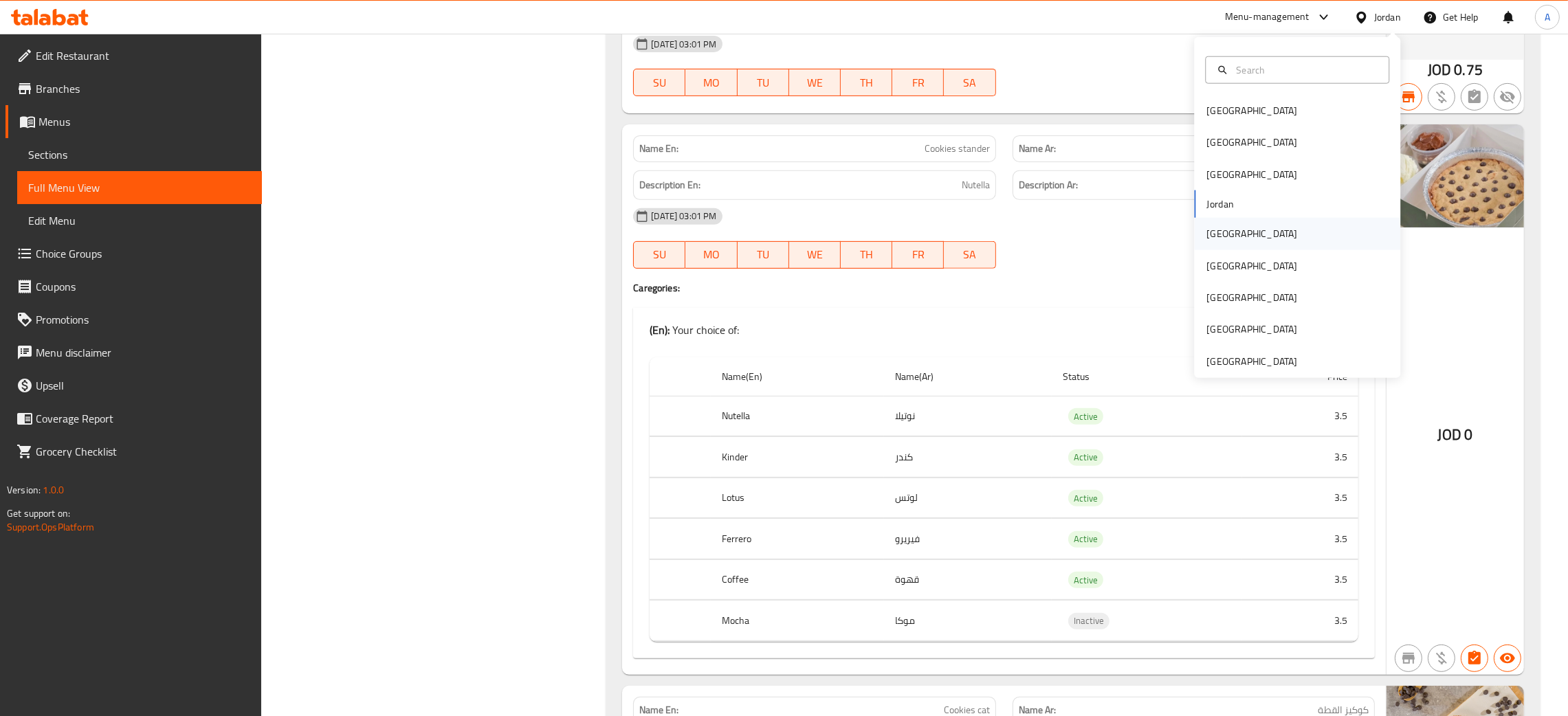
click at [1214, 237] on div "[GEOGRAPHIC_DATA]" at bounding box center [1251, 233] width 91 height 15
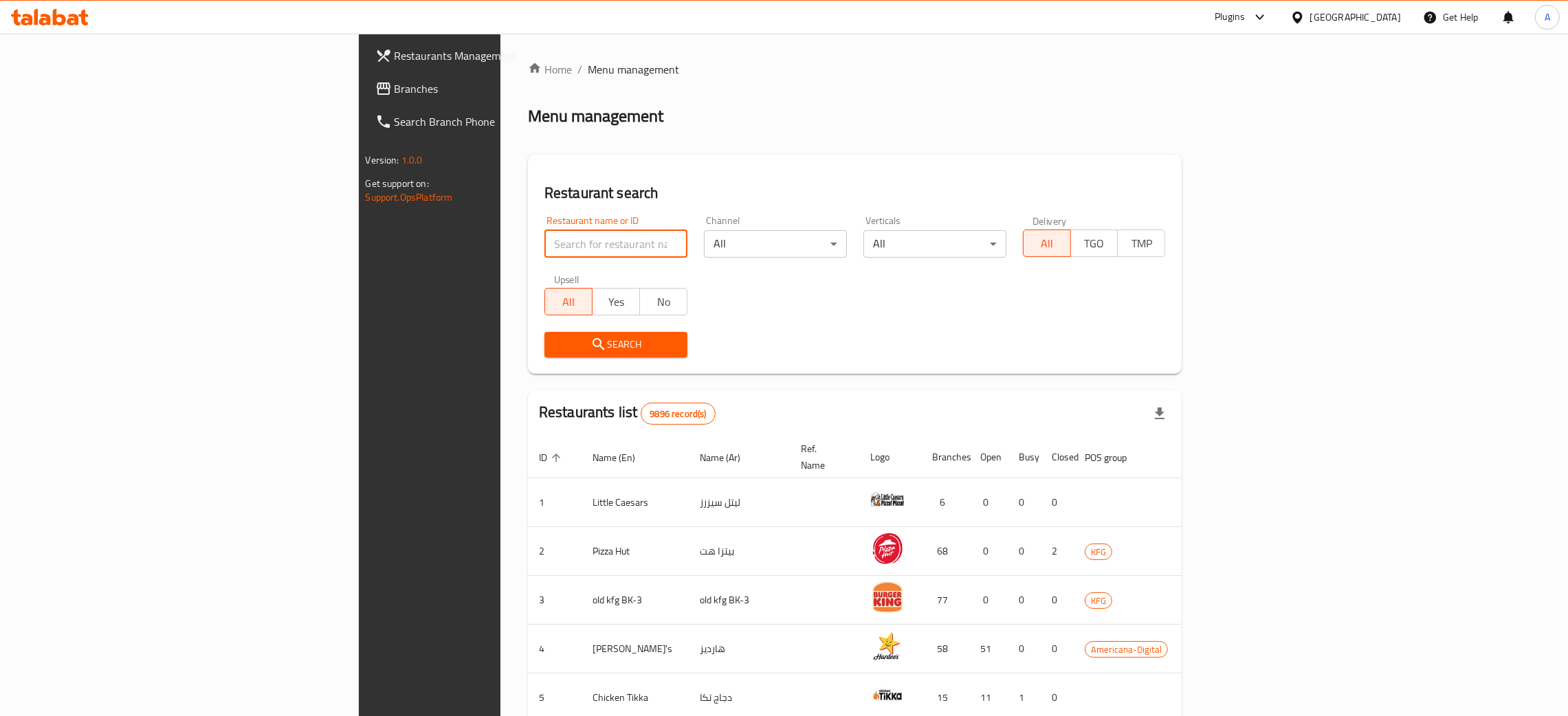
click at [545, 244] on input "search" at bounding box center [616, 244] width 143 height 28
paste input "Tea and cha"
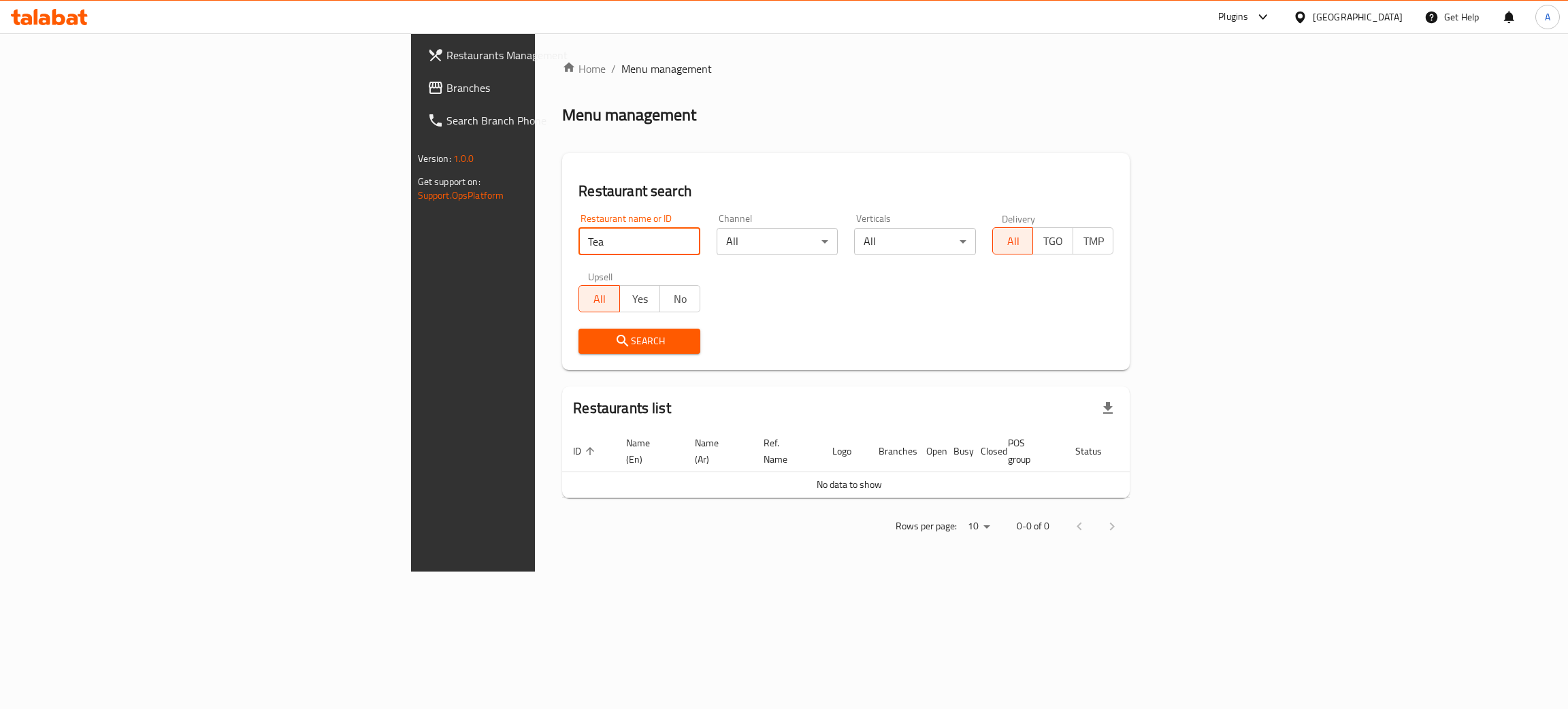
type input "Tea"
click button "Search" at bounding box center [639, 341] width 122 height 25
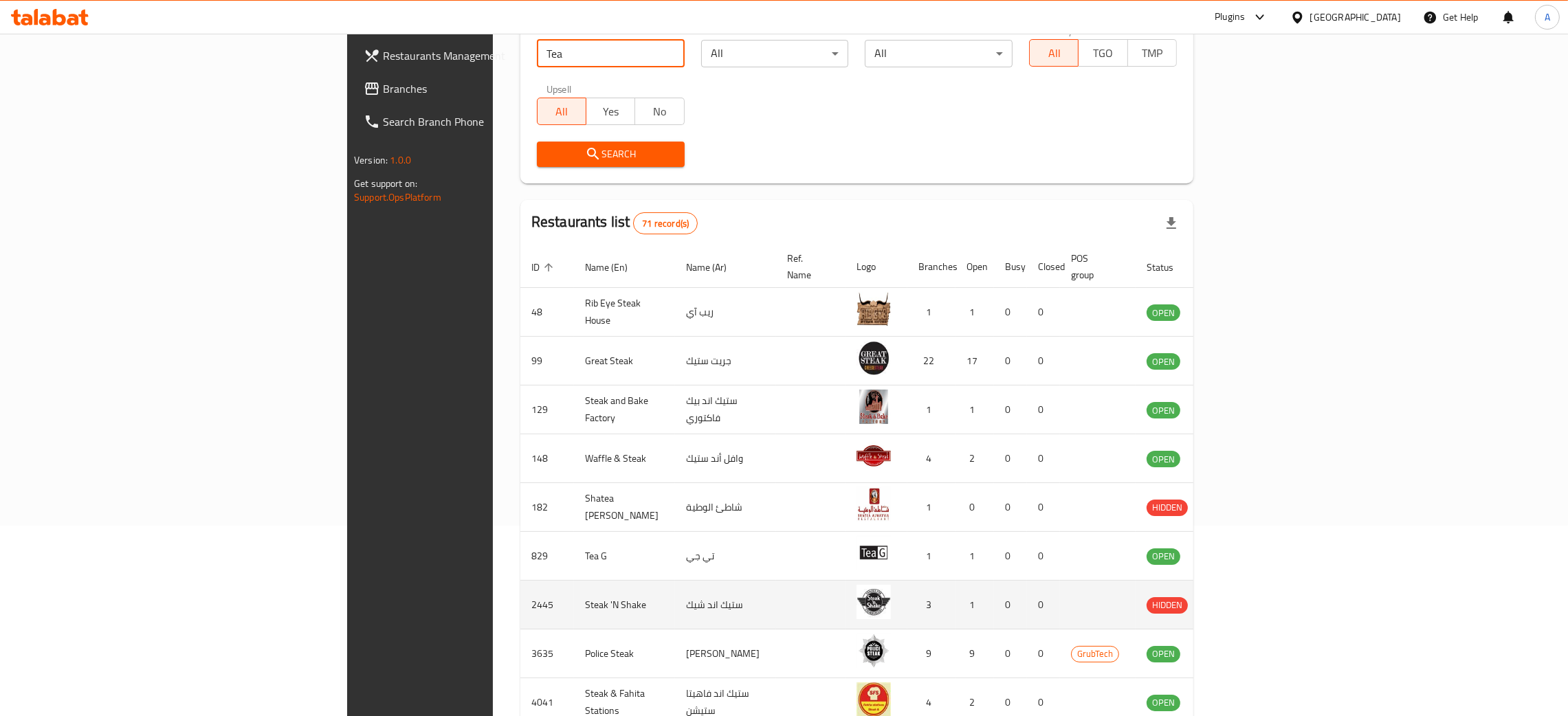
scroll to position [311, 0]
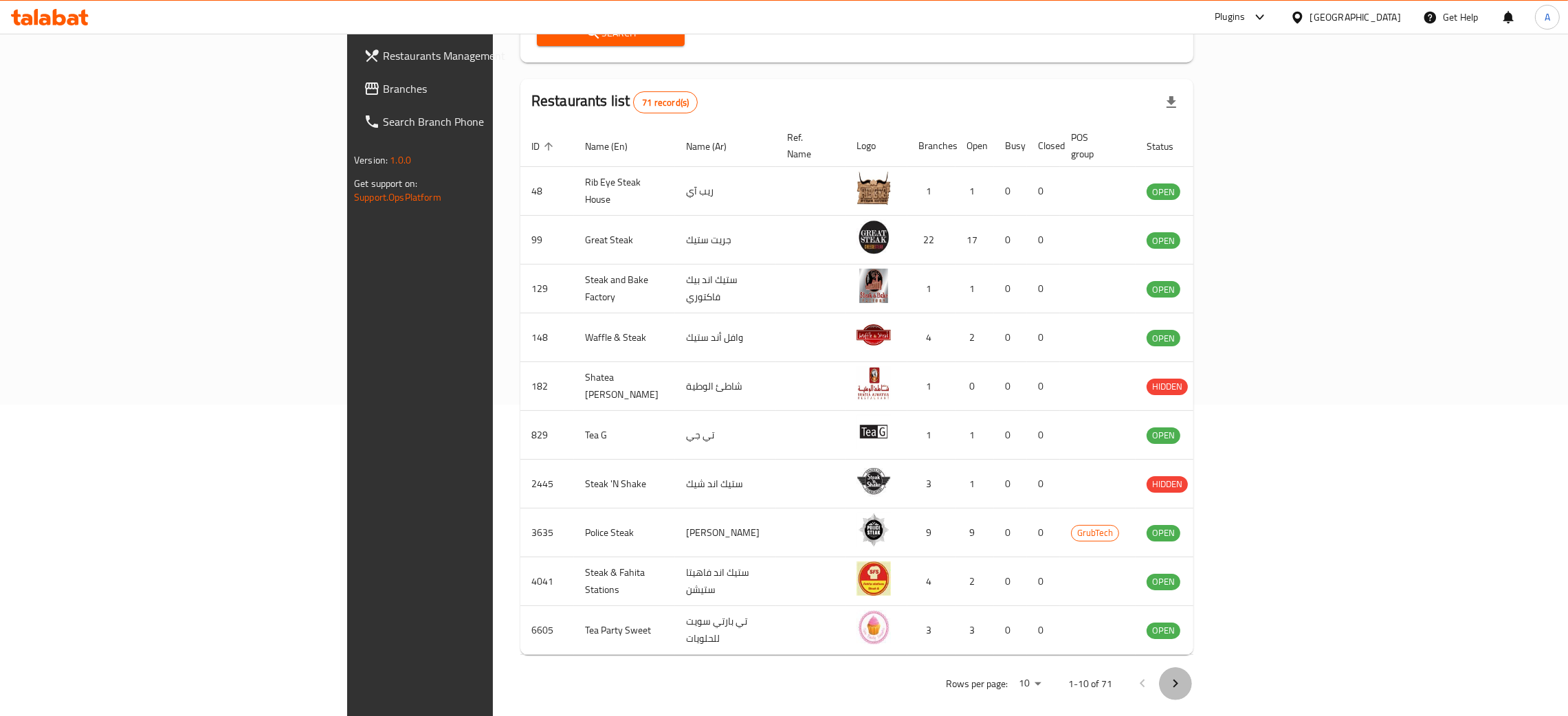
click at [1179, 679] on icon "Next page" at bounding box center [1176, 683] width 5 height 8
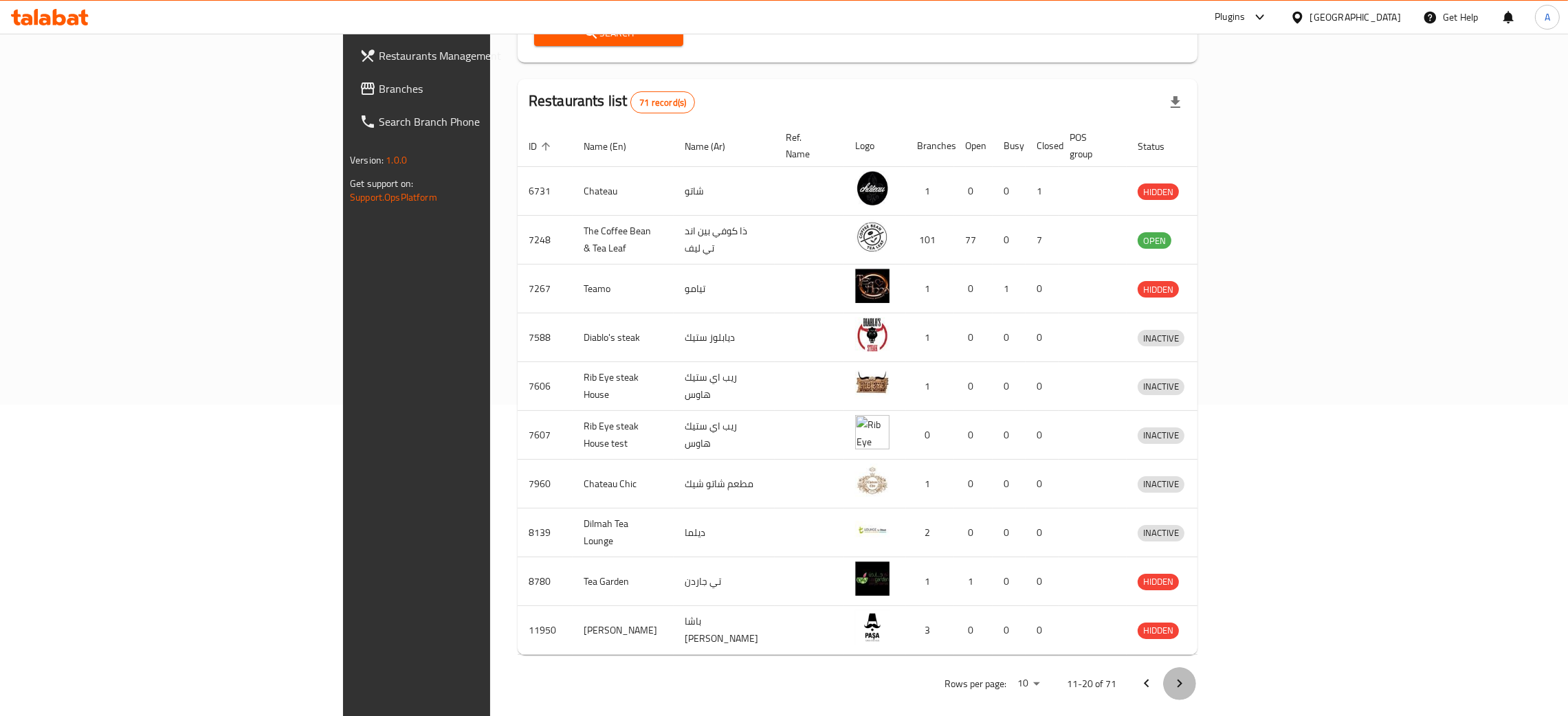
click at [1188, 675] on icon "Next page" at bounding box center [1180, 683] width 17 height 17
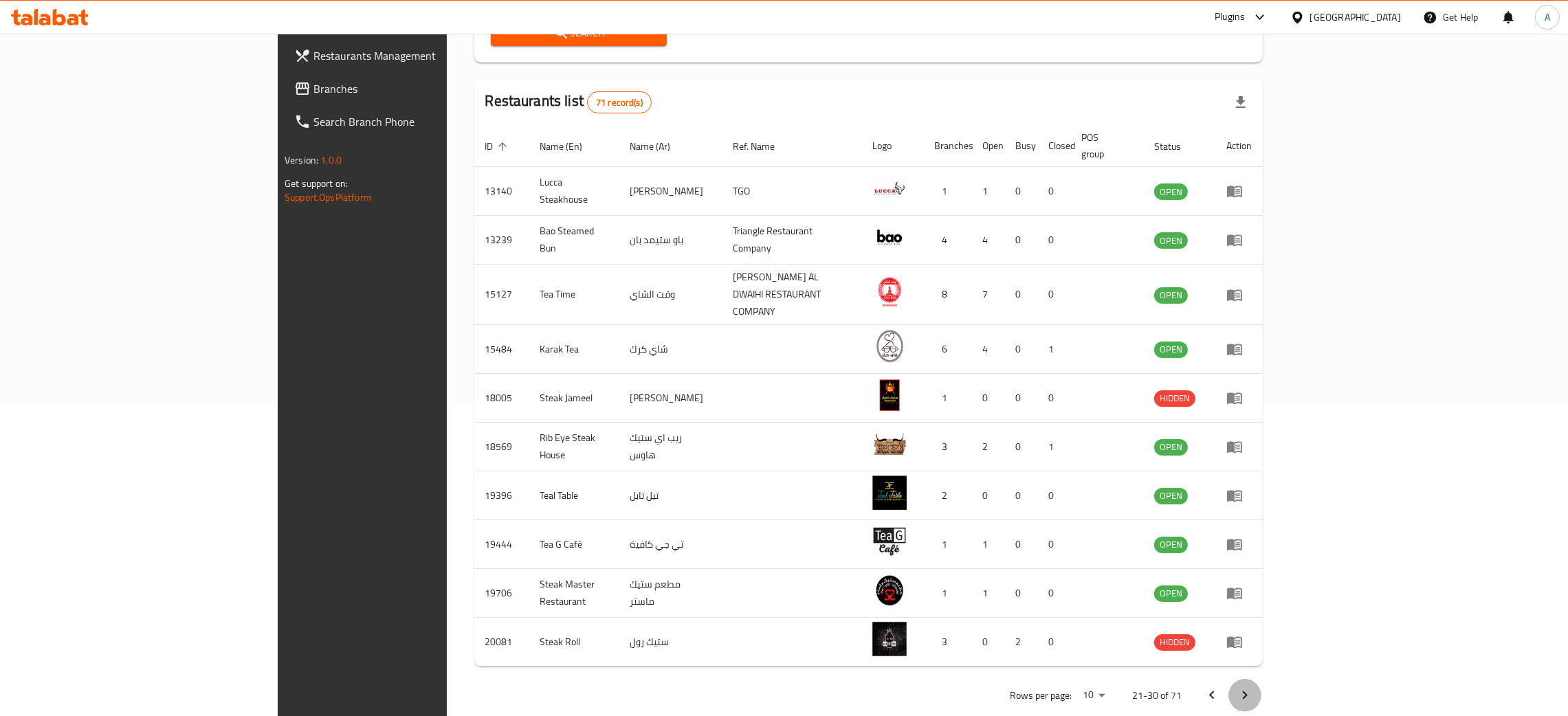
click at [1253, 687] on icon "Next page" at bounding box center [1245, 695] width 17 height 17
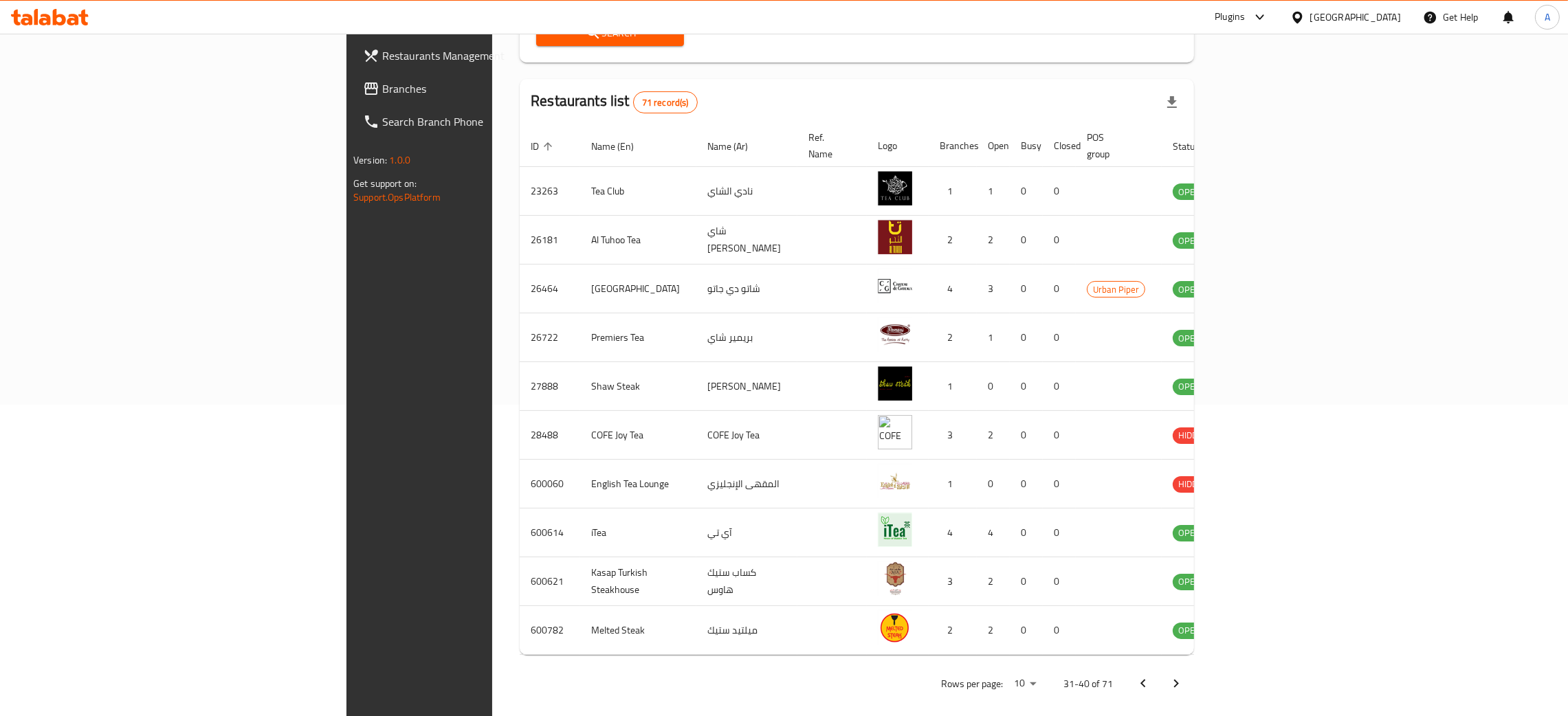
click at [1185, 675] on icon "Next page" at bounding box center [1177, 683] width 17 height 17
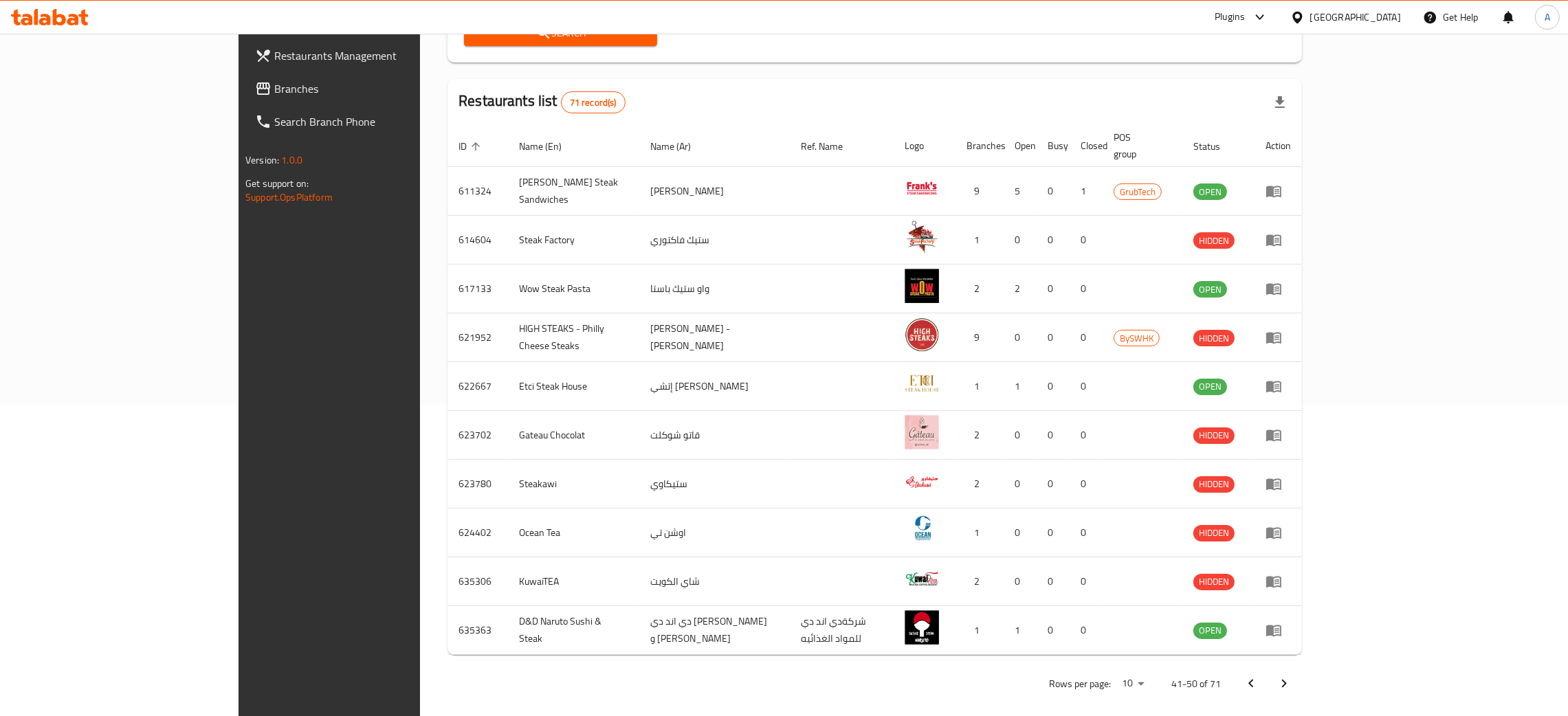
click at [1302, 670] on div "Home / Menu management Menu management Restaurant search Restaurant name or ID …" at bounding box center [874, 226] width 854 height 951
click at [1292, 675] on icon "Next page" at bounding box center [1285, 683] width 17 height 17
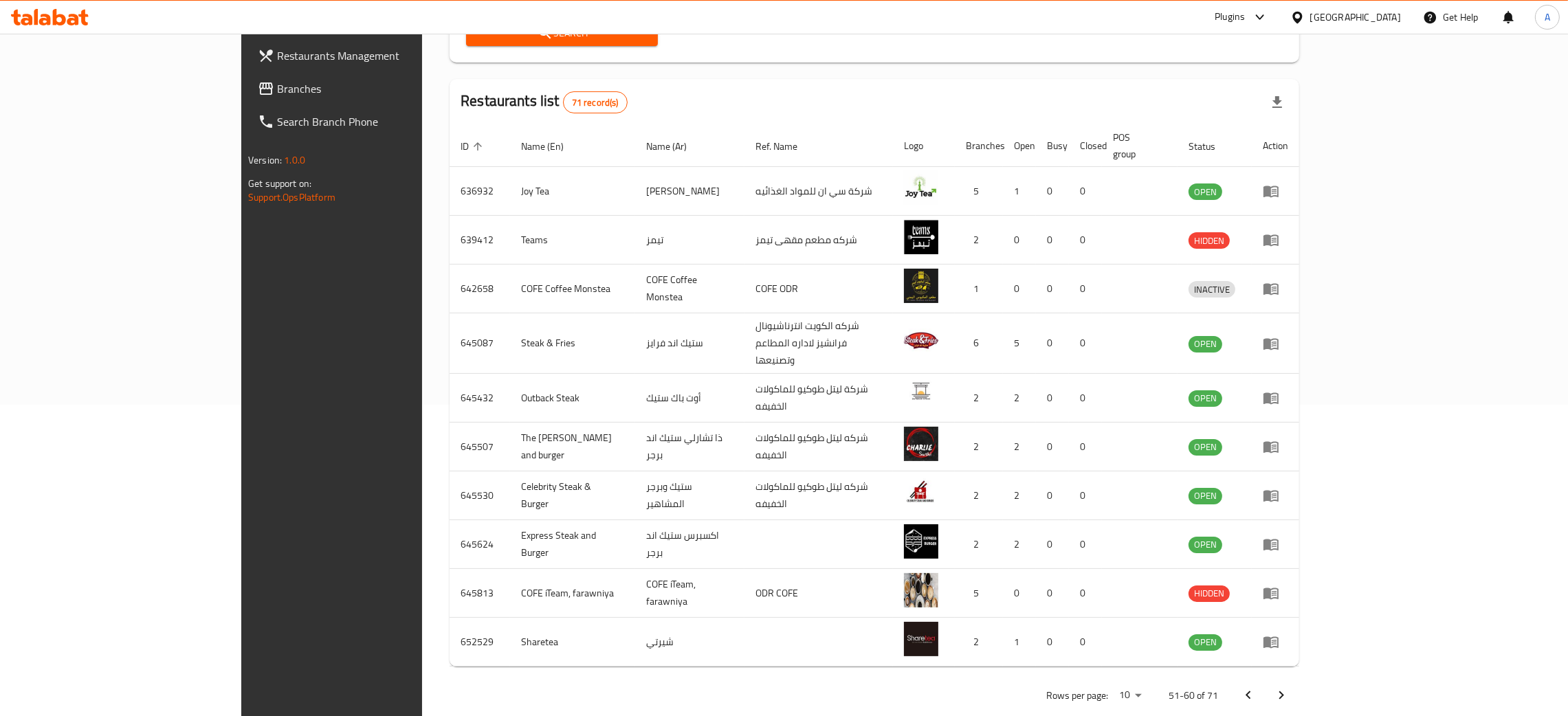
click at [1289, 687] on icon "Next page" at bounding box center [1282, 695] width 17 height 17
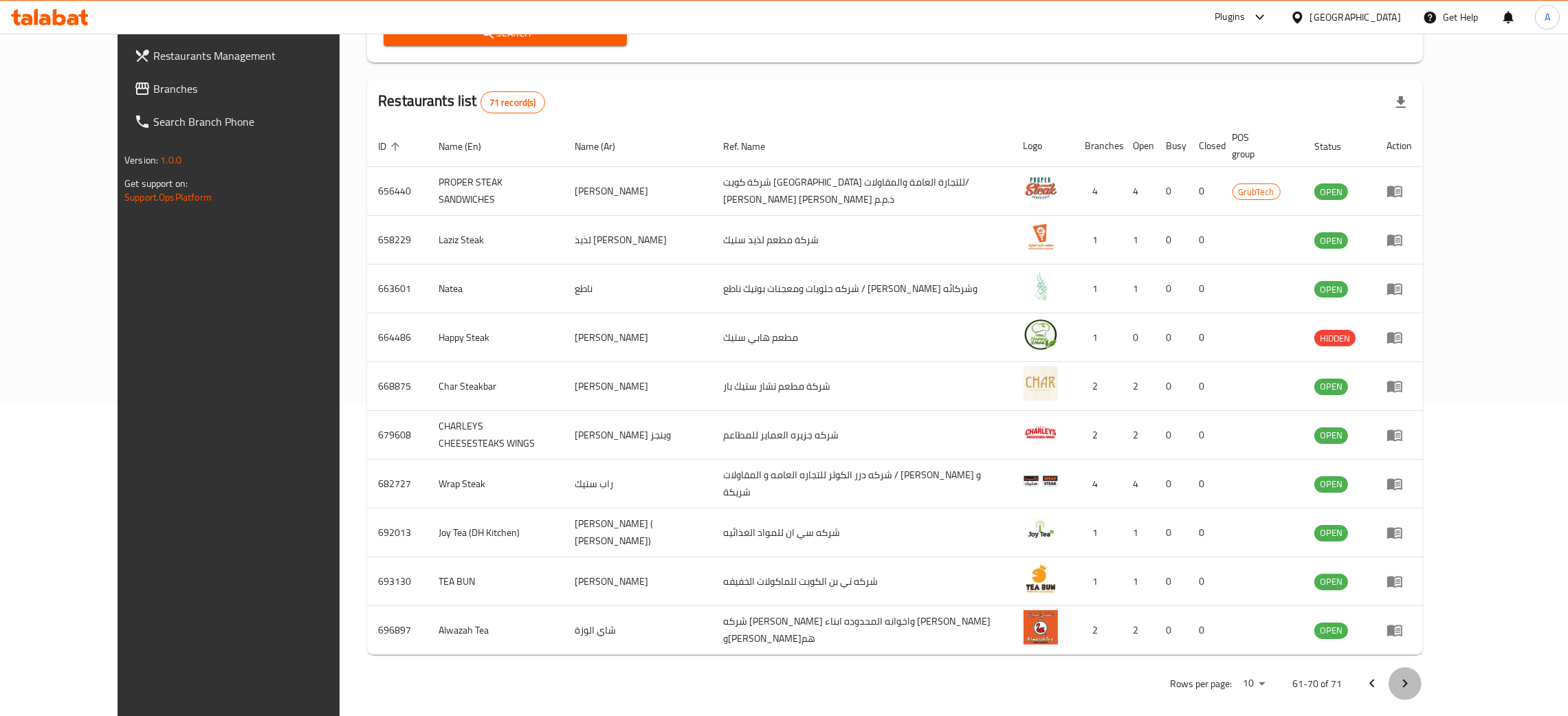
click at [1408, 679] on icon "Next page" at bounding box center [1405, 683] width 5 height 8
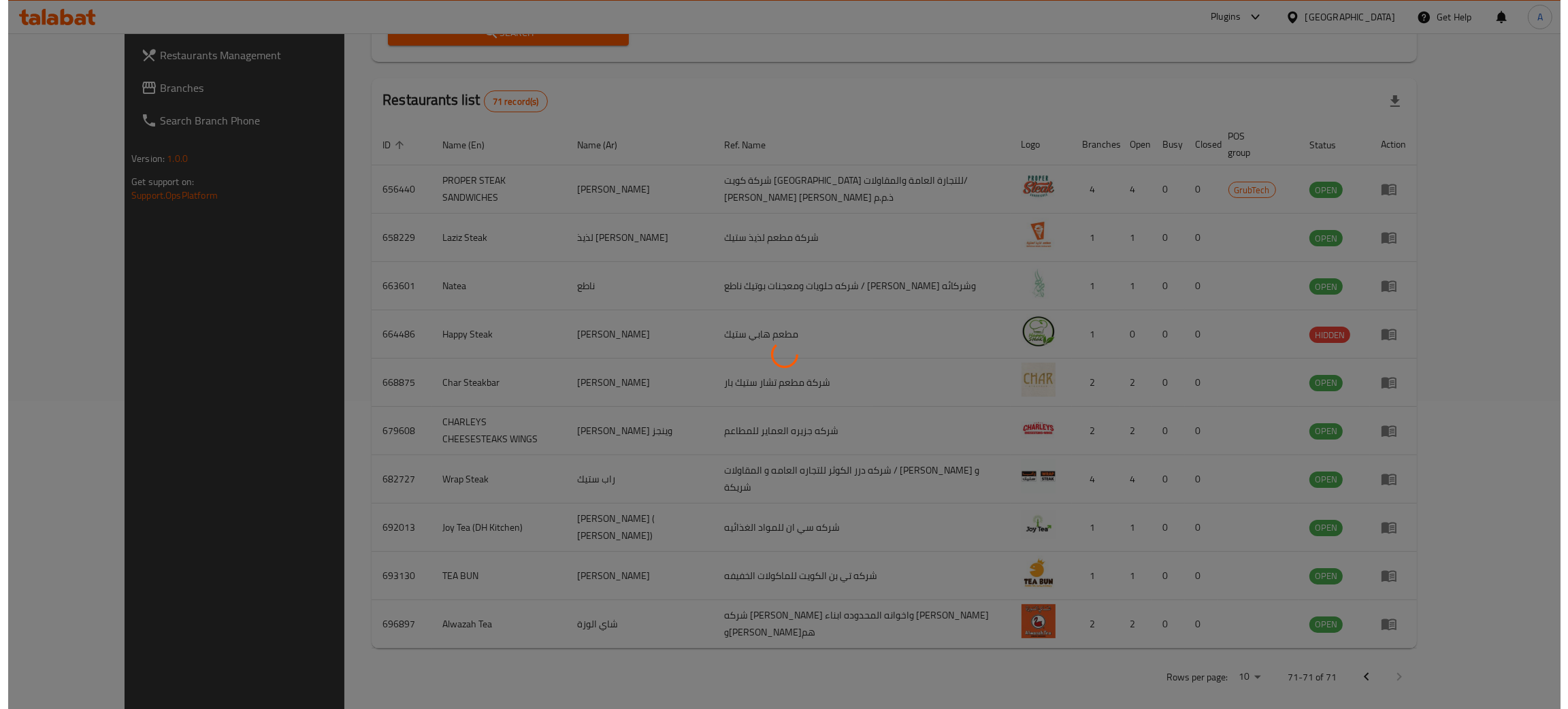
scroll to position [0, 0]
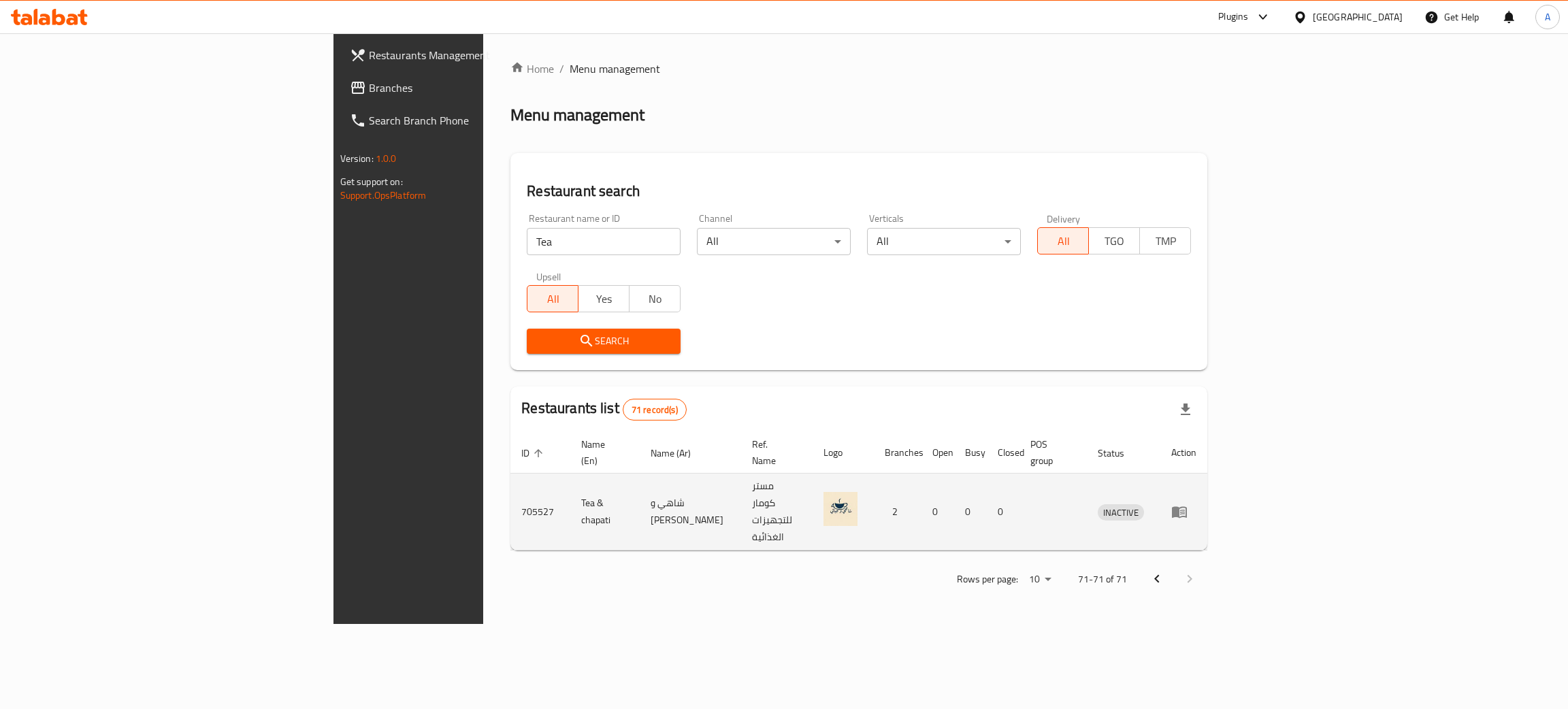
click at [1188, 503] on icon "enhanced table" at bounding box center [1180, 512] width 16 height 16
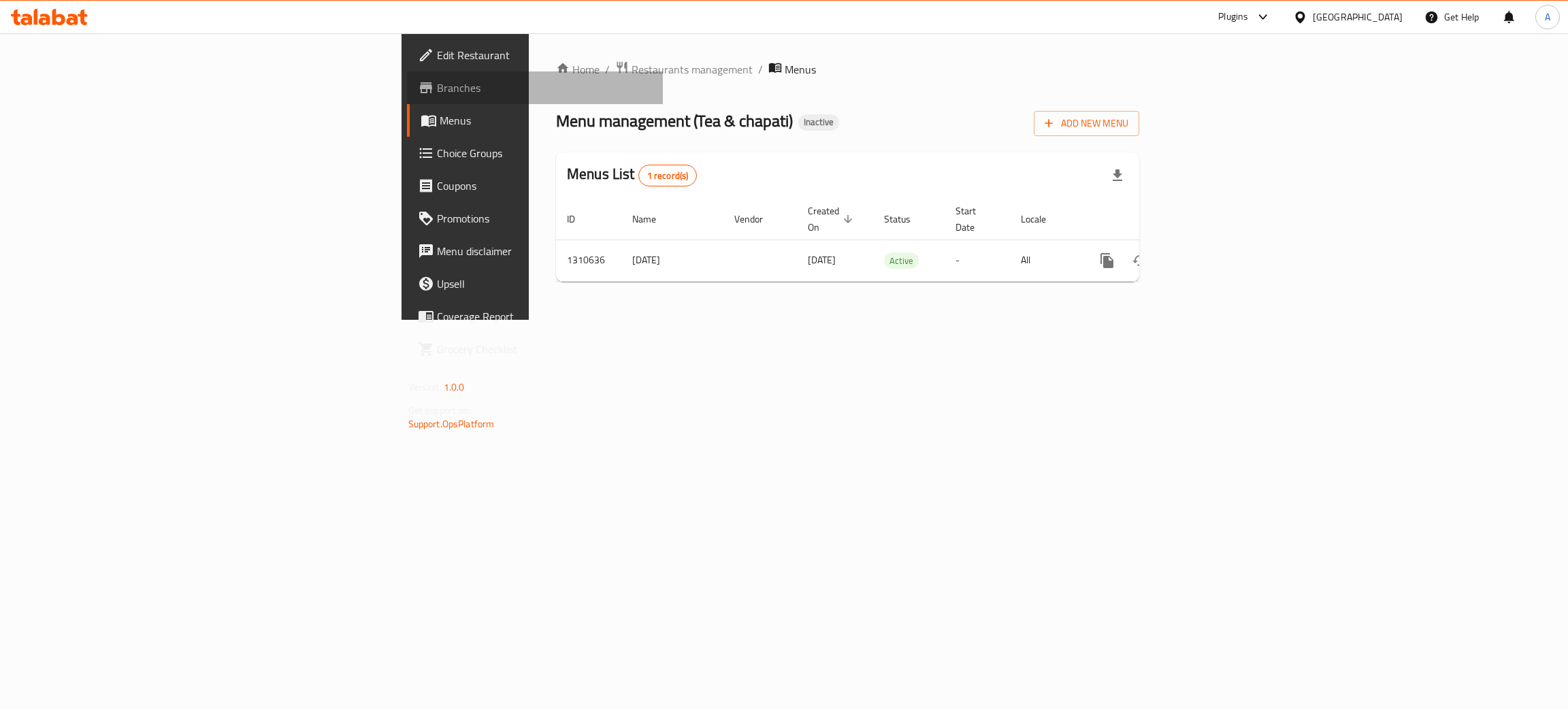
click at [437, 91] on span "Branches" at bounding box center [545, 88] width 216 height 16
